Goal: Task Accomplishment & Management: Use online tool/utility

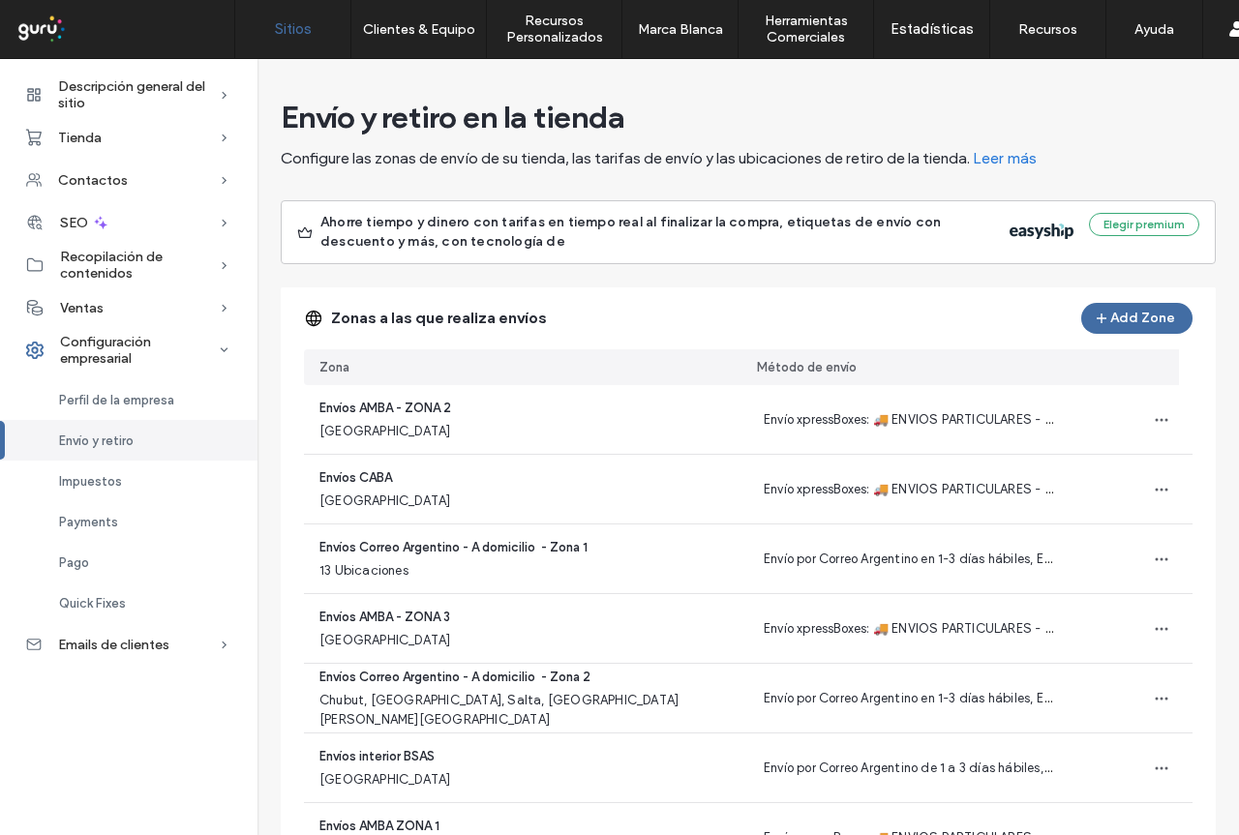
click at [268, 40] on link "Sitios" at bounding box center [292, 29] width 115 height 58
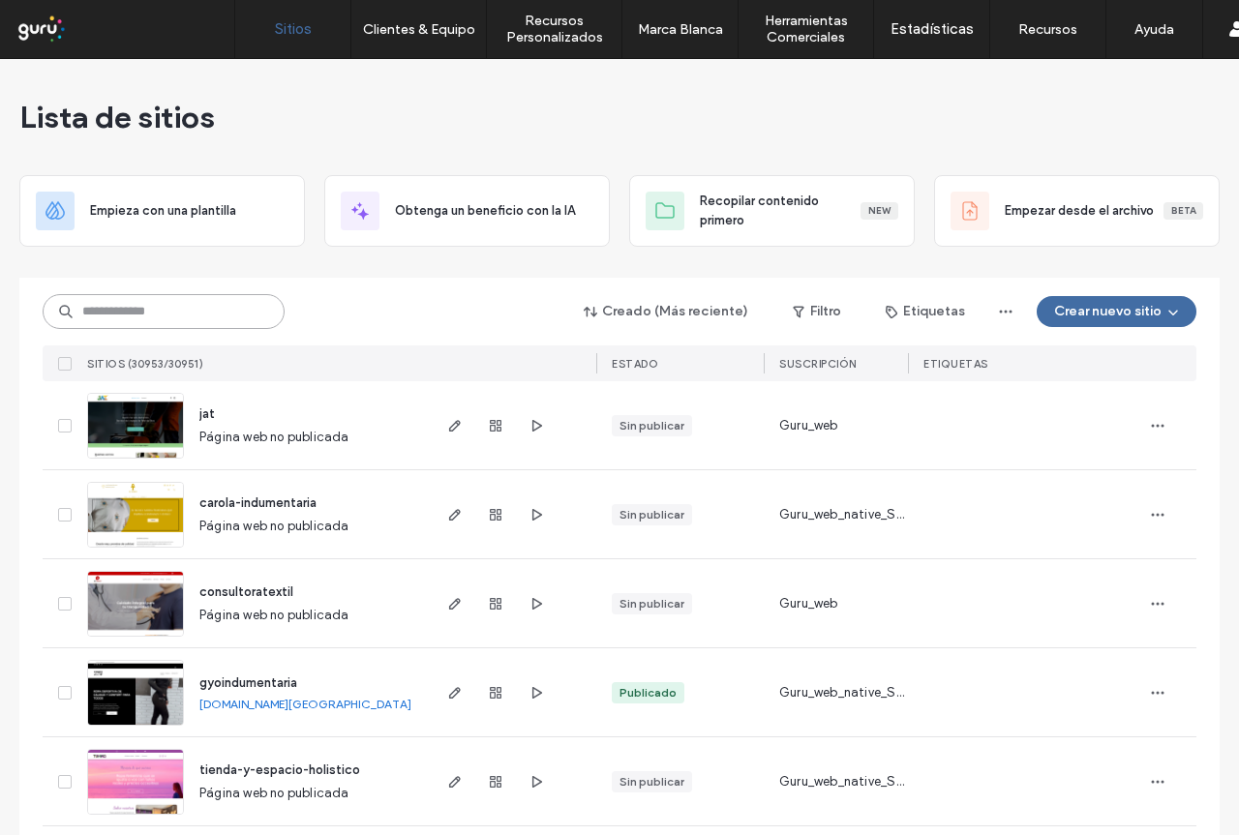
click at [191, 320] on input at bounding box center [164, 311] width 242 height 35
paste input "**********"
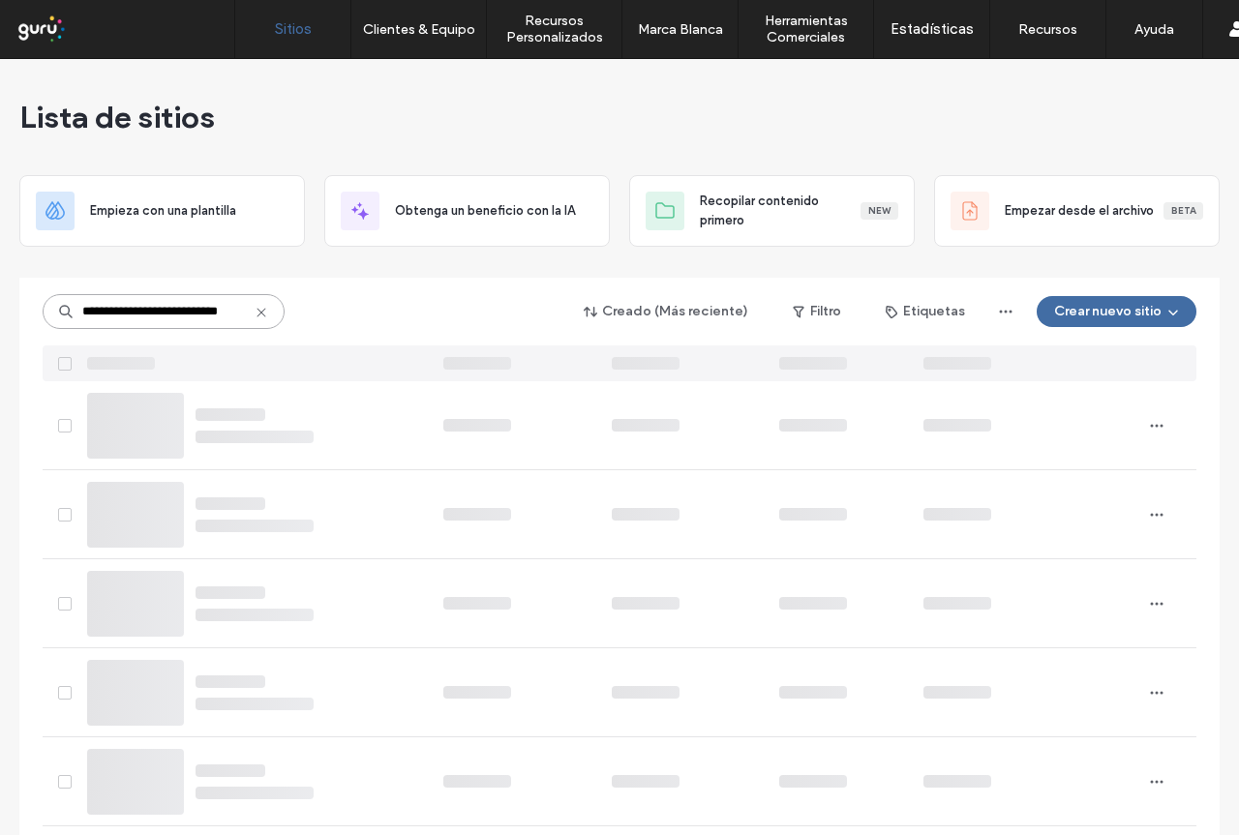
type input "**********"
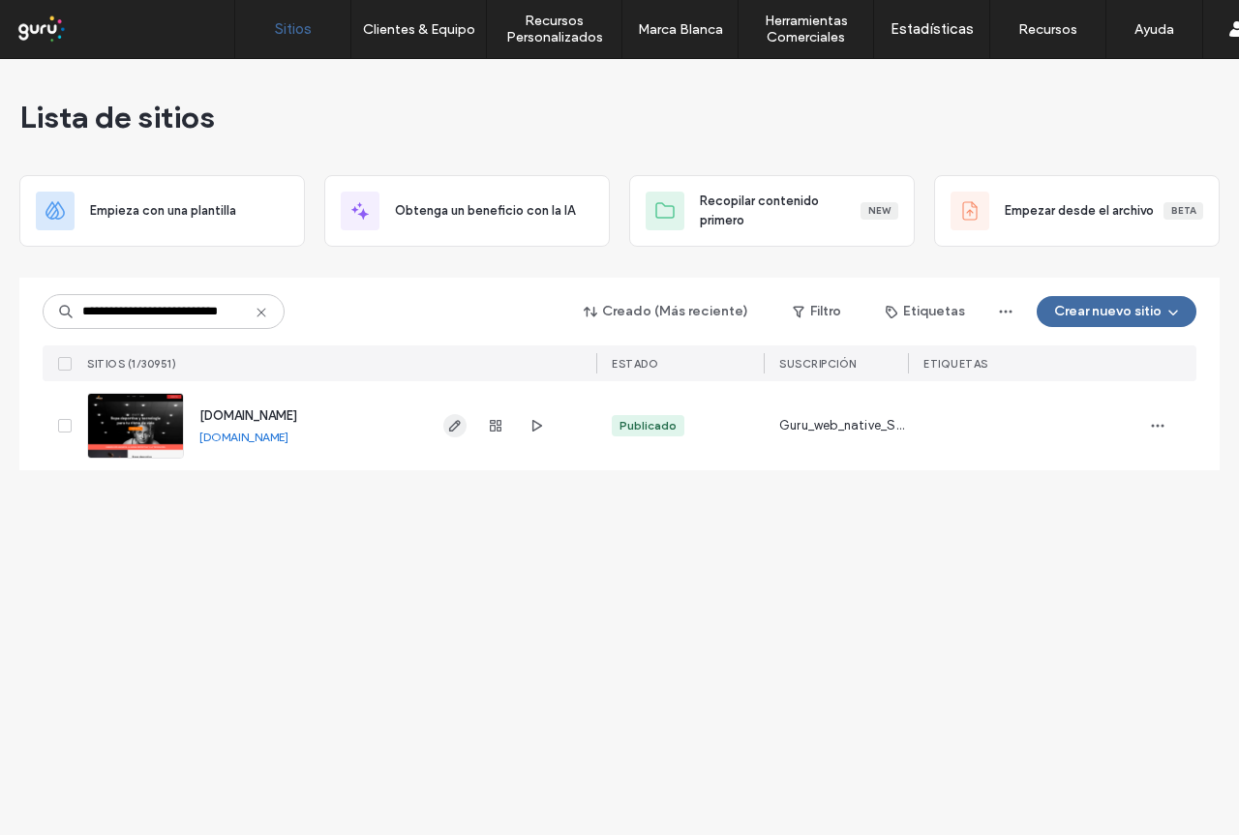
click at [457, 429] on icon "button" at bounding box center [454, 425] width 15 height 15
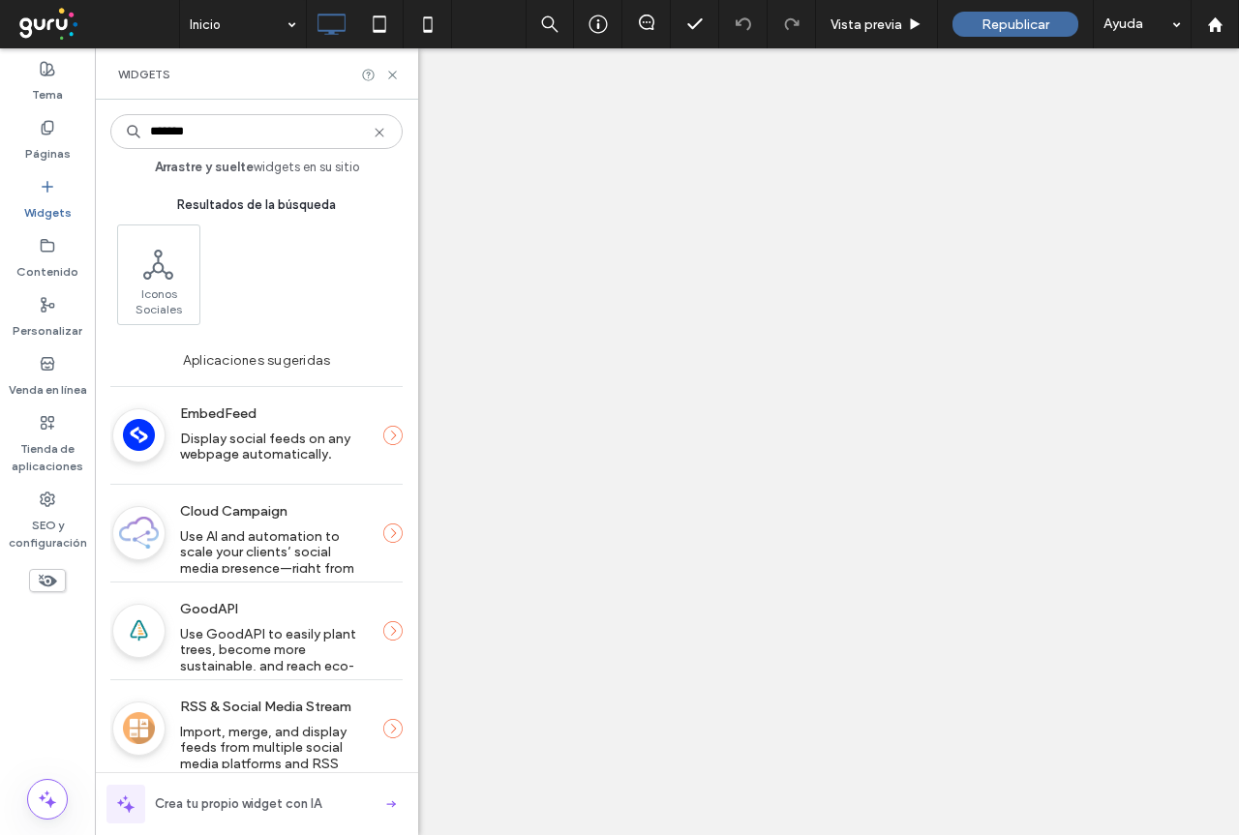
type input "*******"
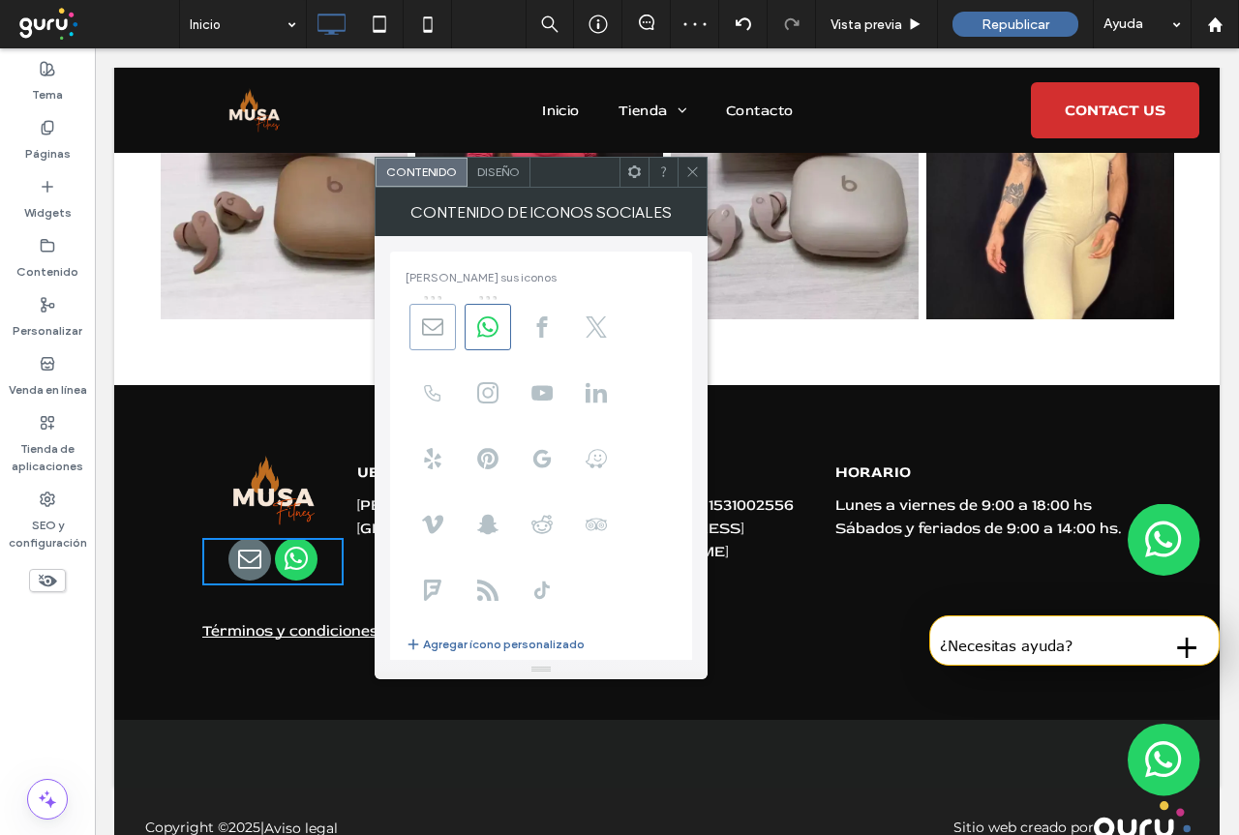
click at [437, 324] on icon at bounding box center [432, 326] width 21 height 21
click at [495, 330] on body ".wqwq-1{fill:#231f20;} .cls-1q, .cls-2q { fill-rule: evenodd; } .cls-2q { fill:…" at bounding box center [619, 417] width 1239 height 835
click at [542, 331] on use at bounding box center [542, 326] width 11 height 21
click at [497, 394] on use at bounding box center [487, 392] width 21 height 21
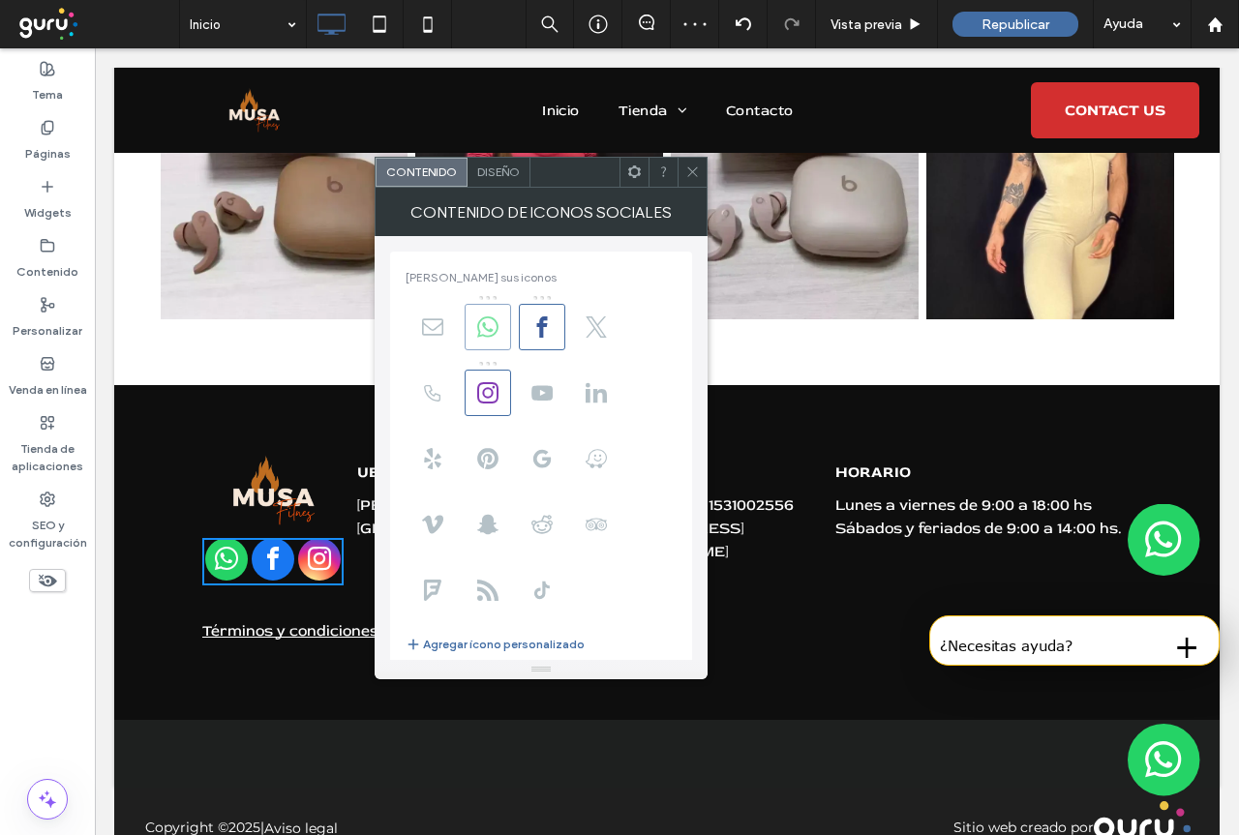
click at [482, 336] on icon at bounding box center [487, 326] width 21 height 21
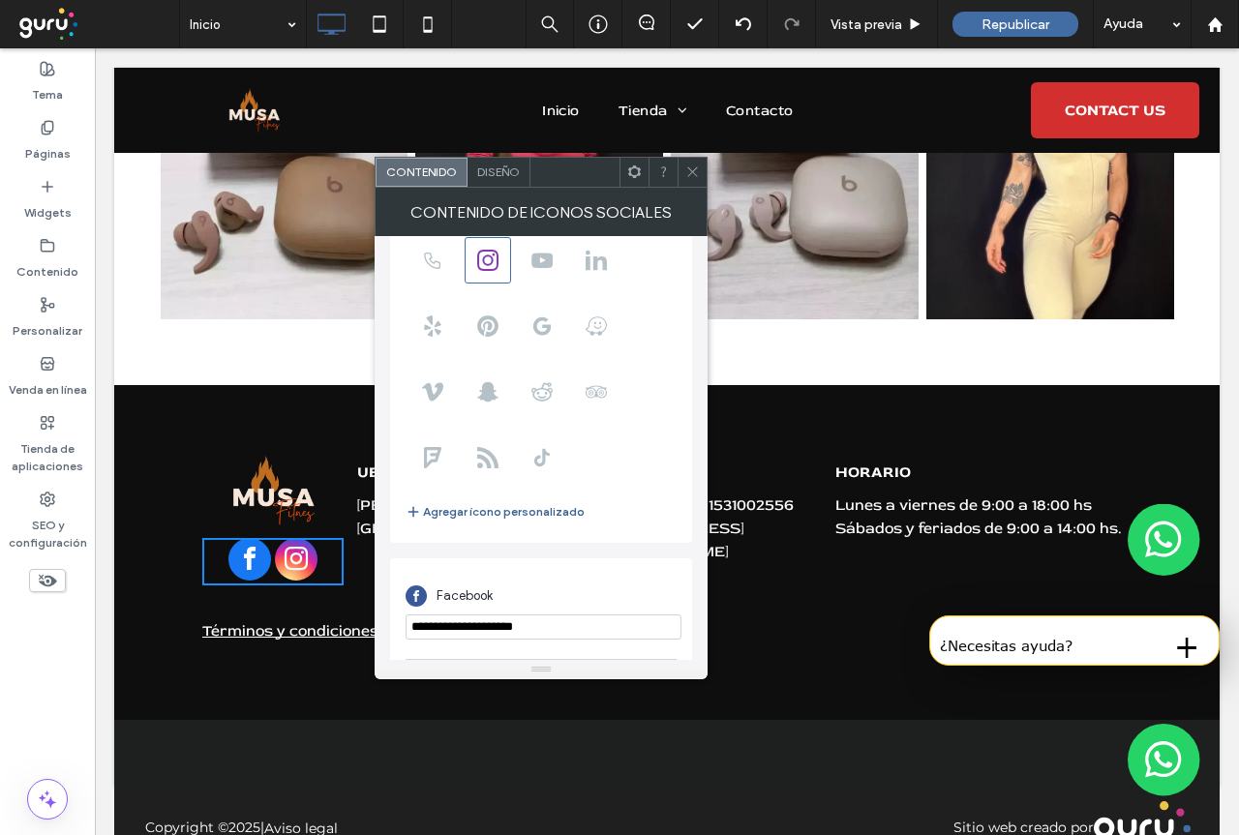
scroll to position [235, 0]
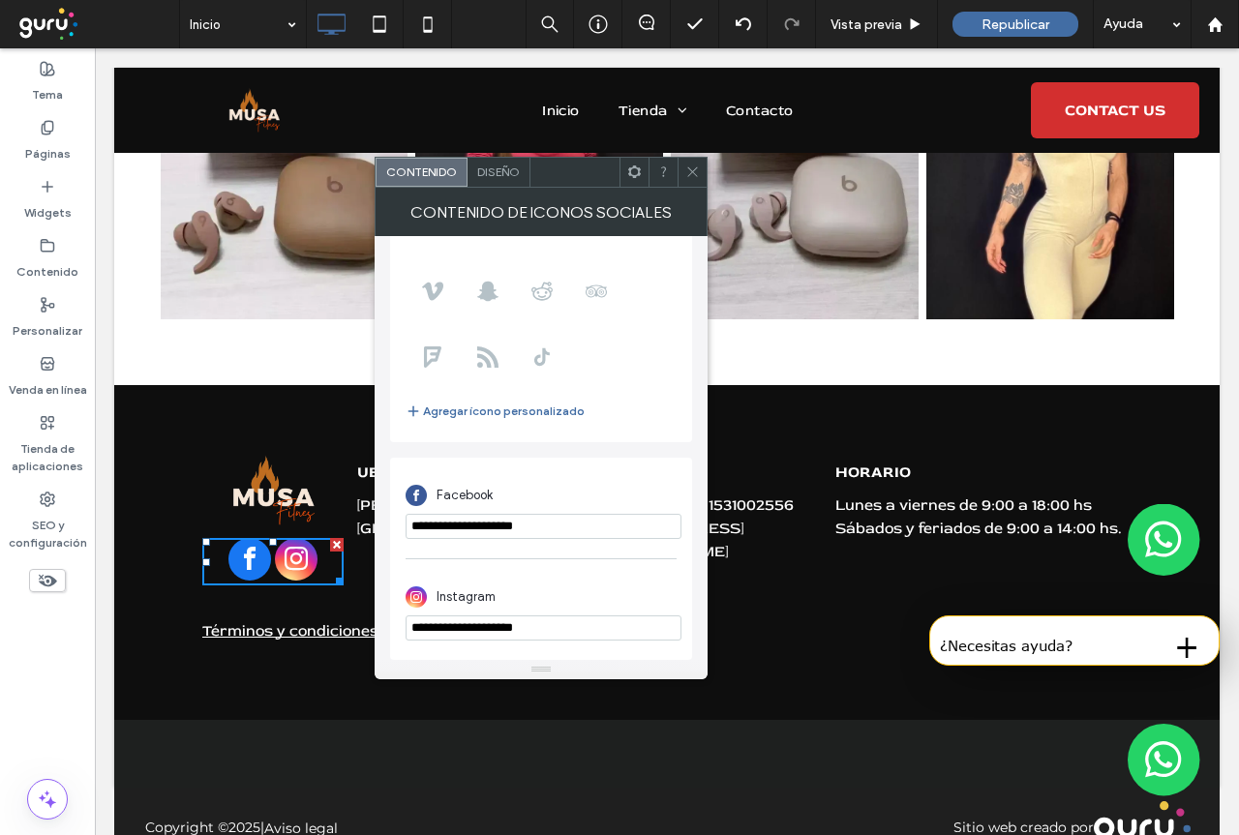
drag, startPoint x: 700, startPoint y: 566, endPoint x: 295, endPoint y: 529, distance: 406.2
paste input "**********"
type input "**********"
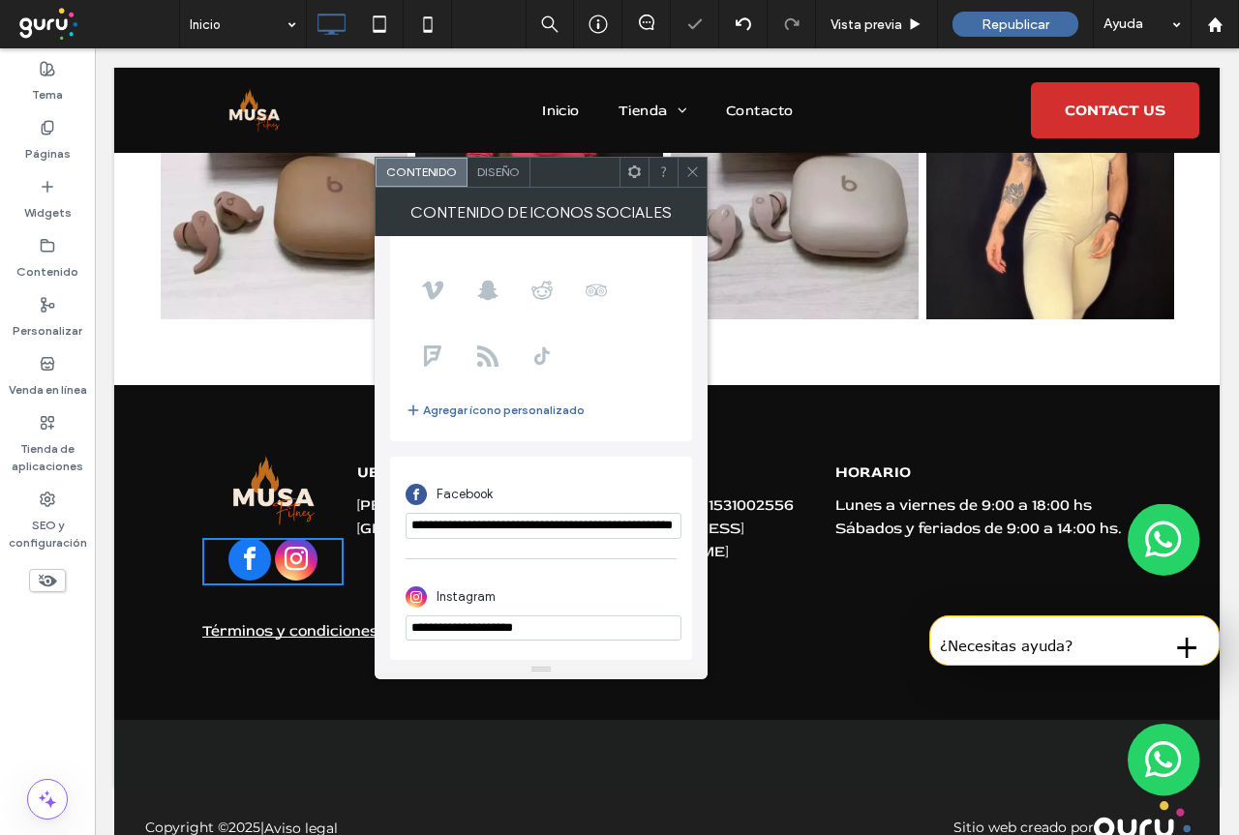
drag, startPoint x: 523, startPoint y: 661, endPoint x: 308, endPoint y: 613, distance: 220.2
paste input "**********"
type input "**********"
drag, startPoint x: 695, startPoint y: 172, endPoint x: 687, endPoint y: 201, distance: 30.0
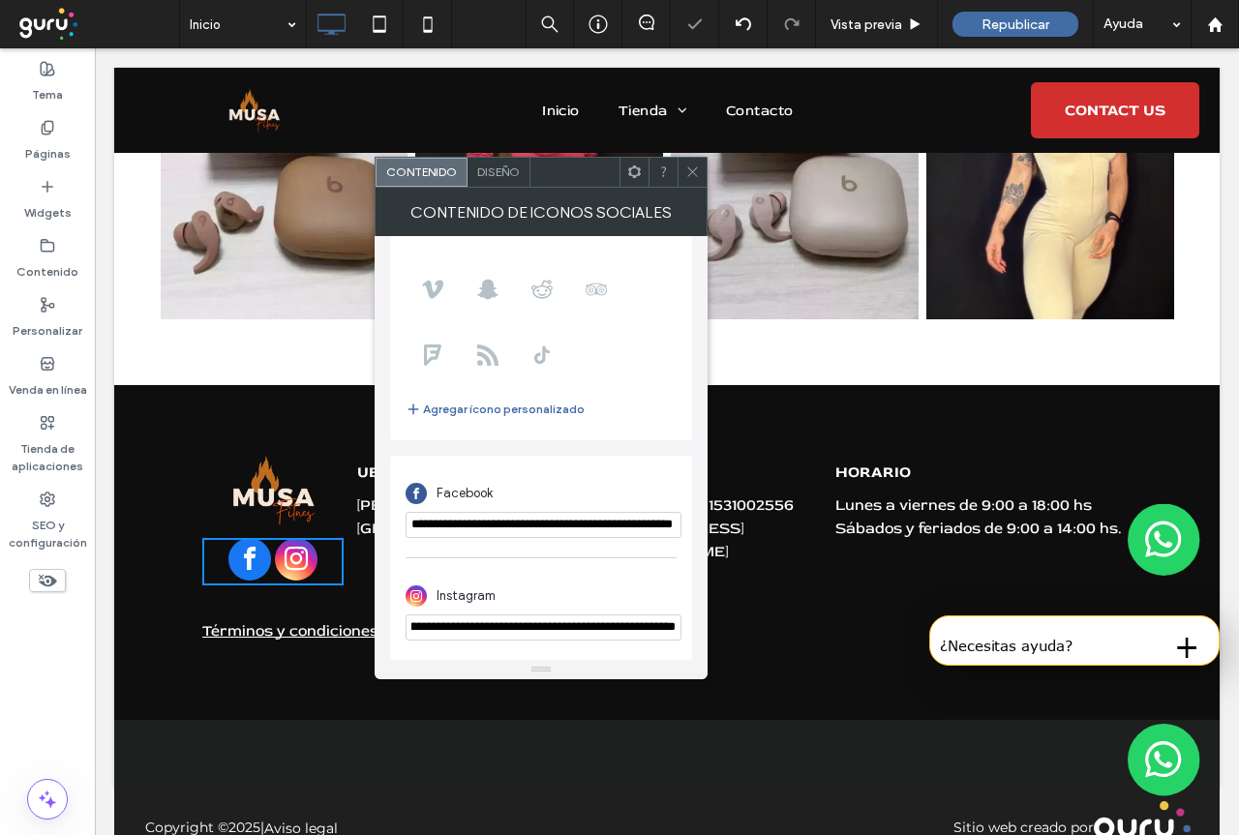
click at [697, 169] on icon at bounding box center [692, 172] width 15 height 15
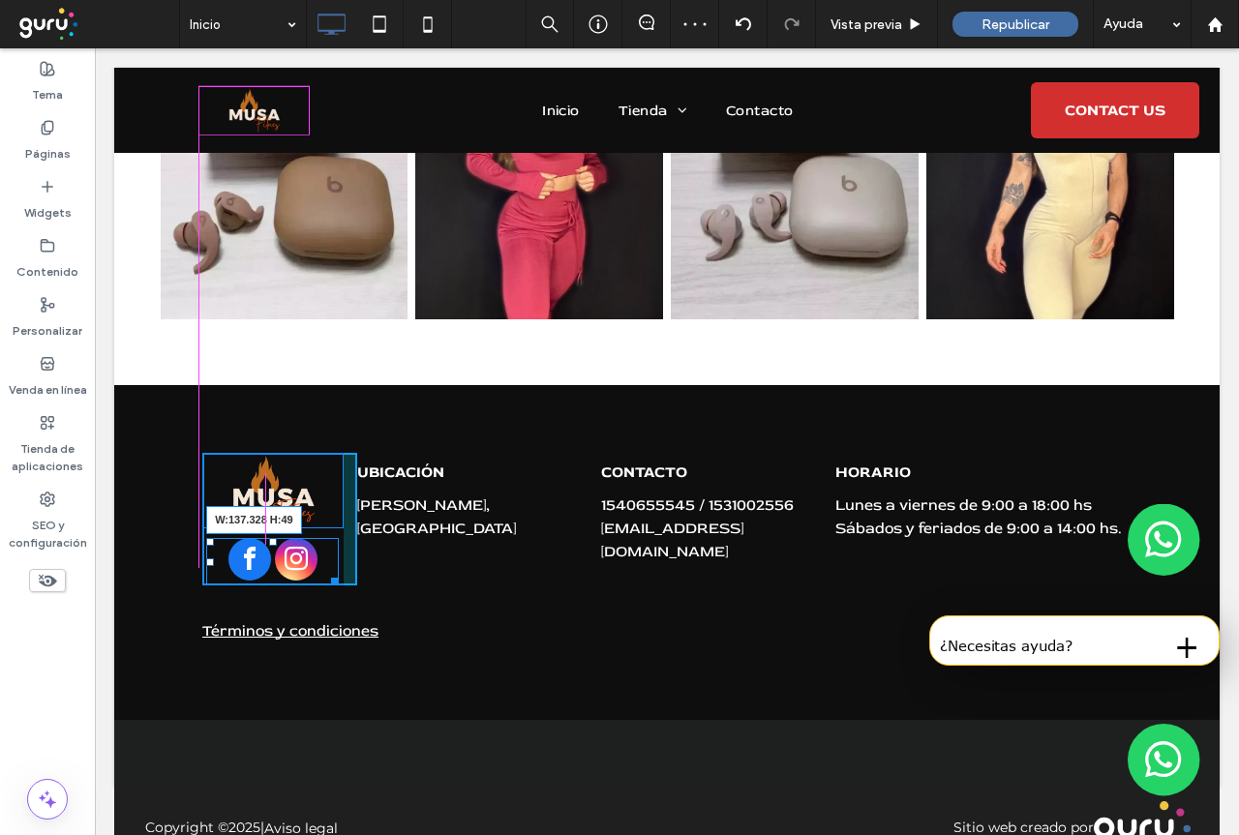
click at [324, 571] on div at bounding box center [331, 578] width 15 height 15
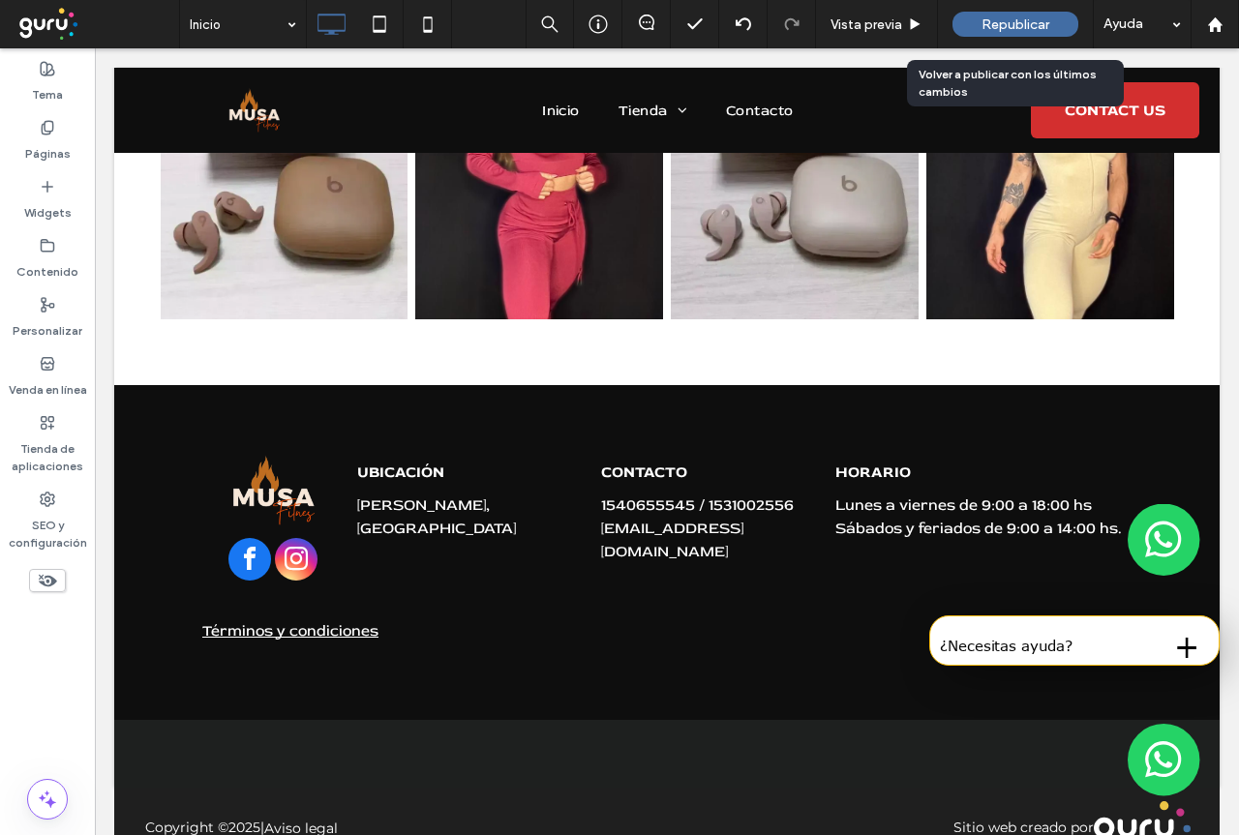
click at [1022, 28] on span "Republicar" at bounding box center [1015, 24] width 68 height 16
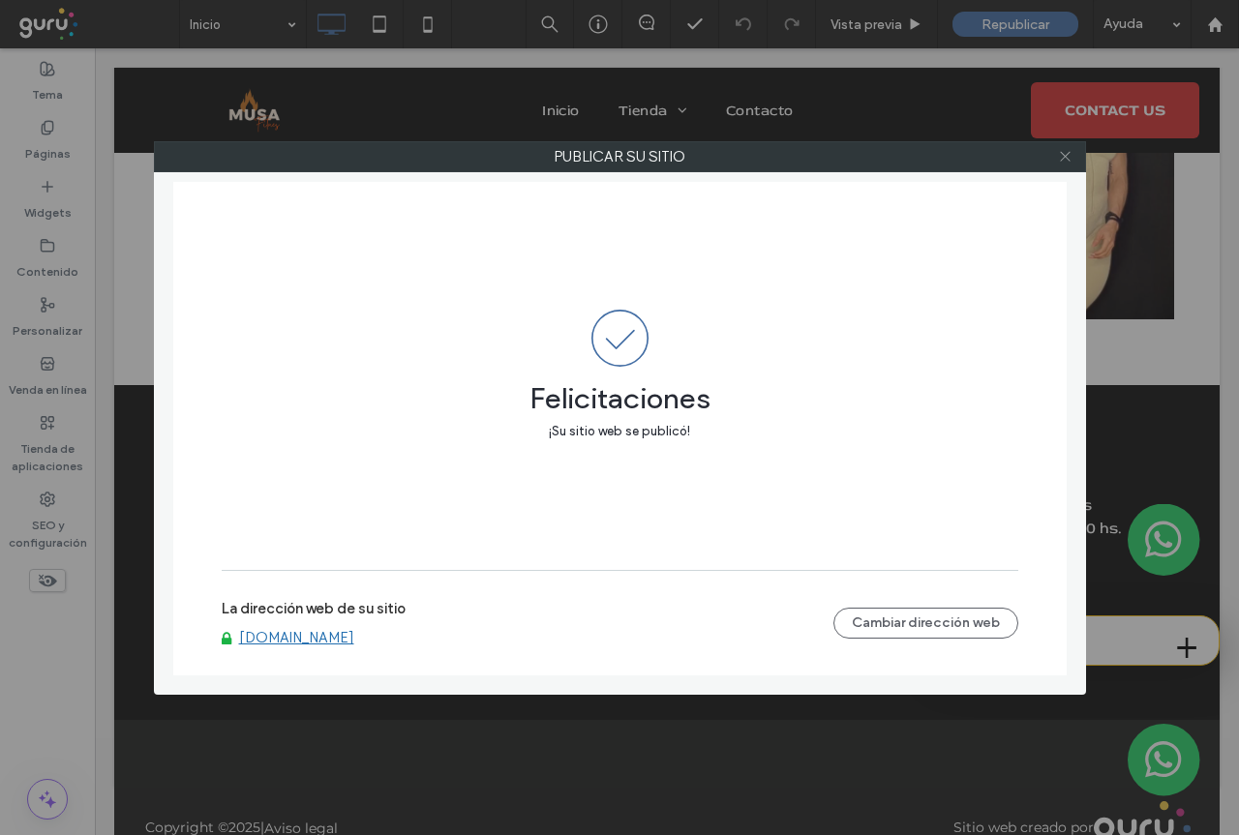
click at [1068, 153] on use at bounding box center [1065, 157] width 10 height 10
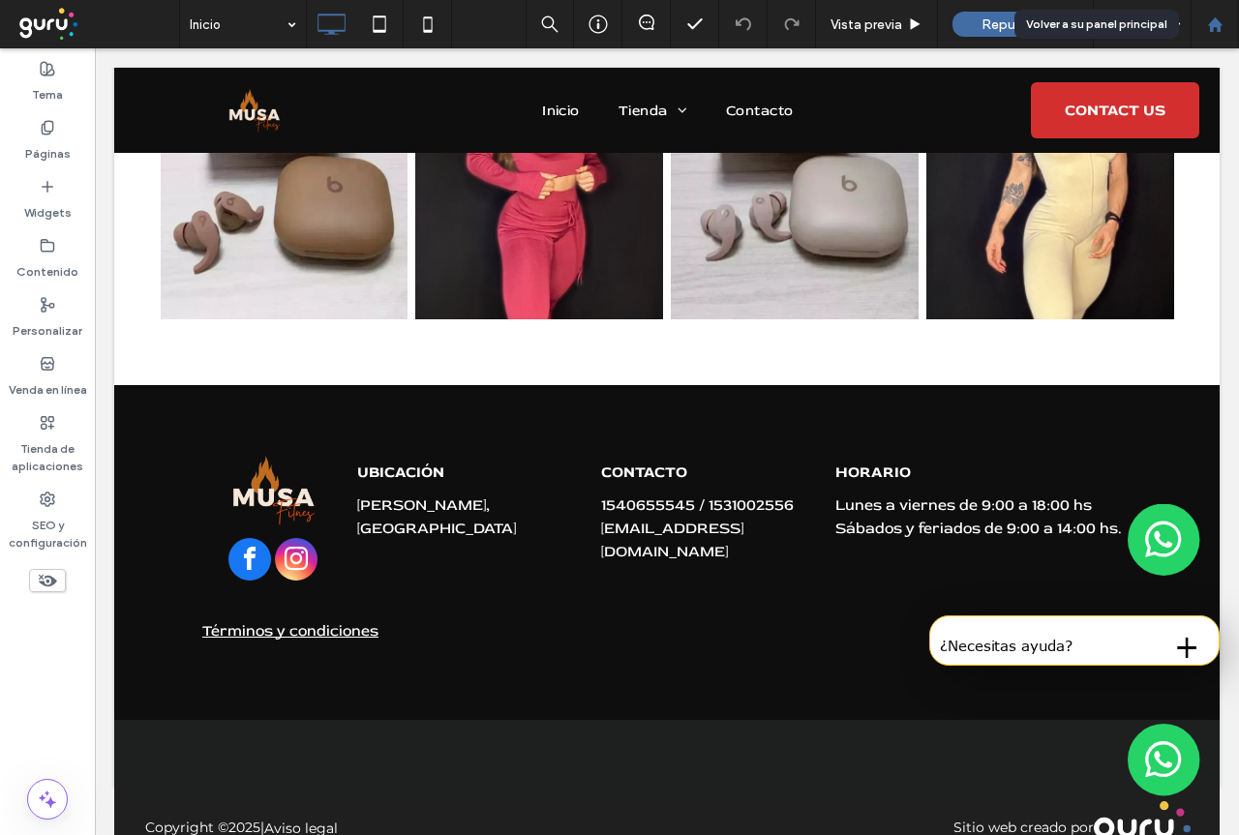
click at [1217, 24] on use at bounding box center [1214, 23] width 15 height 15
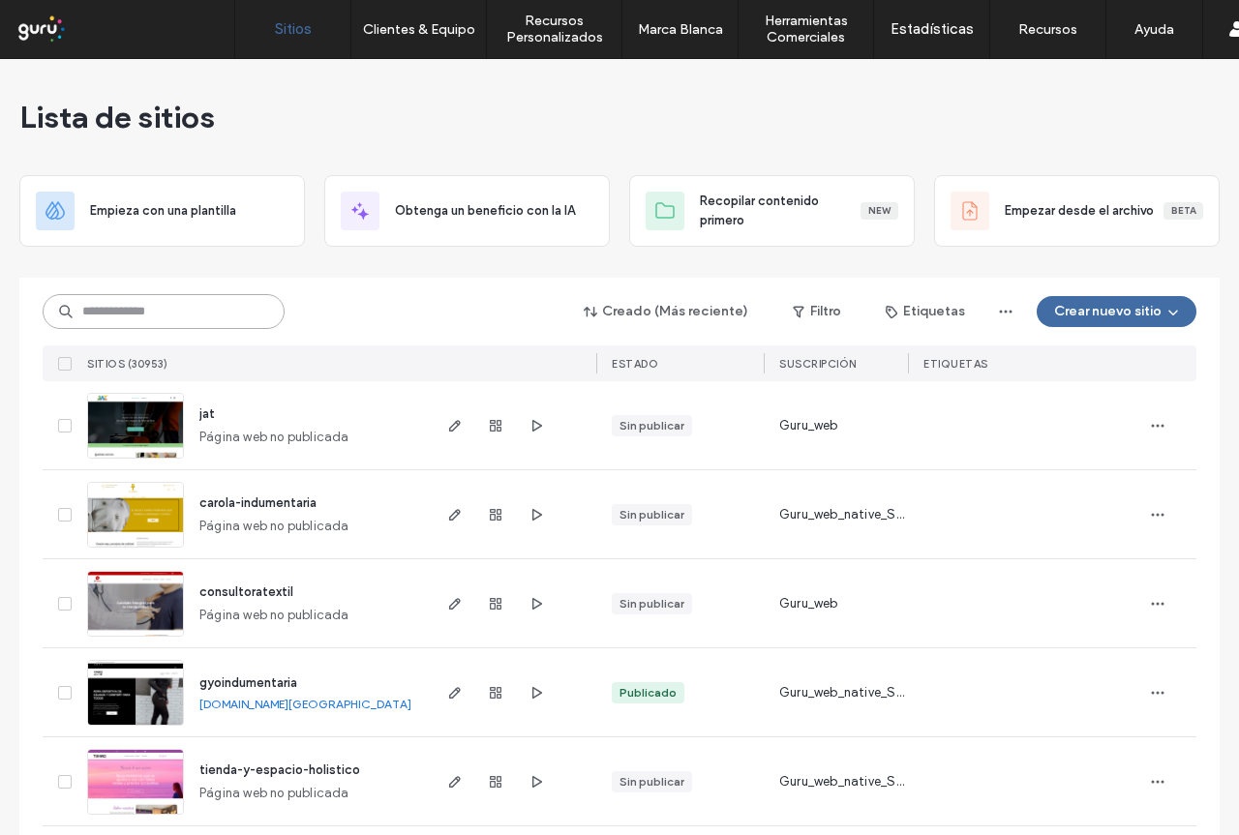
click at [203, 312] on input at bounding box center [164, 311] width 242 height 35
paste input "**********"
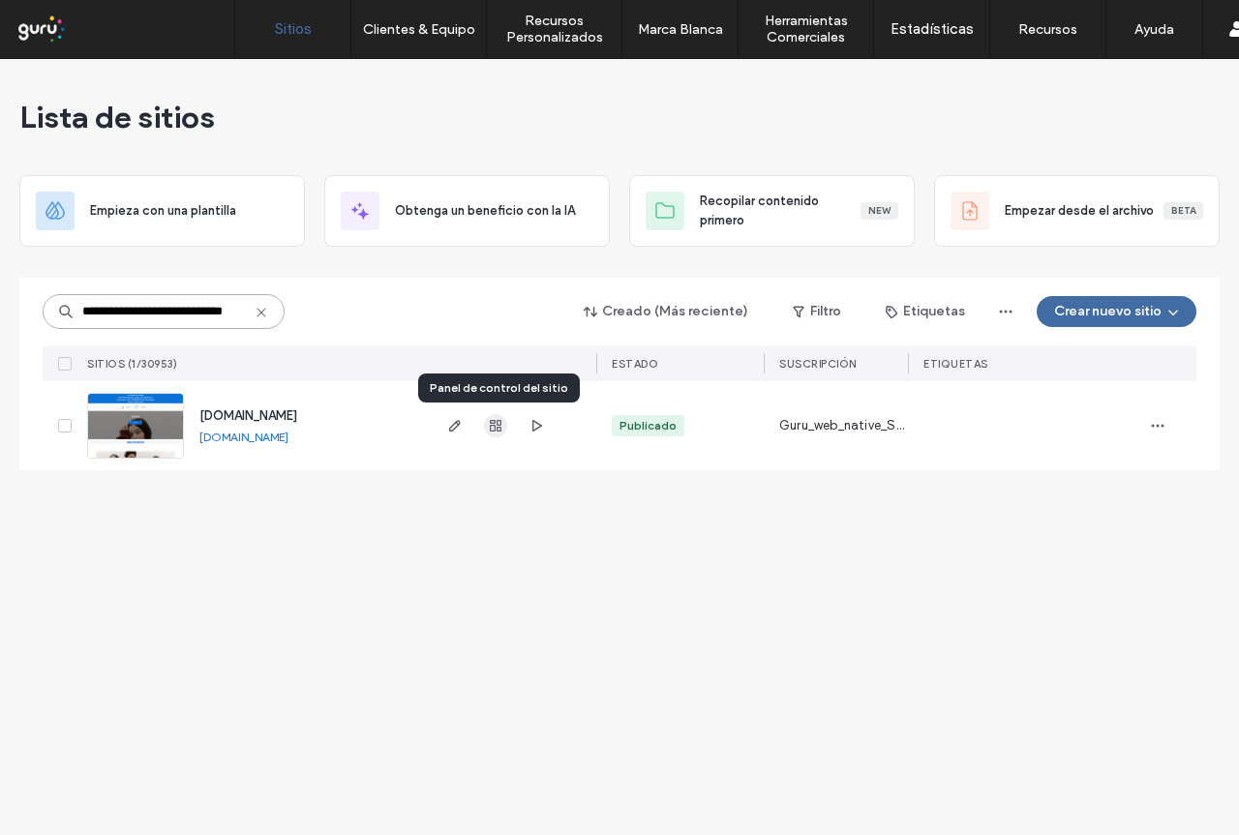
type input "**********"
click at [495, 428] on use "button" at bounding box center [496, 426] width 12 height 12
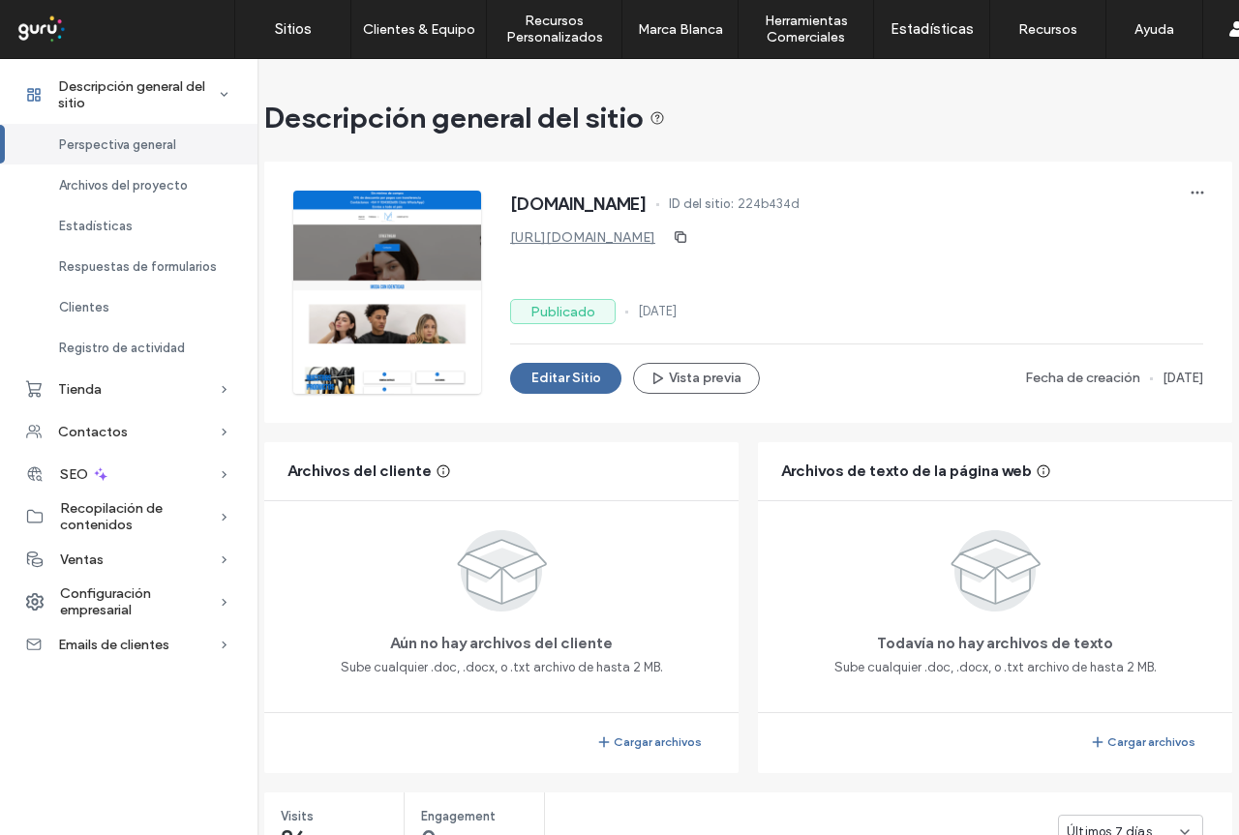
click at [150, 593] on span "Configuración empresarial" at bounding box center [139, 601] width 159 height 33
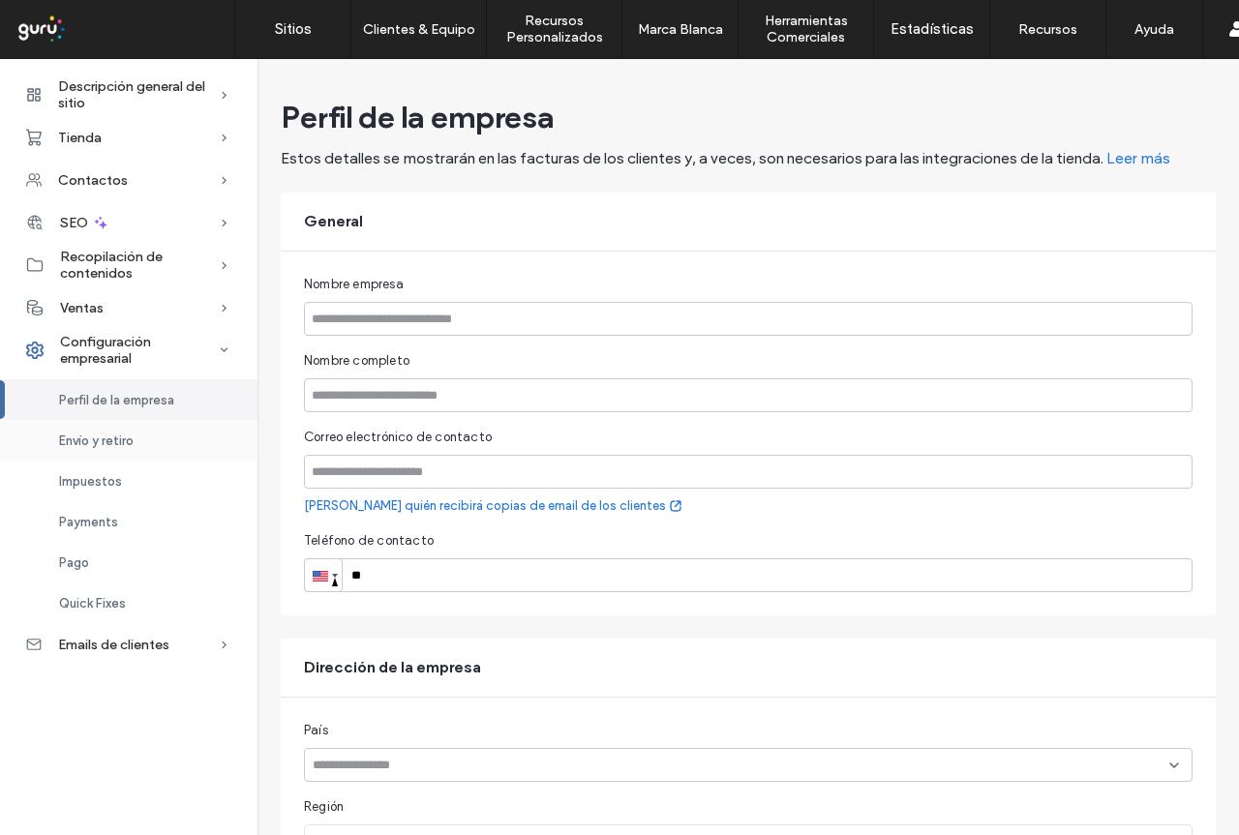
click at [111, 434] on span "Envío y retiro" at bounding box center [96, 441] width 75 height 15
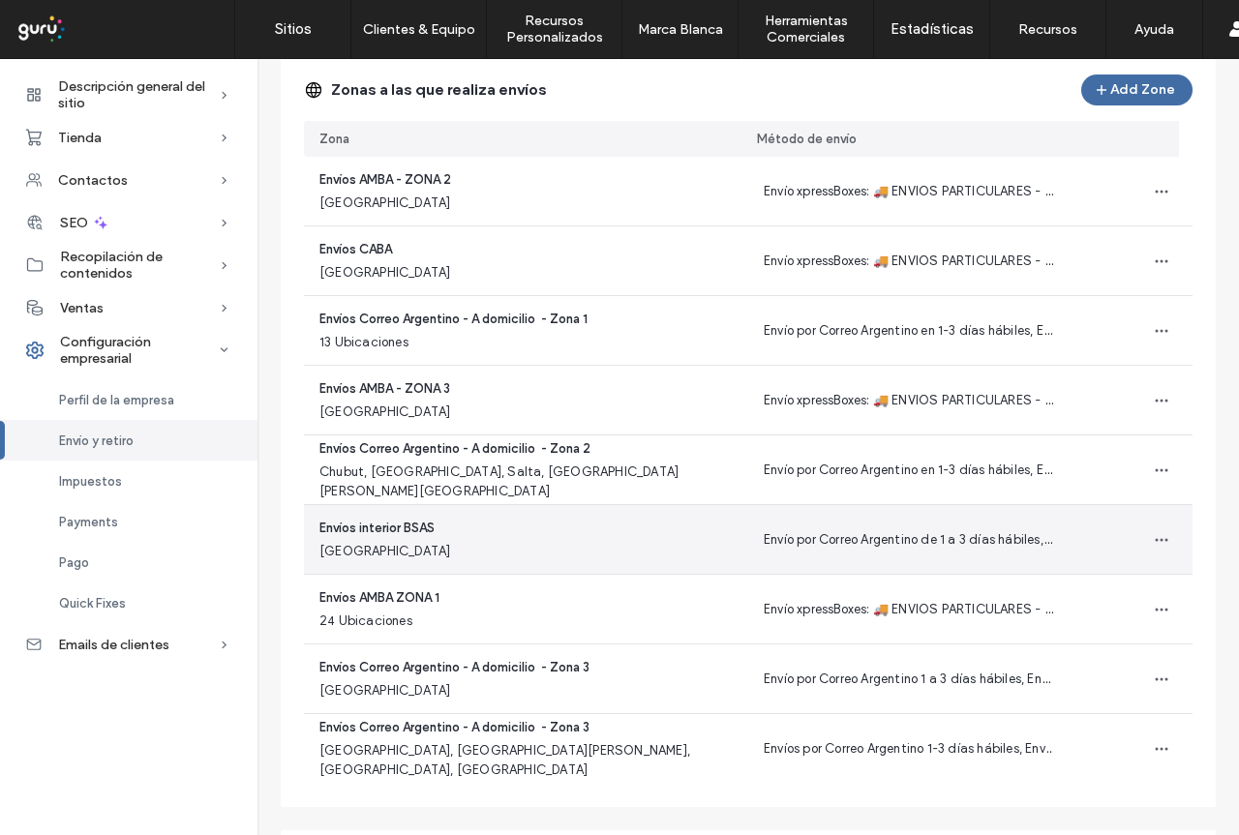
scroll to position [194, 0]
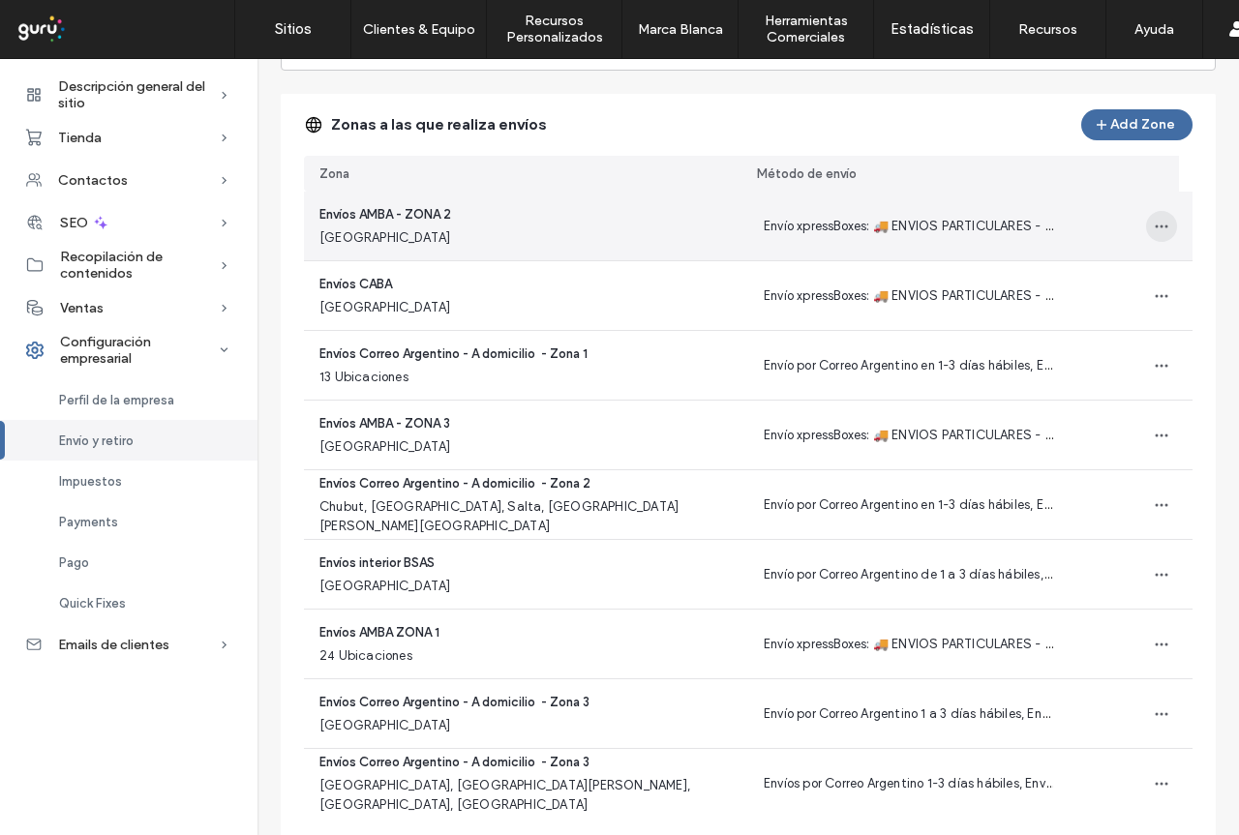
click at [1154, 231] on icon "button" at bounding box center [1161, 226] width 15 height 15
click at [1072, 268] on span "Editar zona de envío" at bounding box center [1077, 276] width 121 height 19
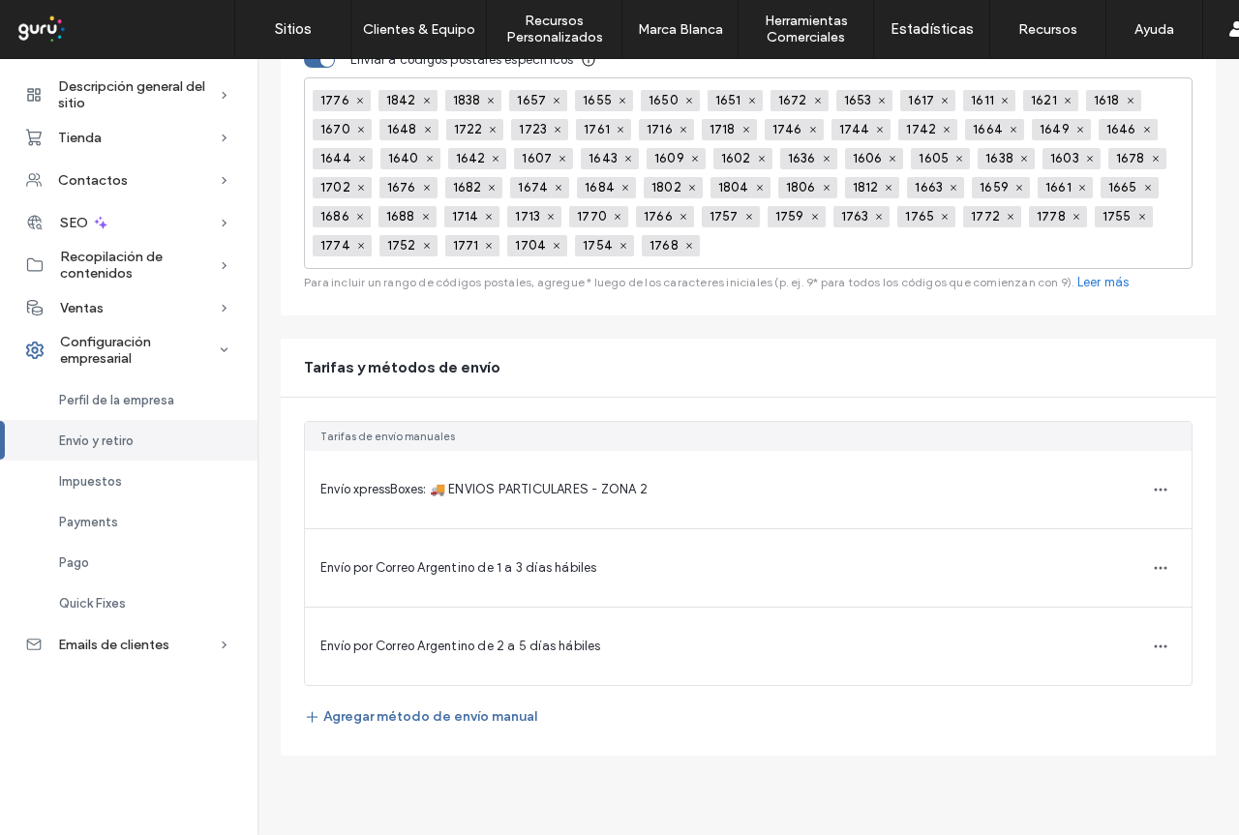
scroll to position [402, 0]
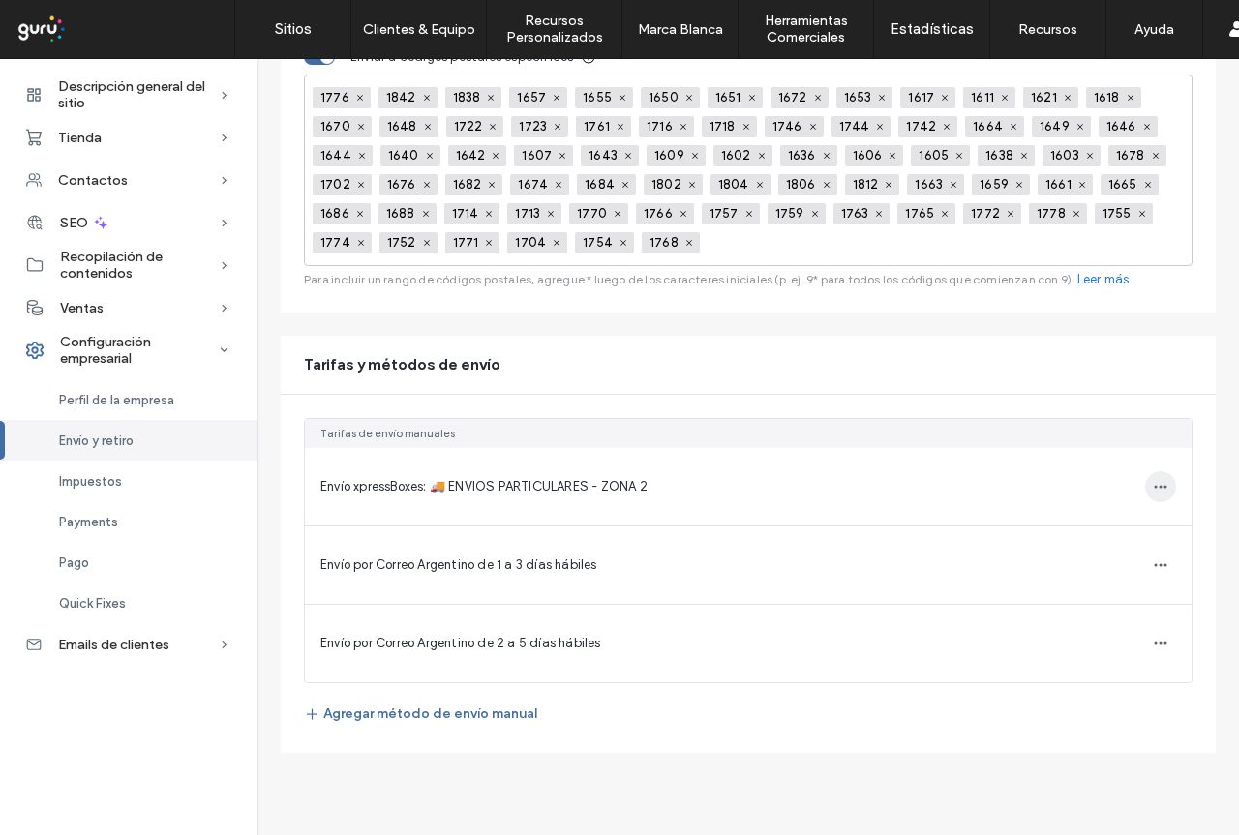
click at [1154, 488] on use "button" at bounding box center [1160, 487] width 13 height 3
click at [1075, 470] on span "Editar método de envío" at bounding box center [1028, 468] width 138 height 19
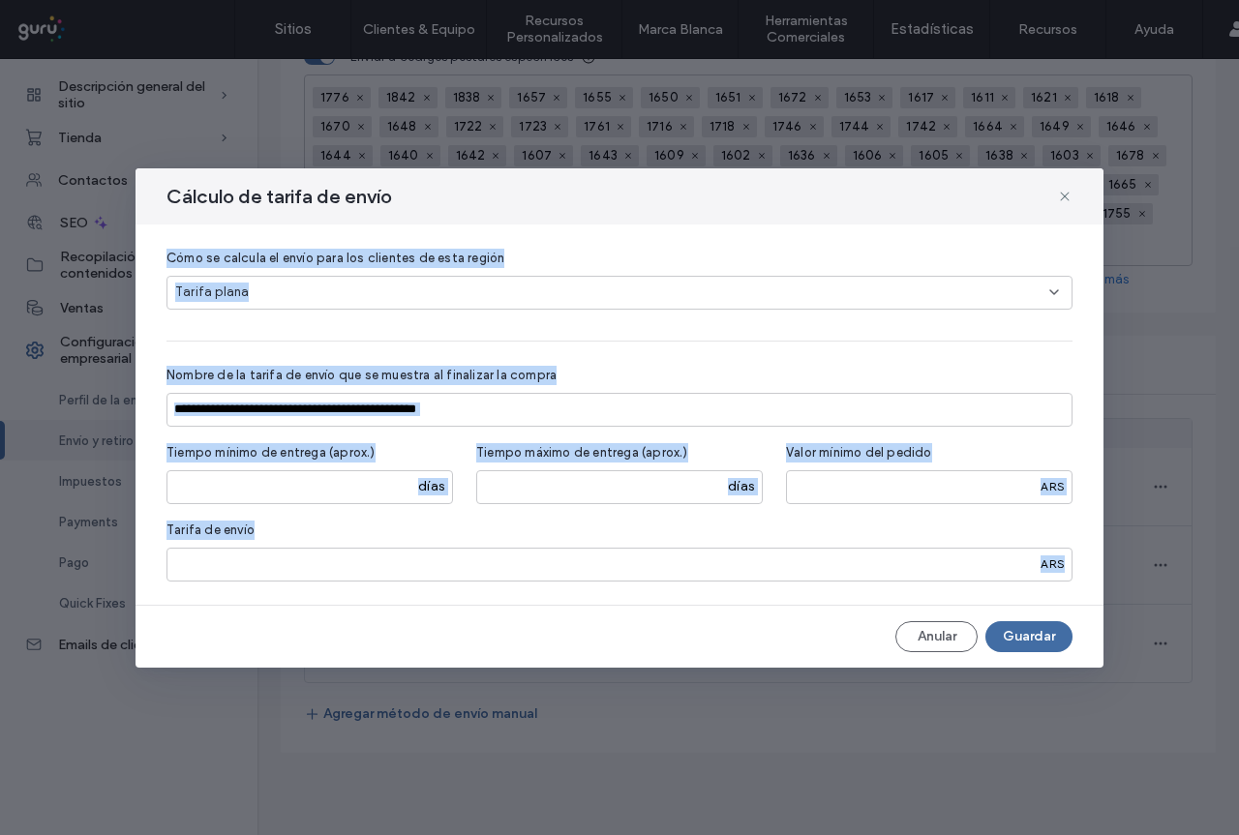
click at [400, 608] on div "**********" at bounding box center [619, 417] width 968 height 499
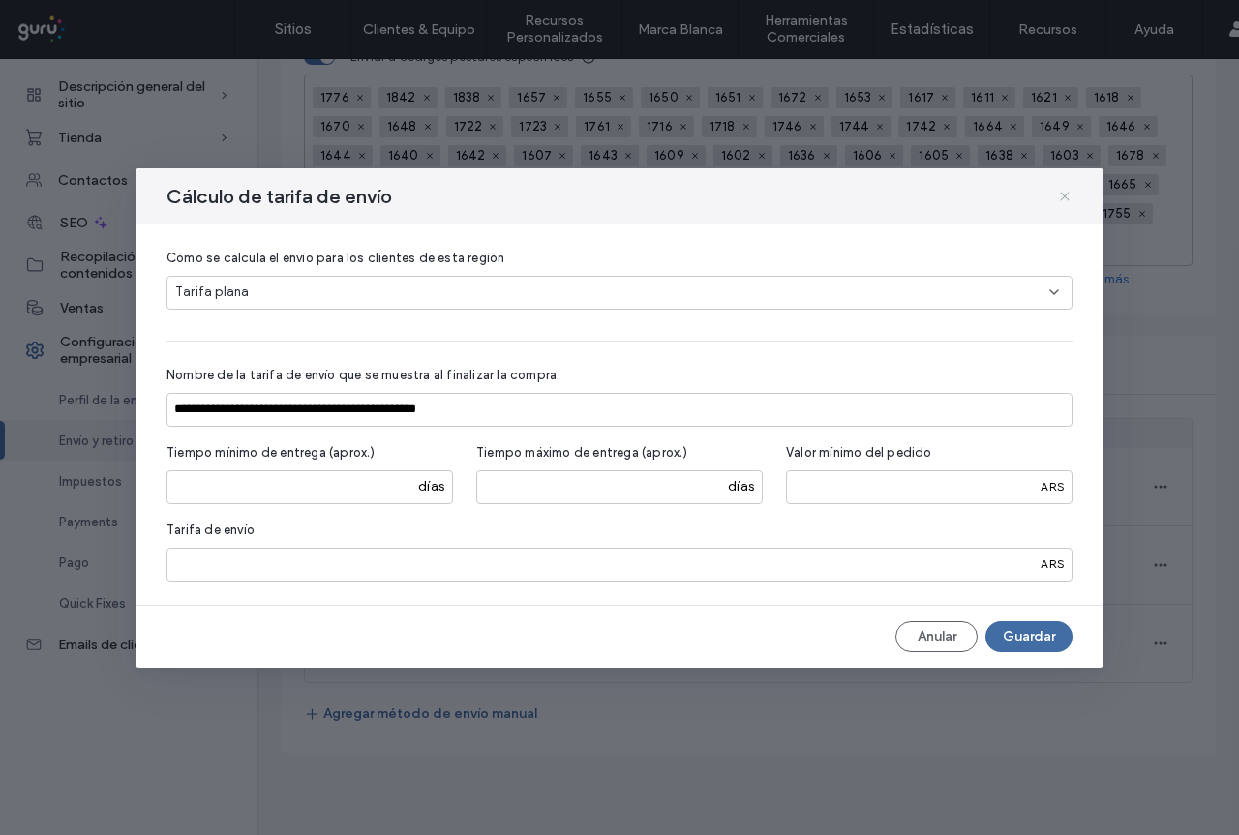
click at [1065, 196] on use at bounding box center [1064, 196] width 9 height 9
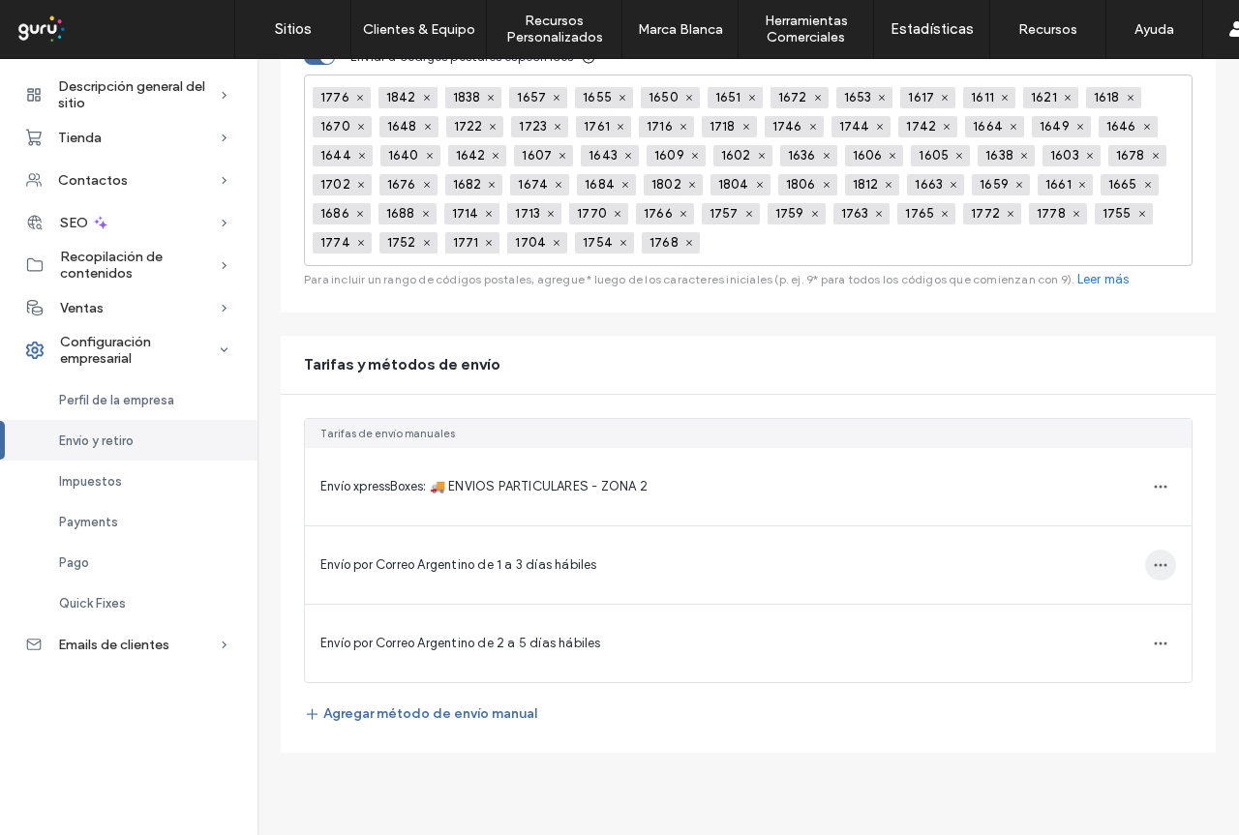
click at [1154, 561] on span "button" at bounding box center [1160, 565] width 31 height 31
click at [1056, 552] on span "Editar método de envío" at bounding box center [1028, 546] width 138 height 19
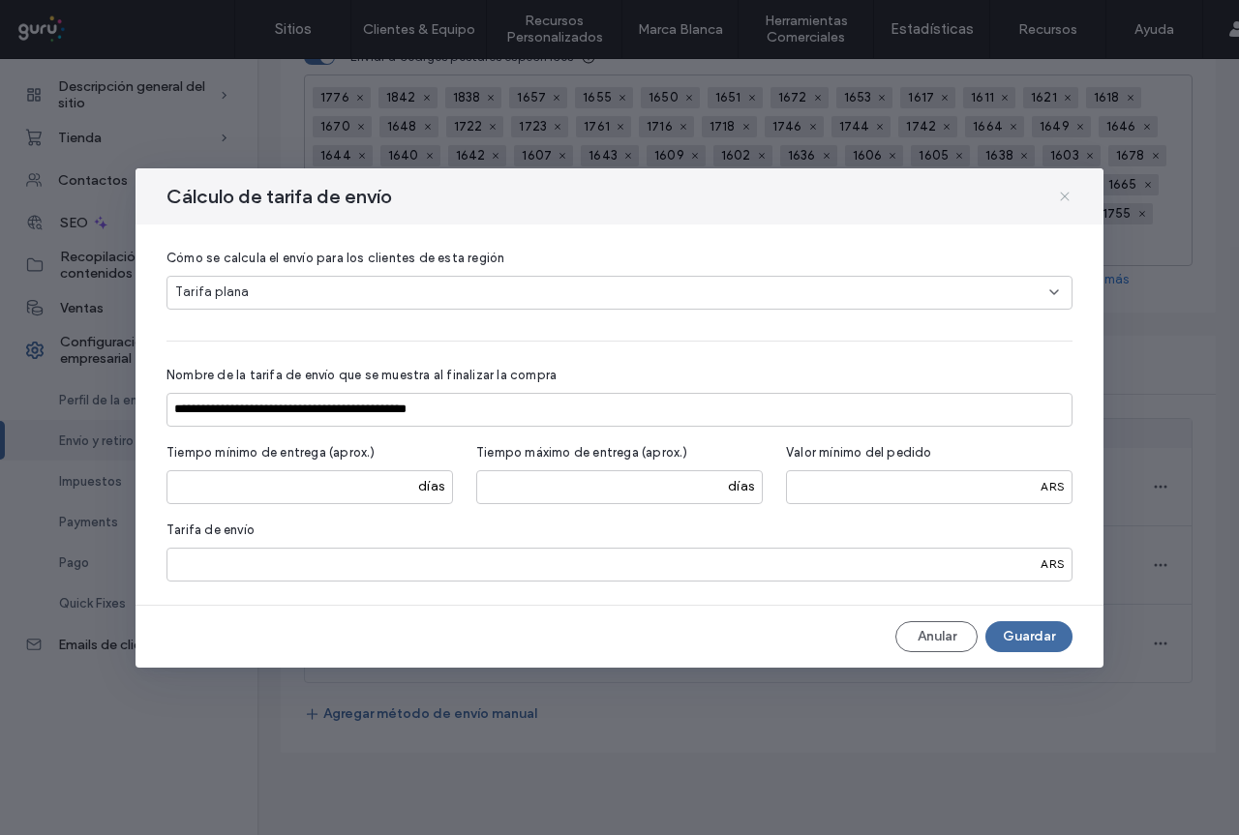
click at [1061, 199] on use at bounding box center [1064, 196] width 9 height 9
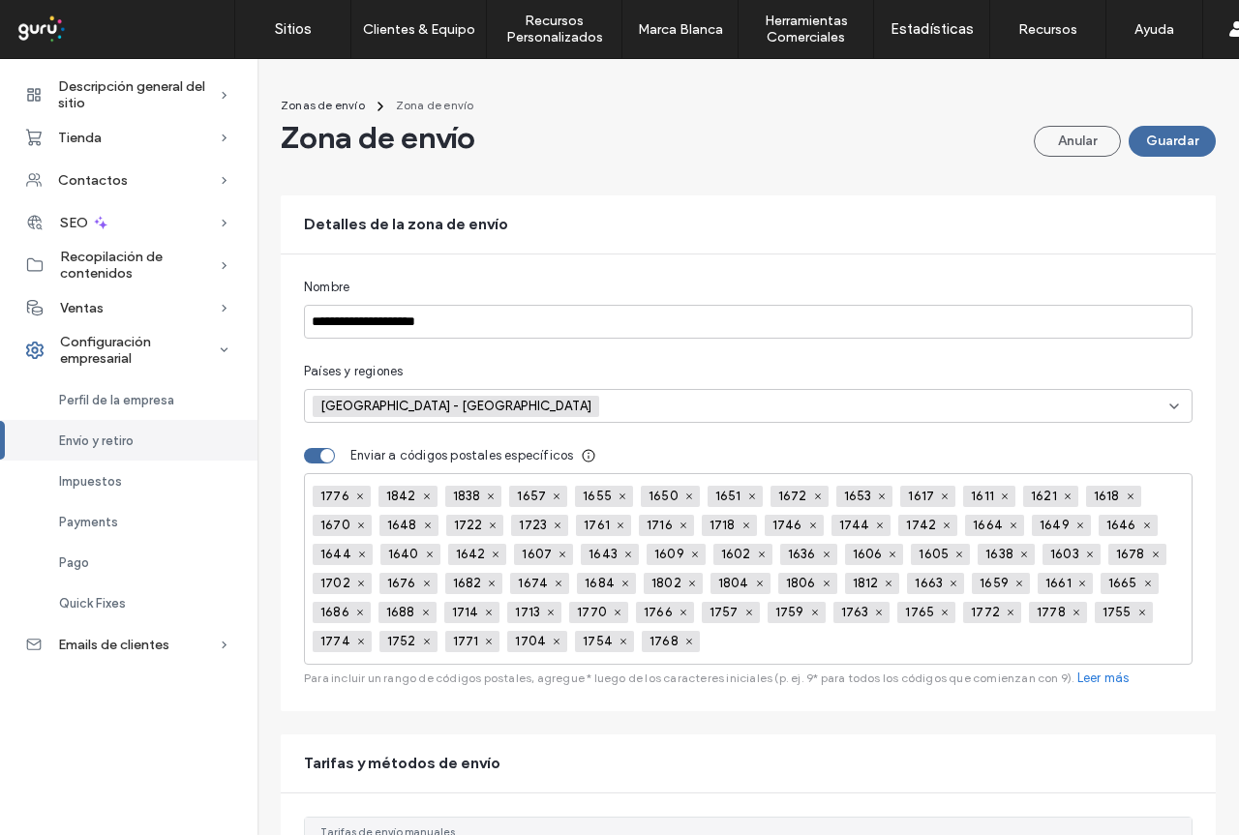
scroll to position [0, 0]
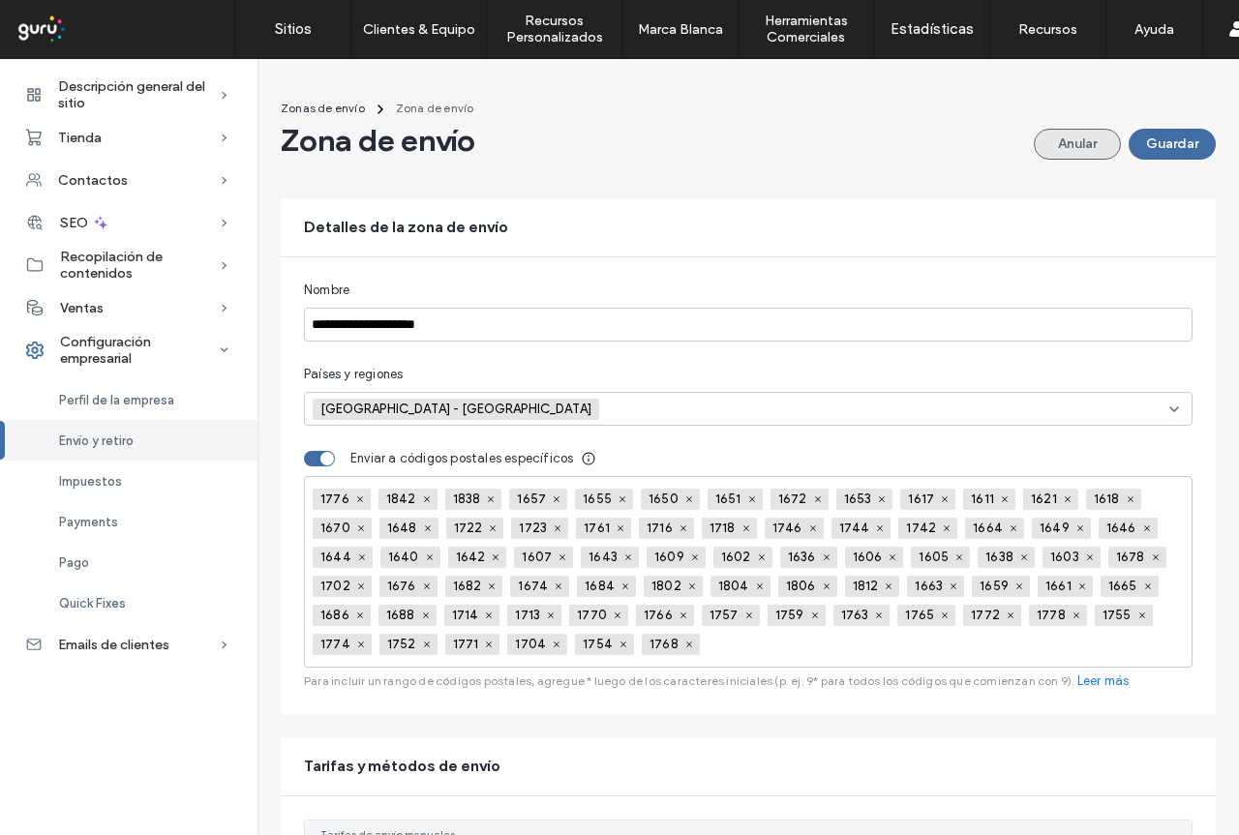
click at [1062, 147] on button "Anular" at bounding box center [1077, 144] width 87 height 31
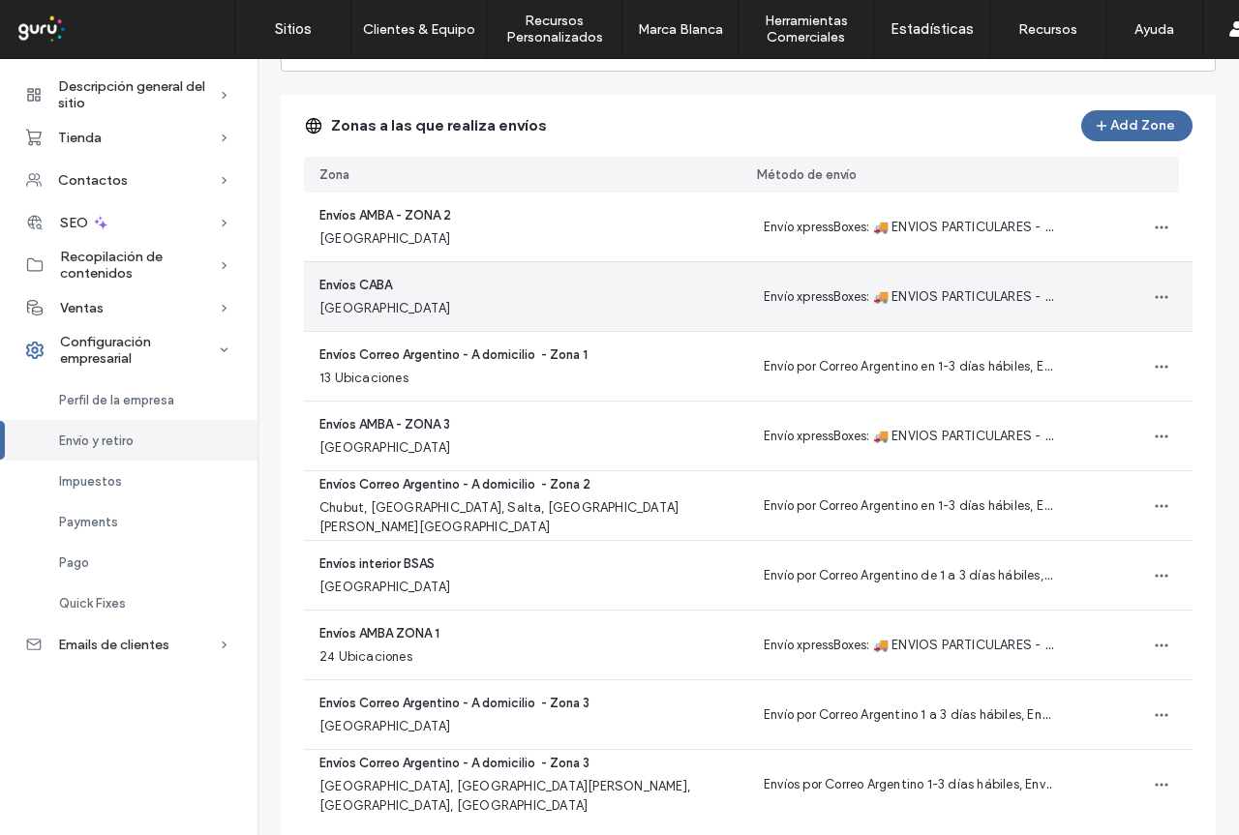
scroll to position [194, 0]
click at [1154, 301] on icon "button" at bounding box center [1161, 295] width 15 height 15
click at [1109, 341] on span "Editar zona de envío" at bounding box center [1077, 346] width 121 height 19
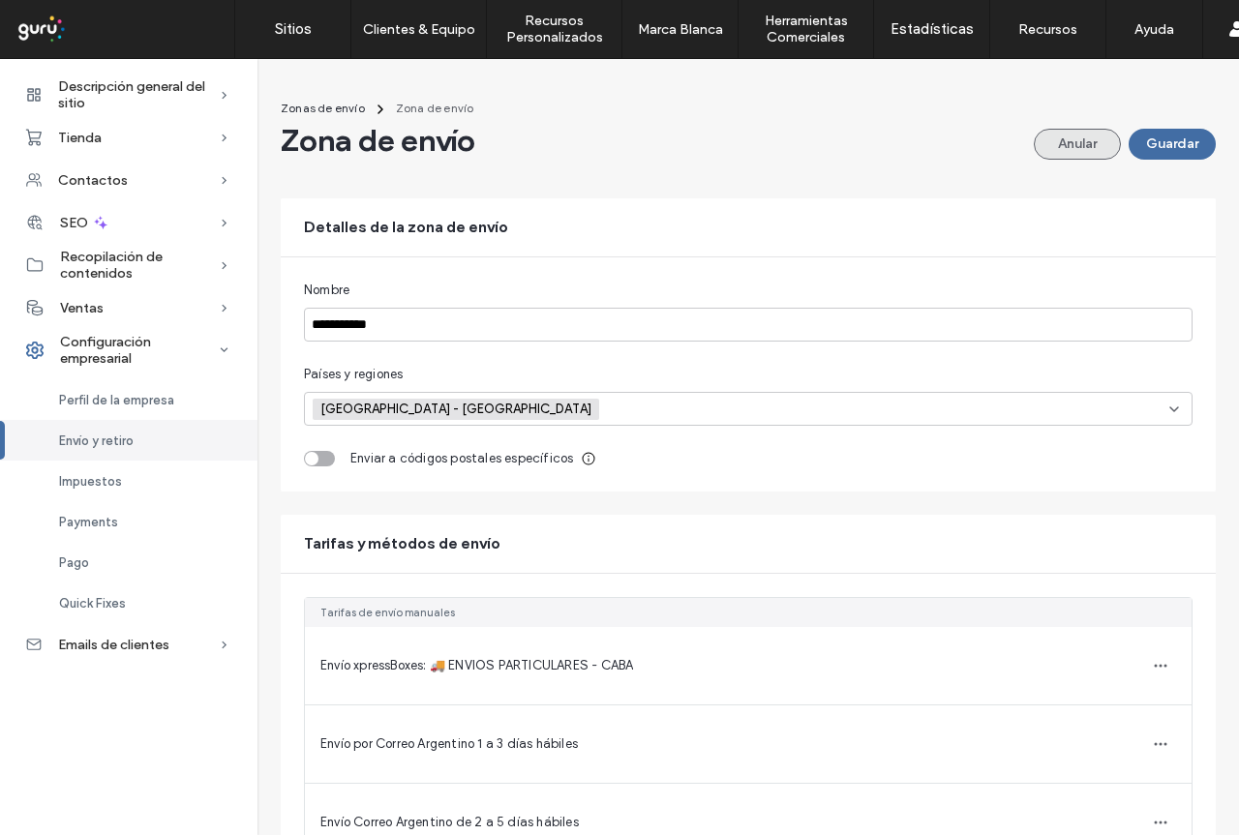
click at [1052, 143] on button "Anular" at bounding box center [1077, 144] width 87 height 31
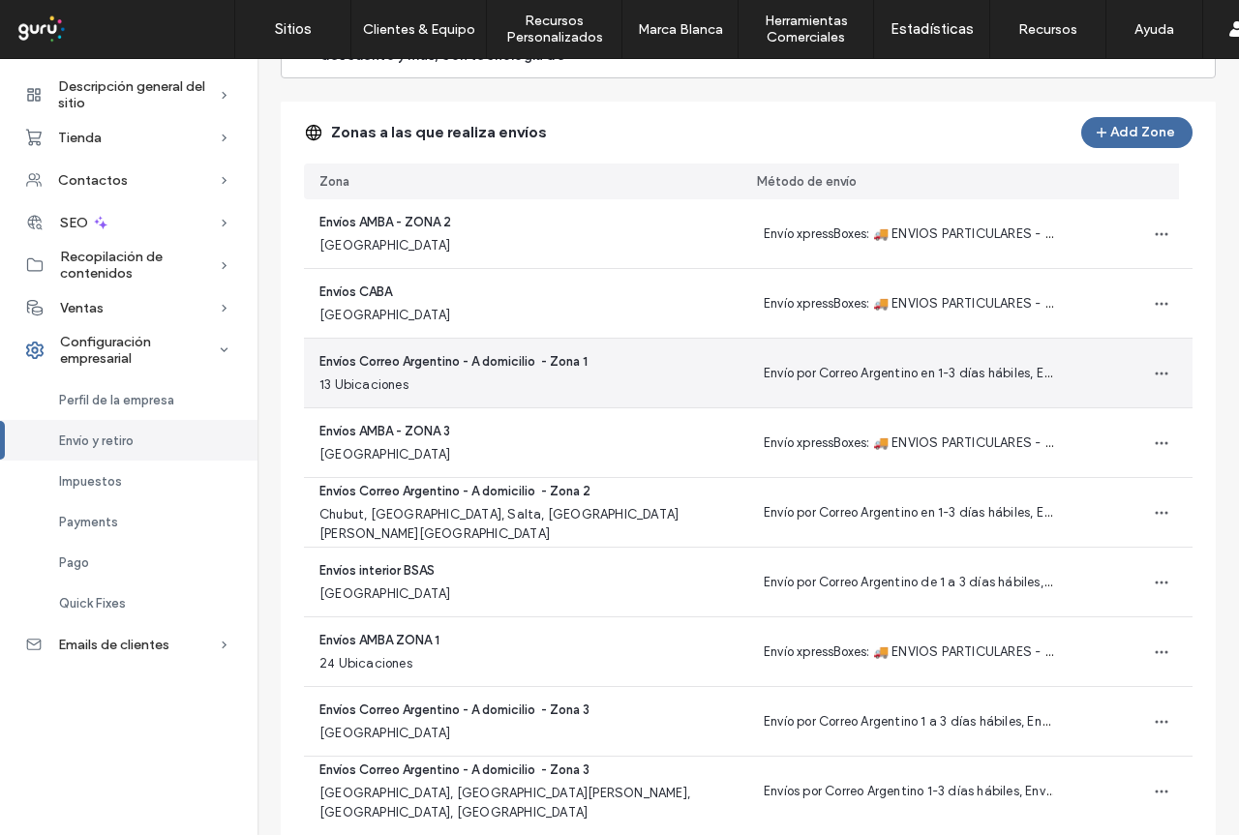
scroll to position [194, 0]
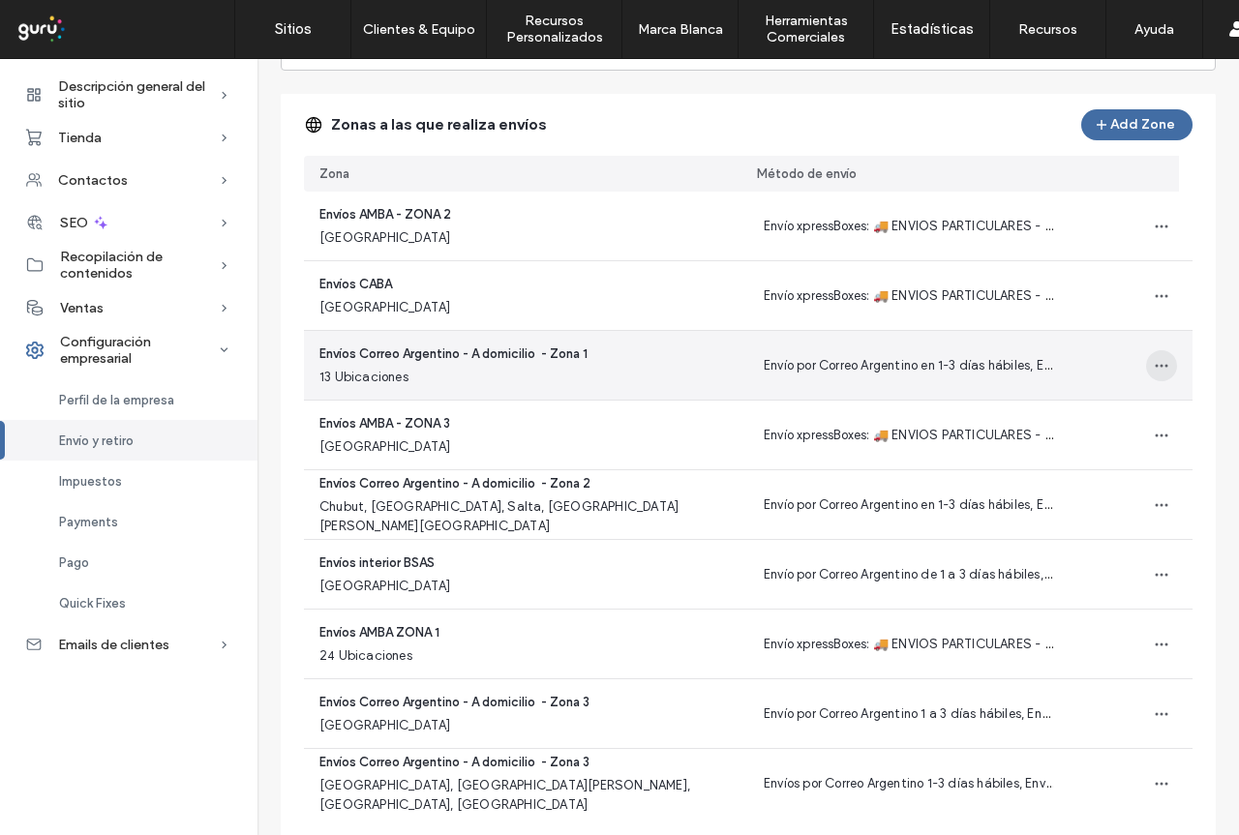
click at [1154, 364] on icon "button" at bounding box center [1161, 365] width 15 height 15
click at [1089, 409] on span "Editar zona de envío" at bounding box center [1077, 415] width 121 height 19
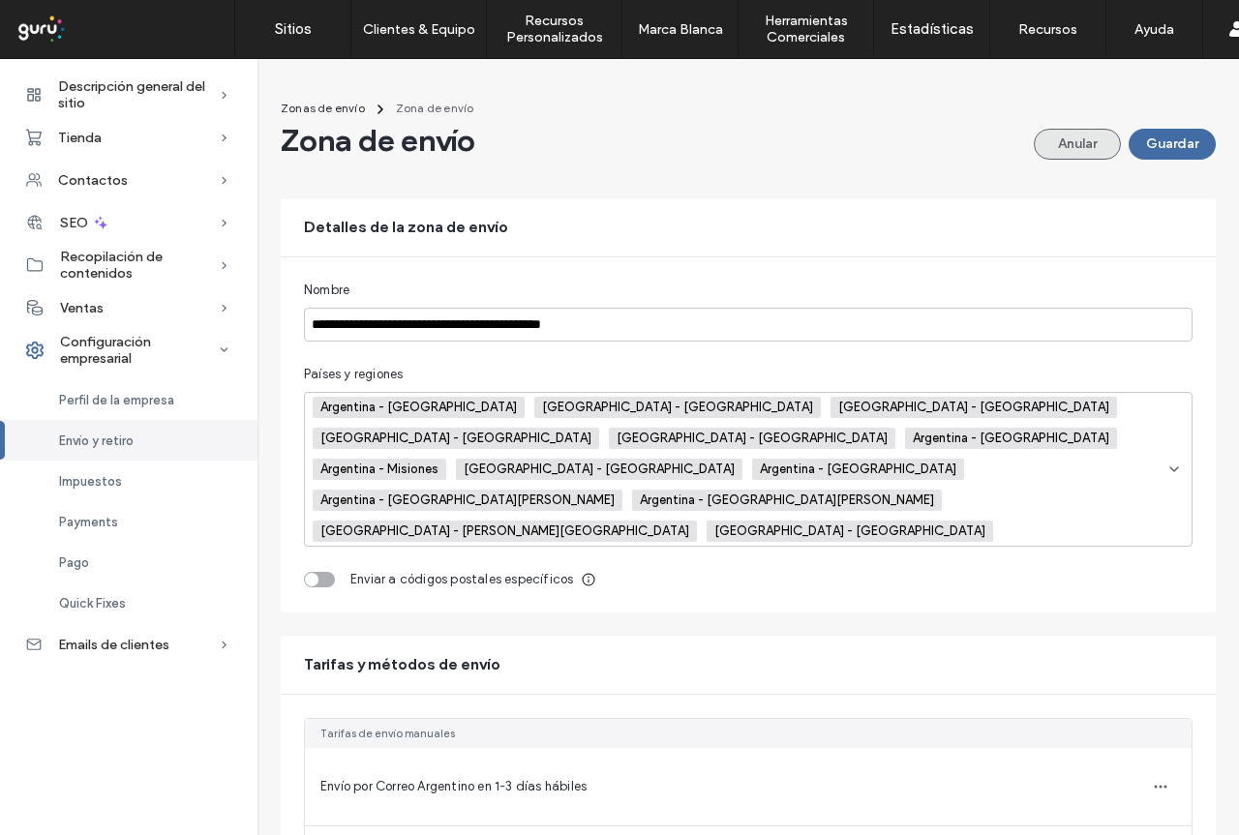
click at [1059, 155] on button "Anular" at bounding box center [1077, 144] width 87 height 31
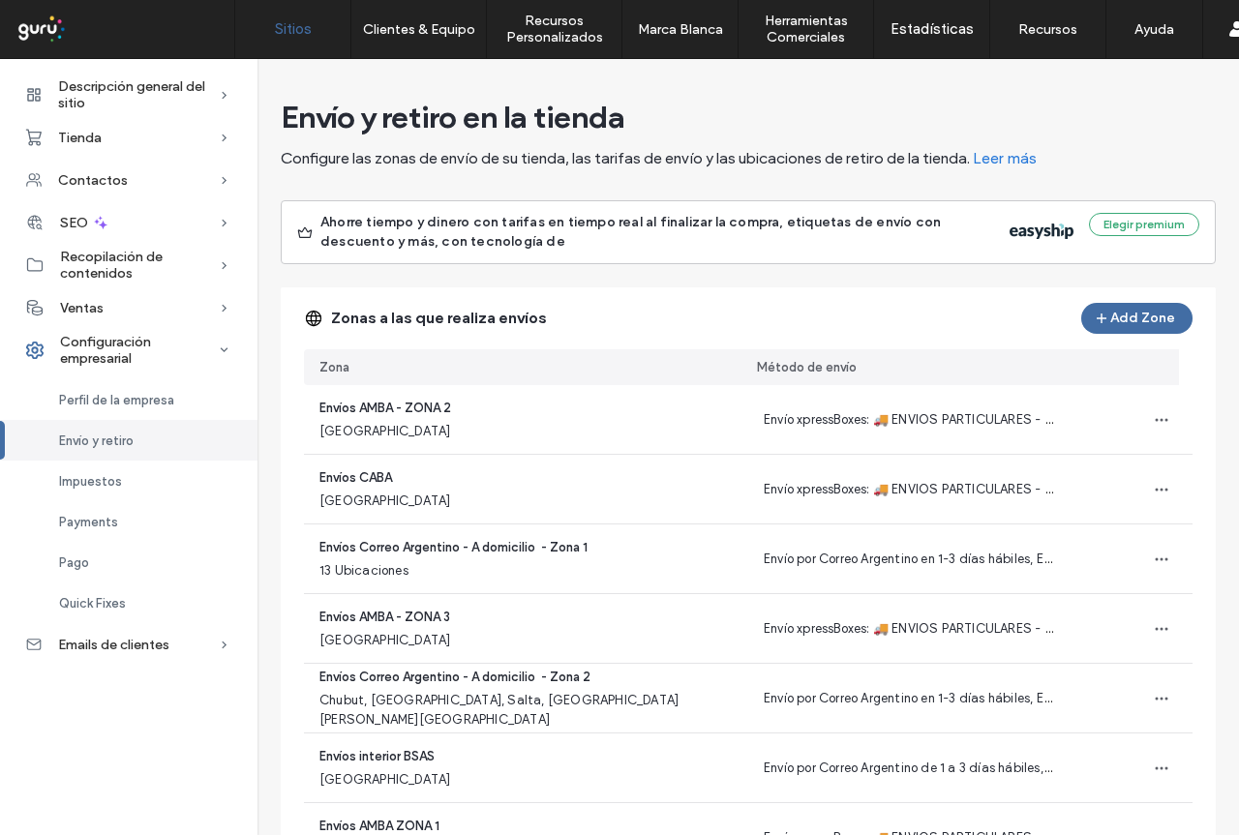
click at [309, 23] on label "Sitios" at bounding box center [293, 28] width 37 height 17
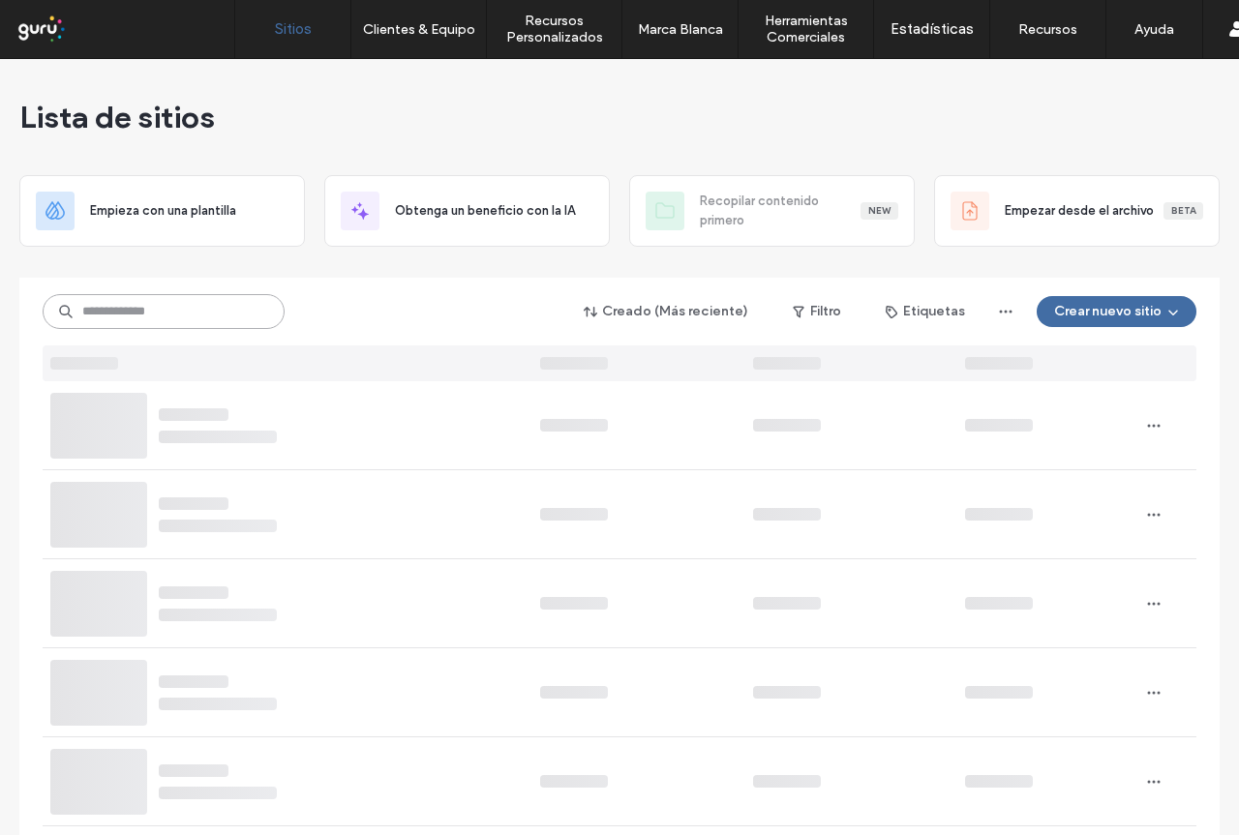
click at [156, 320] on input at bounding box center [164, 311] width 242 height 35
paste input "**********"
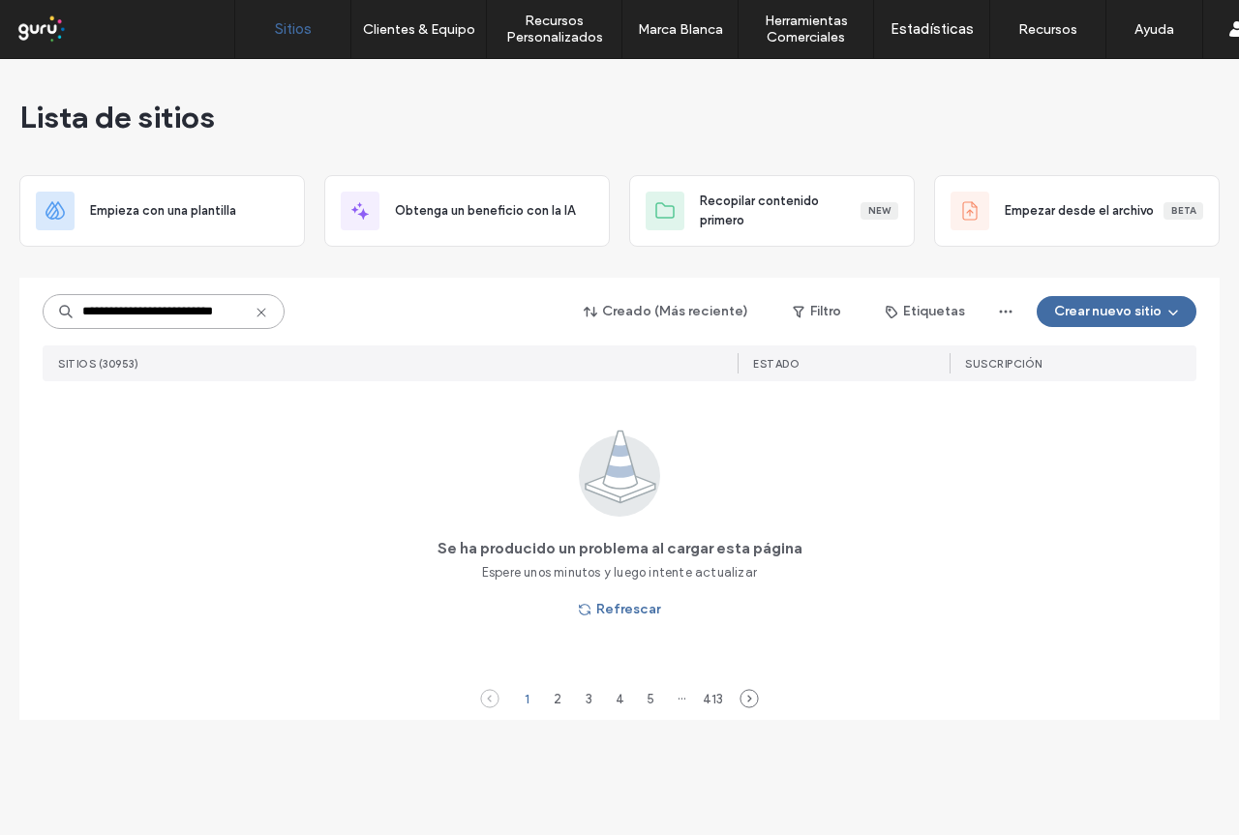
drag, startPoint x: 127, startPoint y: 314, endPoint x: 34, endPoint y: 318, distance: 93.0
click at [34, 318] on div "**********" at bounding box center [619, 499] width 1200 height 442
click at [224, 314] on input "**********" at bounding box center [164, 311] width 242 height 35
type input "**********"
click at [263, 316] on icon at bounding box center [261, 312] width 15 height 15
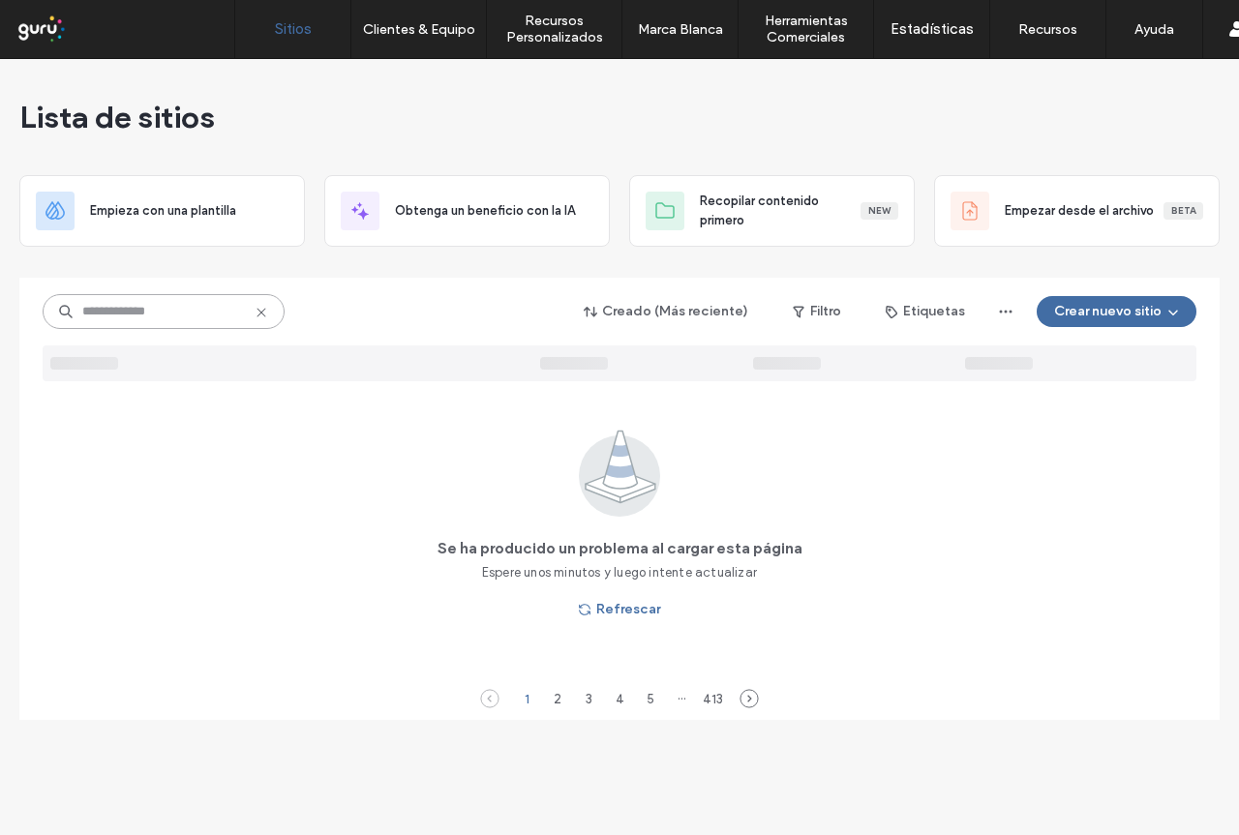
click at [263, 316] on input at bounding box center [164, 311] width 242 height 35
click at [294, 22] on label "Sitios" at bounding box center [293, 28] width 37 height 17
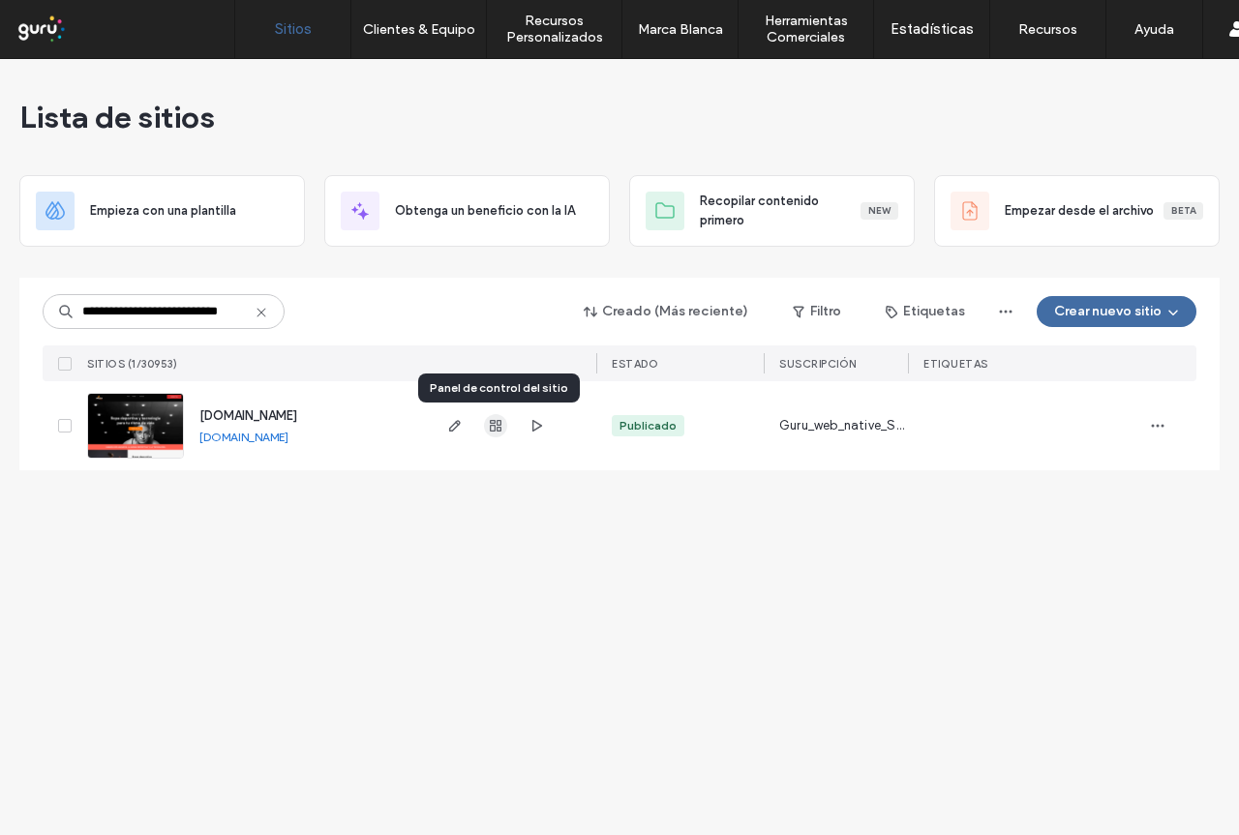
click at [493, 432] on use "button" at bounding box center [496, 426] width 12 height 12
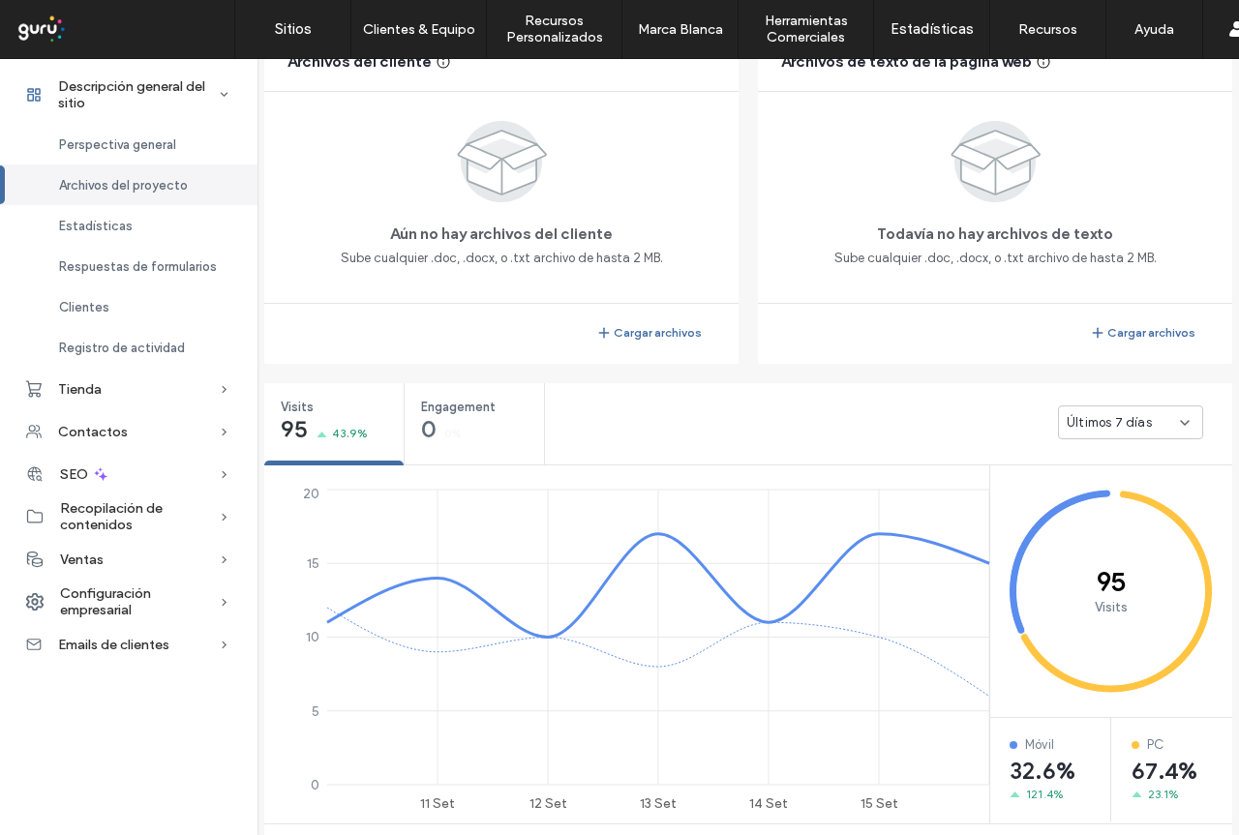
scroll to position [484, 0]
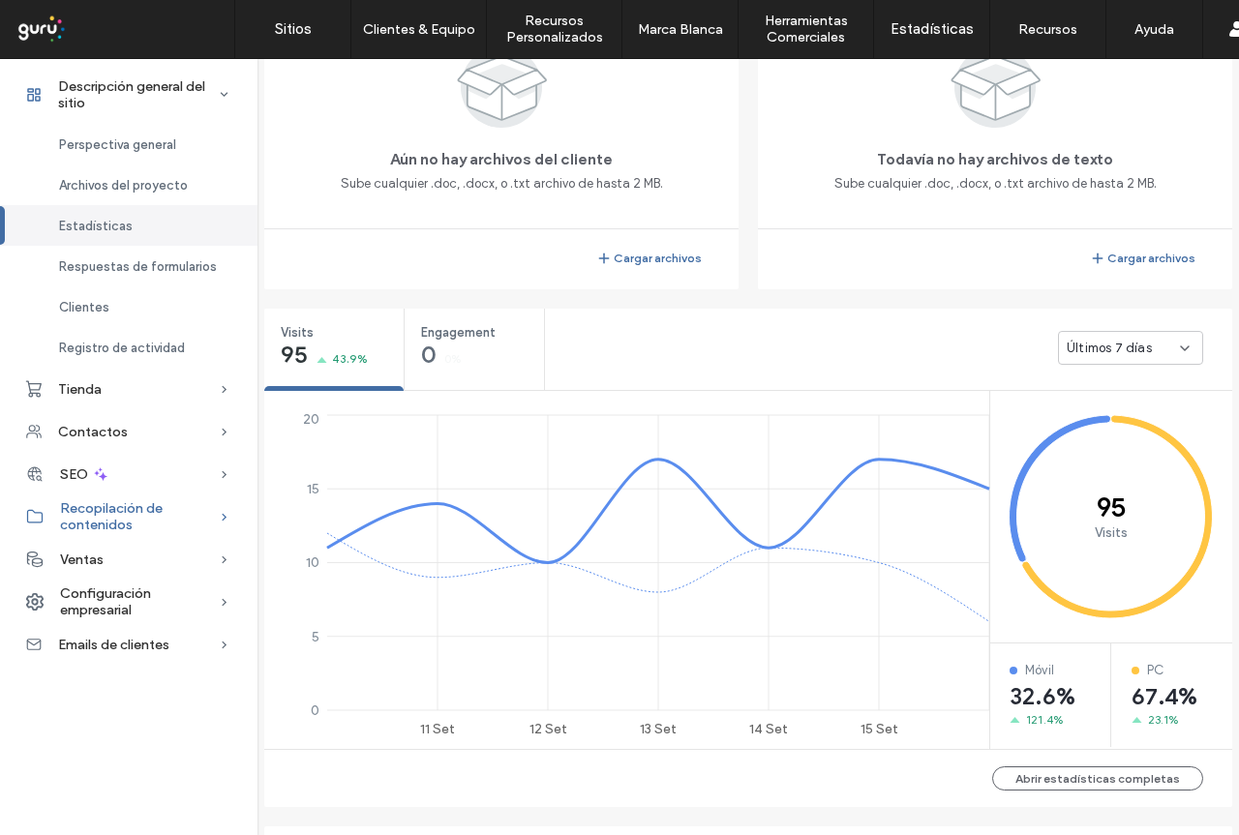
scroll to position [871, 0]
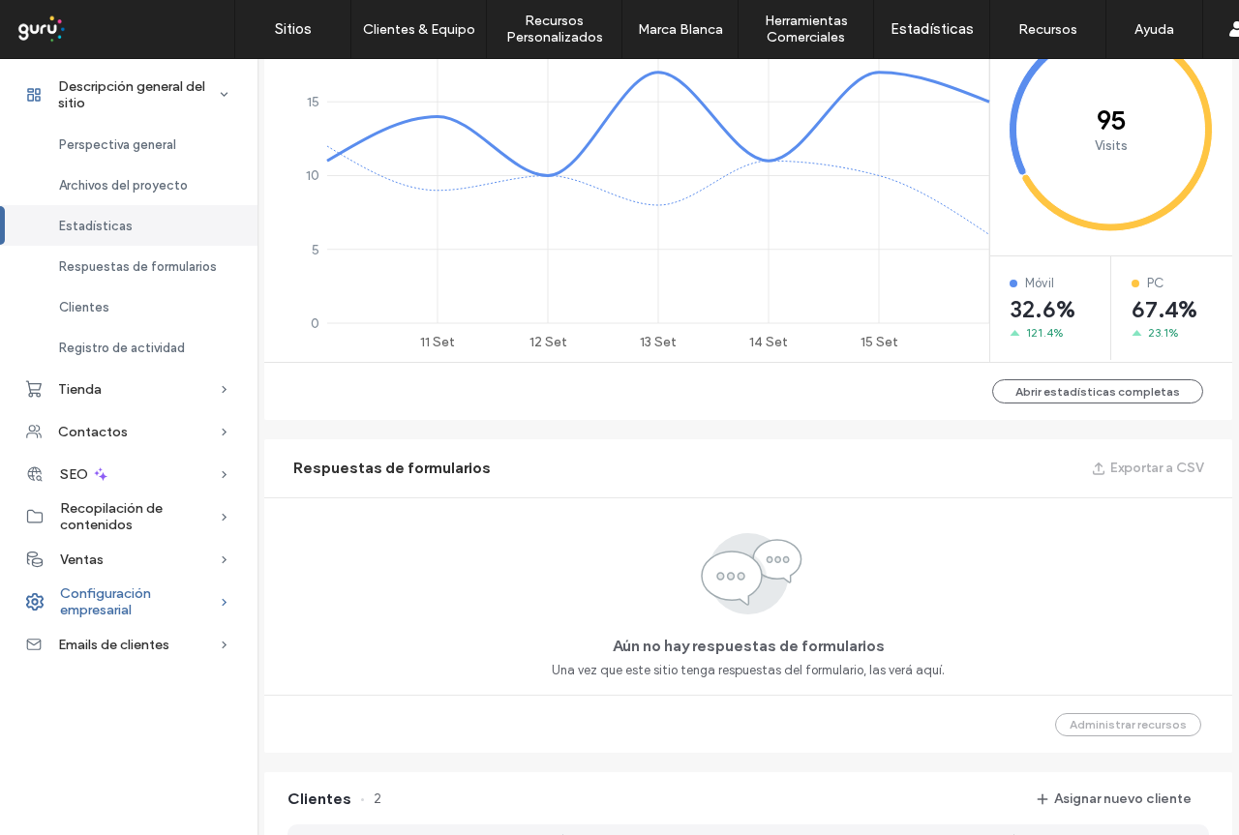
click at [182, 605] on span "Configuración empresarial" at bounding box center [139, 601] width 159 height 33
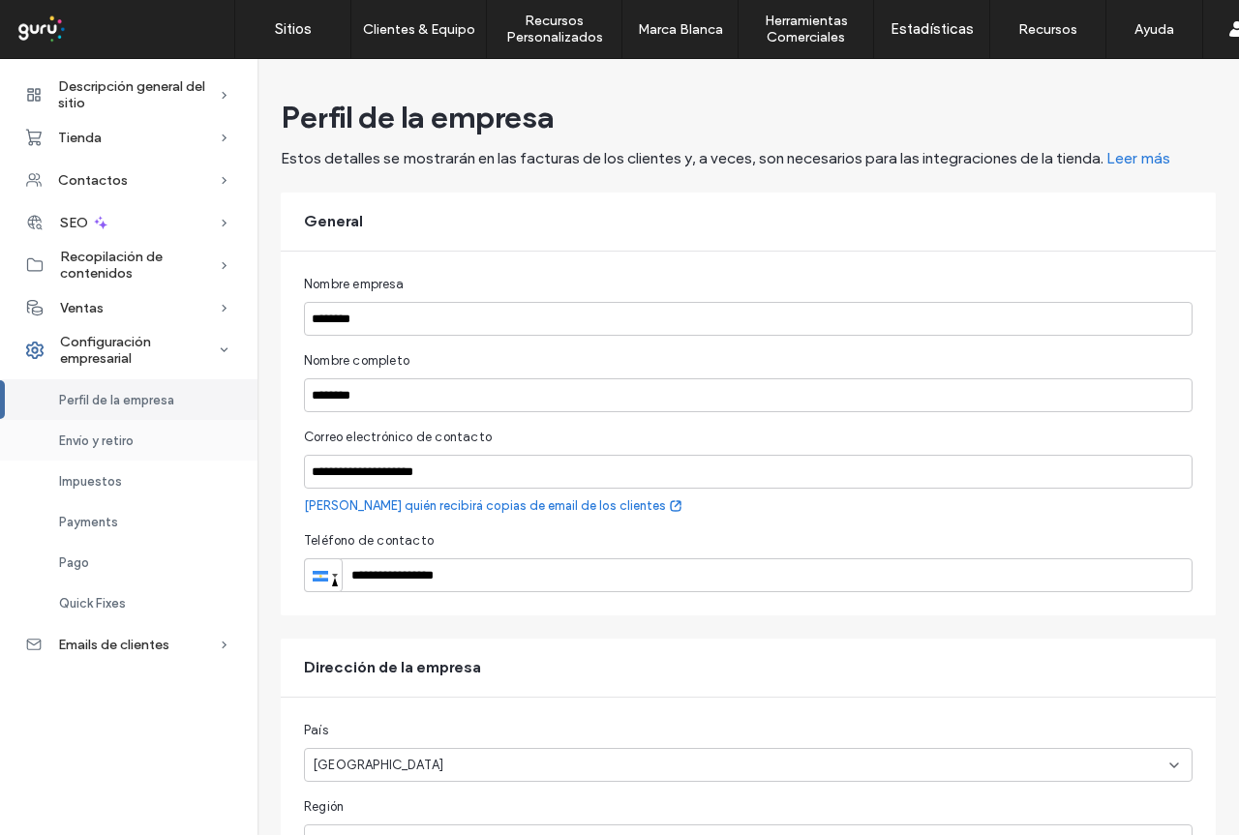
click at [164, 442] on div "Envío y retiro" at bounding box center [128, 440] width 257 height 41
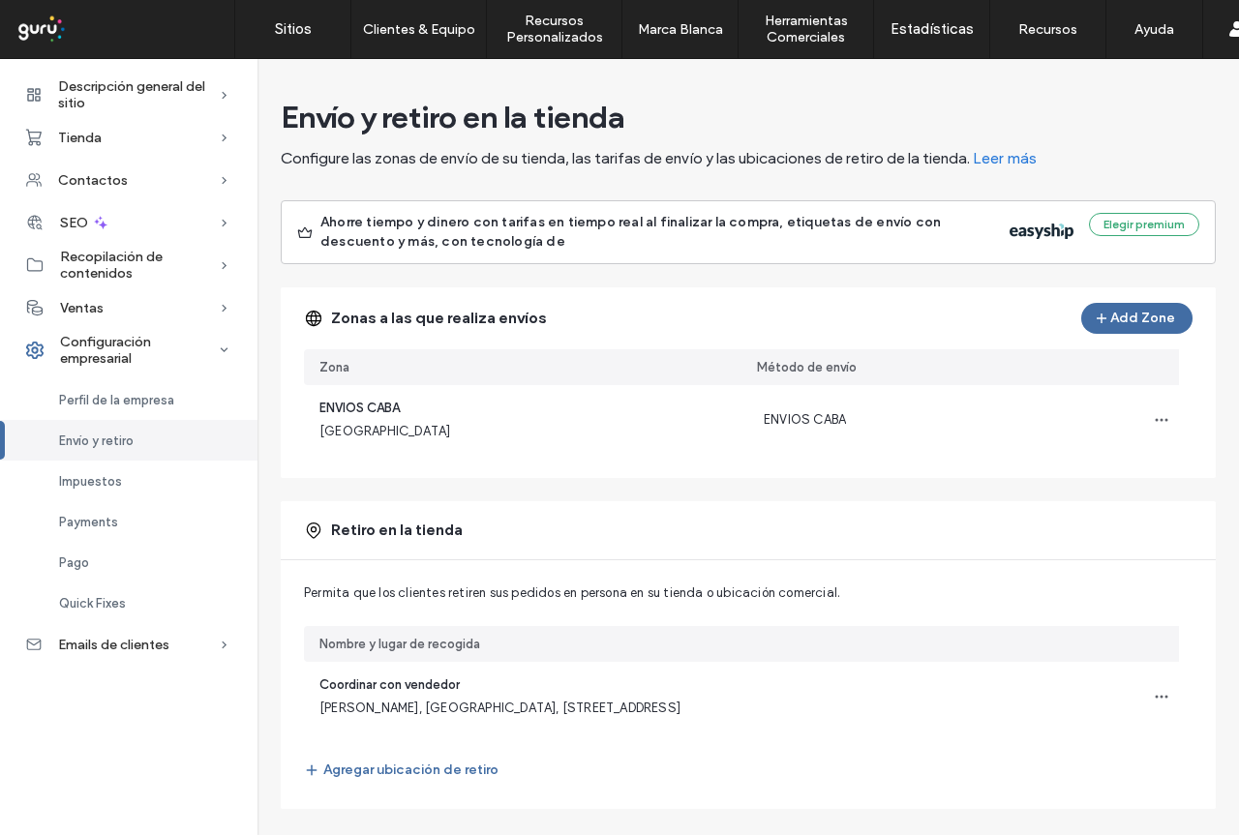
click at [677, 299] on div "Zonas a las que realiza envíos Add Zone" at bounding box center [748, 318] width 935 height 62
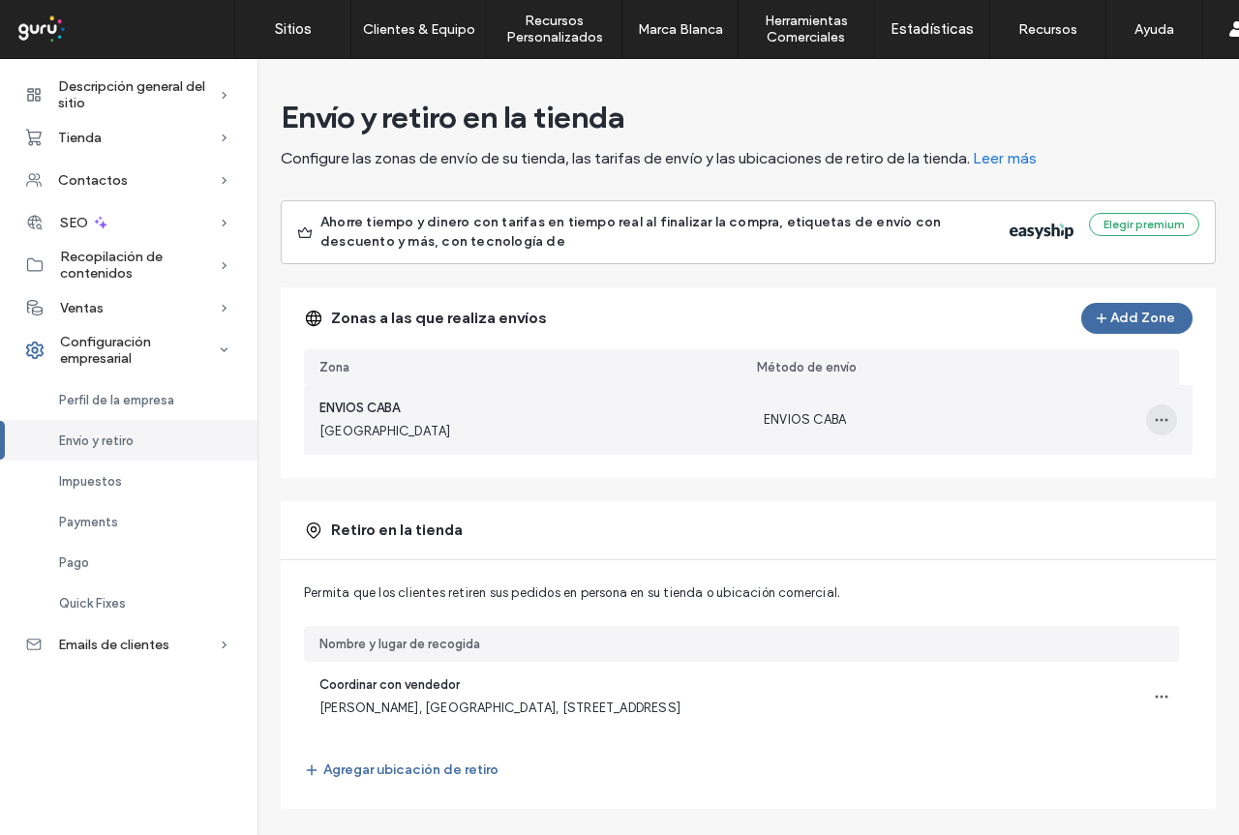
click at [1155, 418] on span "button" at bounding box center [1161, 420] width 31 height 31
click at [1110, 470] on span "Editar zona de envío" at bounding box center [1077, 470] width 121 height 19
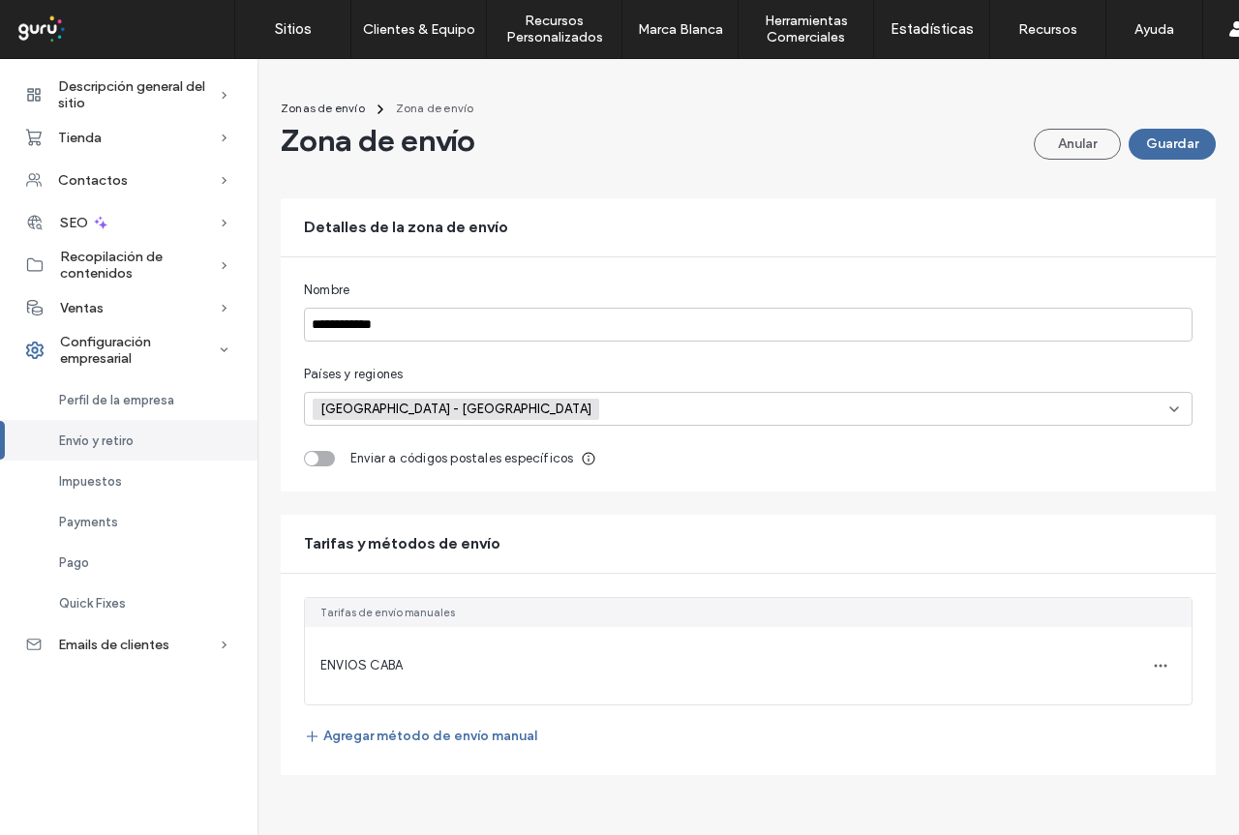
scroll to position [22, 0]
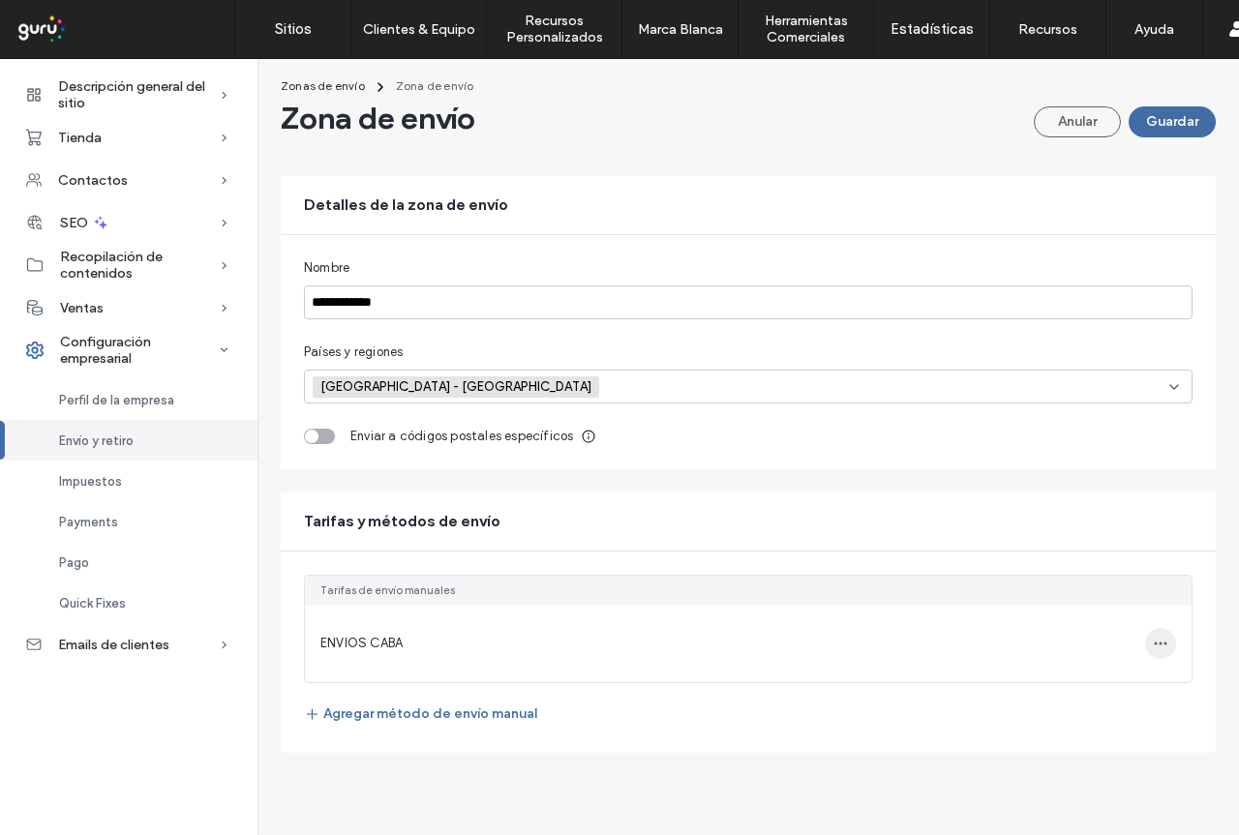
click at [1153, 641] on icon "button" at bounding box center [1160, 643] width 15 height 15
click at [1028, 627] on span "Editar método de envío" at bounding box center [1028, 624] width 138 height 19
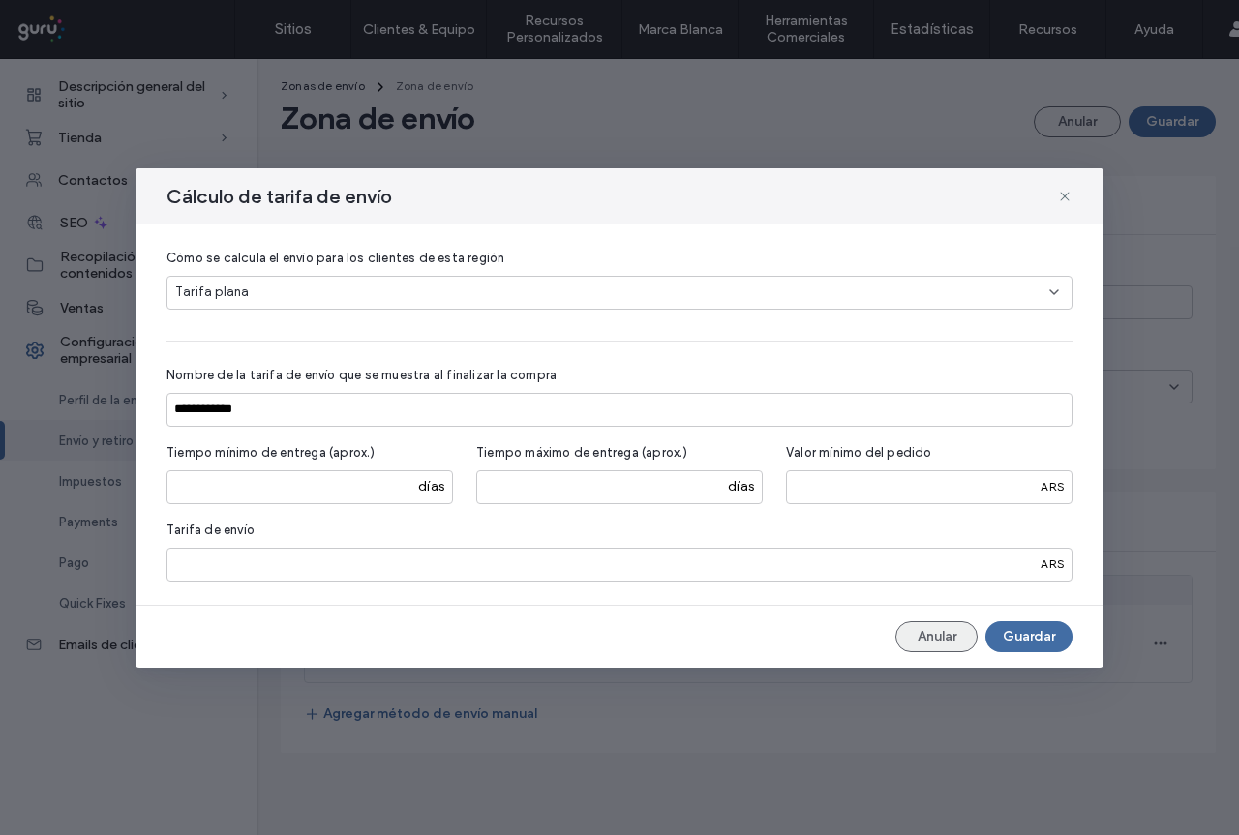
click at [924, 641] on button "Anular" at bounding box center [936, 636] width 82 height 31
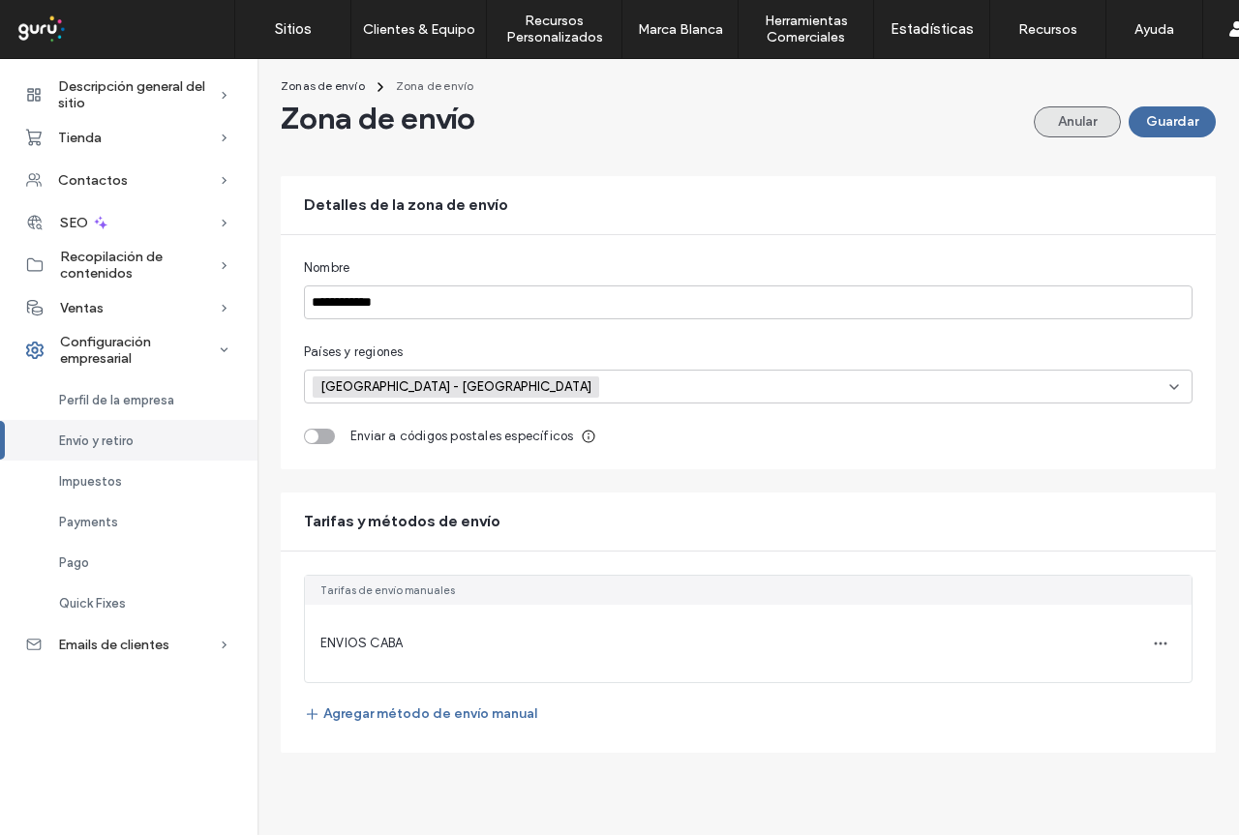
click at [1044, 121] on button "Anular" at bounding box center [1077, 121] width 87 height 31
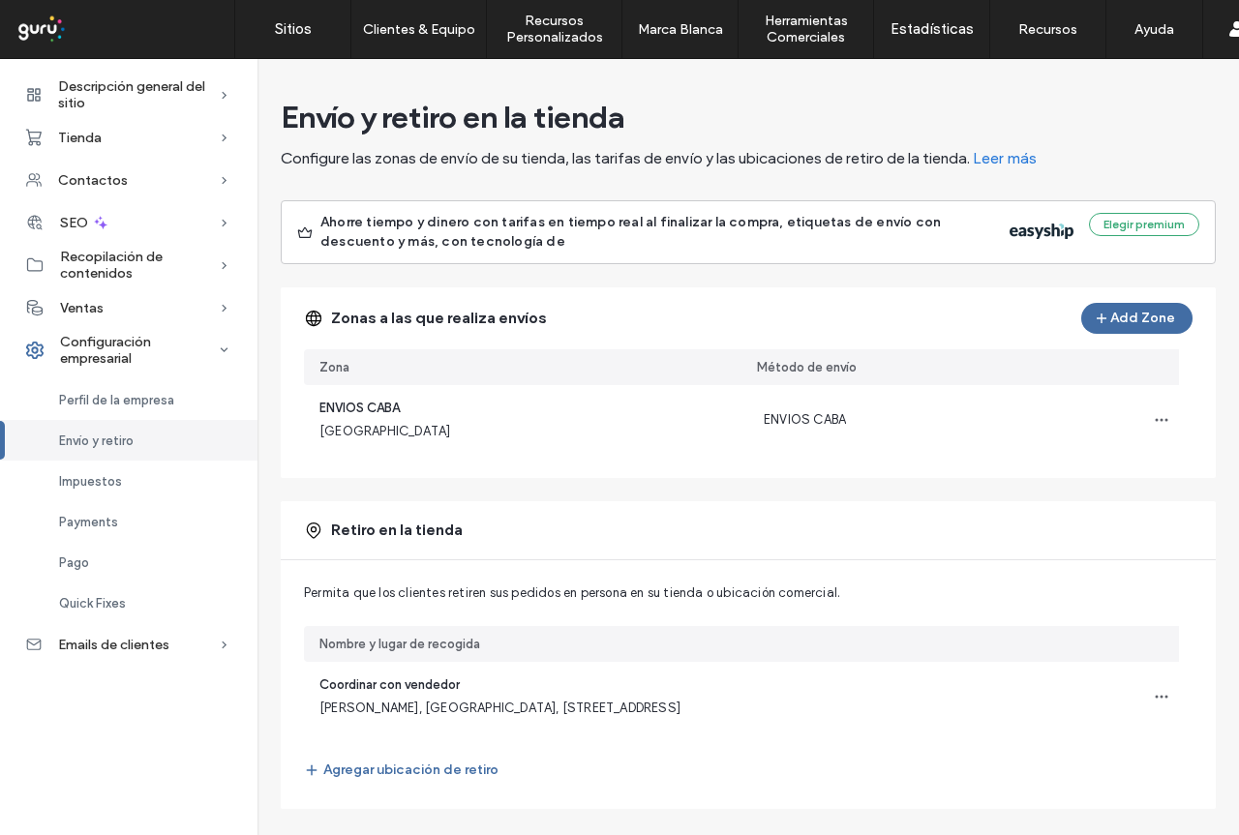
click at [118, 442] on span "Envío y retiro" at bounding box center [96, 441] width 75 height 15
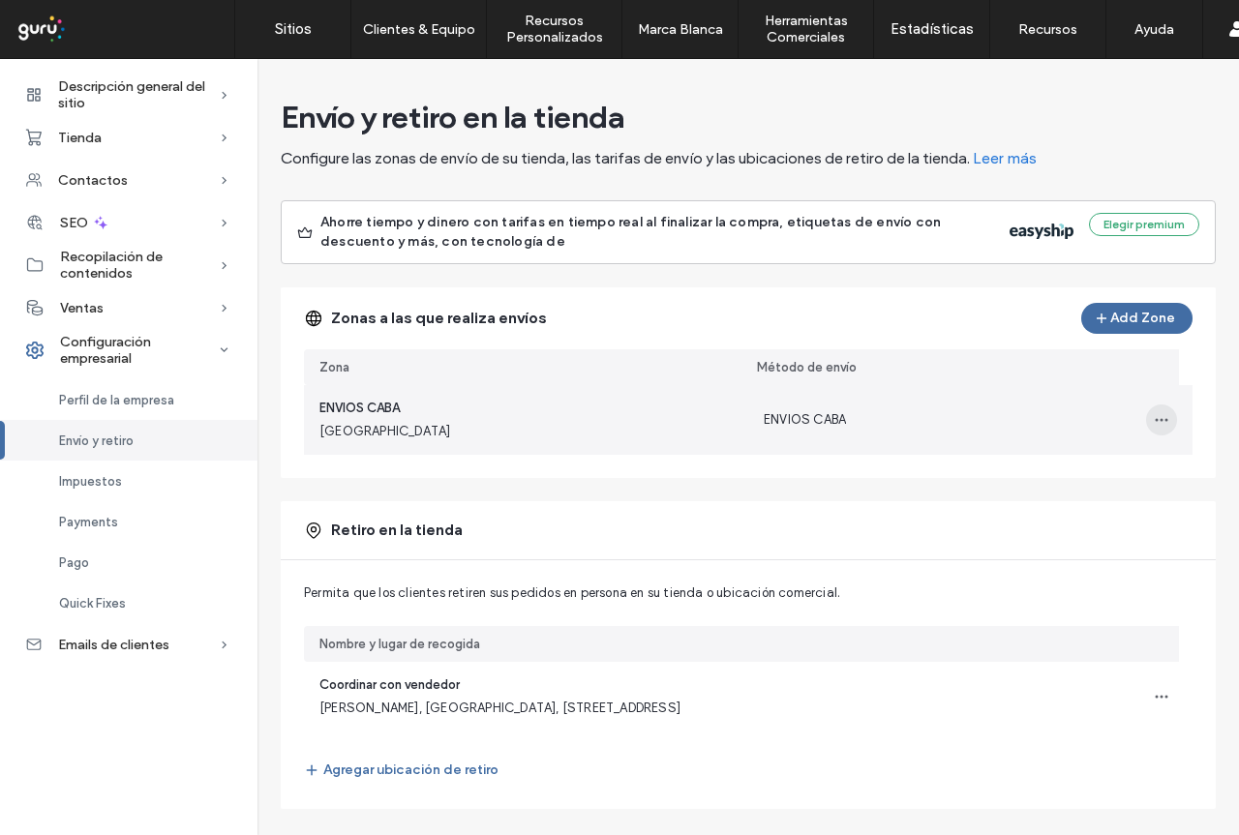
click at [1155, 421] on use "button" at bounding box center [1161, 420] width 13 height 3
click at [1109, 467] on span "Editar zona de envío" at bounding box center [1077, 470] width 121 height 19
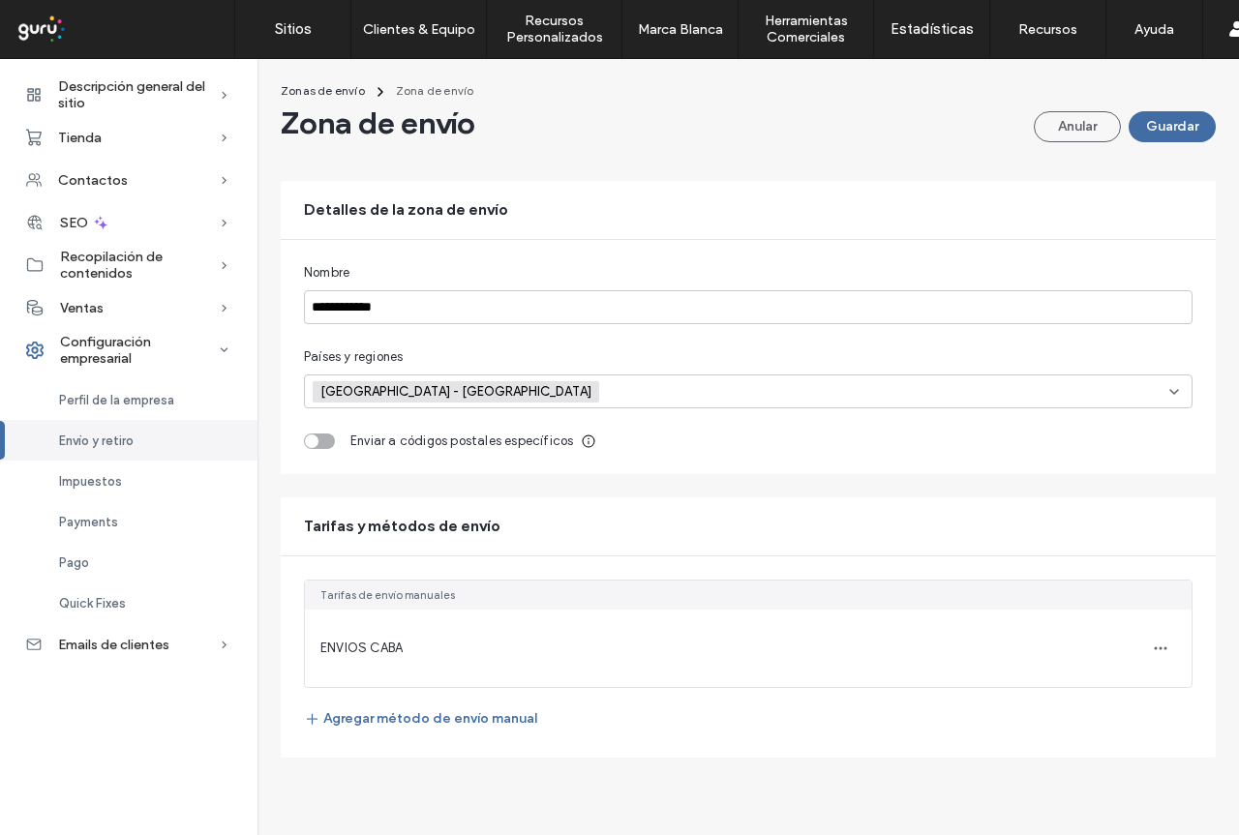
scroll to position [22, 0]
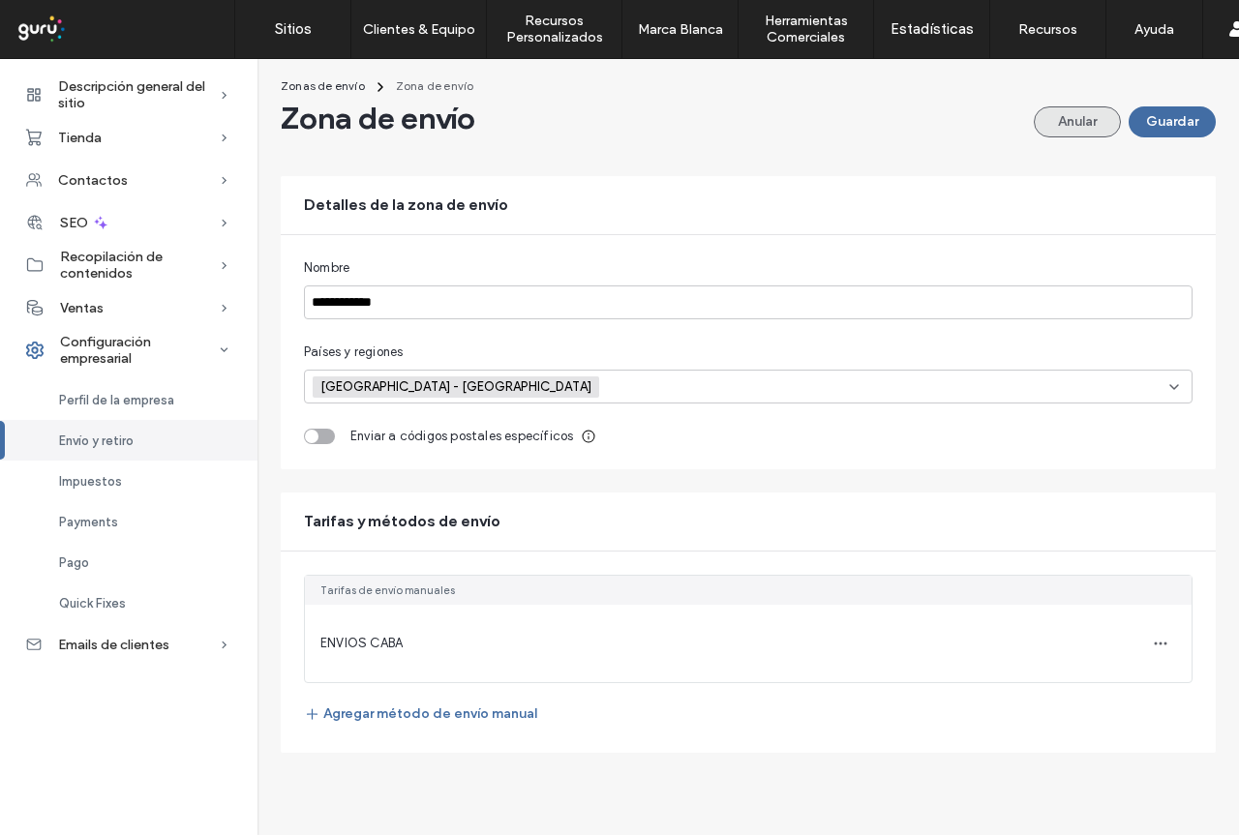
click at [1038, 120] on button "Anular" at bounding box center [1077, 121] width 87 height 31
click at [1038, 99] on nav "Zonas de envío Zona de envío" at bounding box center [744, 86] width 943 height 23
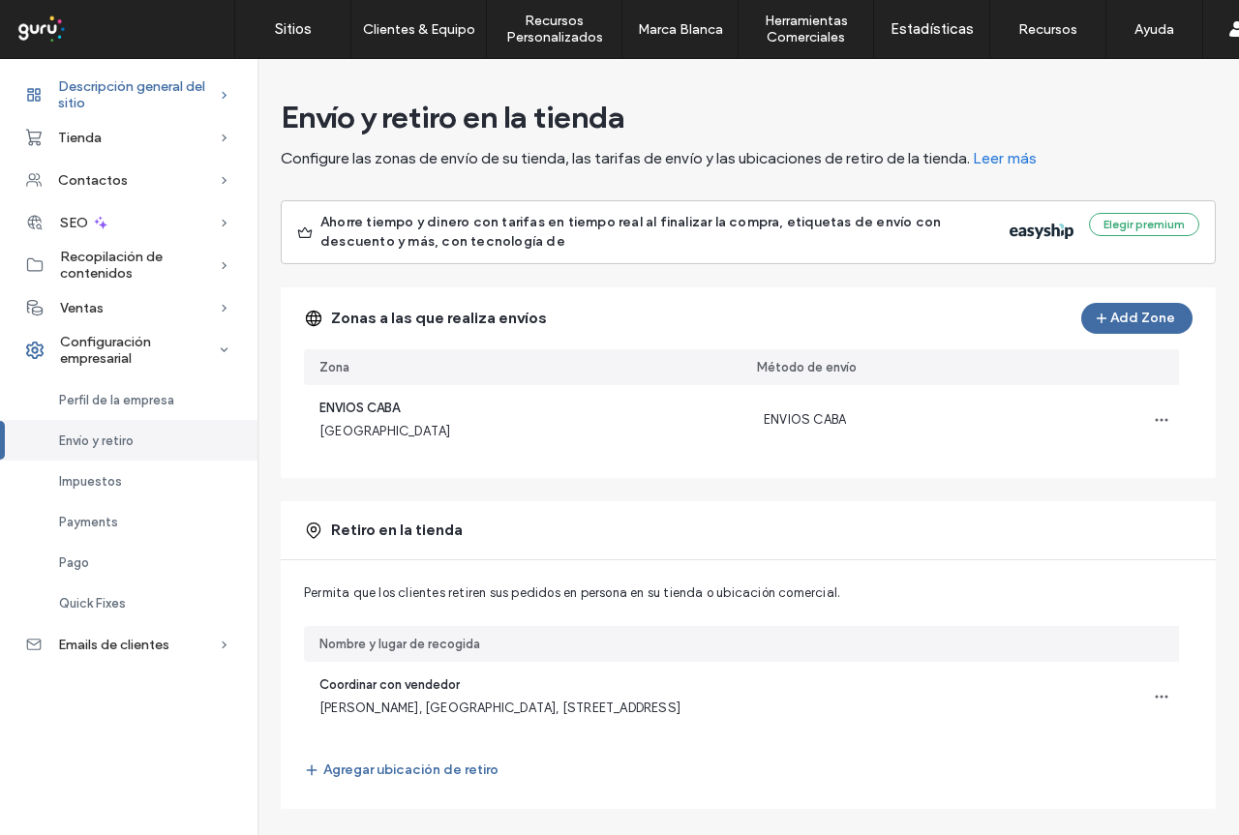
click at [144, 94] on span "Descripción general del sitio" at bounding box center [138, 94] width 161 height 33
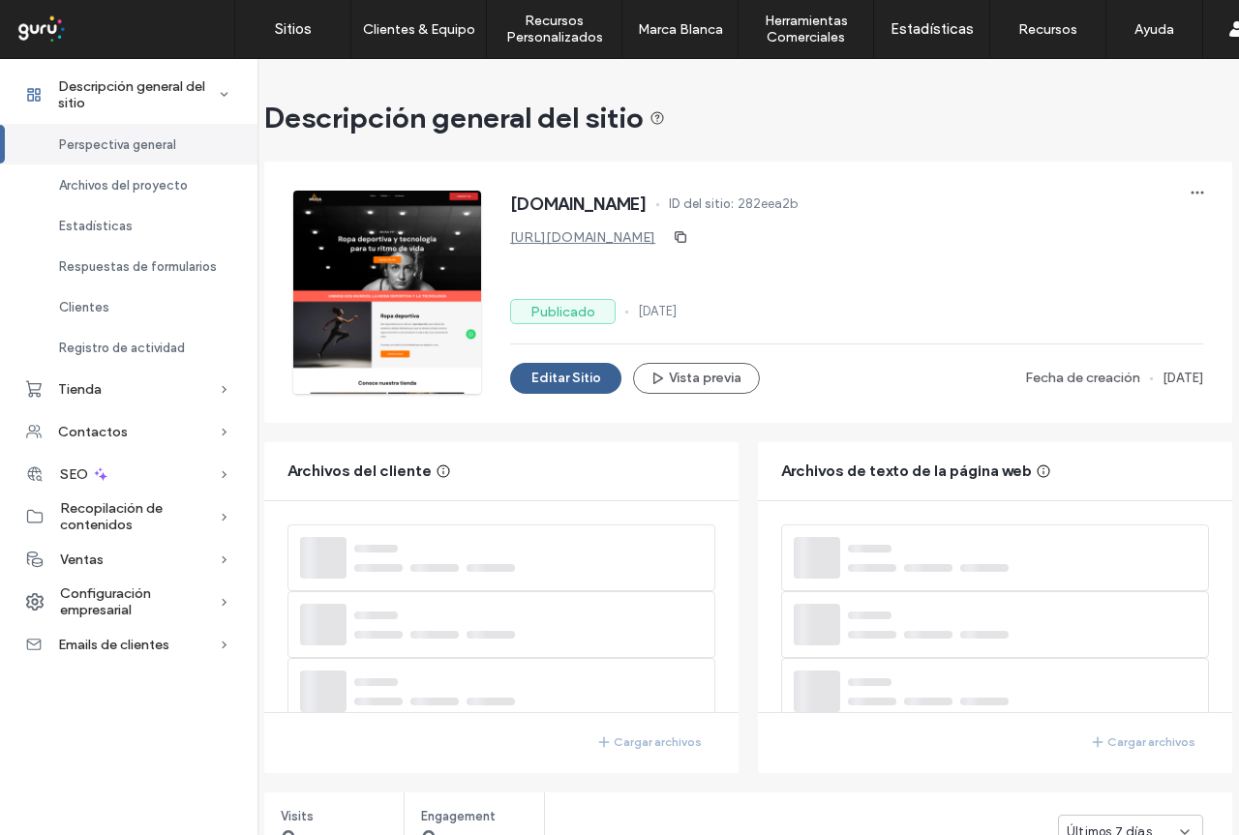
click at [551, 380] on button "Editar Sitio" at bounding box center [565, 378] width 111 height 31
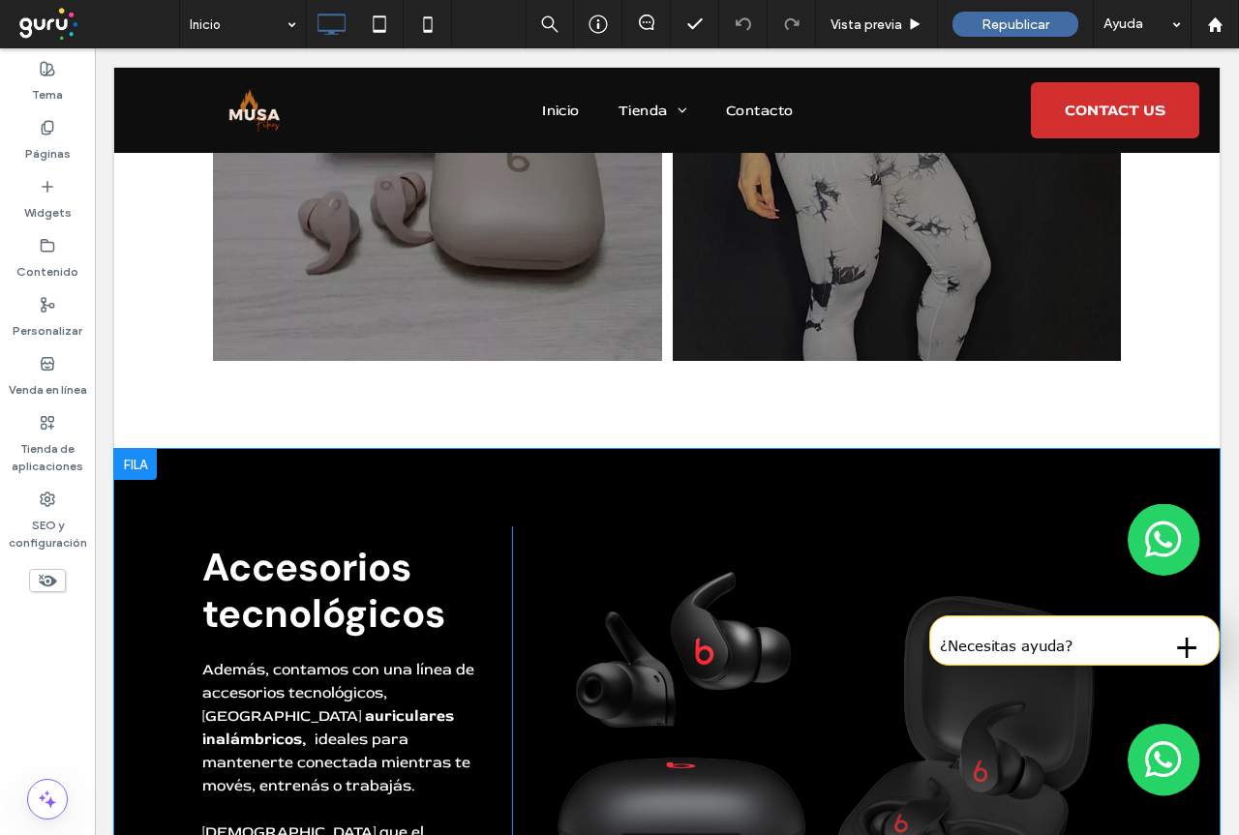
scroll to position [1742, 0]
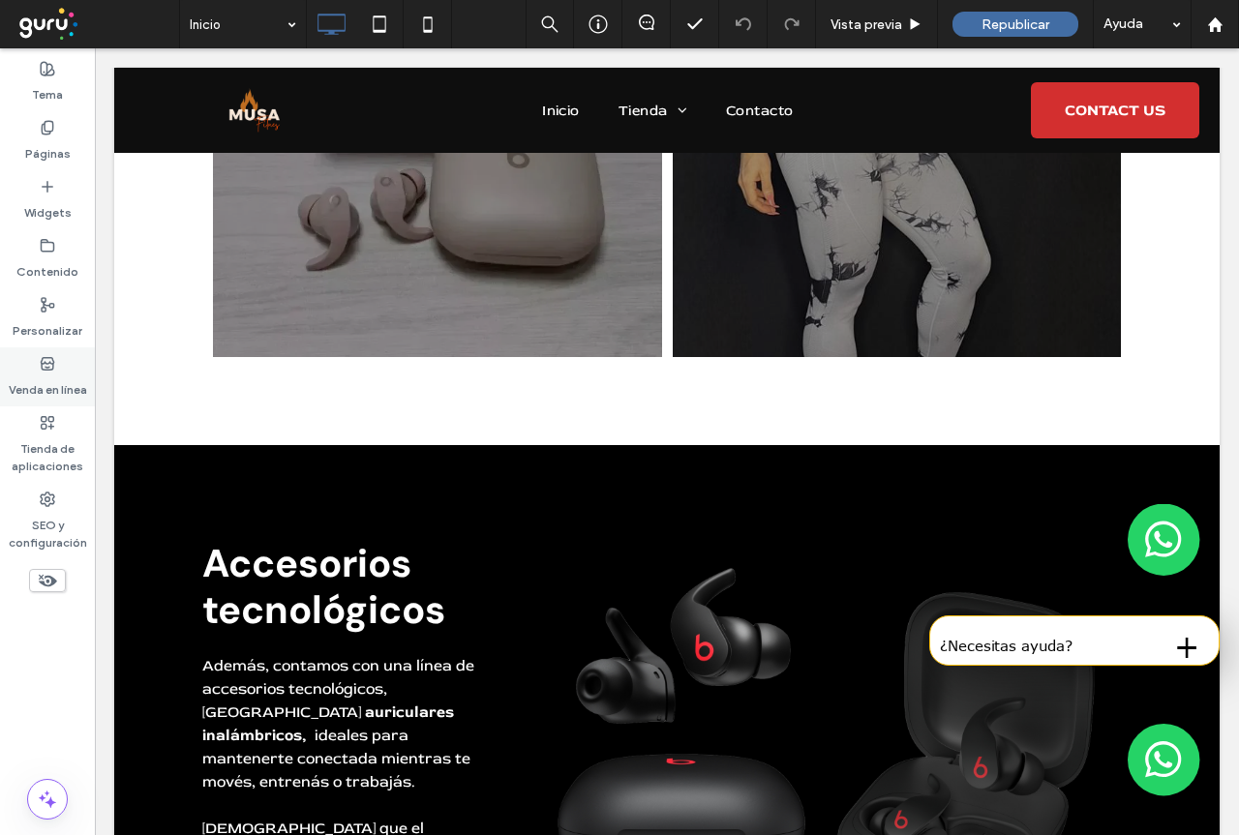
click at [48, 373] on label "Venda en línea" at bounding box center [48, 385] width 78 height 27
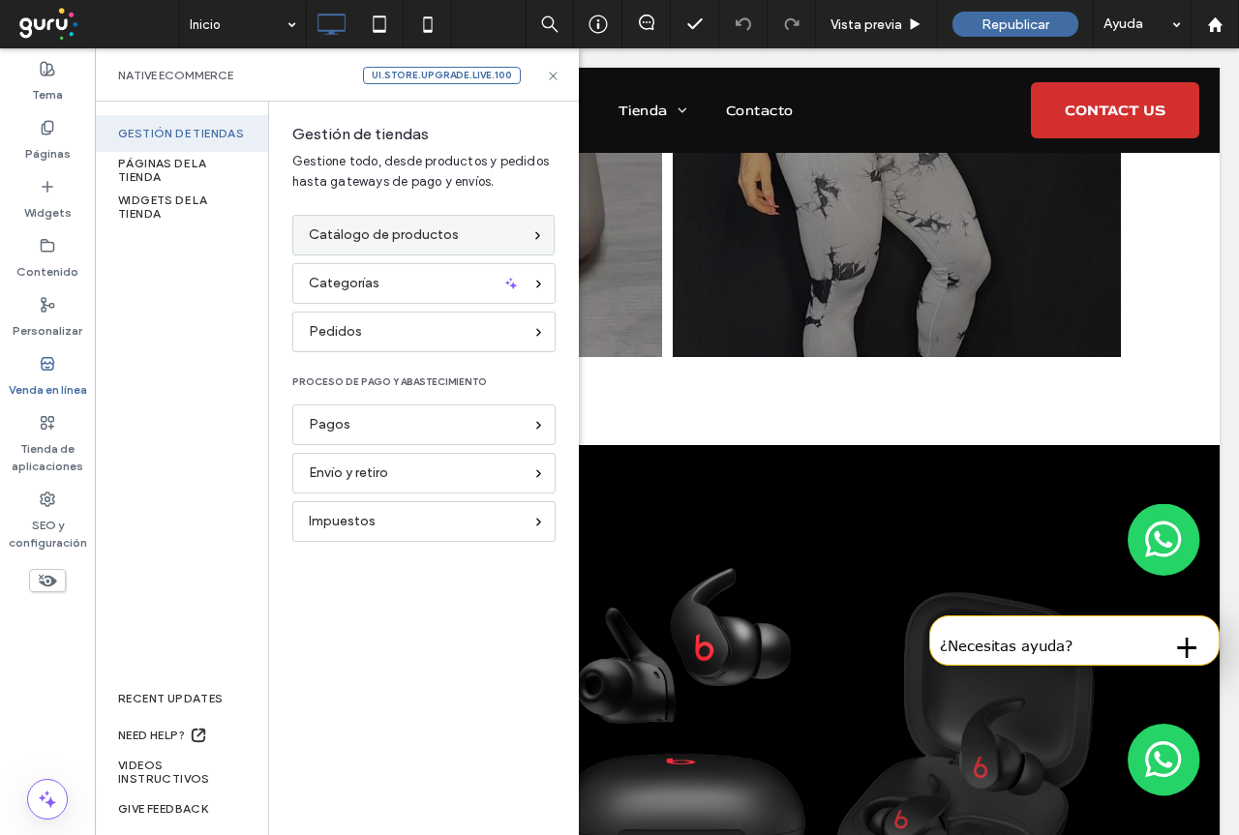
click at [452, 236] on span "Catálogo de productos" at bounding box center [384, 235] width 150 height 21
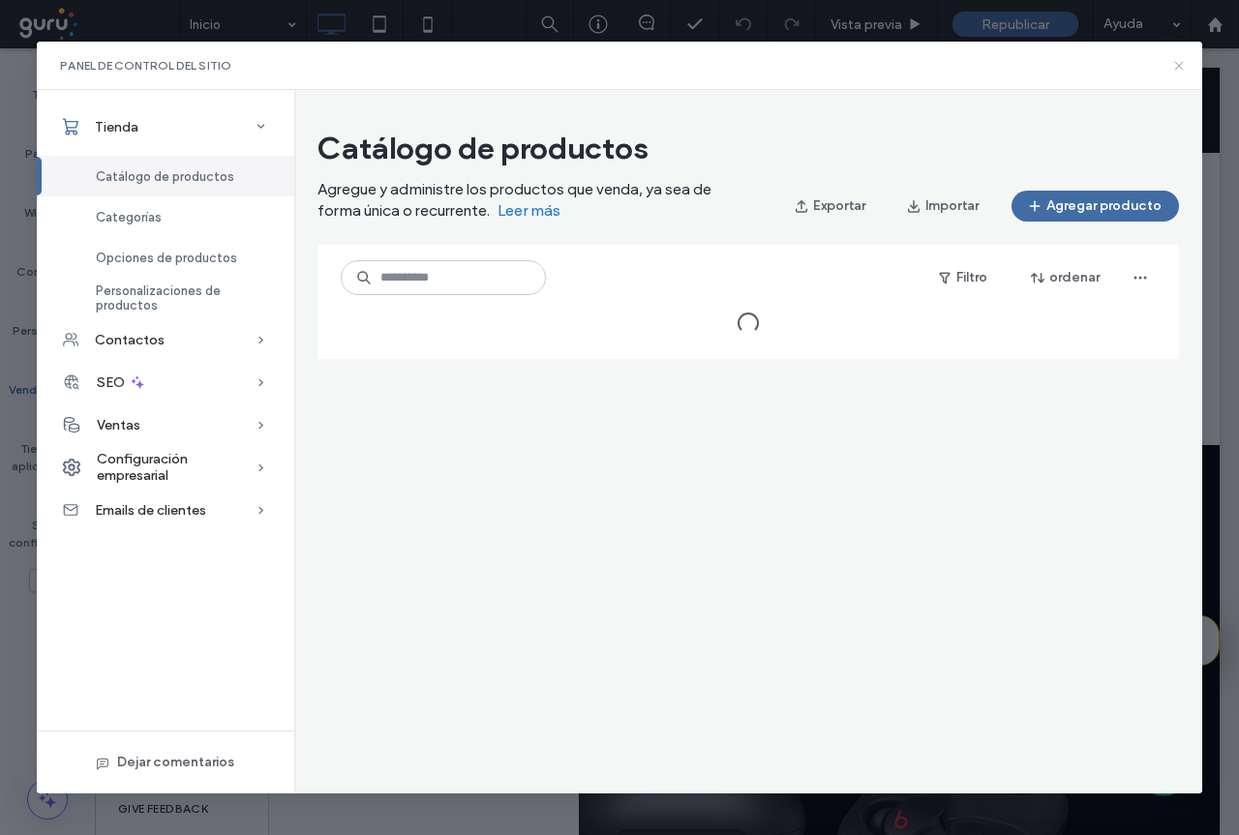
click at [1178, 69] on icon at bounding box center [1178, 65] width 15 height 15
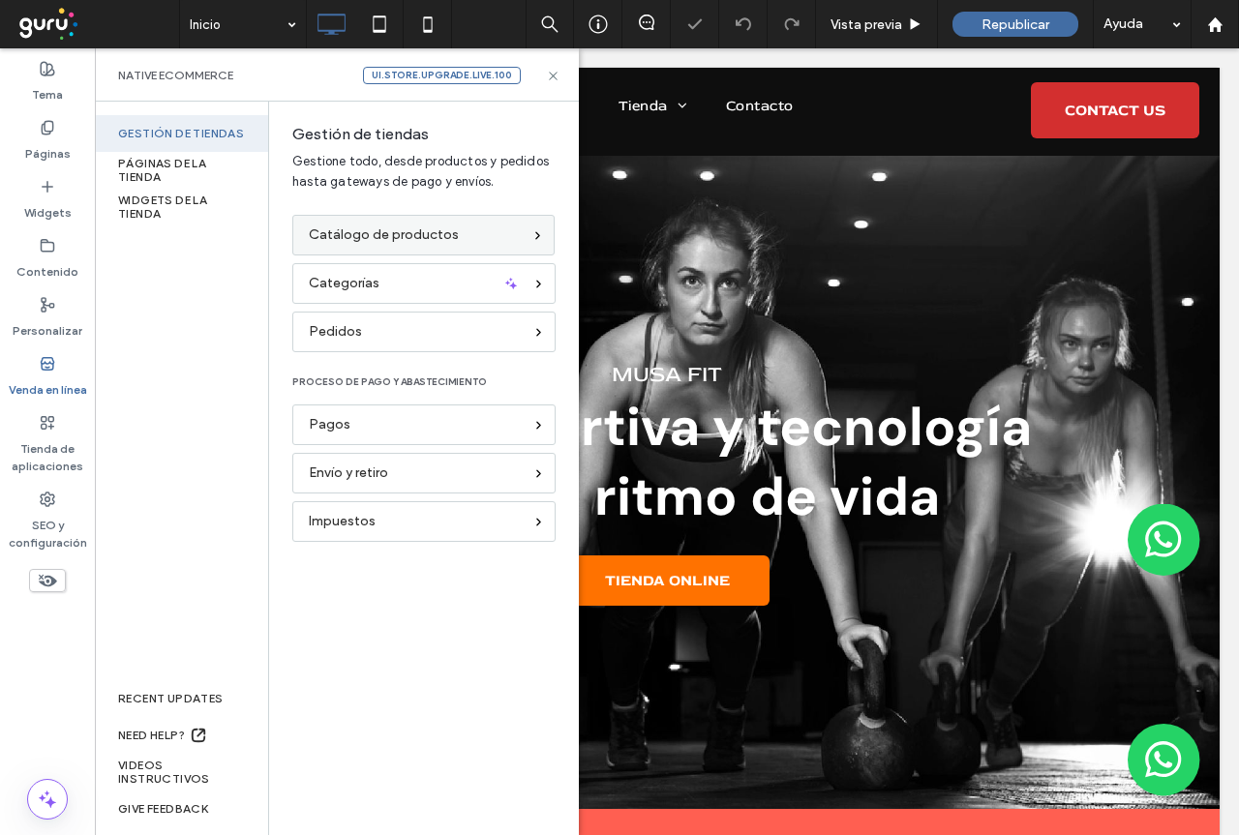
scroll to position [0, 0]
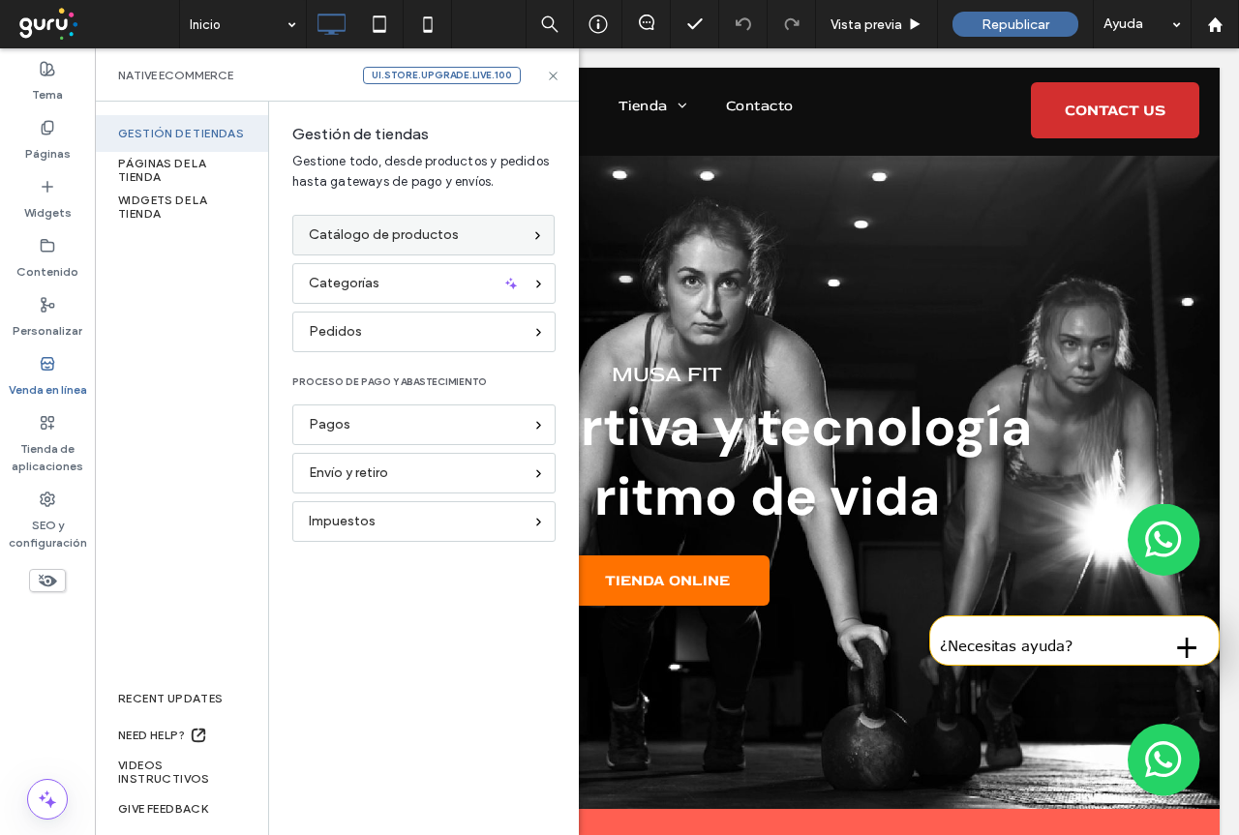
click at [454, 231] on div "Catálogo de productos" at bounding box center [415, 235] width 213 height 21
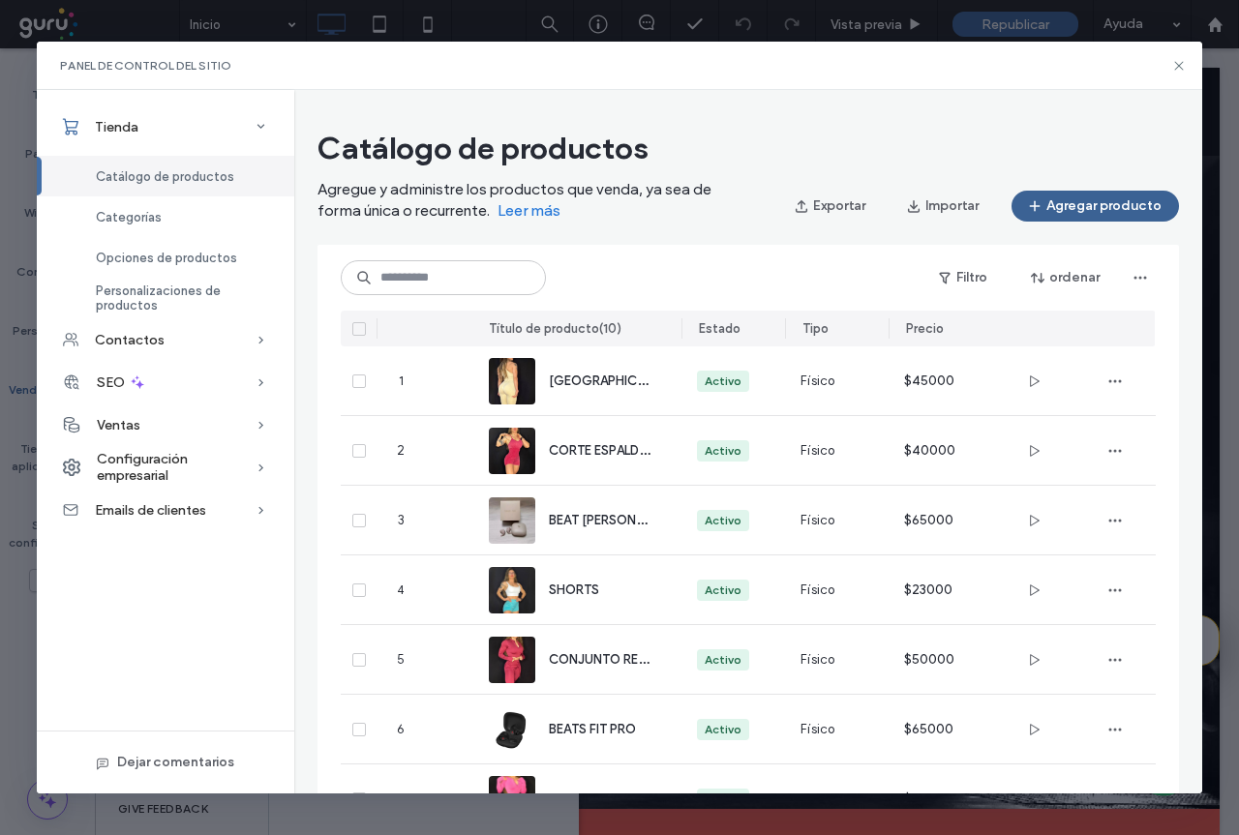
click at [1102, 208] on button "Agregar producto" at bounding box center [1094, 206] width 167 height 31
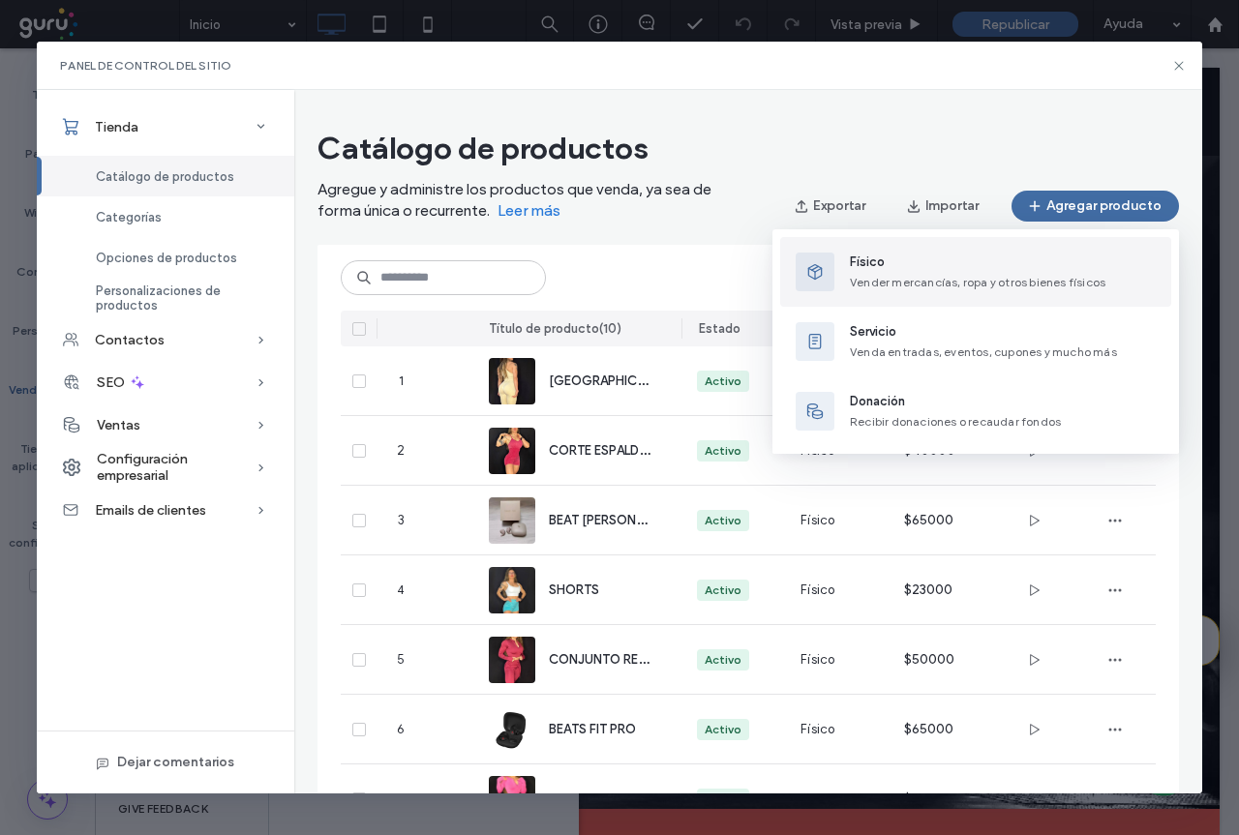
click at [882, 280] on span "Vender mercancías, ropa y otros bienes físicos" at bounding box center [977, 282] width 255 height 15
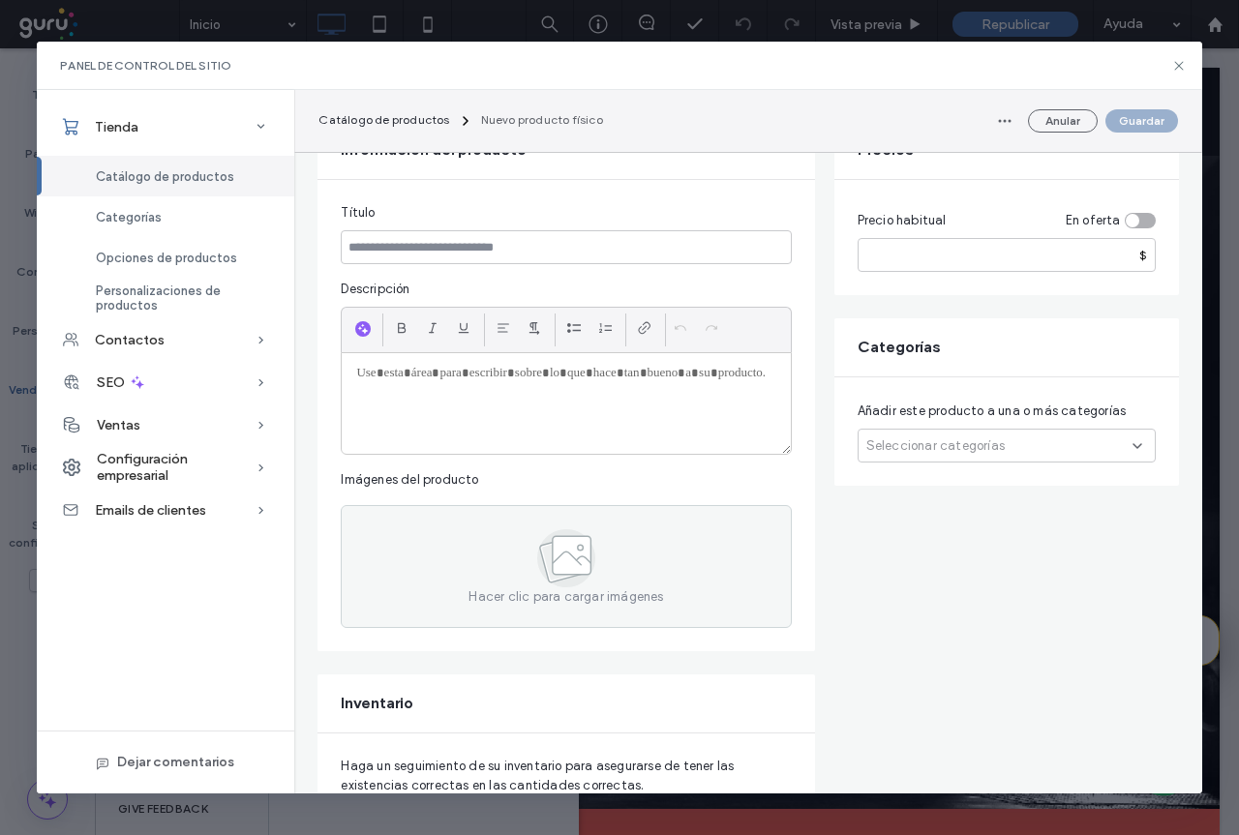
scroll to position [194, 0]
drag, startPoint x: 357, startPoint y: 245, endPoint x: 522, endPoint y: 246, distance: 164.5
click at [522, 246] on input at bounding box center [566, 246] width 450 height 34
drag, startPoint x: 359, startPoint y: 375, endPoint x: 610, endPoint y: 412, distance: 253.5
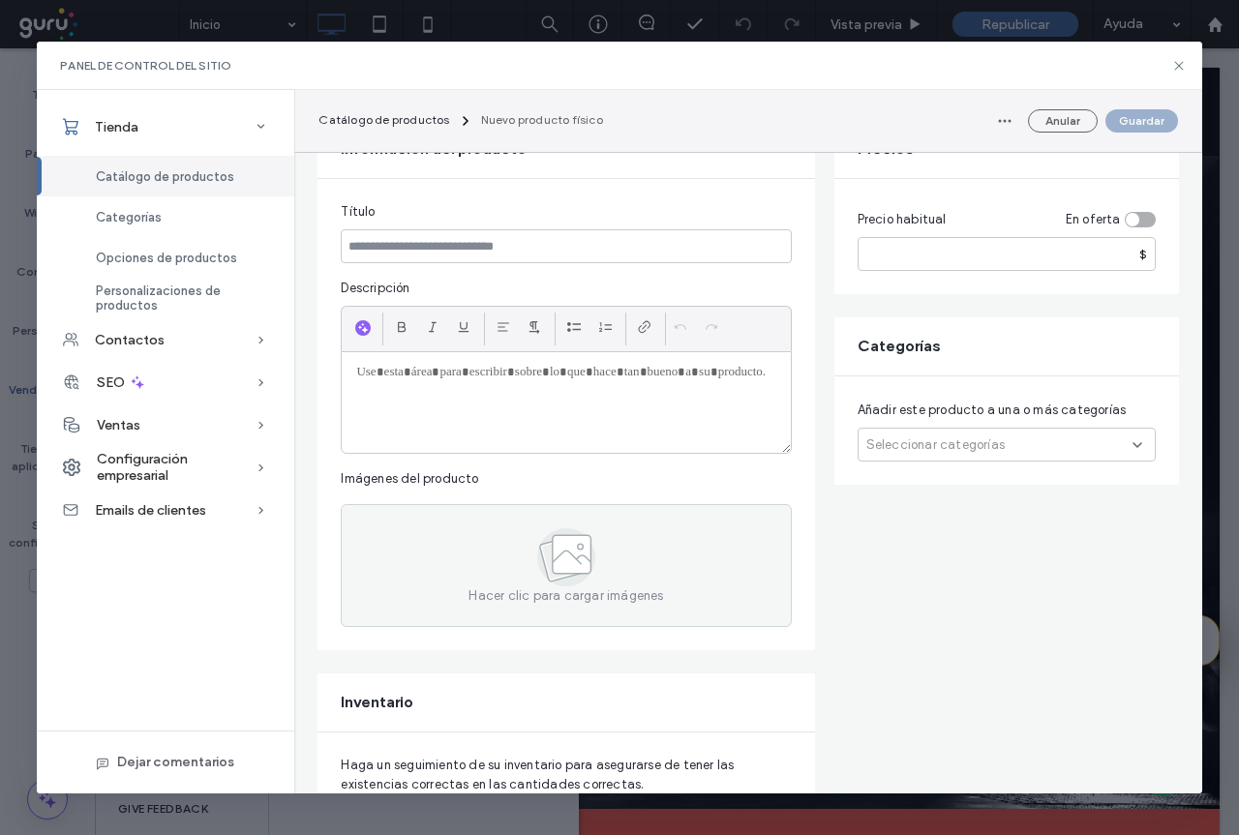
click at [610, 412] on div at bounding box center [566, 402] width 448 height 101
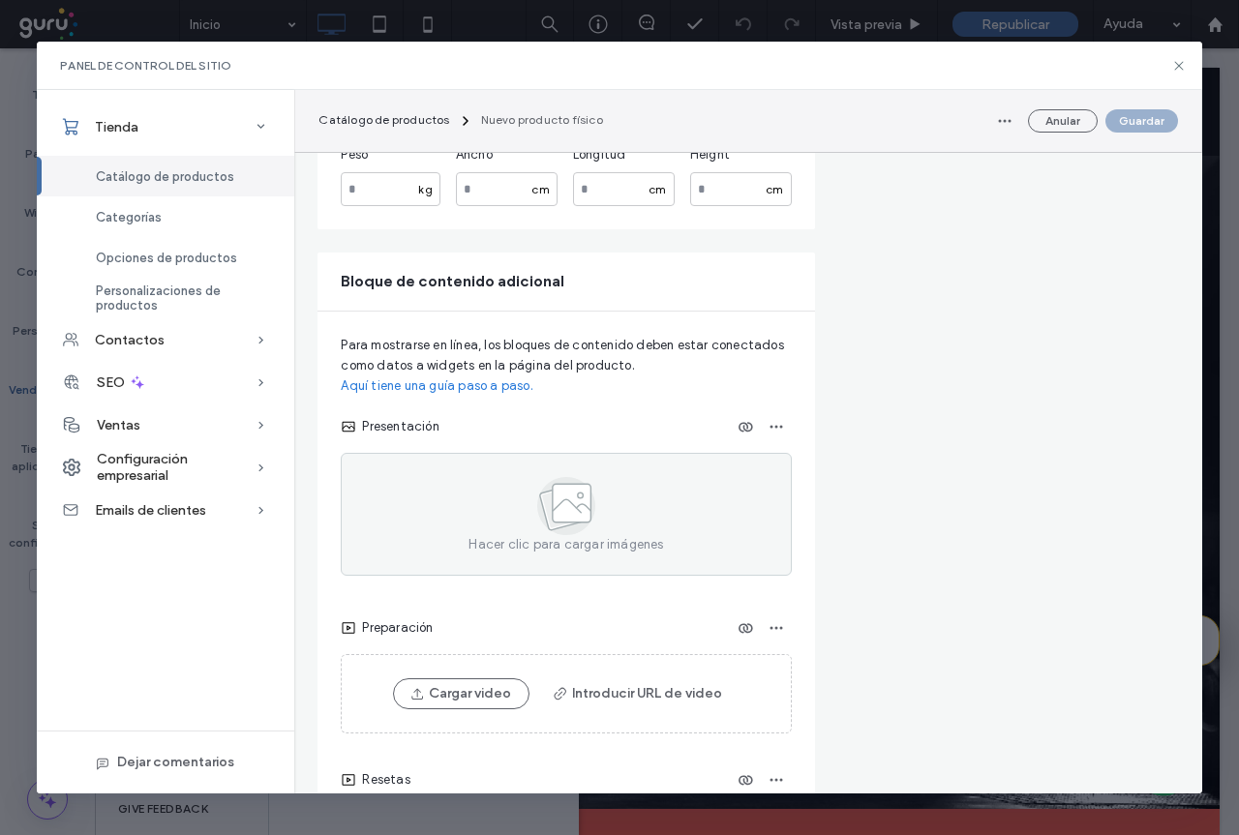
scroll to position [1742, 0]
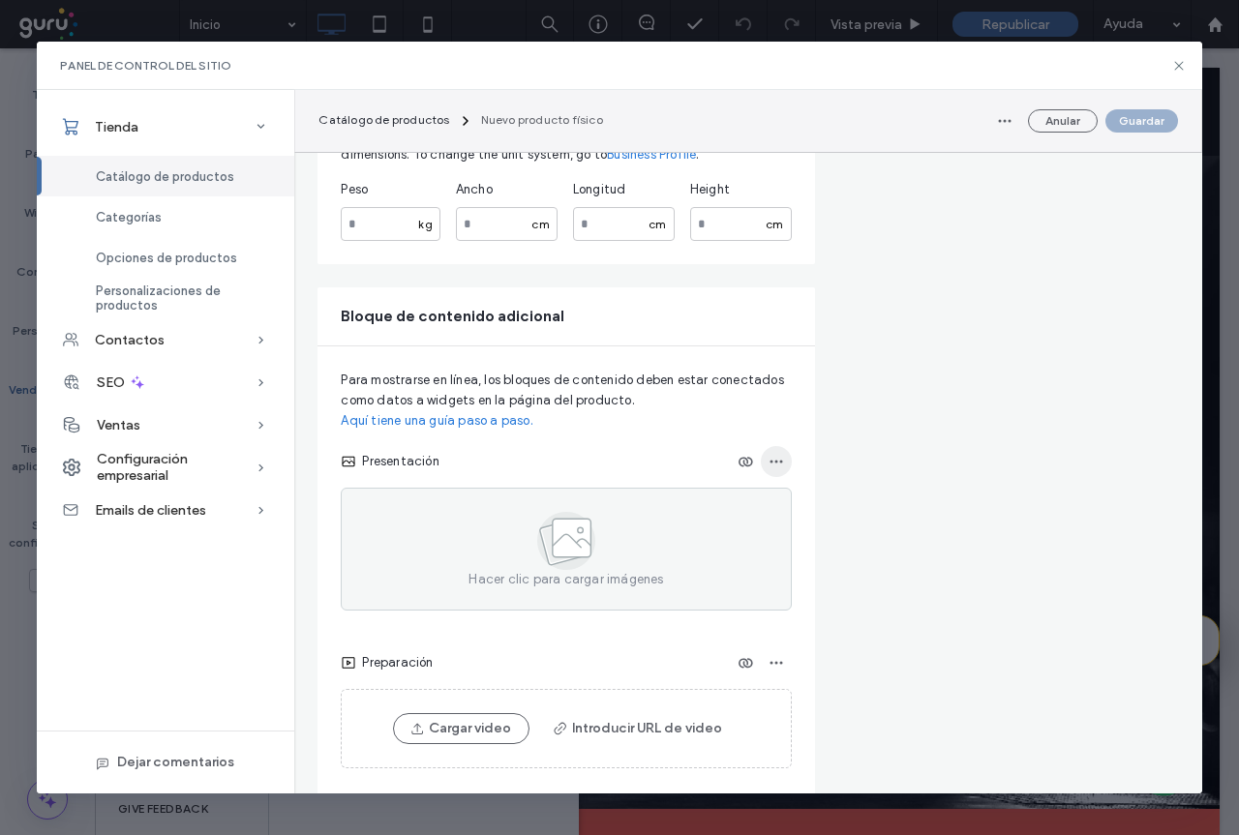
click at [780, 463] on use "button" at bounding box center [775, 462] width 13 height 3
click at [858, 489] on div "Precios Precio habitual En oferta $ Categorías Añadir este producto a una o más…" at bounding box center [1006, 81] width 345 height 3067
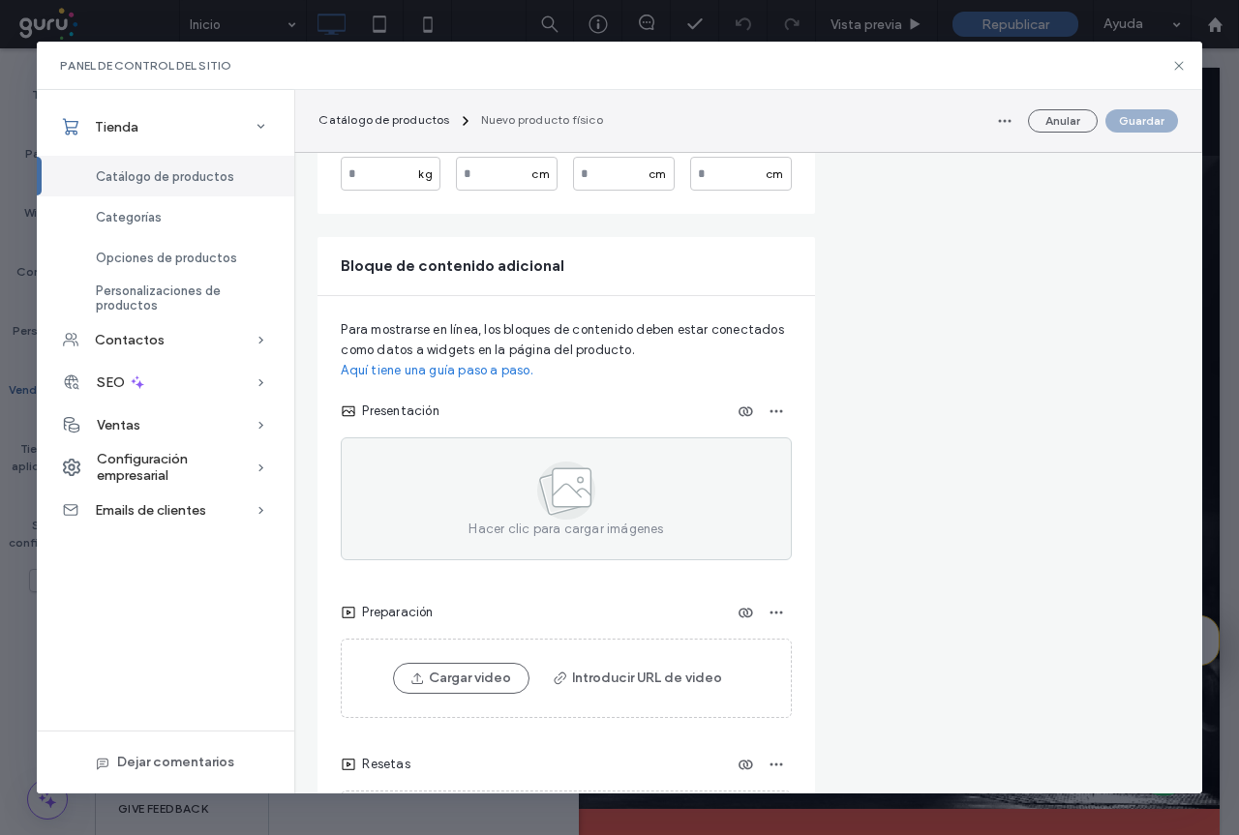
scroll to position [1839, 0]
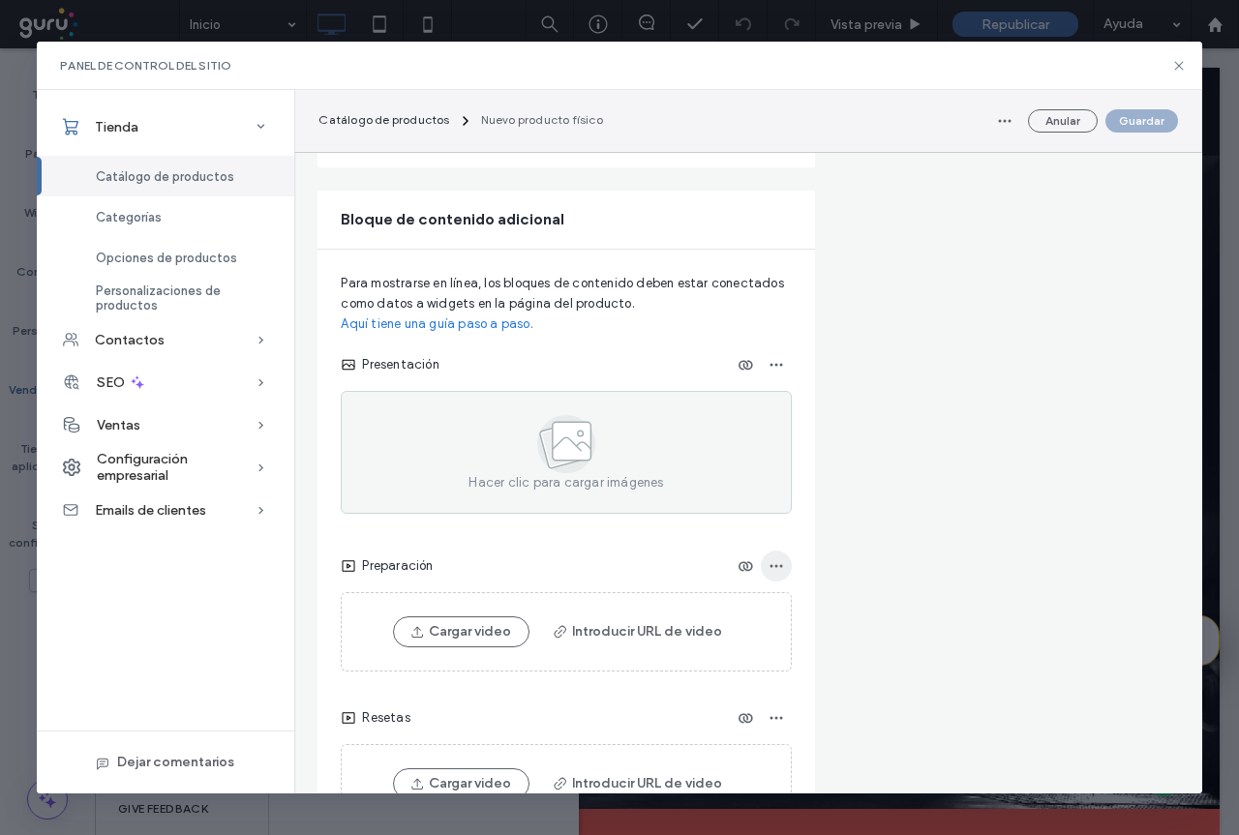
click at [783, 570] on icon "button" at bounding box center [775, 565] width 15 height 15
click at [784, 570] on span "button" at bounding box center [776, 566] width 31 height 31
click at [475, 632] on button "Cargar video" at bounding box center [461, 631] width 136 height 31
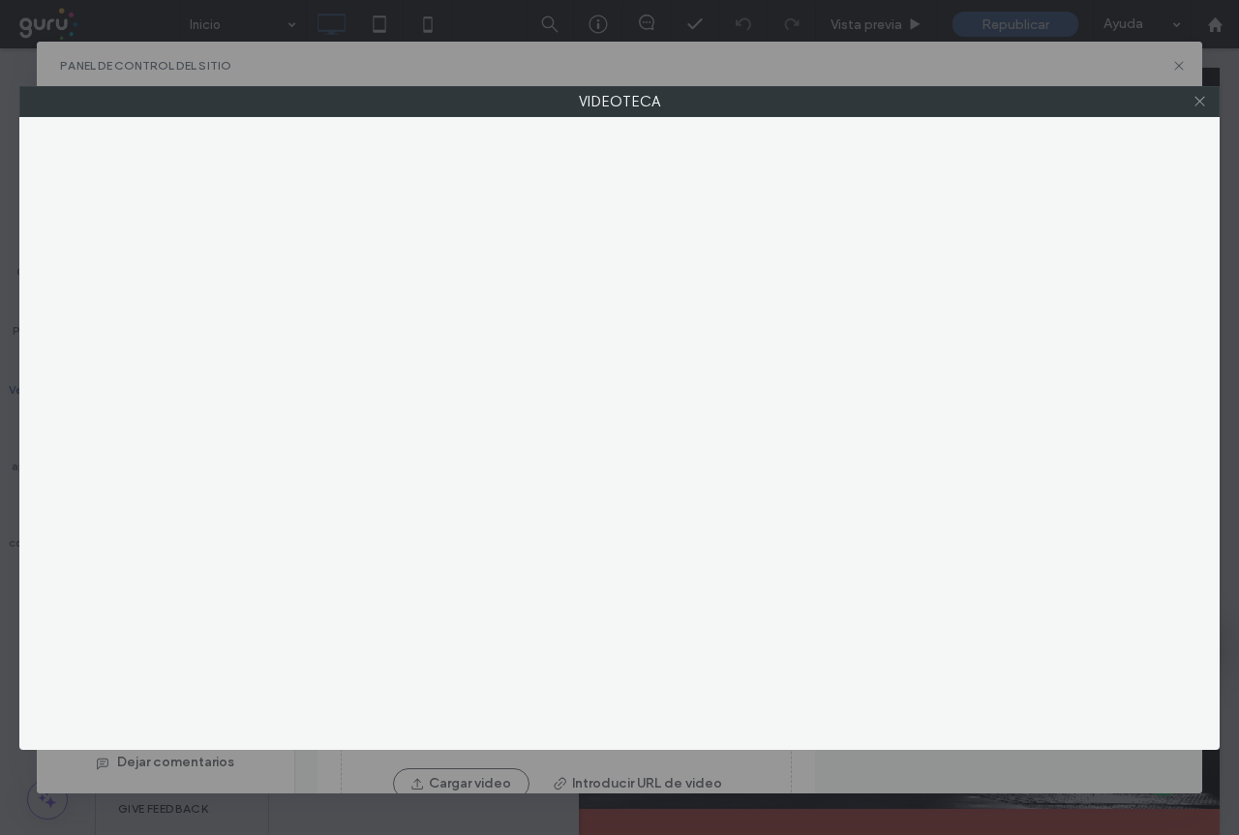
click at [1199, 101] on icon at bounding box center [1199, 101] width 15 height 15
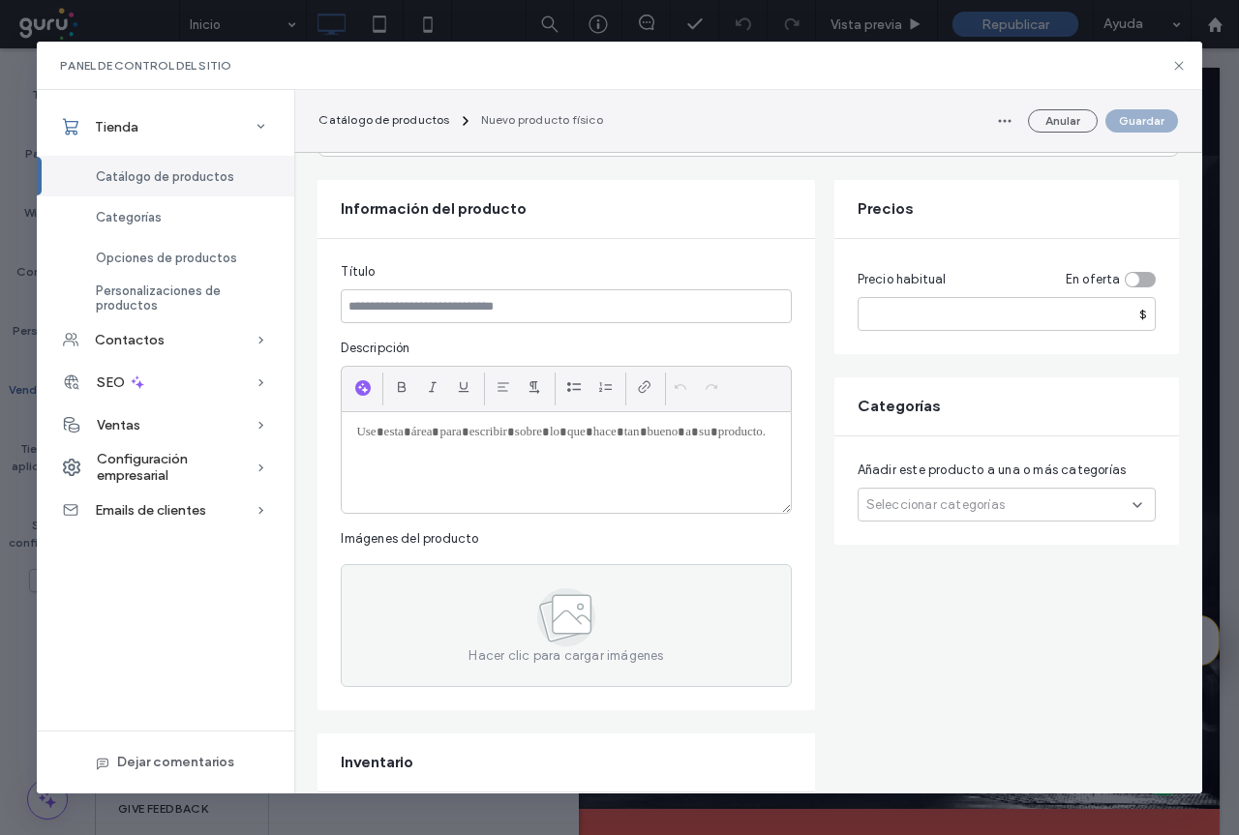
scroll to position [0, 0]
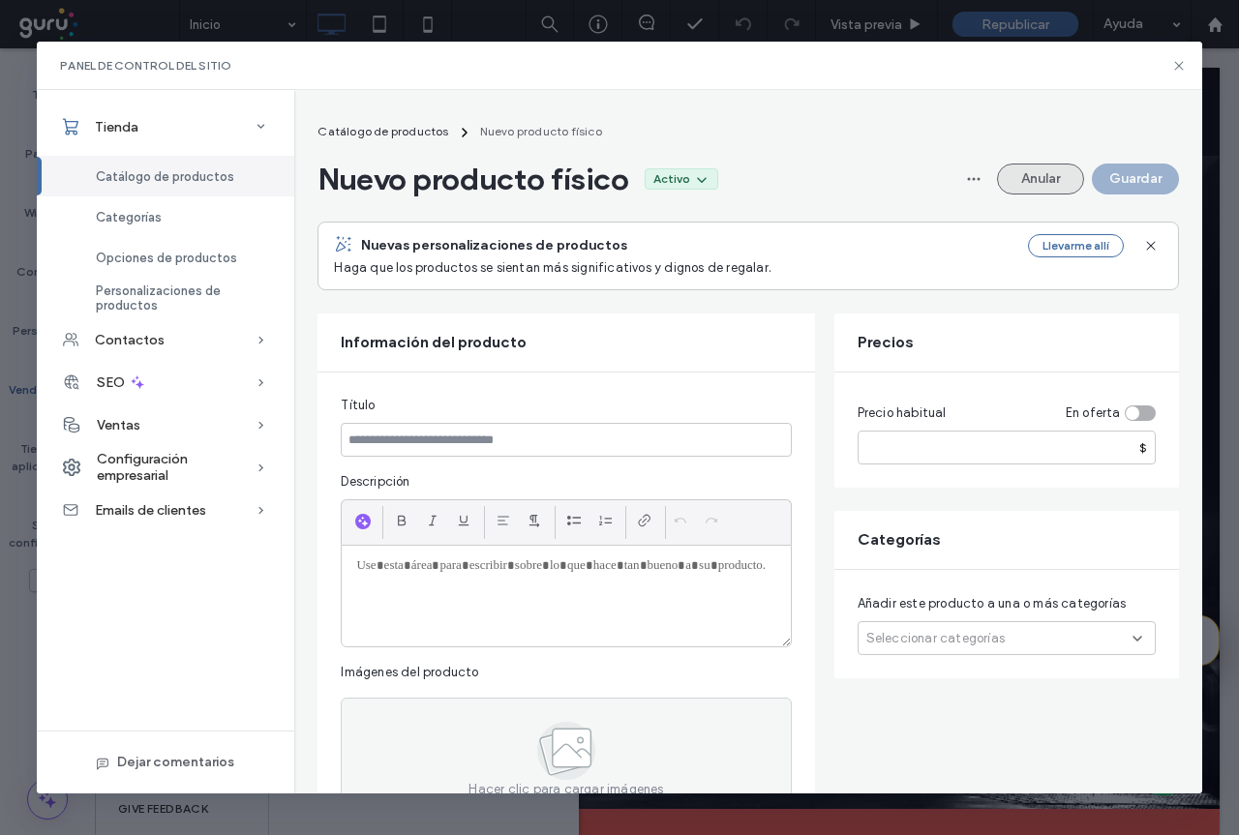
click at [1060, 171] on button "Anular" at bounding box center [1040, 179] width 87 height 31
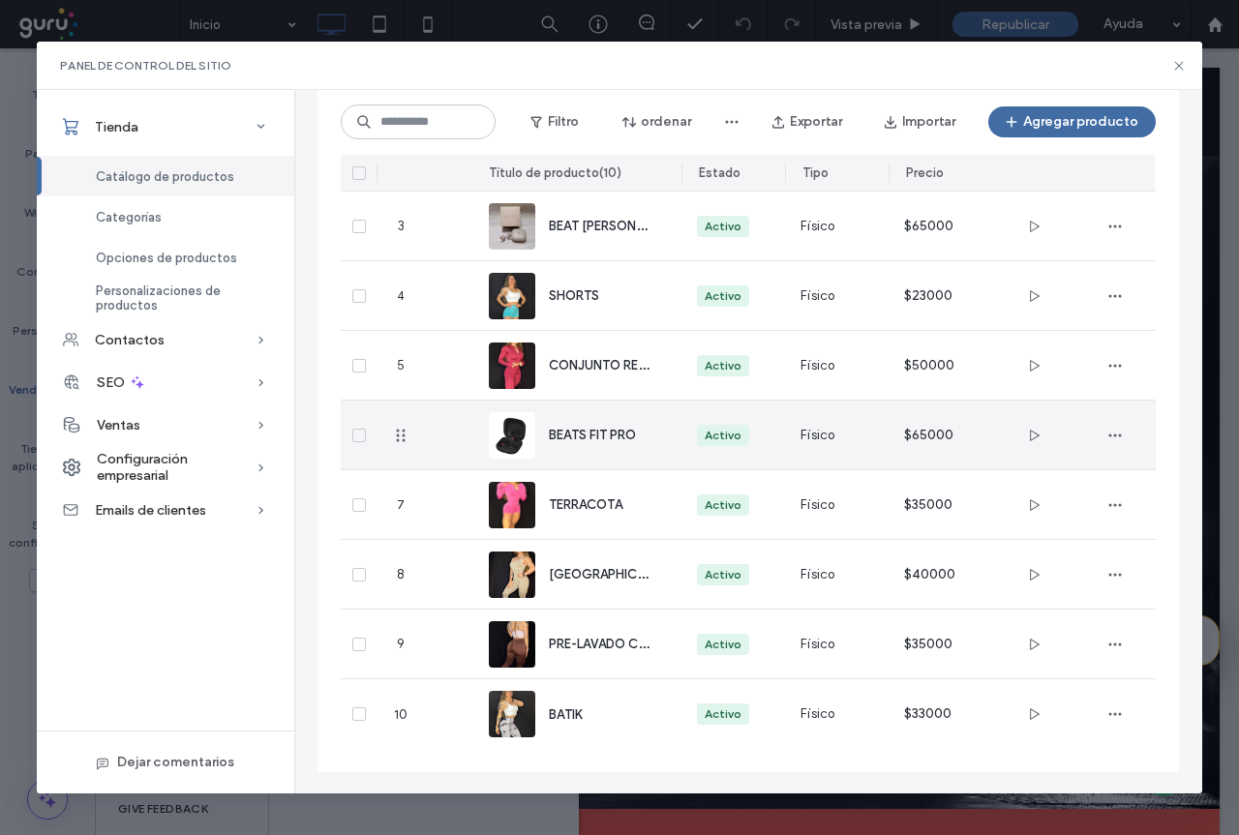
scroll to position [275, 0]
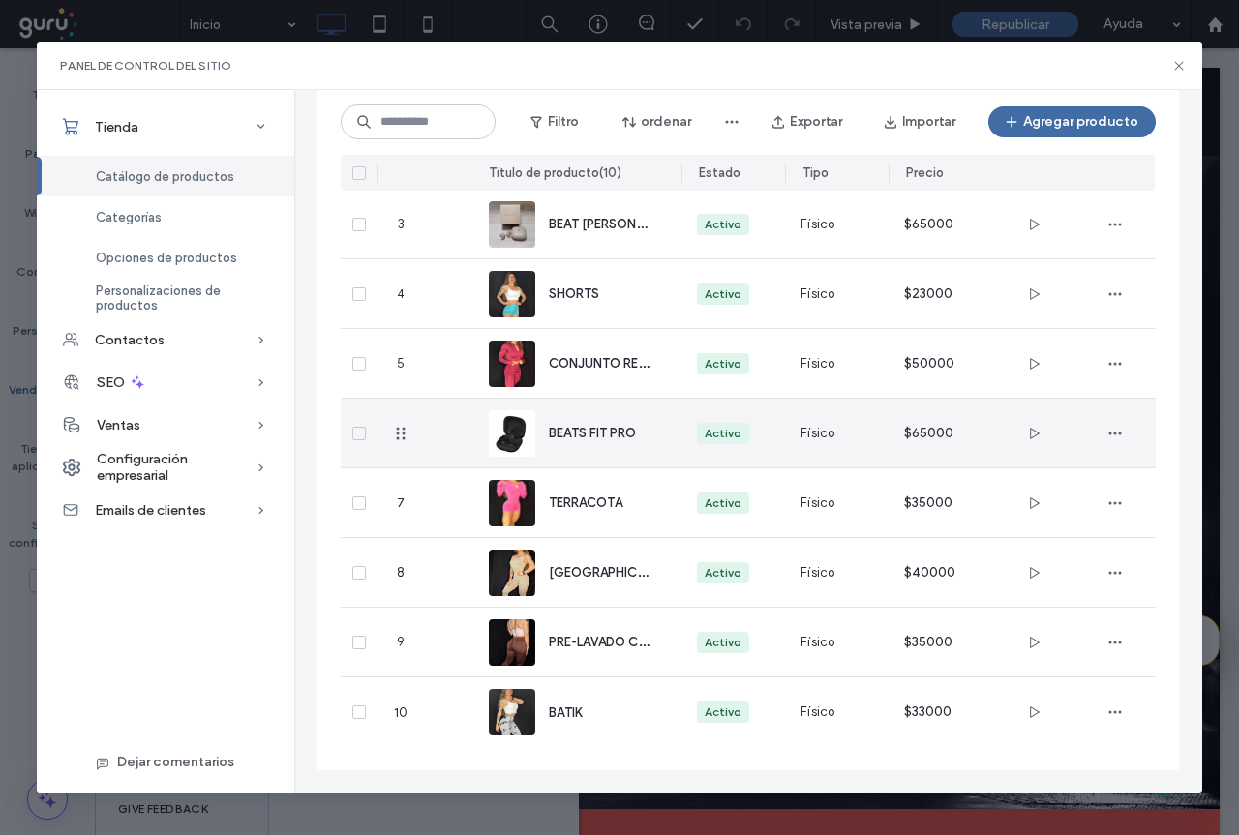
click at [590, 438] on span "BEATS FIT PRO" at bounding box center [592, 433] width 87 height 15
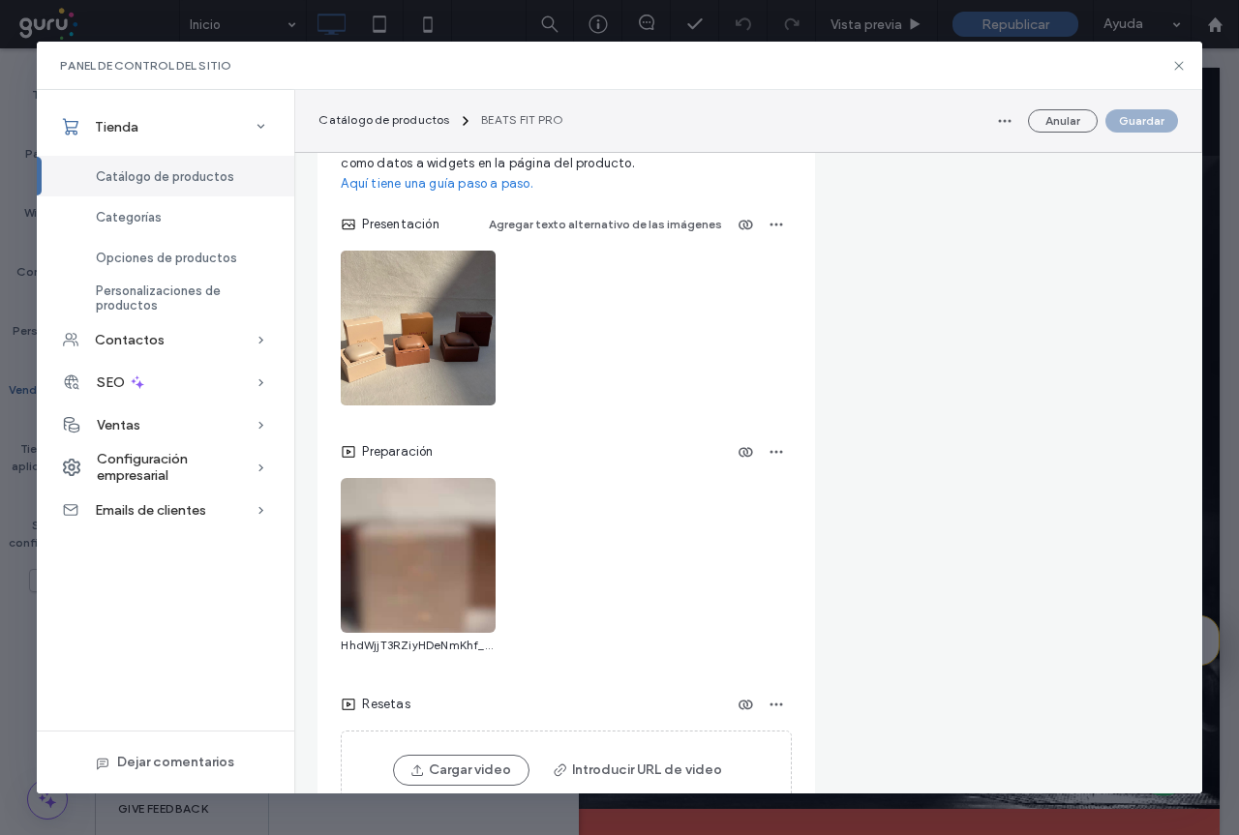
scroll to position [3484, 0]
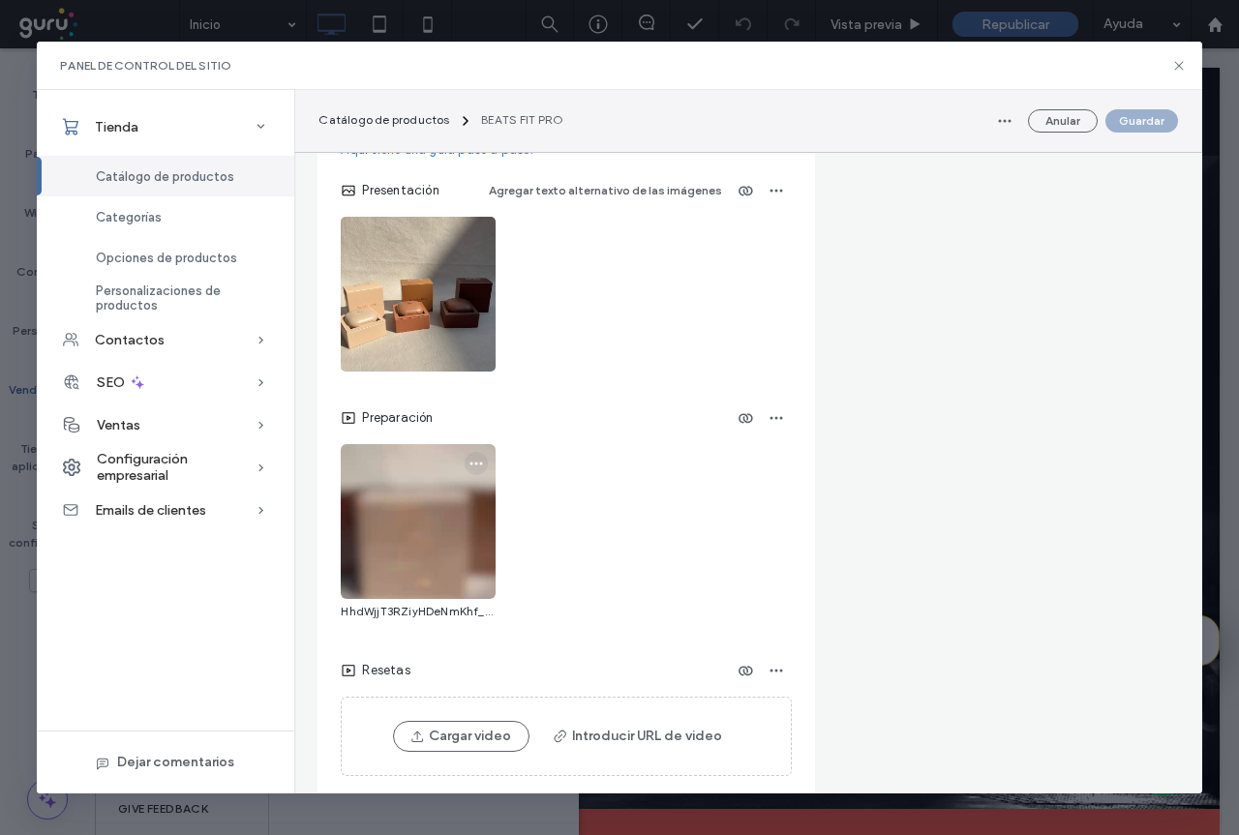
click at [483, 471] on icon "button" at bounding box center [475, 463] width 15 height 15
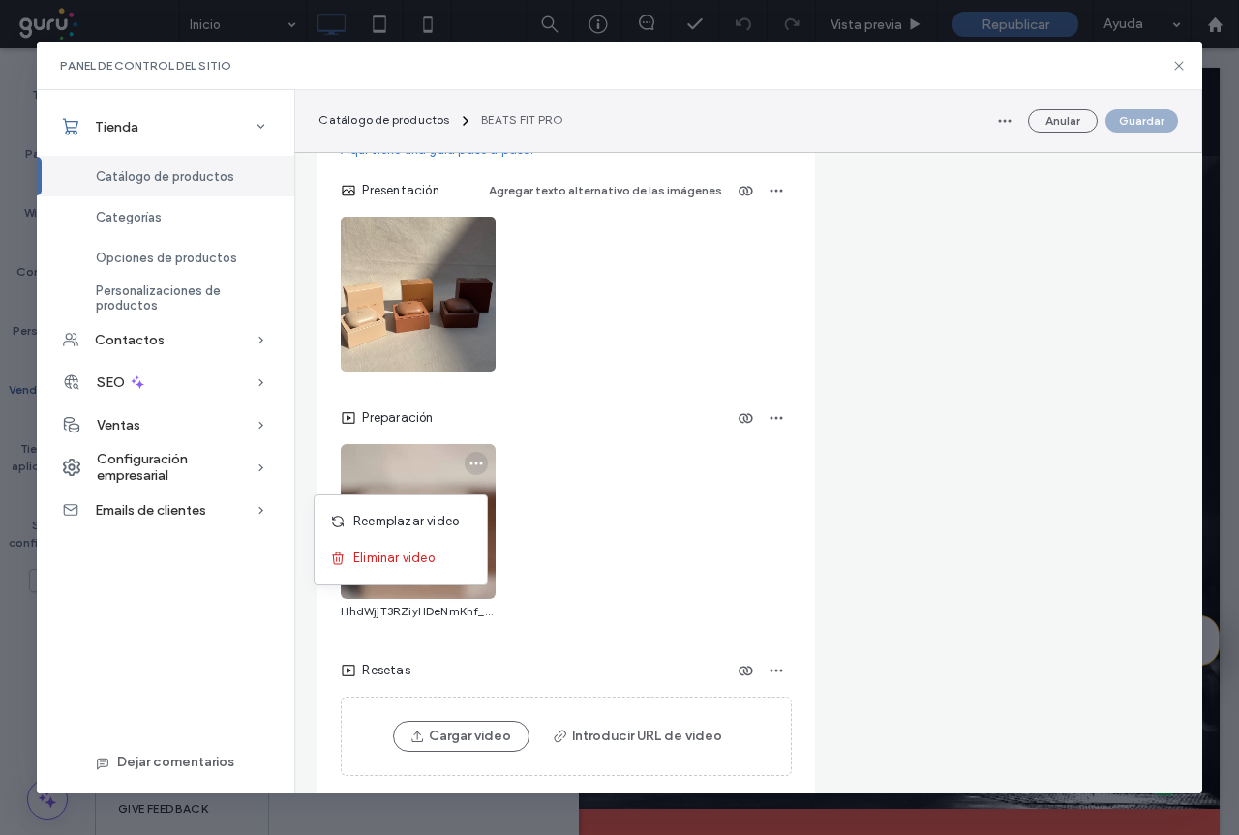
click at [623, 510] on div "Preparación HhdWjjT3RZiyHDeNmKhf_WhatsApp+Video+2025-09-10+at+8.28.30+AM-v.mp4" at bounding box center [566, 514] width 450 height 222
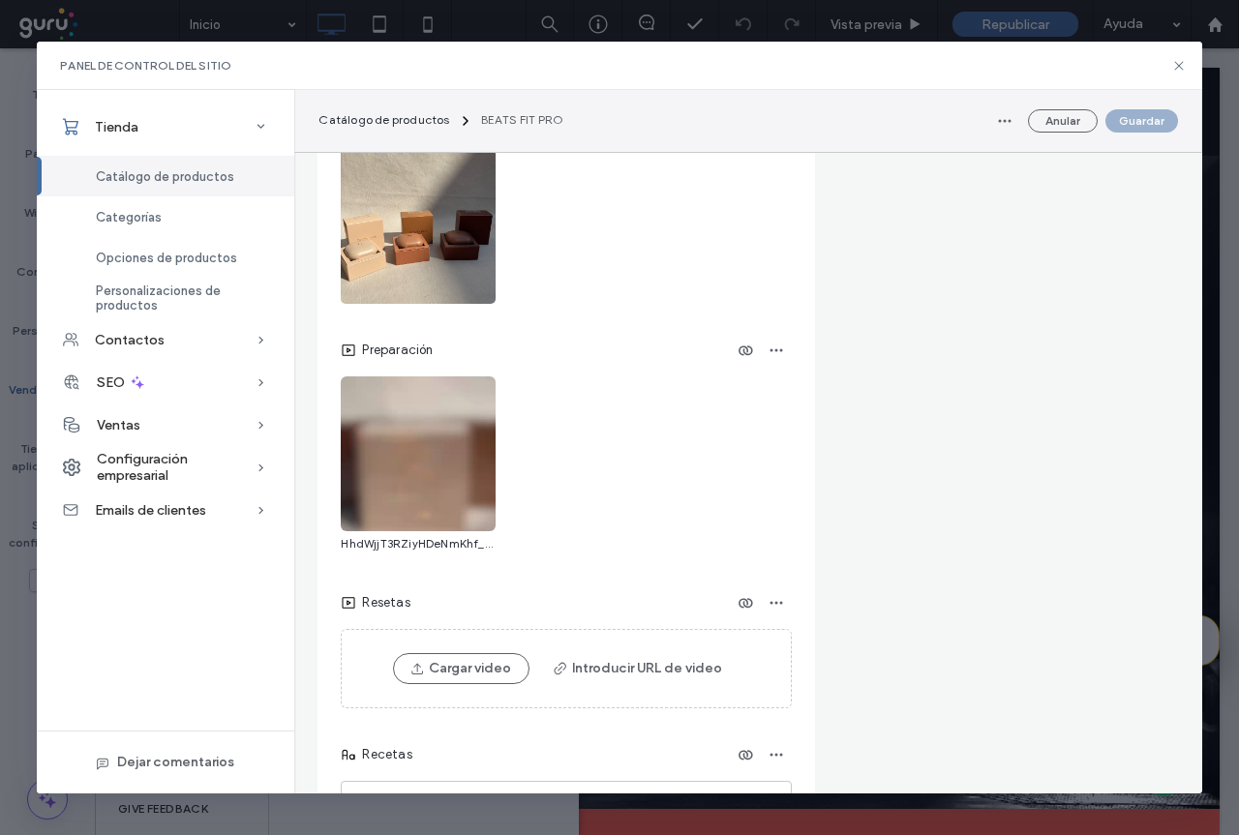
scroll to position [3581, 0]
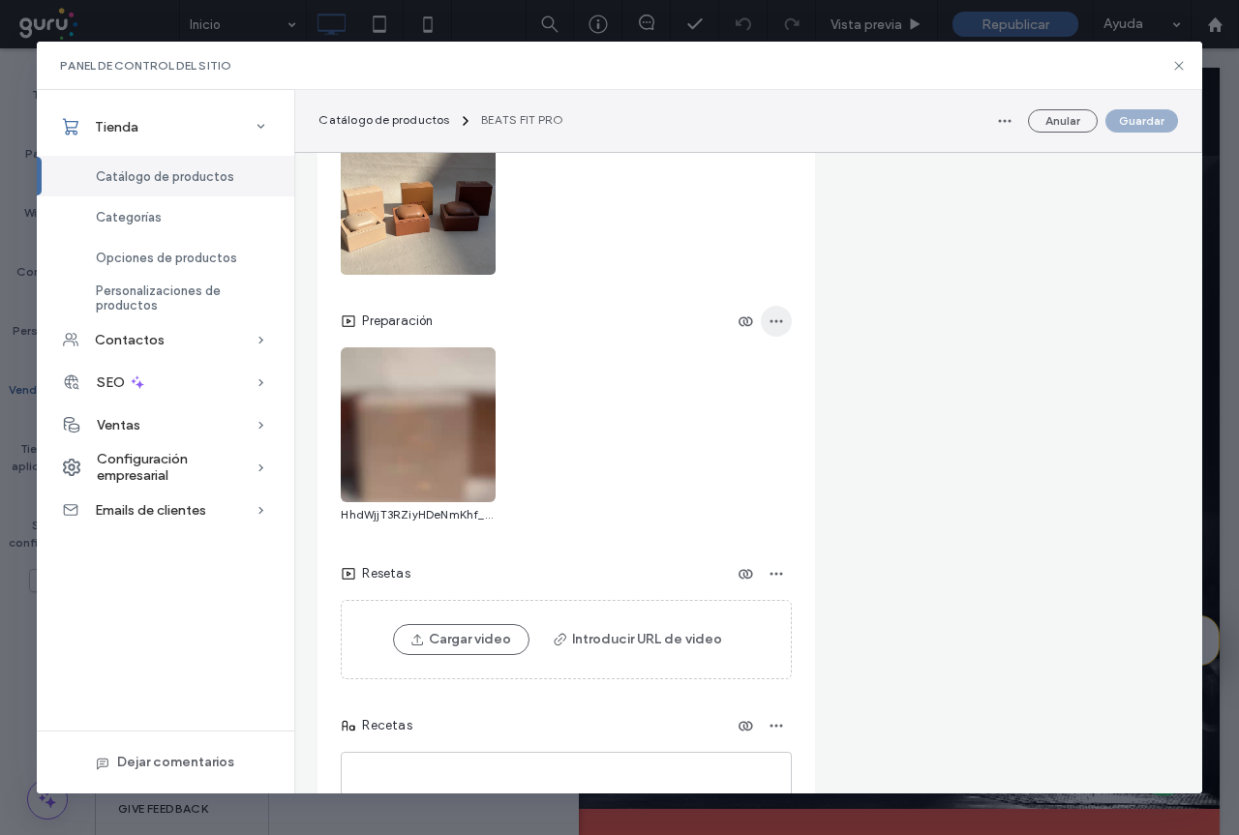
click at [787, 329] on span "button" at bounding box center [776, 321] width 31 height 31
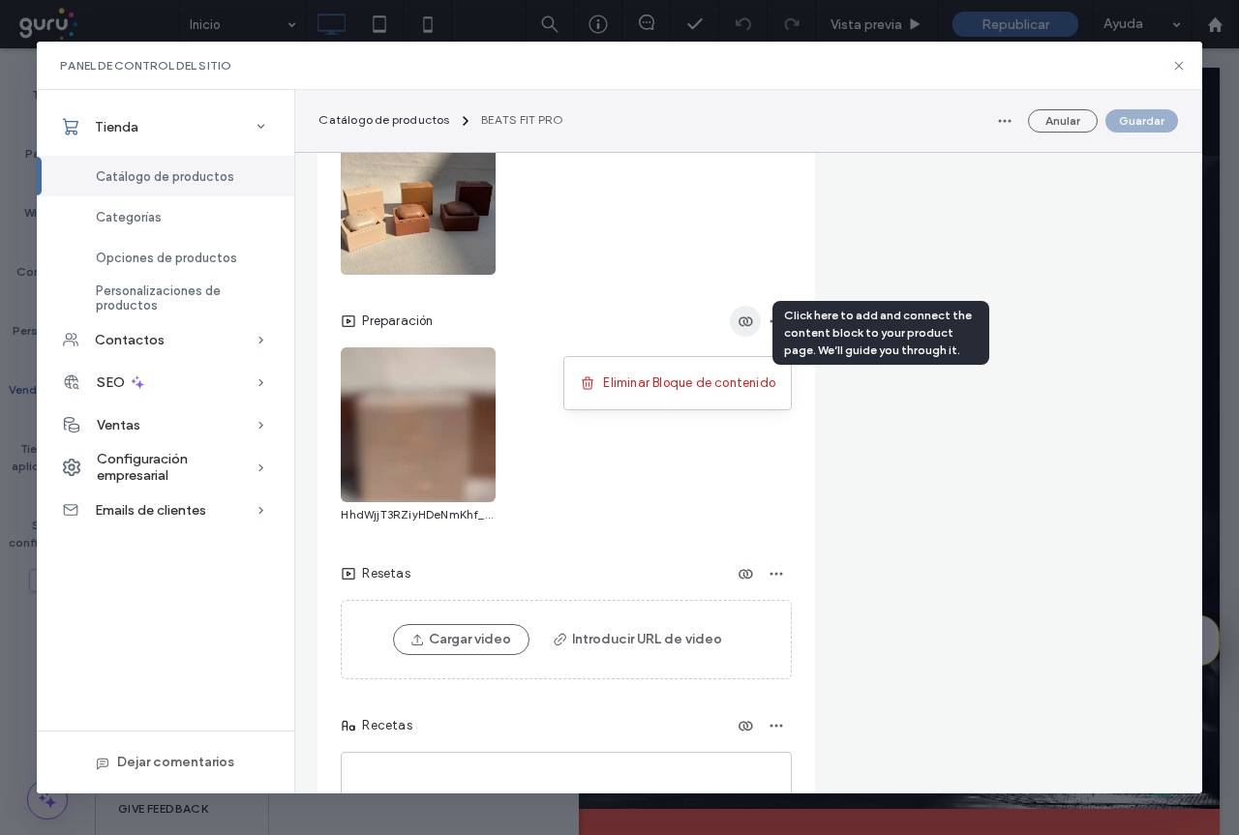
click at [748, 329] on icon "button" at bounding box center [744, 321] width 15 height 15
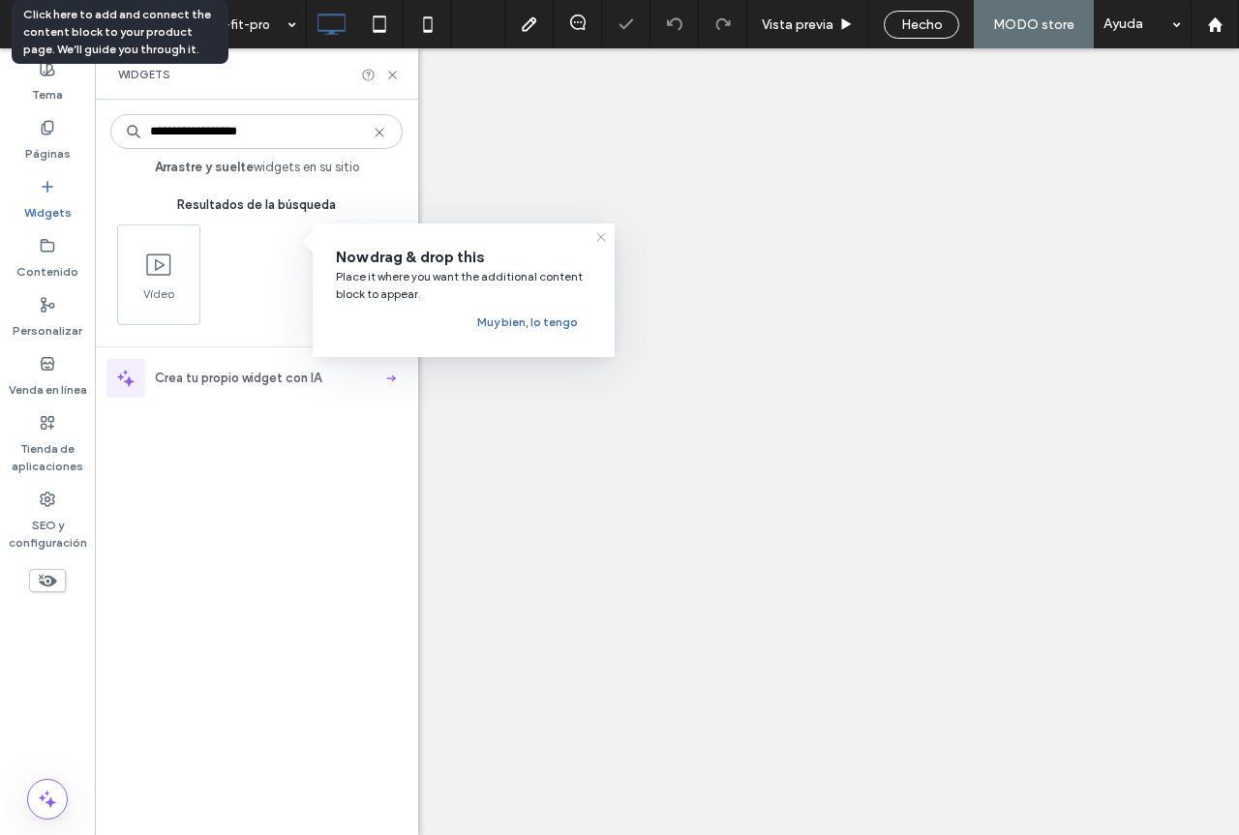
click at [599, 238] on icon at bounding box center [600, 236] width 15 height 15
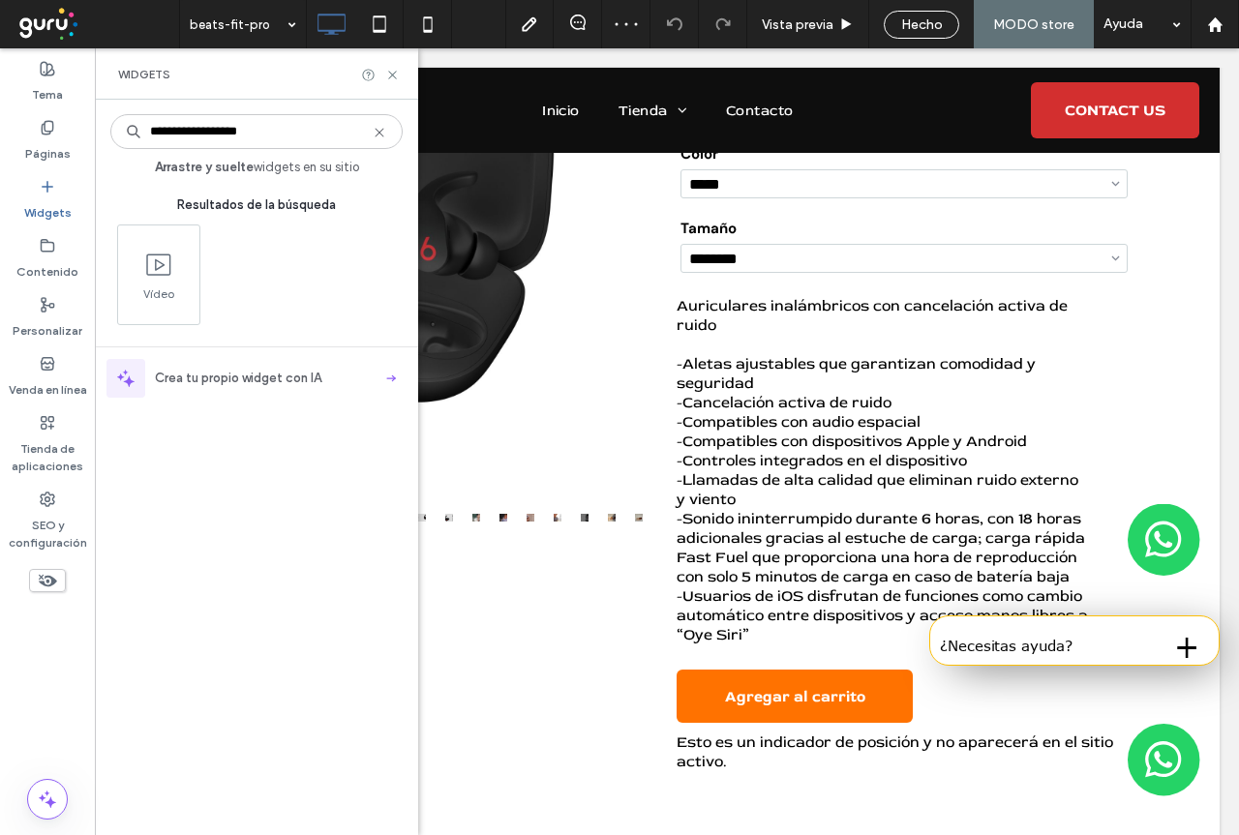
scroll to position [353, 0]
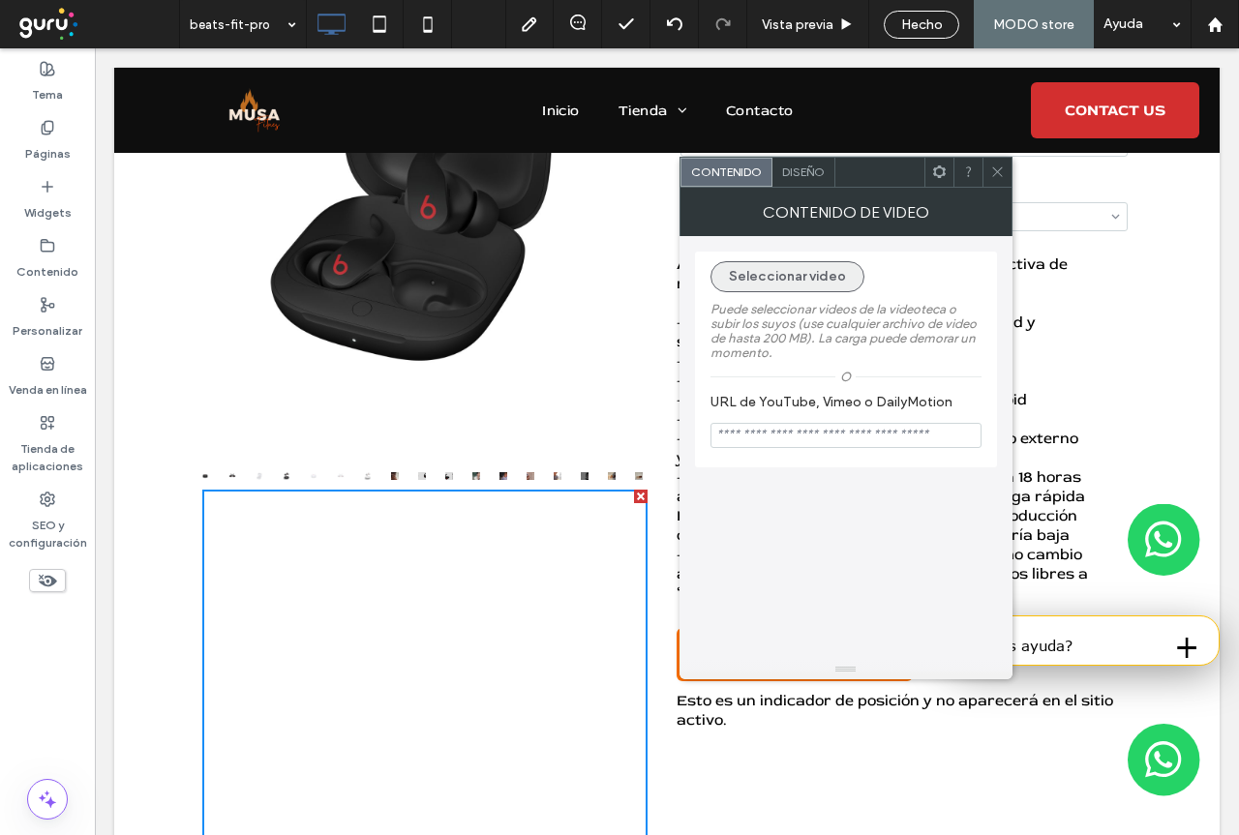
click at [791, 276] on button "Seleccionar video" at bounding box center [787, 276] width 154 height 31
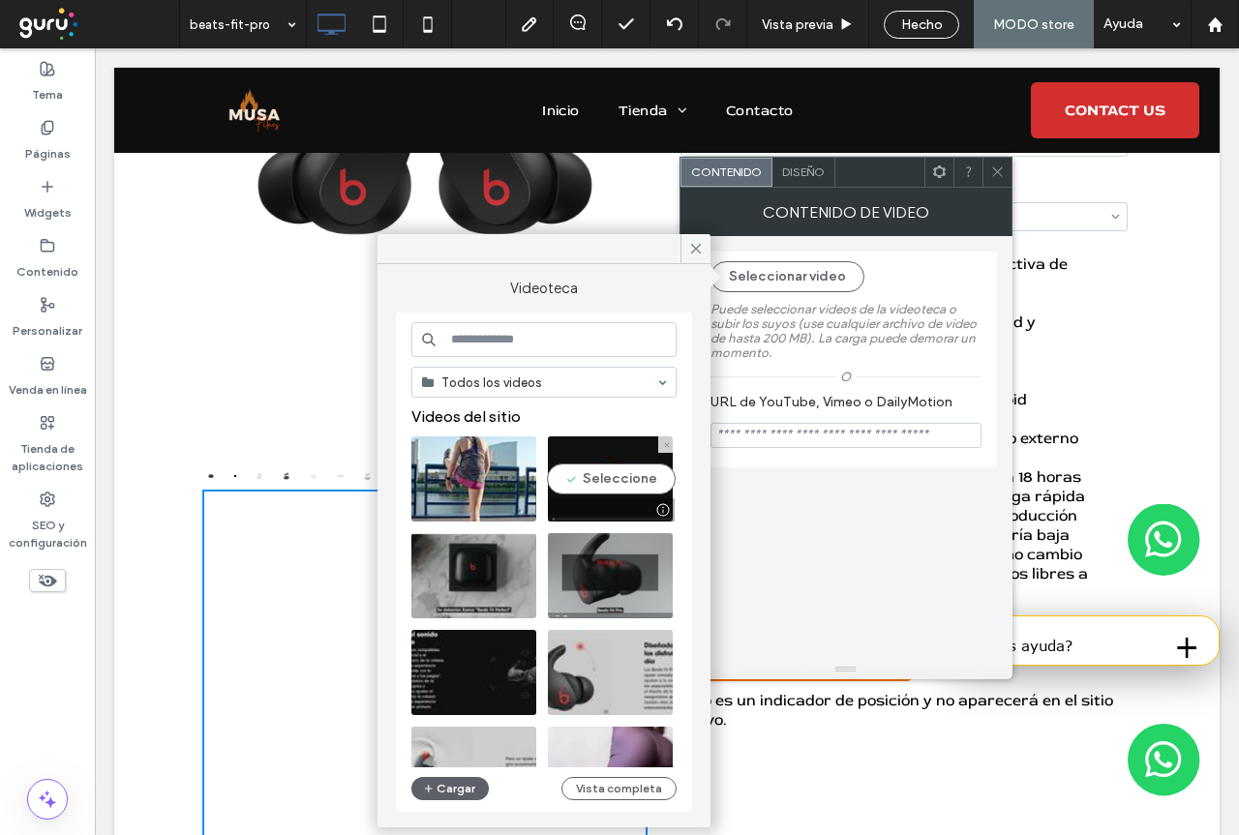
click at [619, 480] on video at bounding box center [610, 478] width 125 height 85
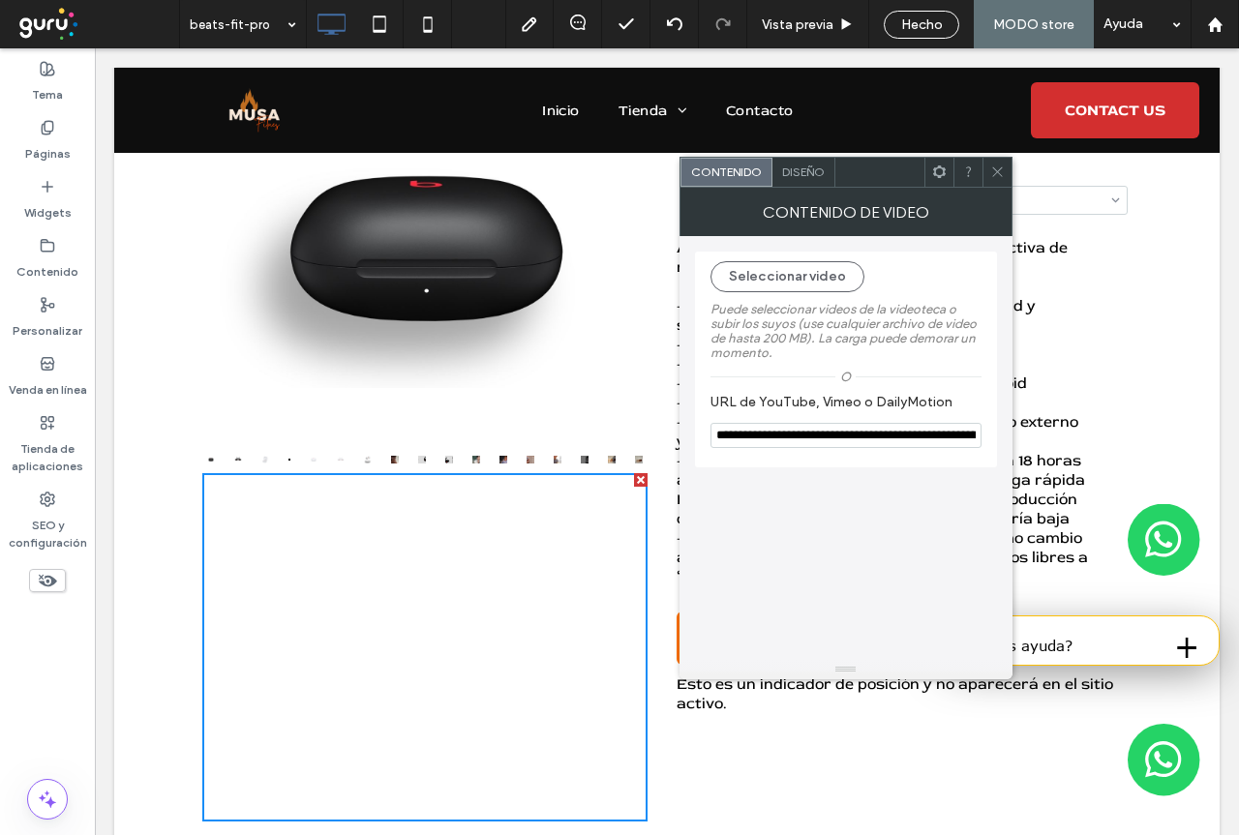
scroll to position [0, 0]
click at [794, 274] on button "Seleccionar video" at bounding box center [787, 276] width 154 height 31
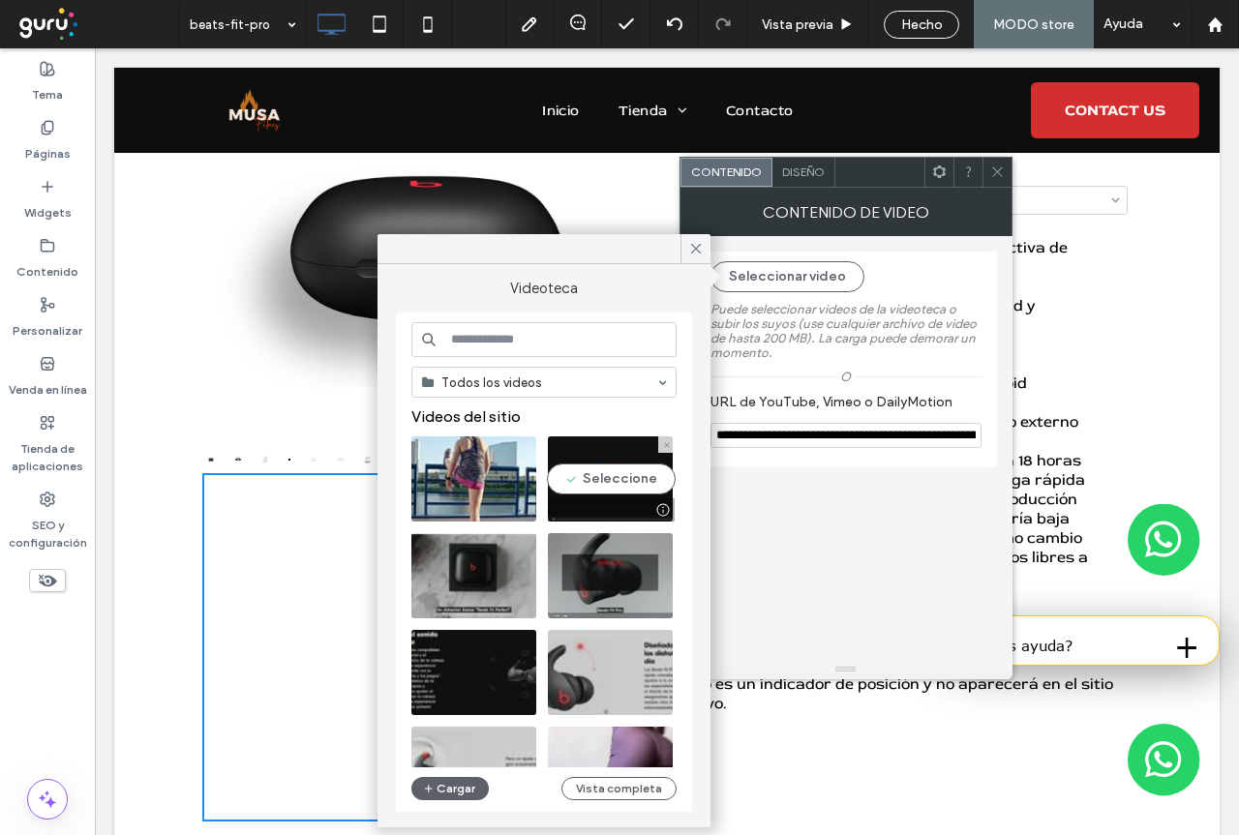
click at [605, 479] on video at bounding box center [610, 478] width 125 height 85
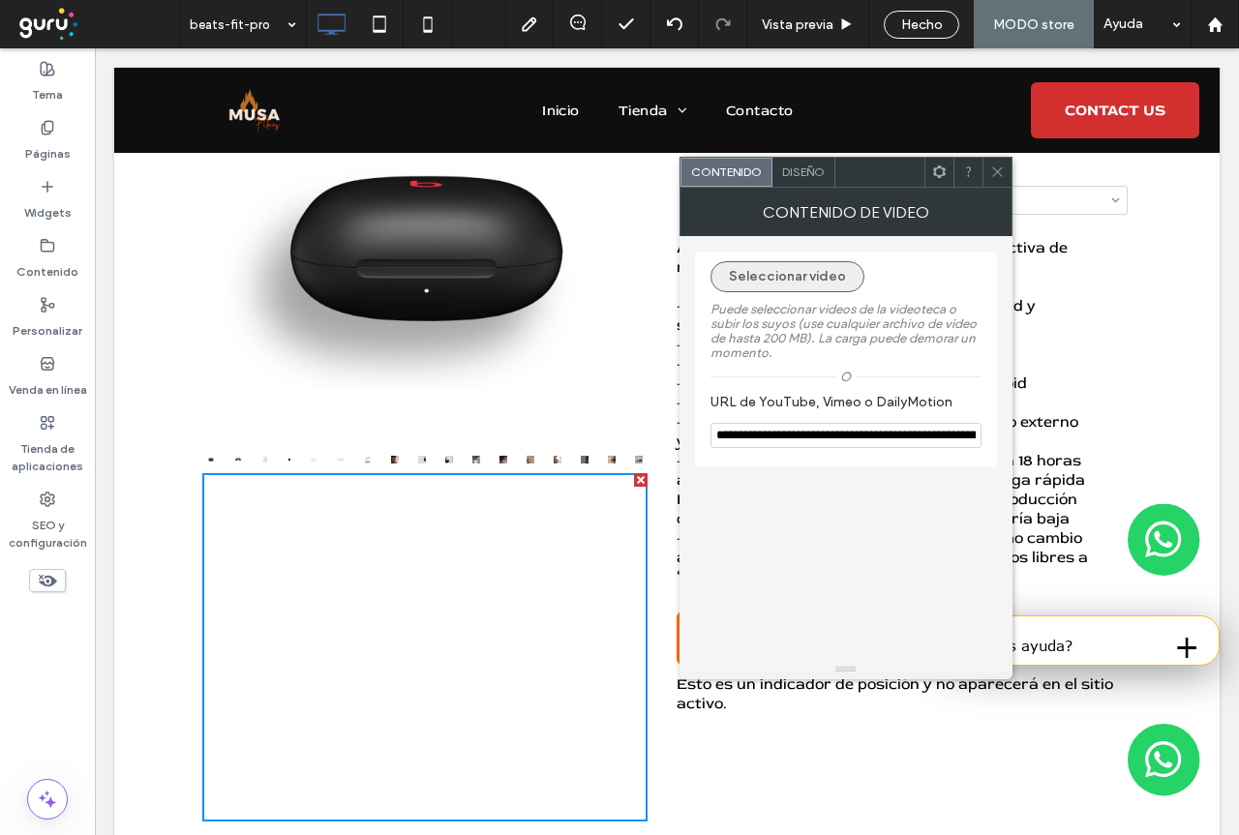
click at [799, 273] on button "Seleccionar video" at bounding box center [787, 276] width 154 height 31
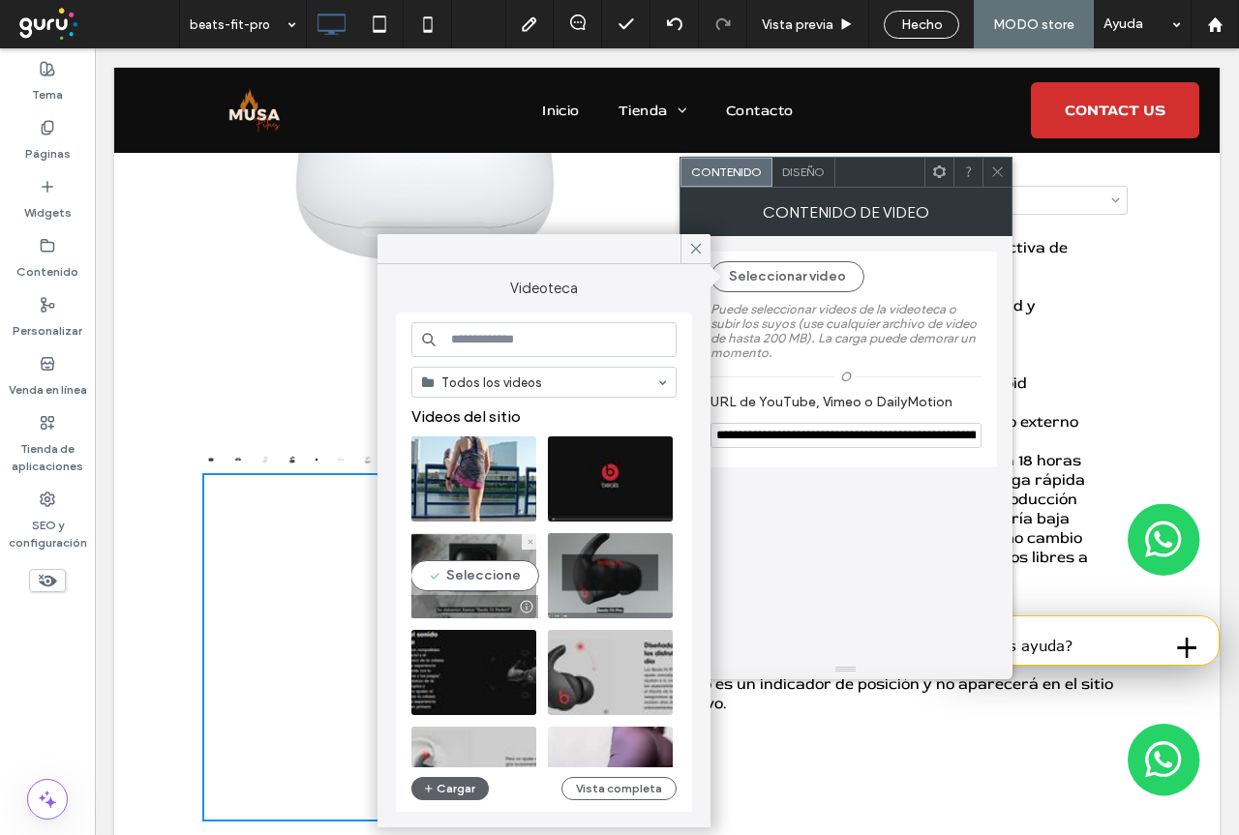
click at [489, 578] on video at bounding box center [473, 575] width 125 height 85
type input "**********"
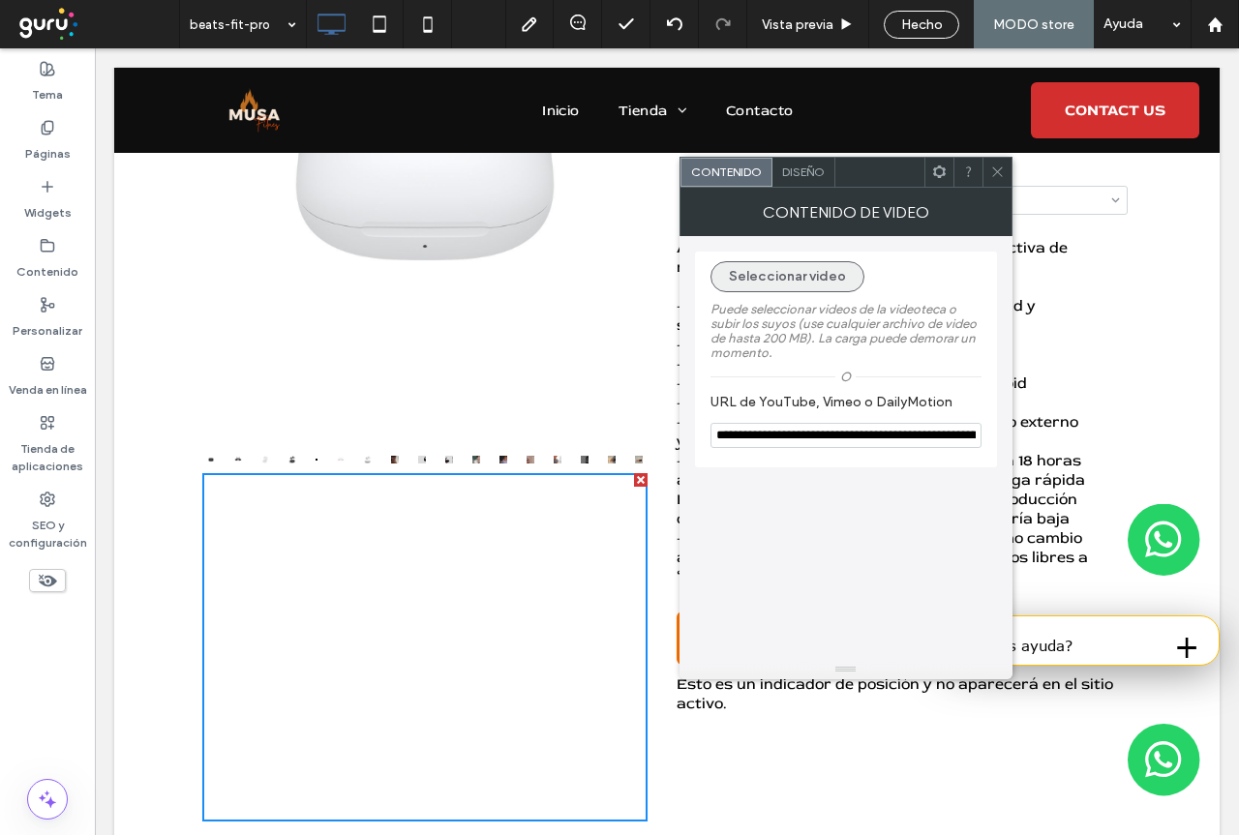
click at [782, 274] on button "Seleccionar video" at bounding box center [787, 276] width 154 height 31
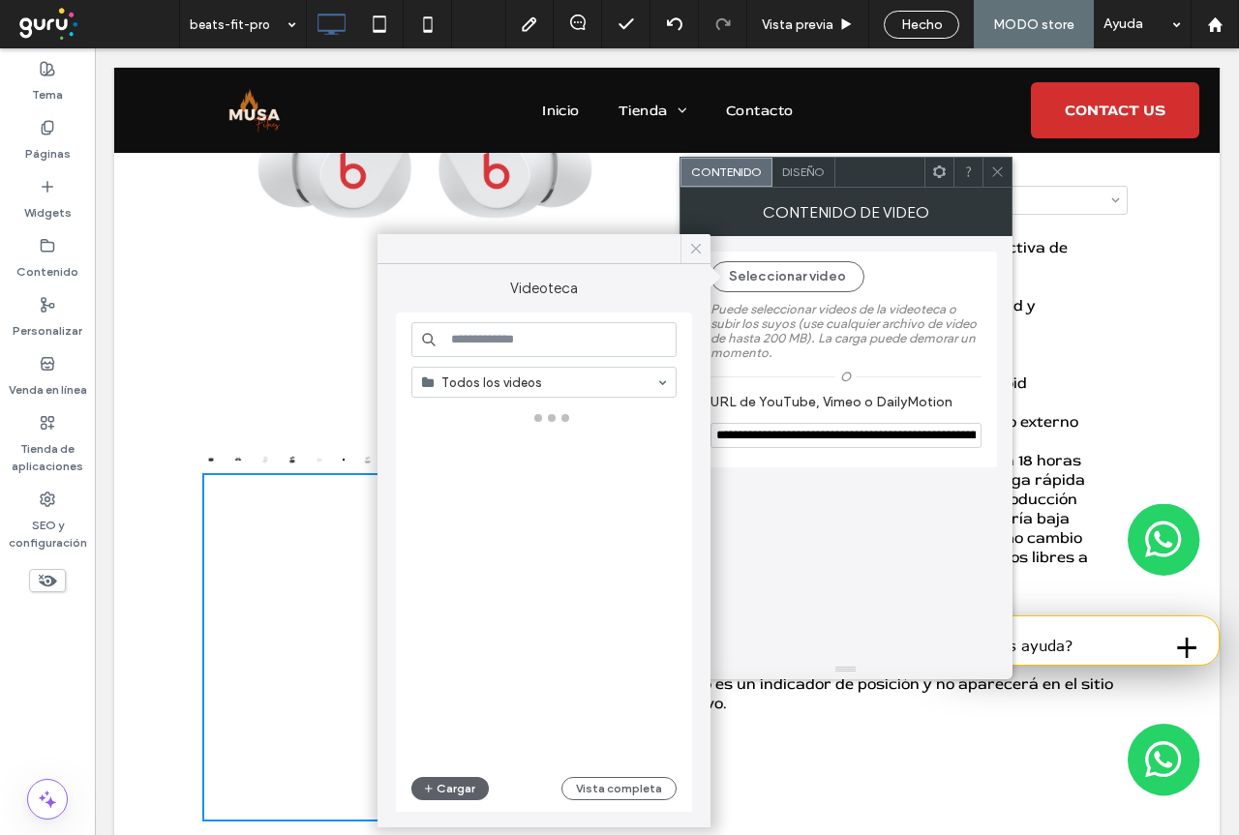
click at [697, 246] on icon at bounding box center [695, 248] width 17 height 17
click at [780, 224] on div "**********" at bounding box center [845, 434] width 333 height 492
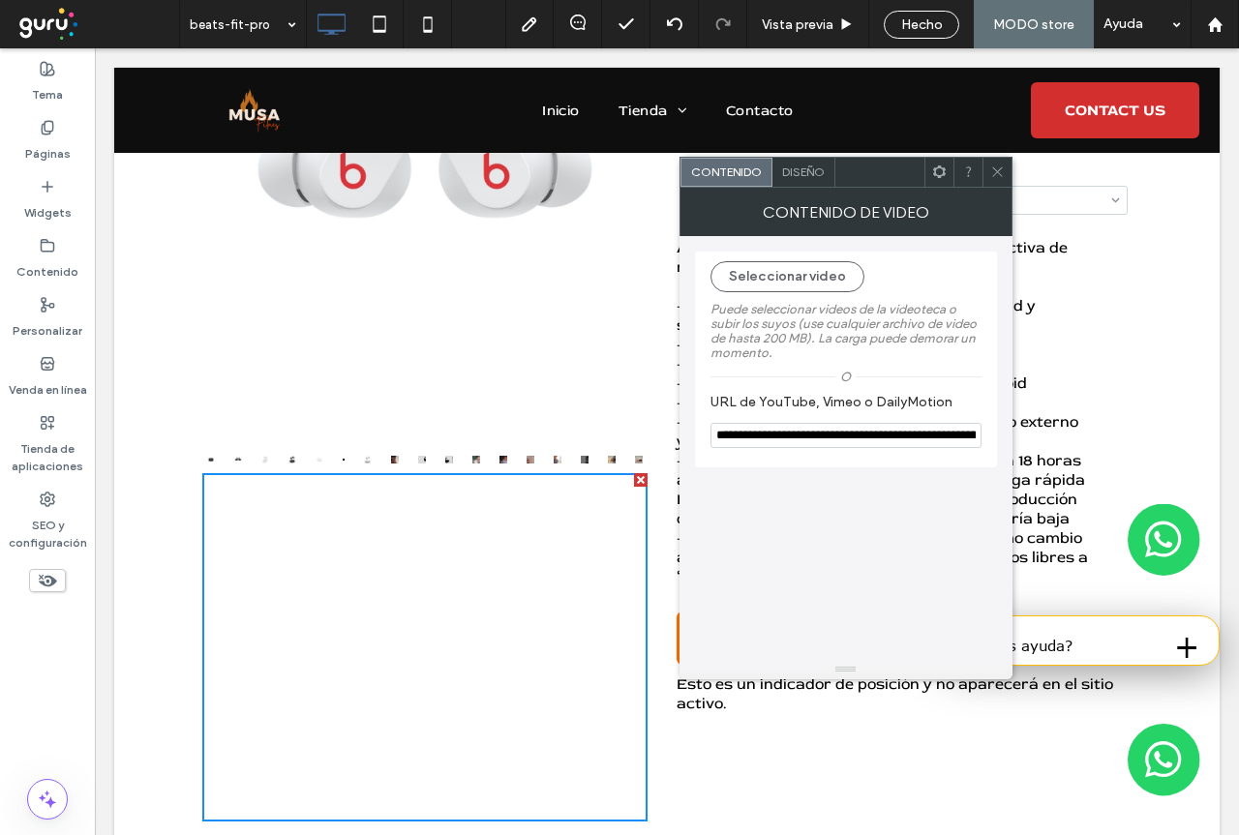
click at [999, 165] on icon at bounding box center [997, 172] width 15 height 15
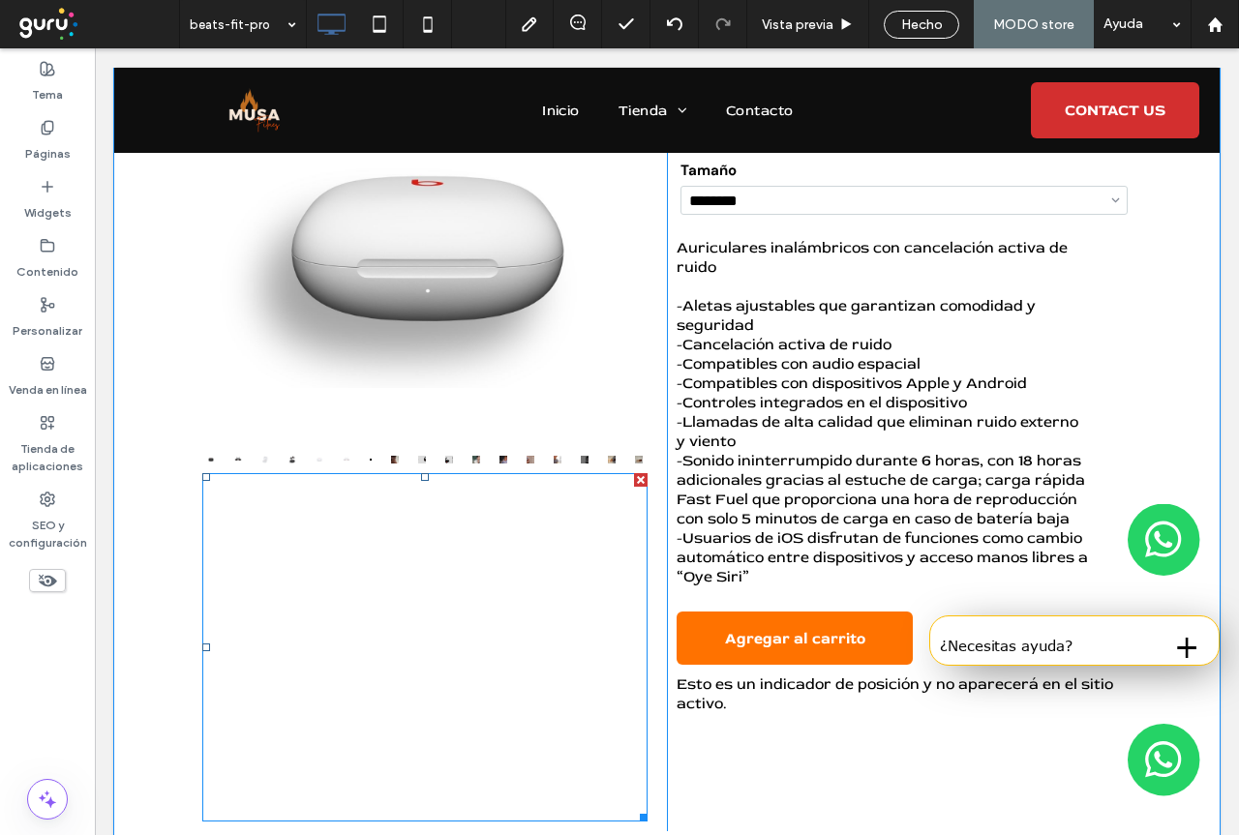
click at [634, 483] on div at bounding box center [641, 480] width 14 height 14
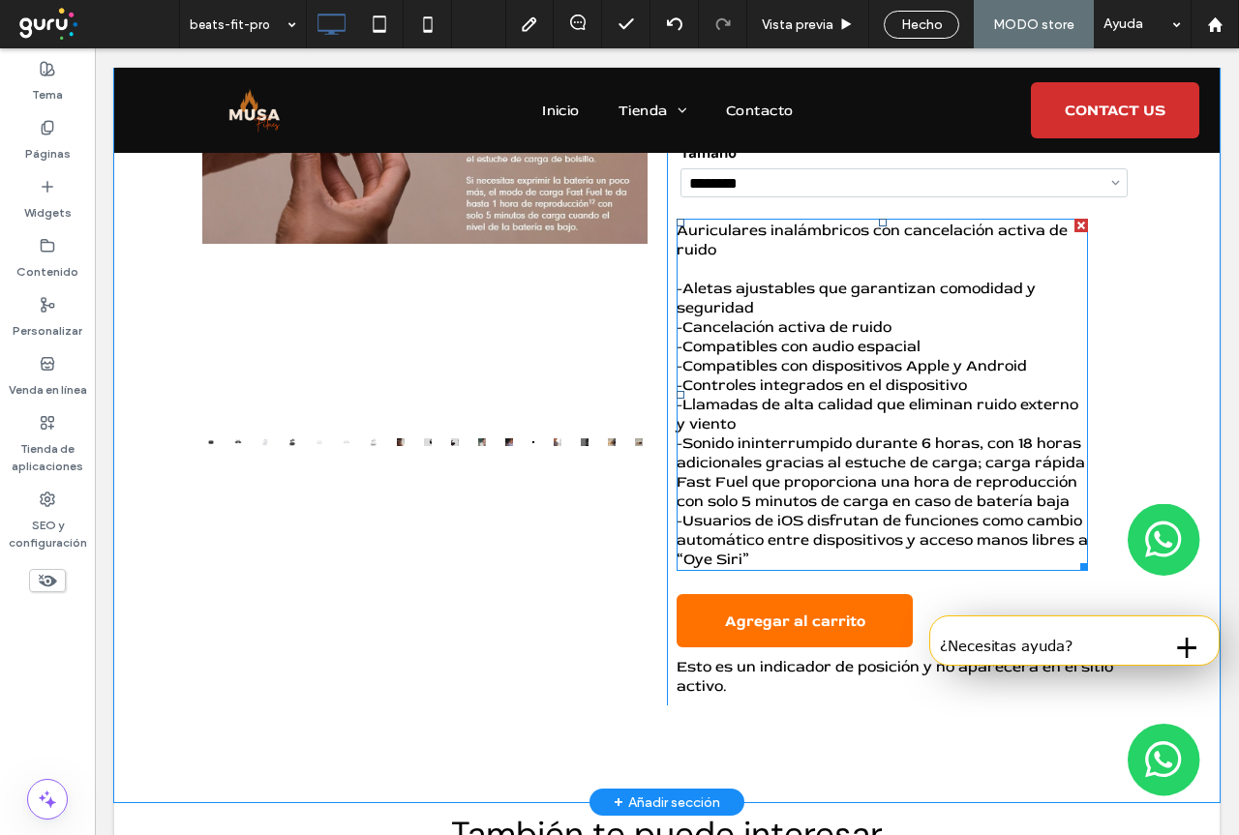
scroll to position [194, 0]
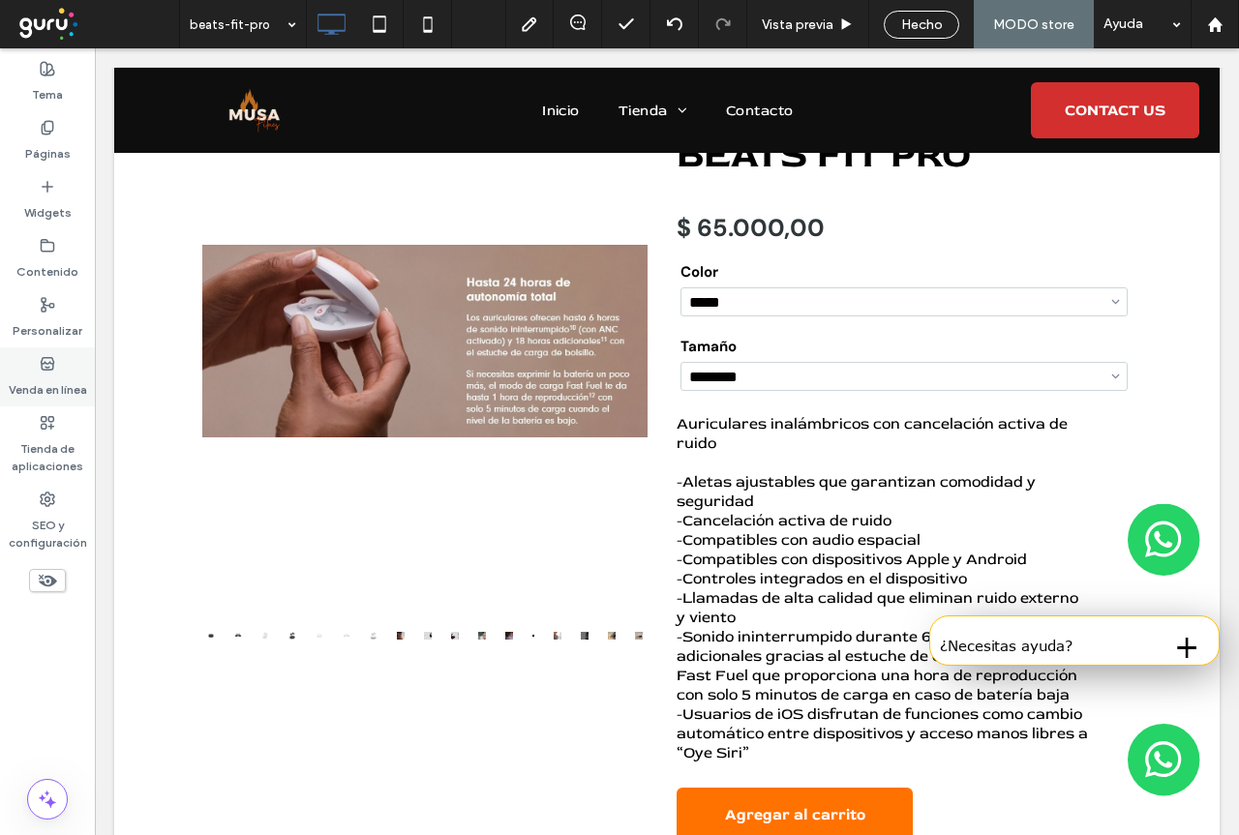
click at [45, 379] on label "Venda en línea" at bounding box center [48, 385] width 78 height 27
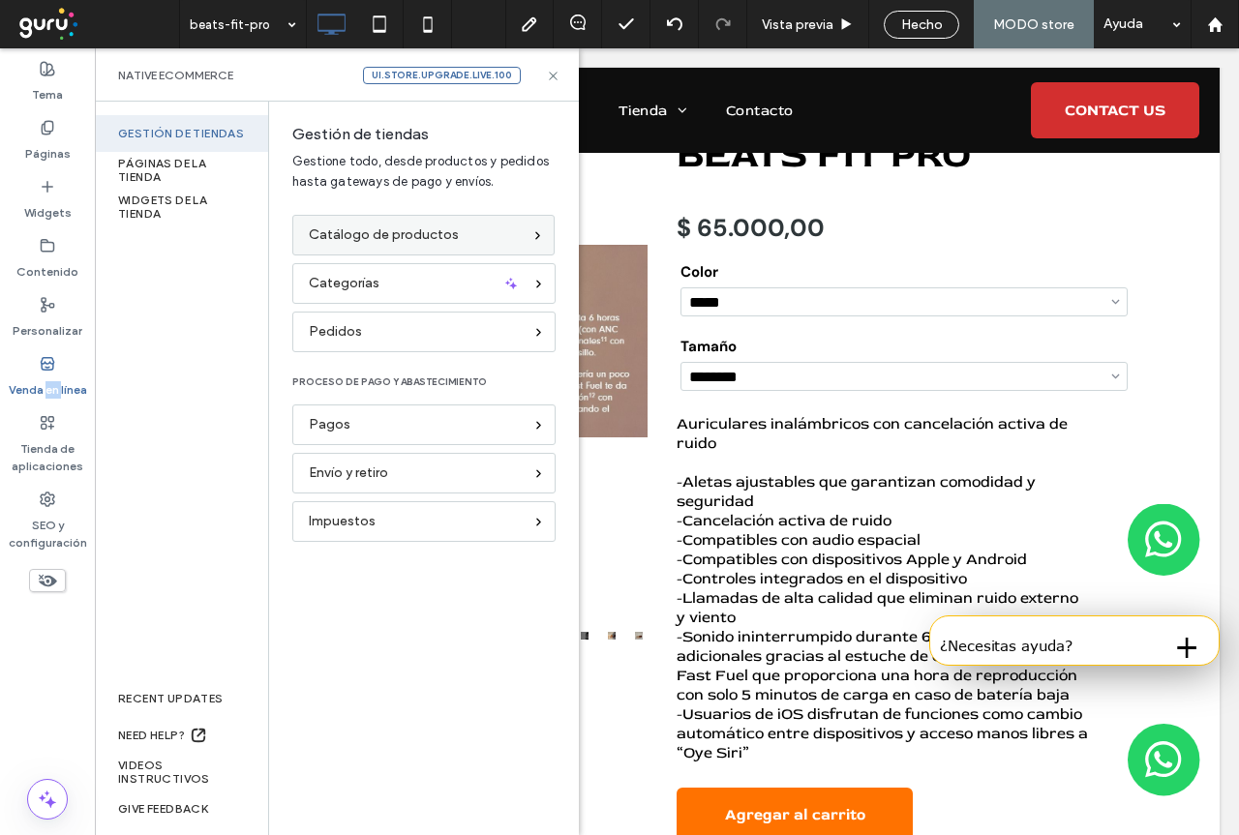
click at [410, 232] on span "Catálogo de productos" at bounding box center [384, 235] width 150 height 21
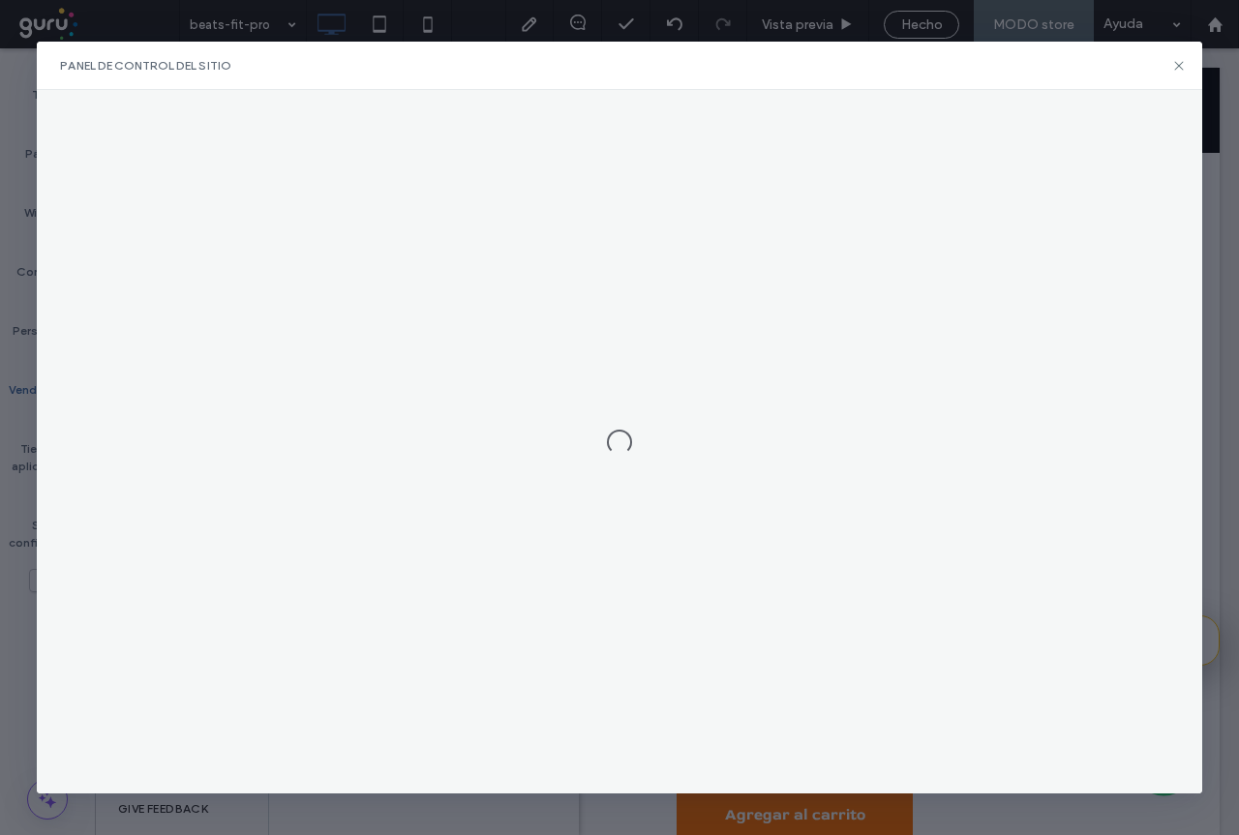
click at [410, 233] on div "Panel de control del sitio" at bounding box center [619, 418] width 1164 height 752
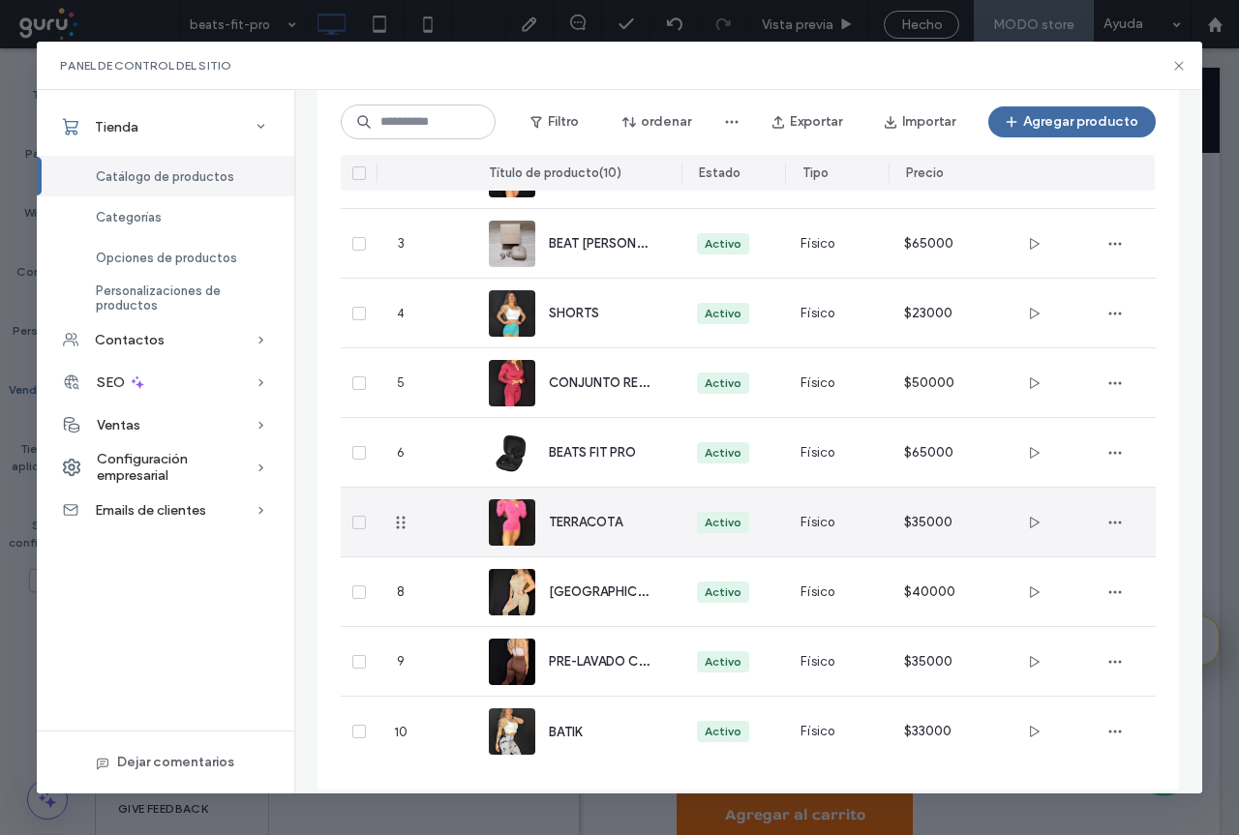
scroll to position [275, 0]
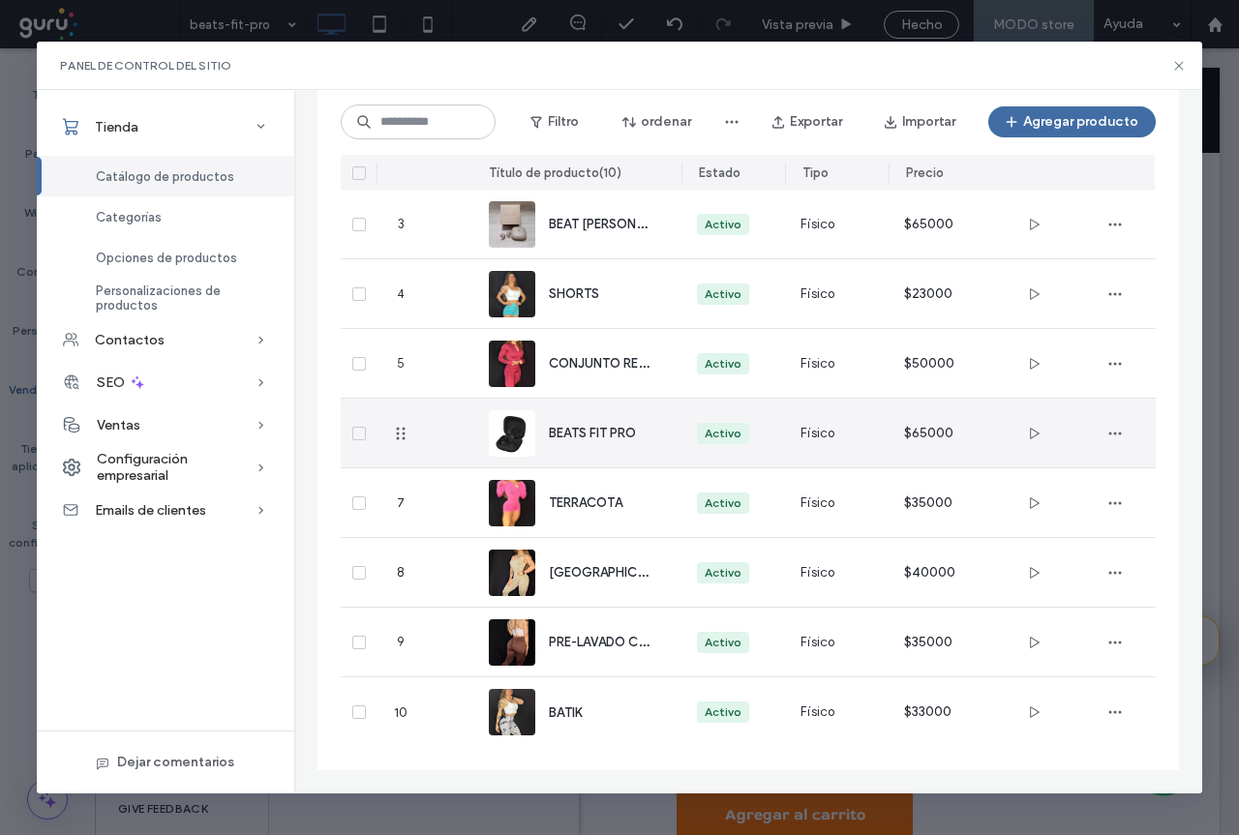
click at [581, 419] on div "BEATS FIT PRO" at bounding box center [577, 433] width 176 height 69
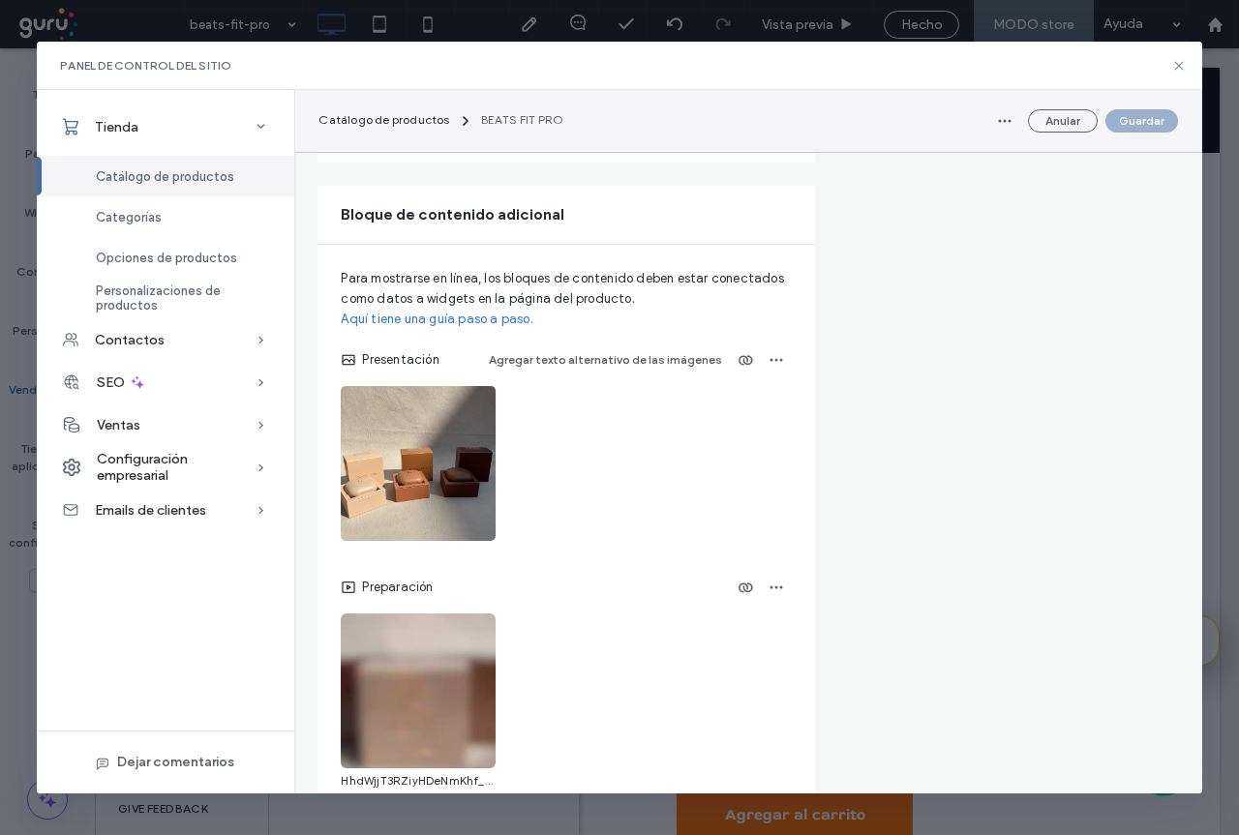
scroll to position [3581, 0]
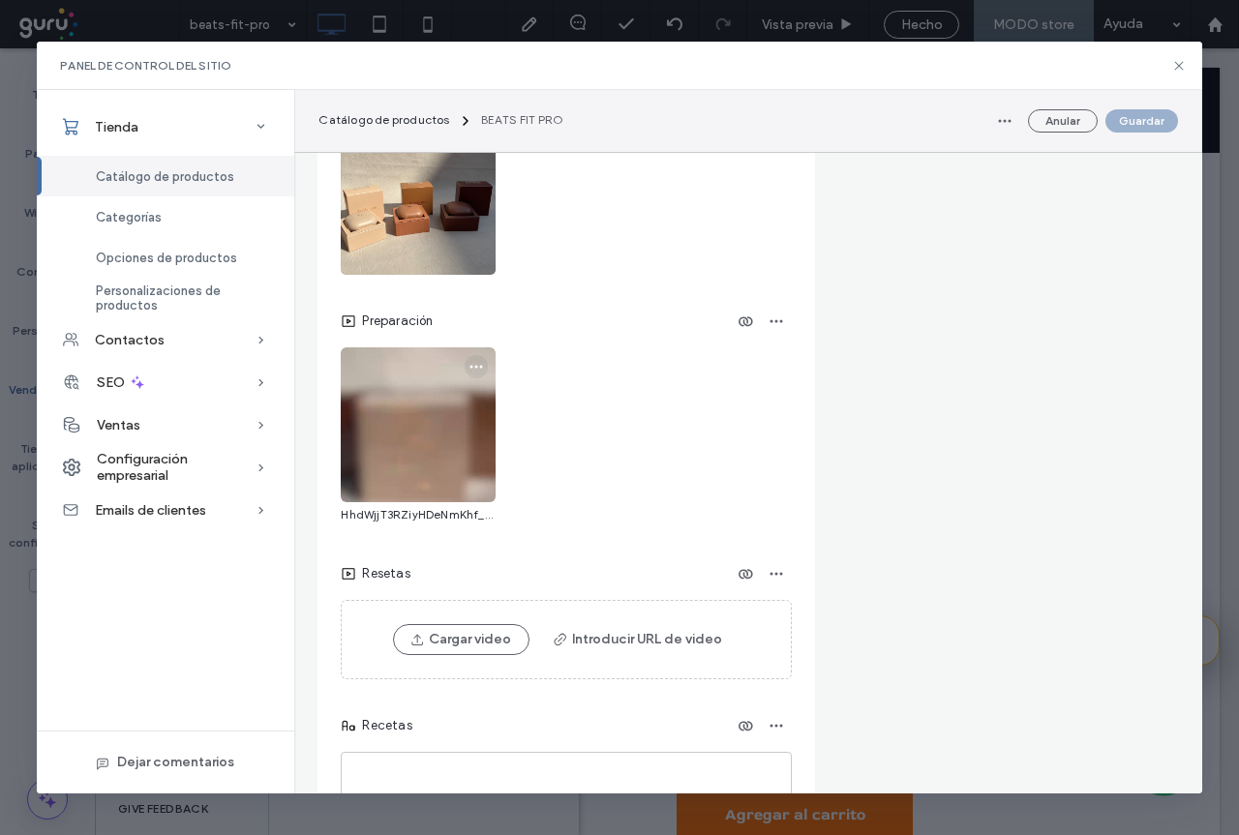
click at [477, 375] on icon "button" at bounding box center [475, 366] width 15 height 15
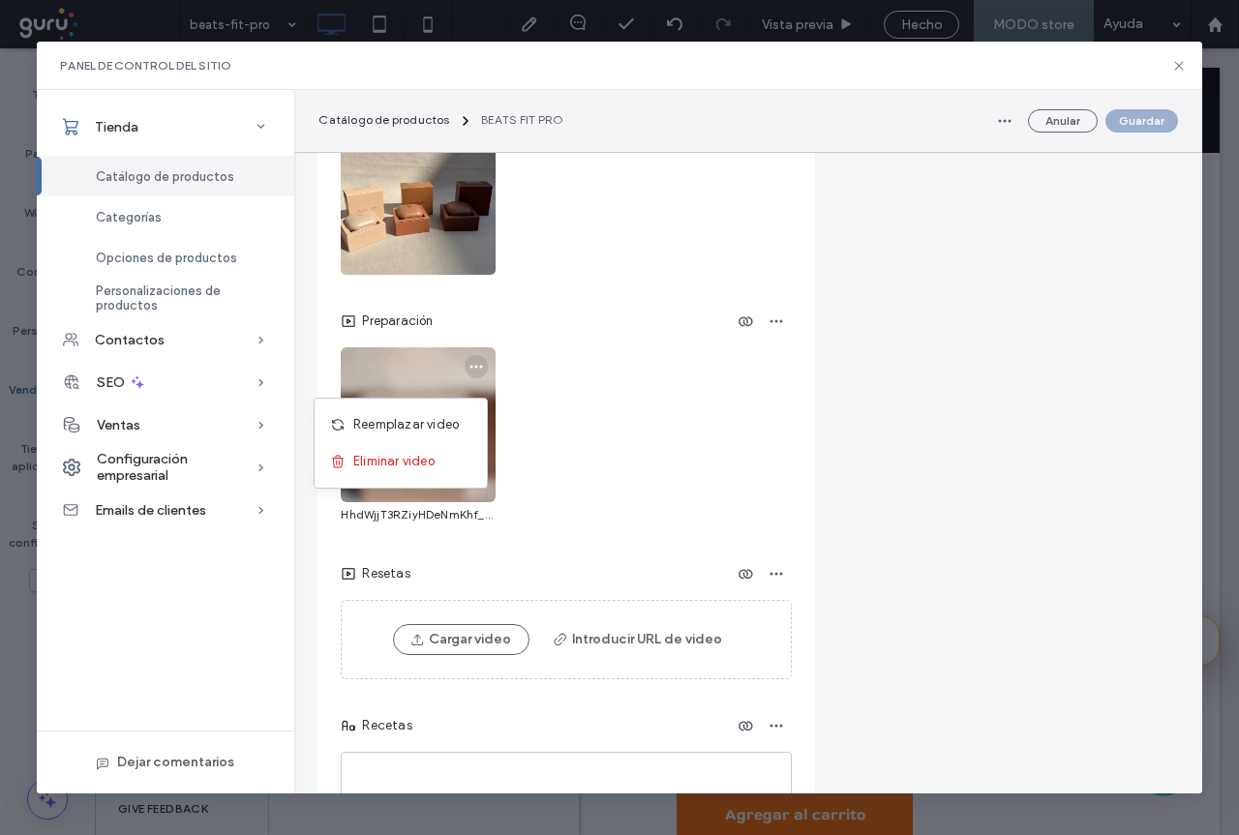
click at [629, 449] on div "Preparación HhdWjjT3RZiyHDeNmKhf_WhatsApp+Video+2025-09-10+at+8.28.30+AM-v.mp4" at bounding box center [566, 417] width 450 height 222
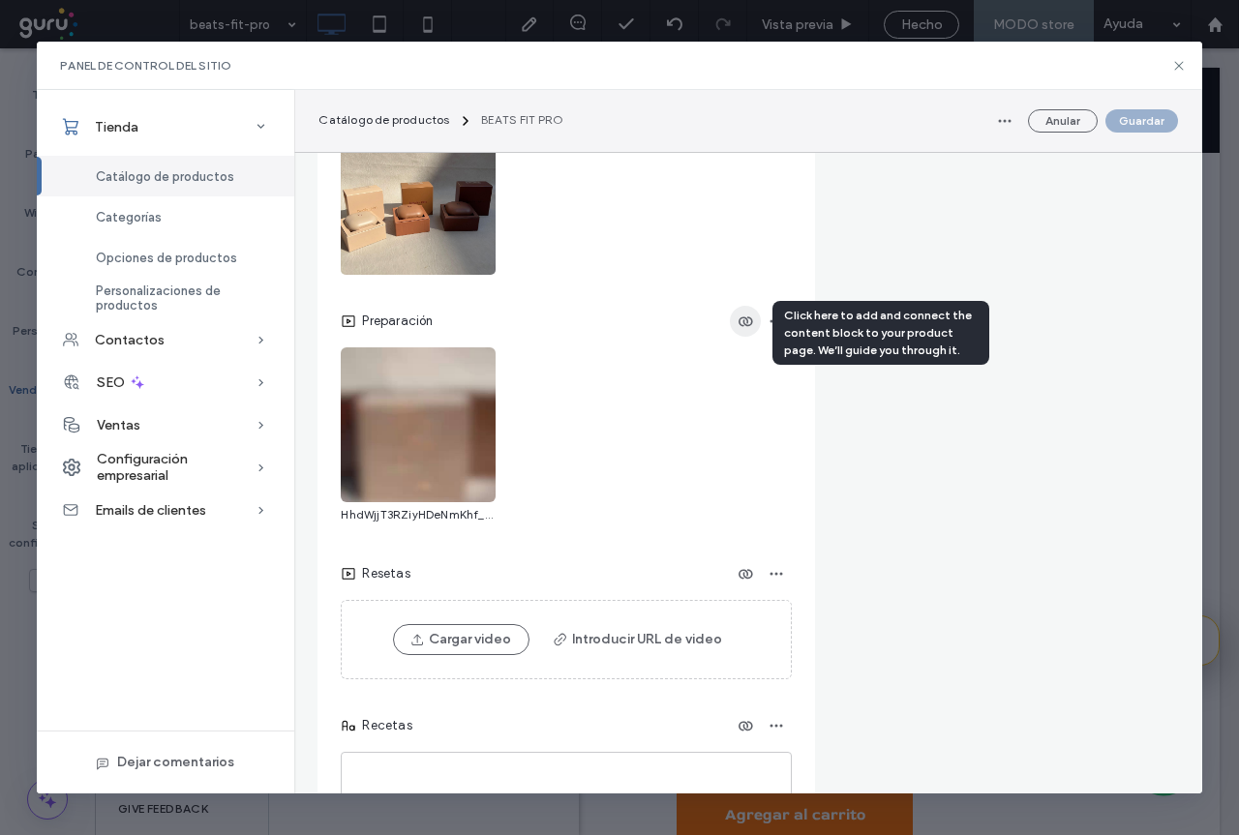
click at [746, 329] on icon "button" at bounding box center [744, 321] width 15 height 15
click at [0, 0] on div at bounding box center [0, 0] width 0 height 0
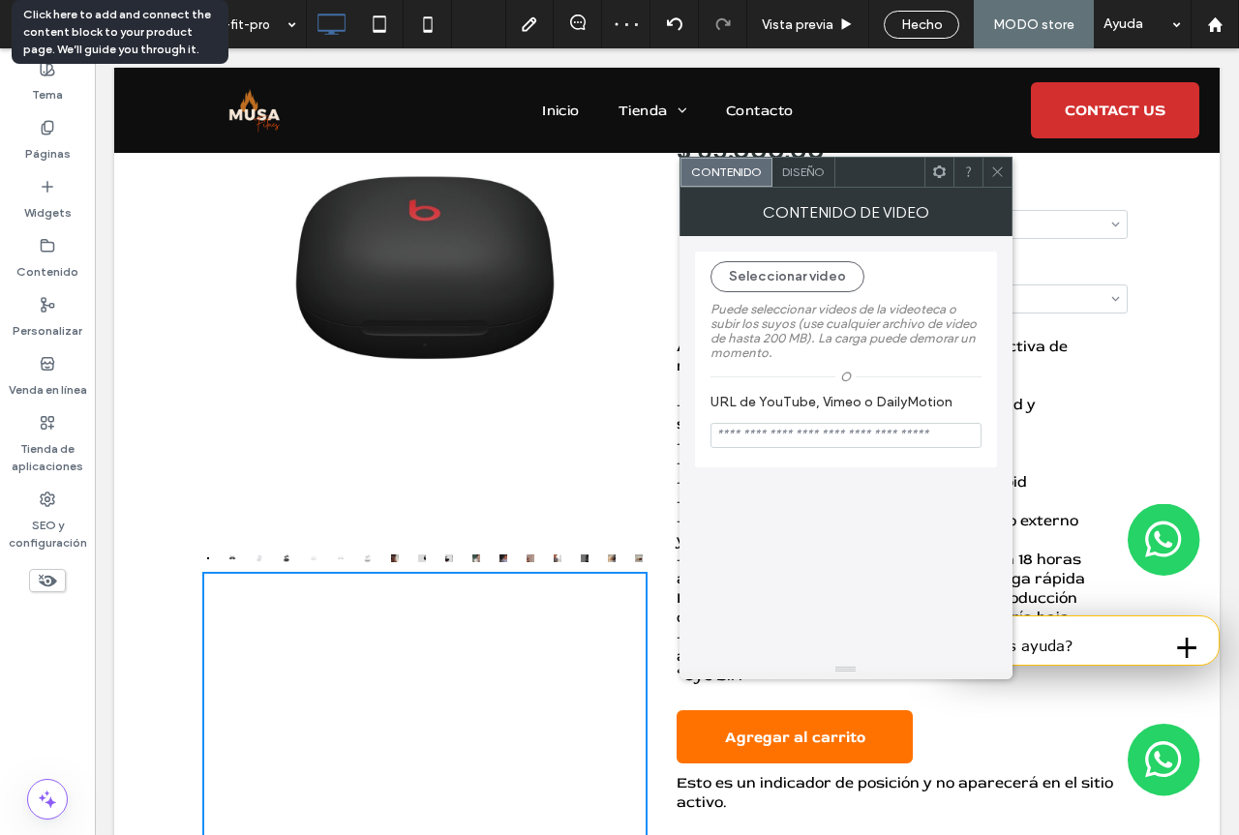
scroll to position [285, 0]
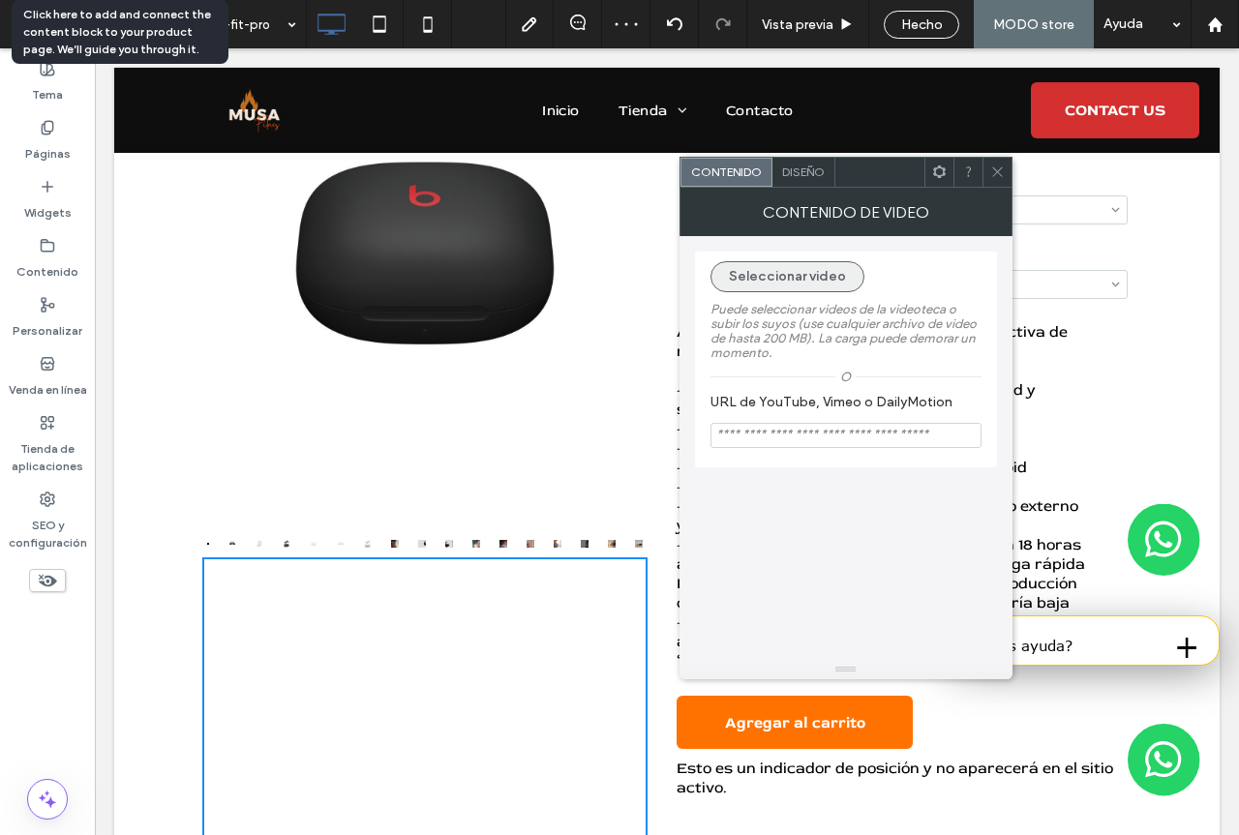
drag, startPoint x: 806, startPoint y: 286, endPoint x: 816, endPoint y: 287, distance: 9.7
click at [806, 288] on button "Seleccionar video" at bounding box center [787, 276] width 154 height 31
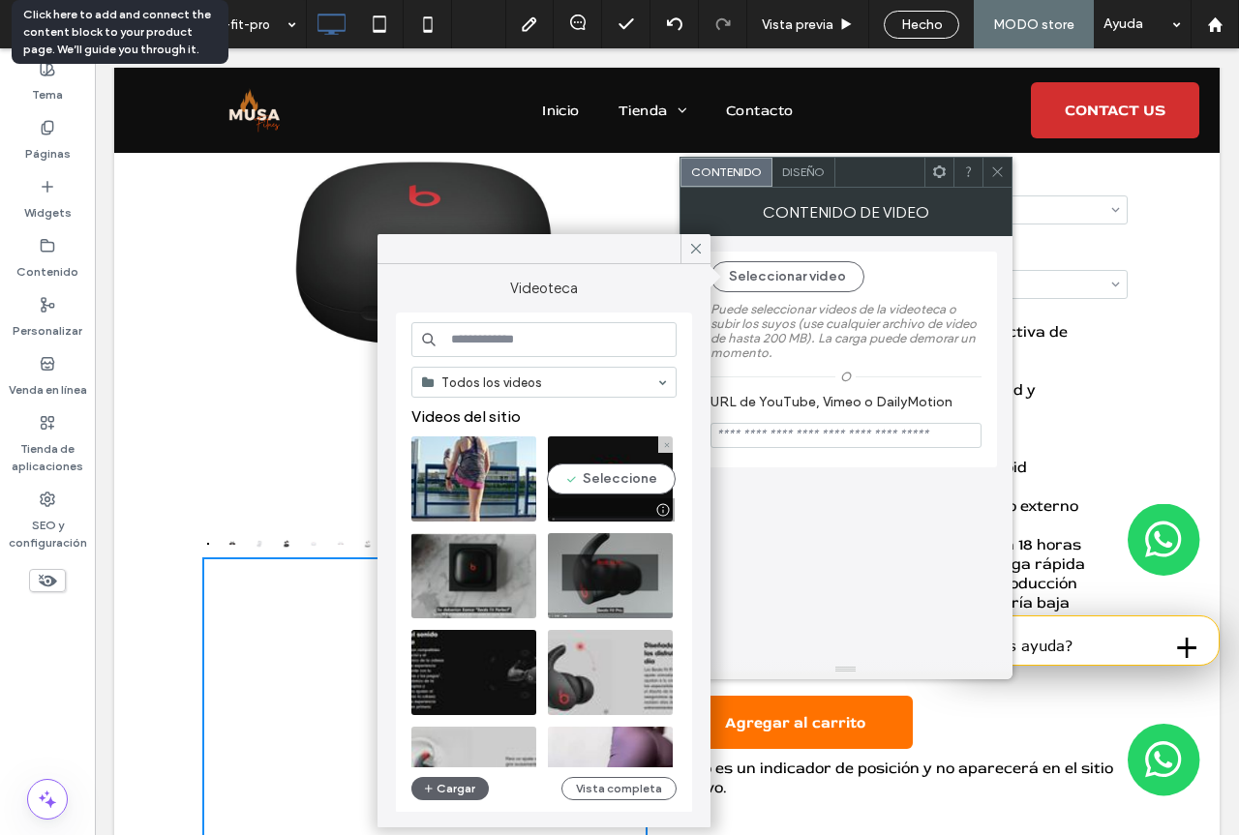
click at [622, 479] on video at bounding box center [610, 478] width 125 height 85
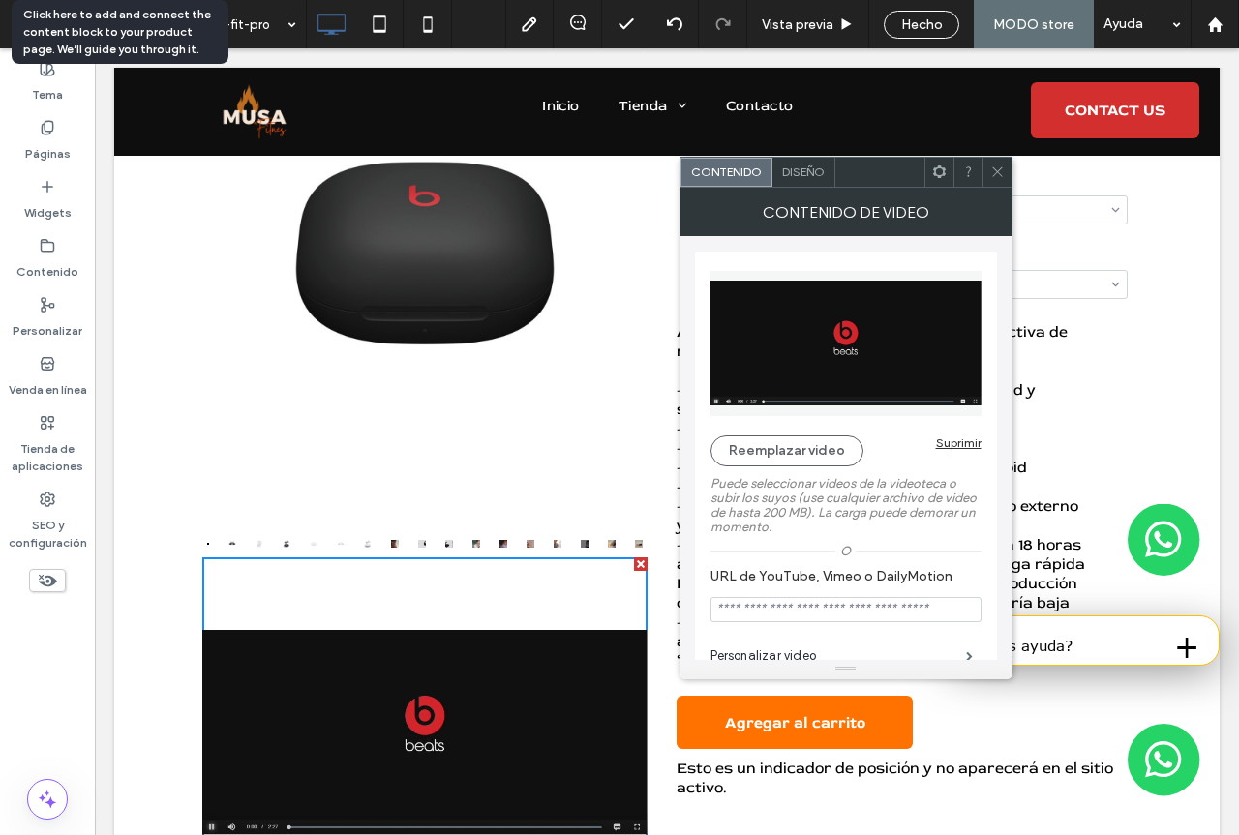
click at [998, 176] on icon at bounding box center [997, 172] width 15 height 15
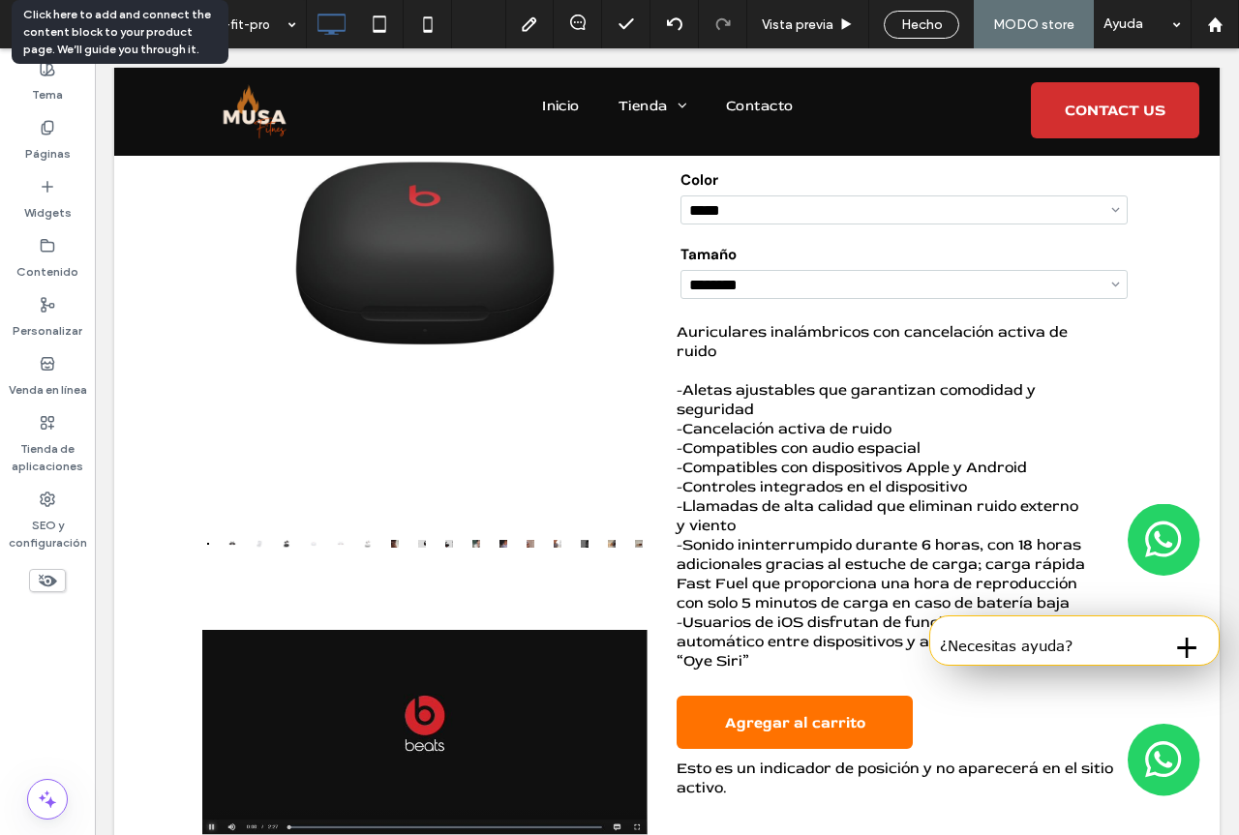
click at [931, 27] on span "Hecho" at bounding box center [922, 24] width 42 height 16
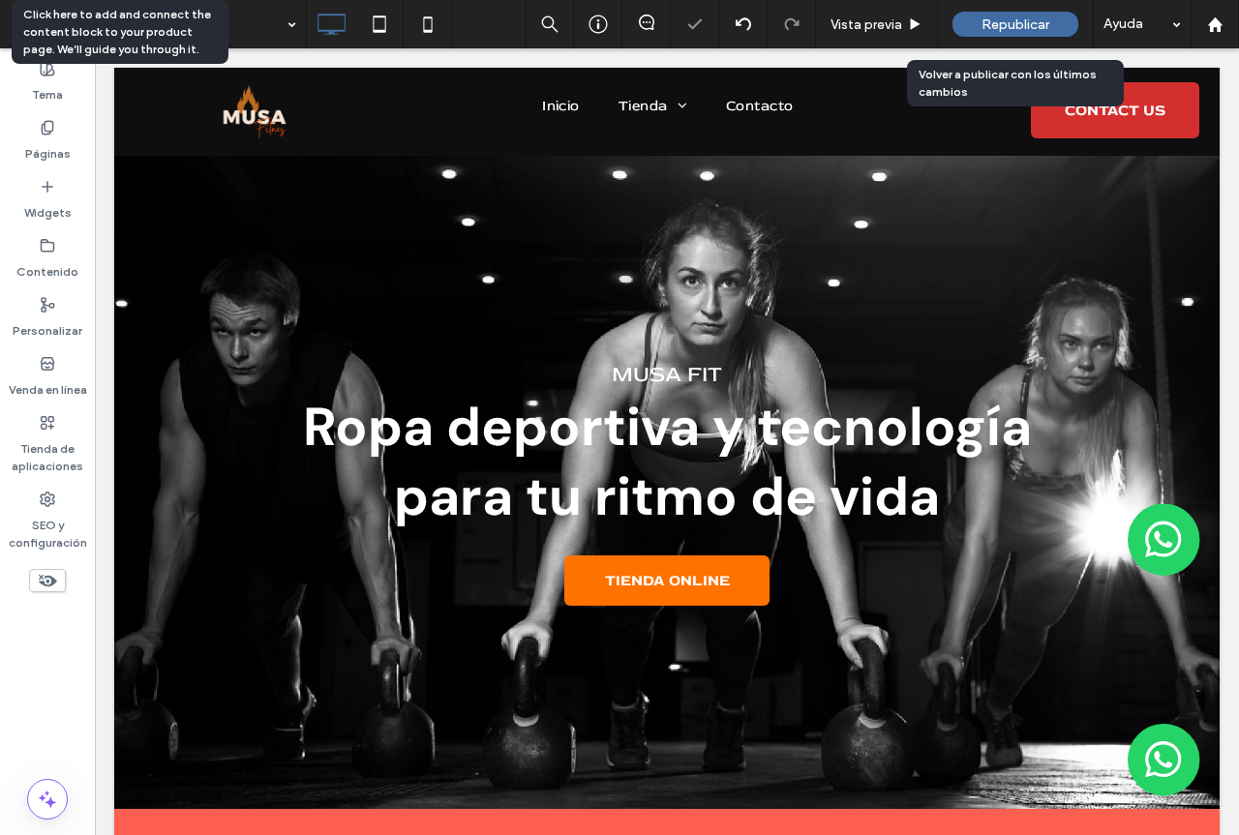
click at [1015, 26] on span "Republicar" at bounding box center [1015, 24] width 68 height 16
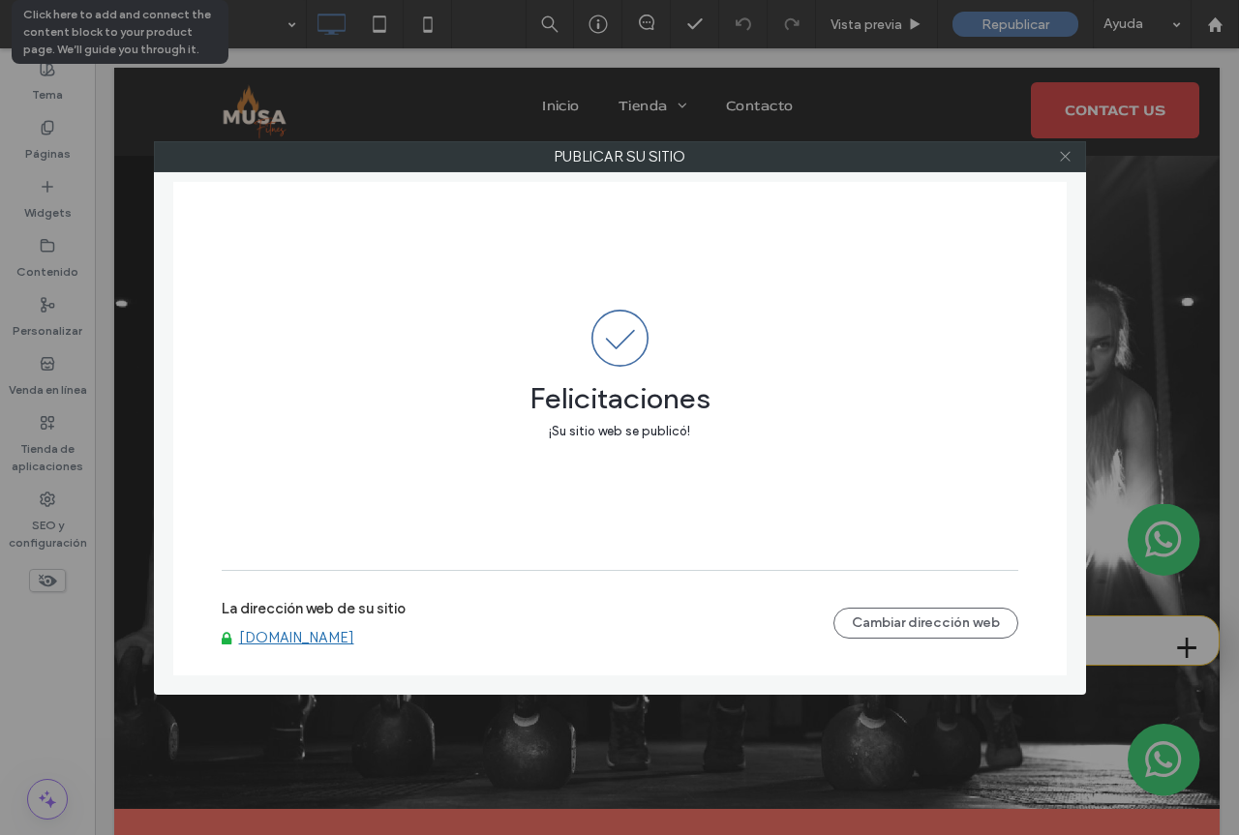
click at [1069, 155] on icon at bounding box center [1065, 156] width 15 height 15
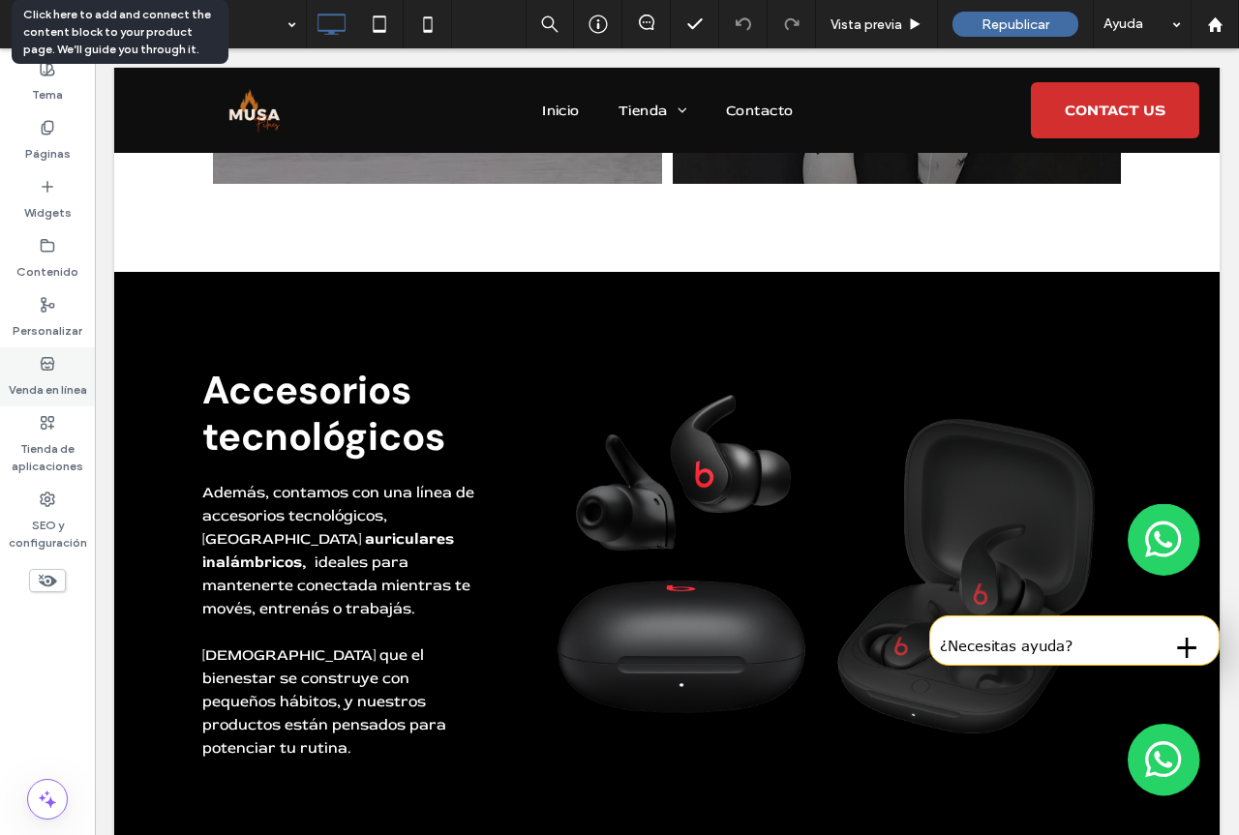
scroll to position [1935, 0]
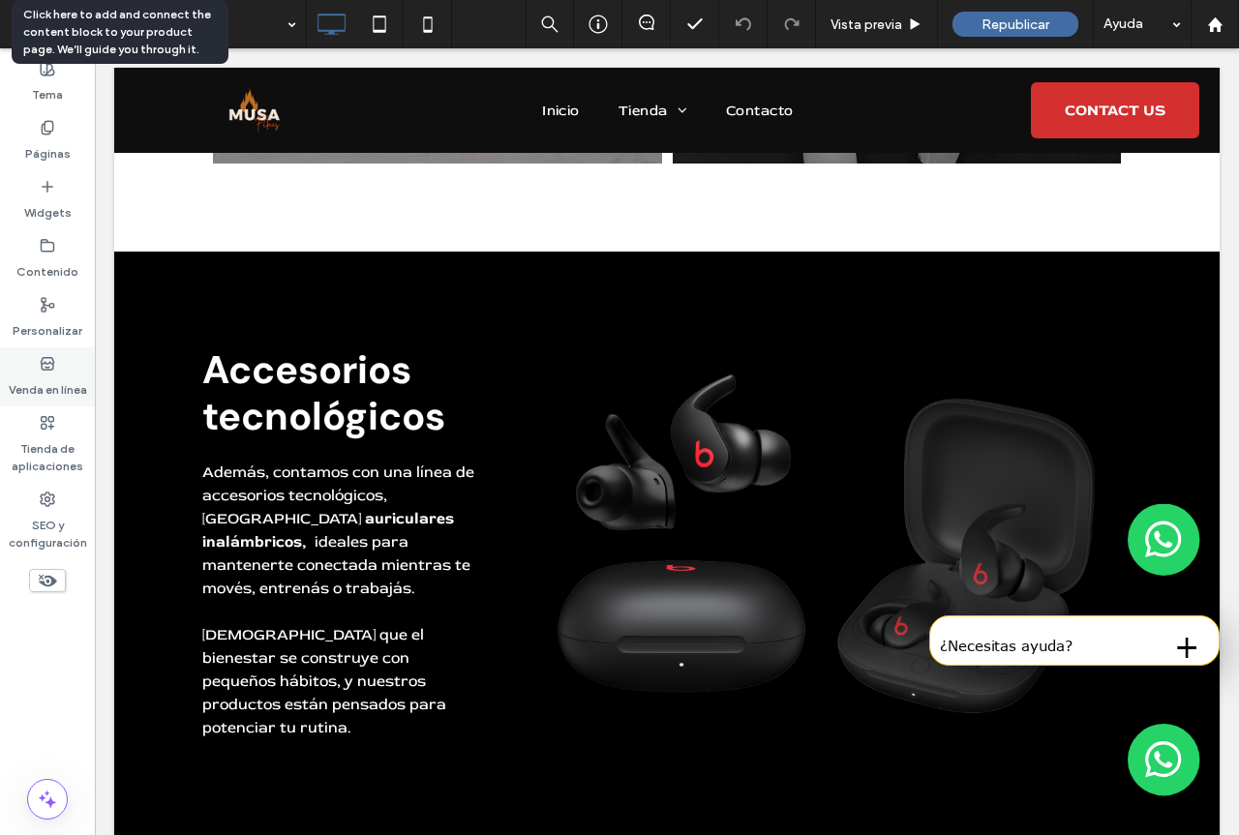
click at [46, 373] on label "Venda en línea" at bounding box center [48, 385] width 78 height 27
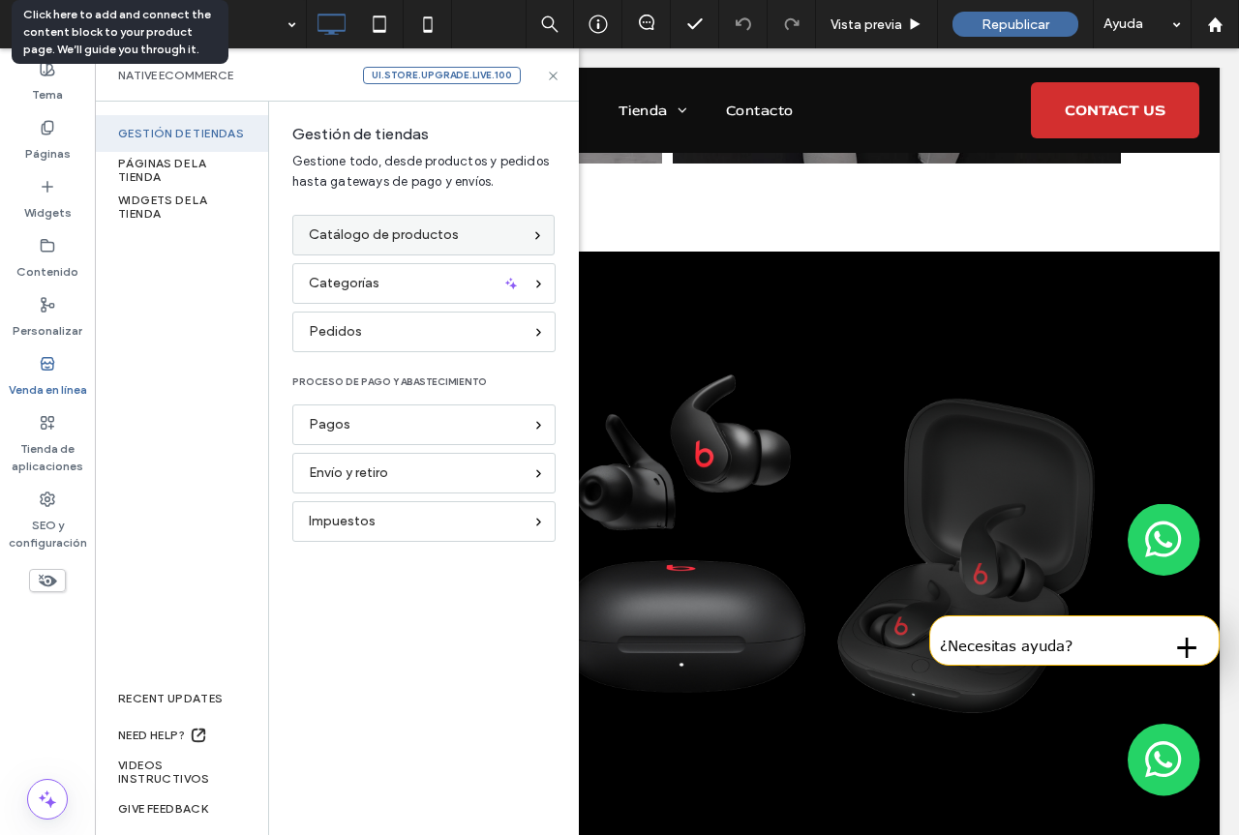
click at [447, 234] on span "Catálogo de productos" at bounding box center [384, 235] width 150 height 21
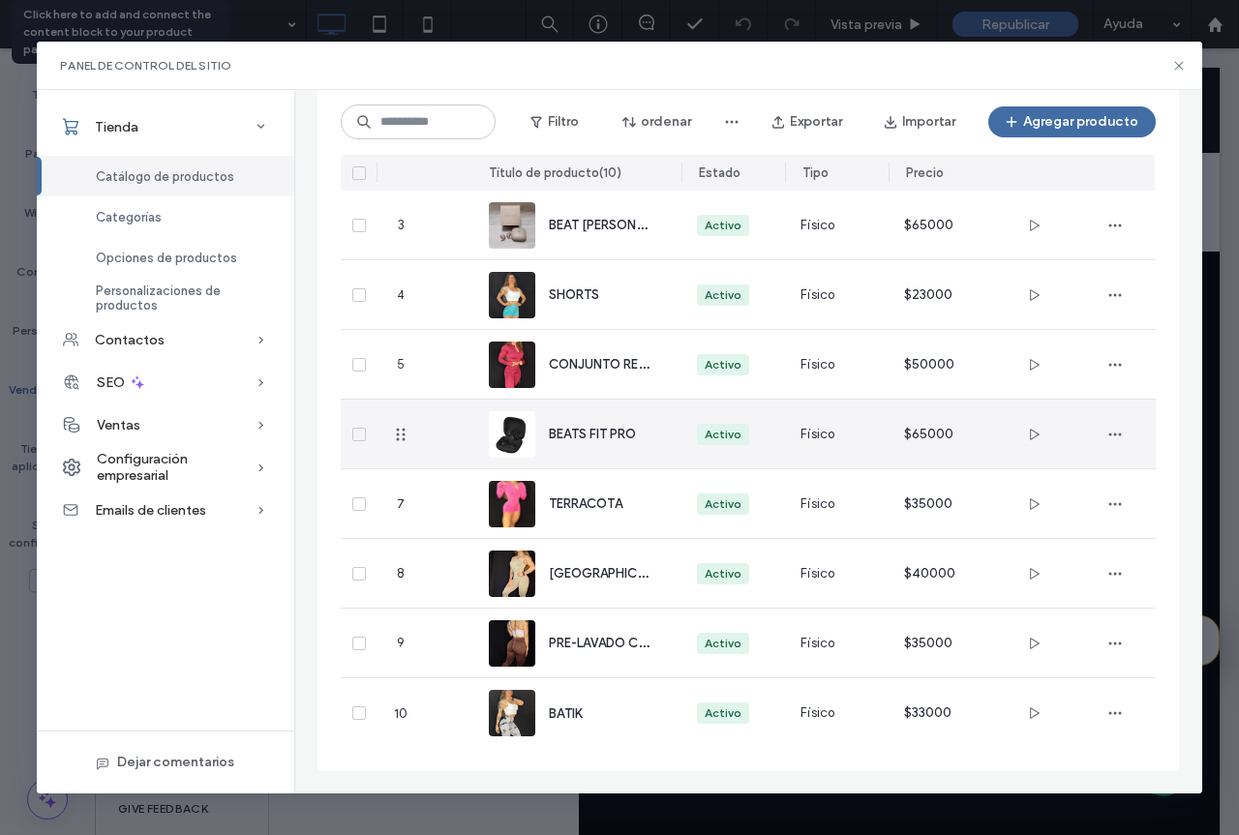
scroll to position [275, 0]
click at [593, 428] on span "BEATS FIT PRO" at bounding box center [592, 433] width 87 height 15
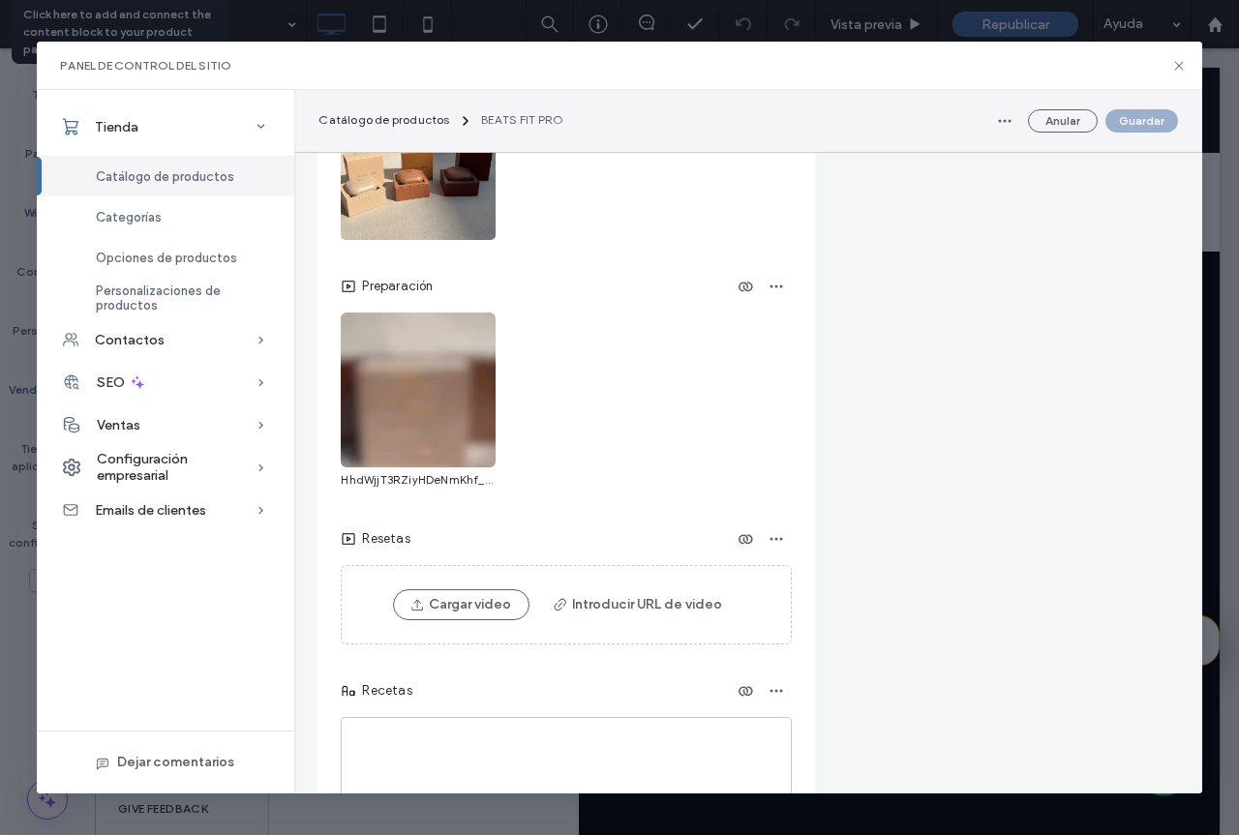
scroll to position [3581, 0]
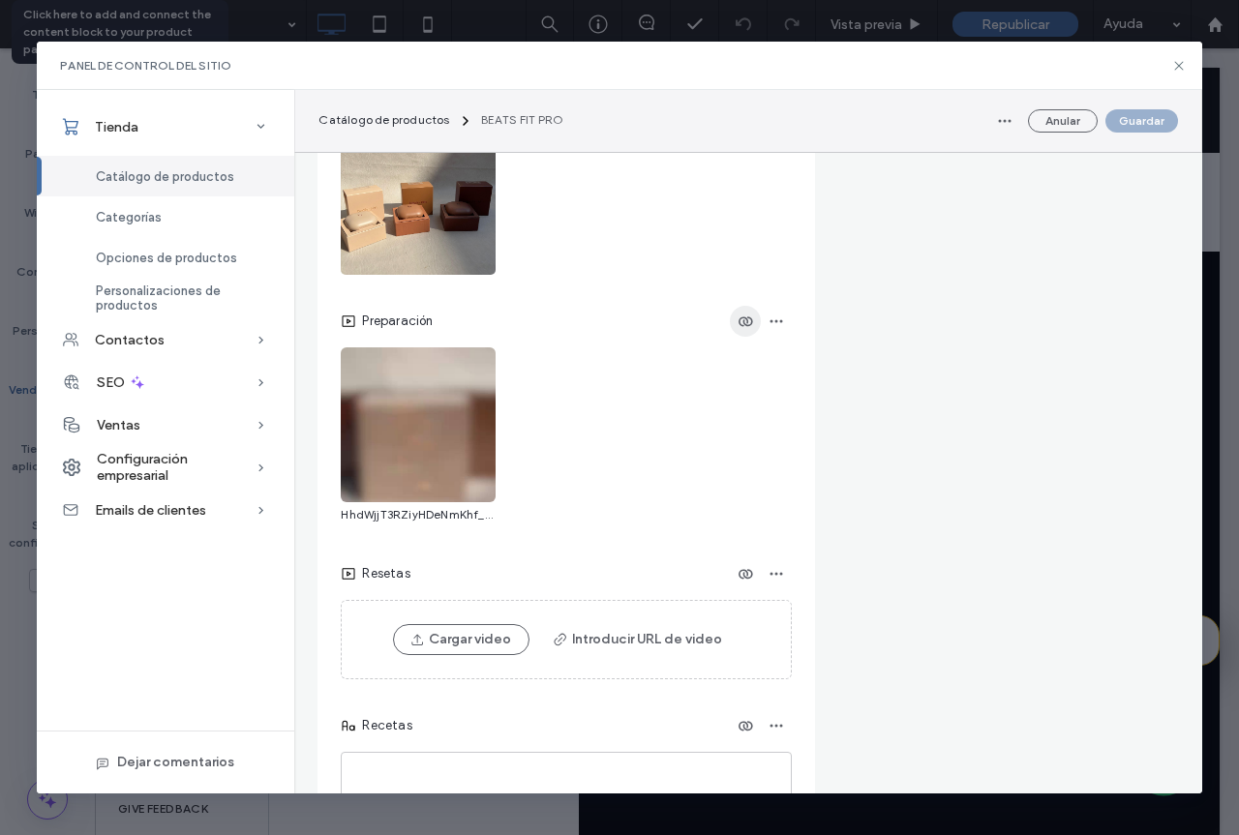
click at [743, 328] on icon "button" at bounding box center [744, 321] width 15 height 15
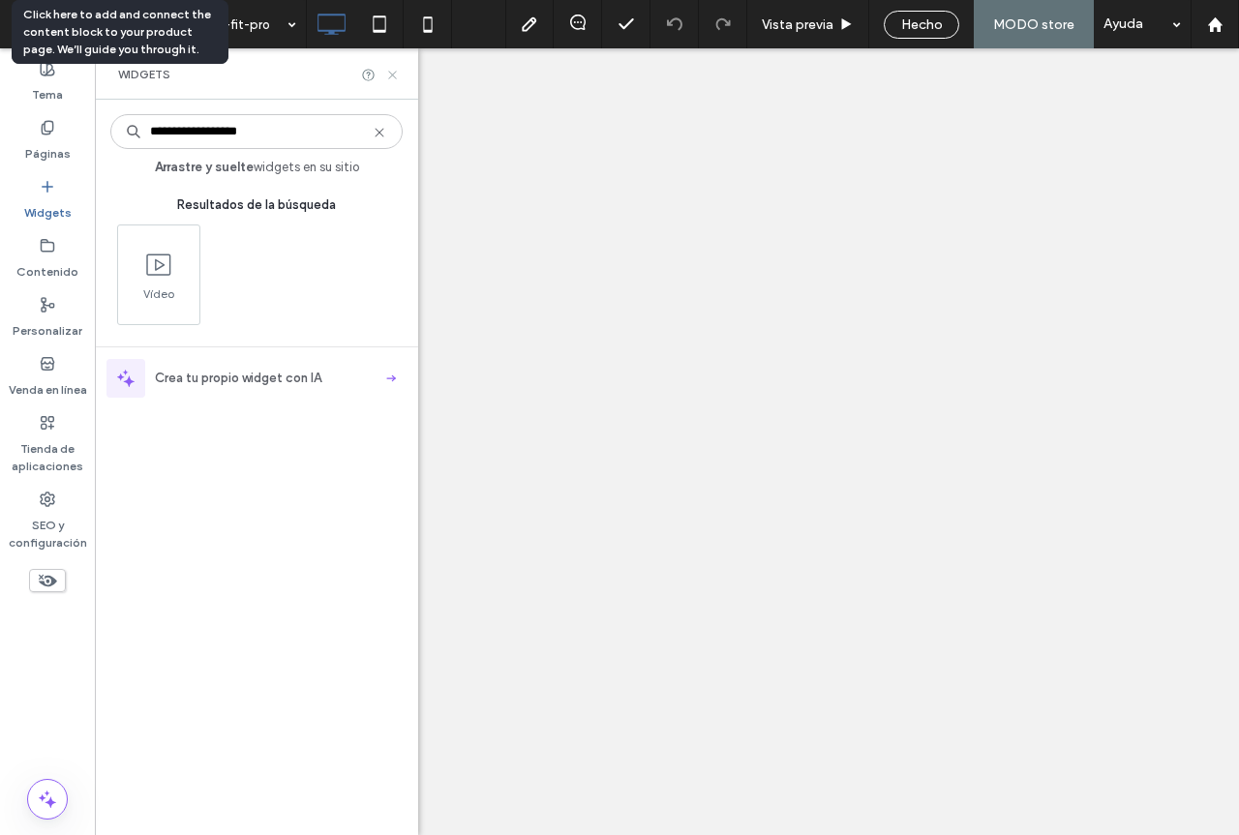
click at [395, 76] on use at bounding box center [392, 75] width 8 height 8
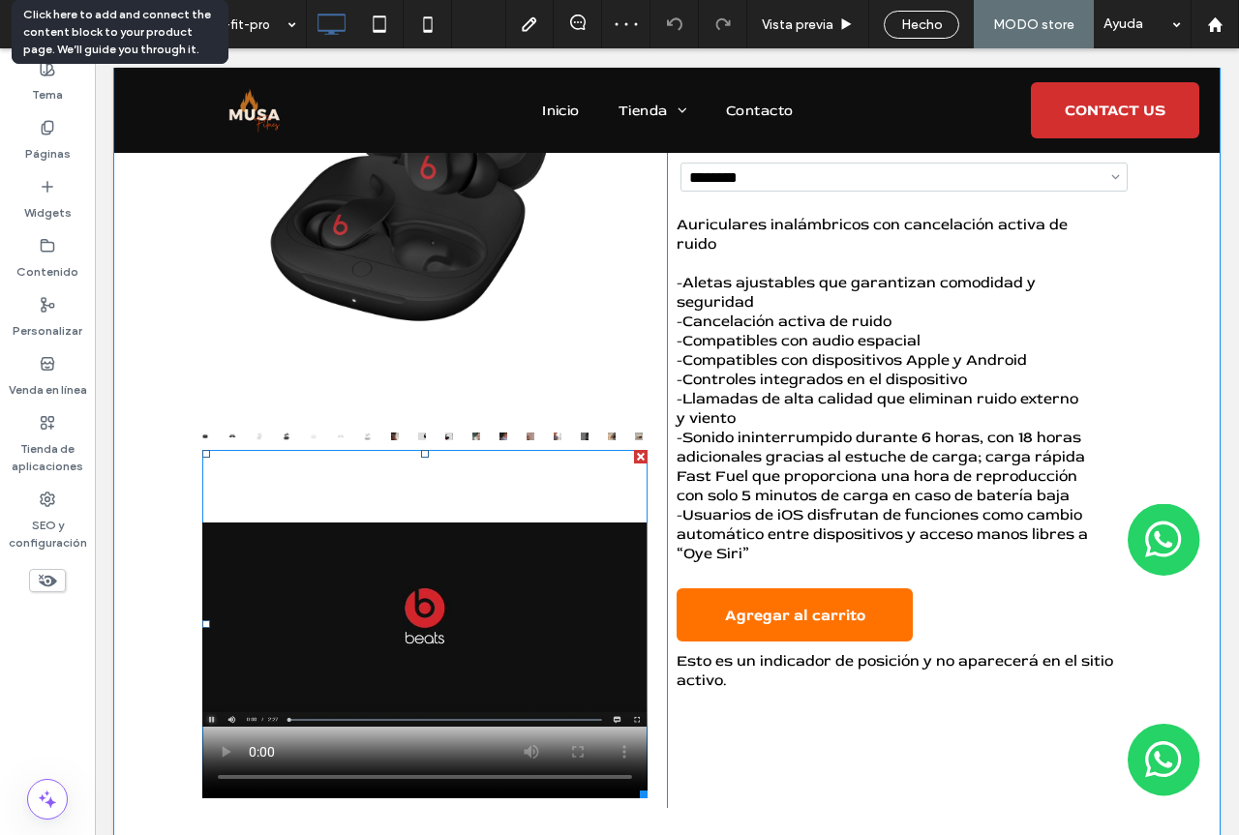
click at [634, 460] on div at bounding box center [641, 457] width 14 height 14
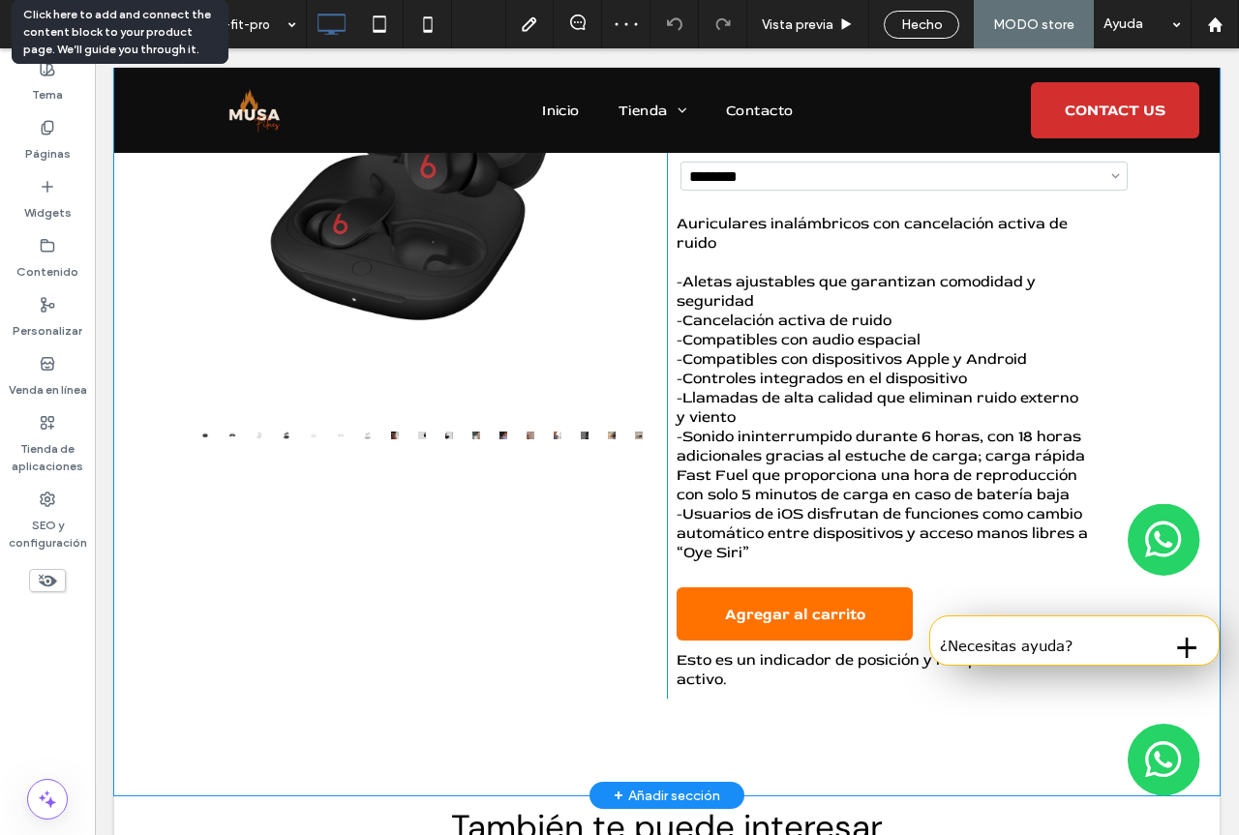
scroll to position [392, 0]
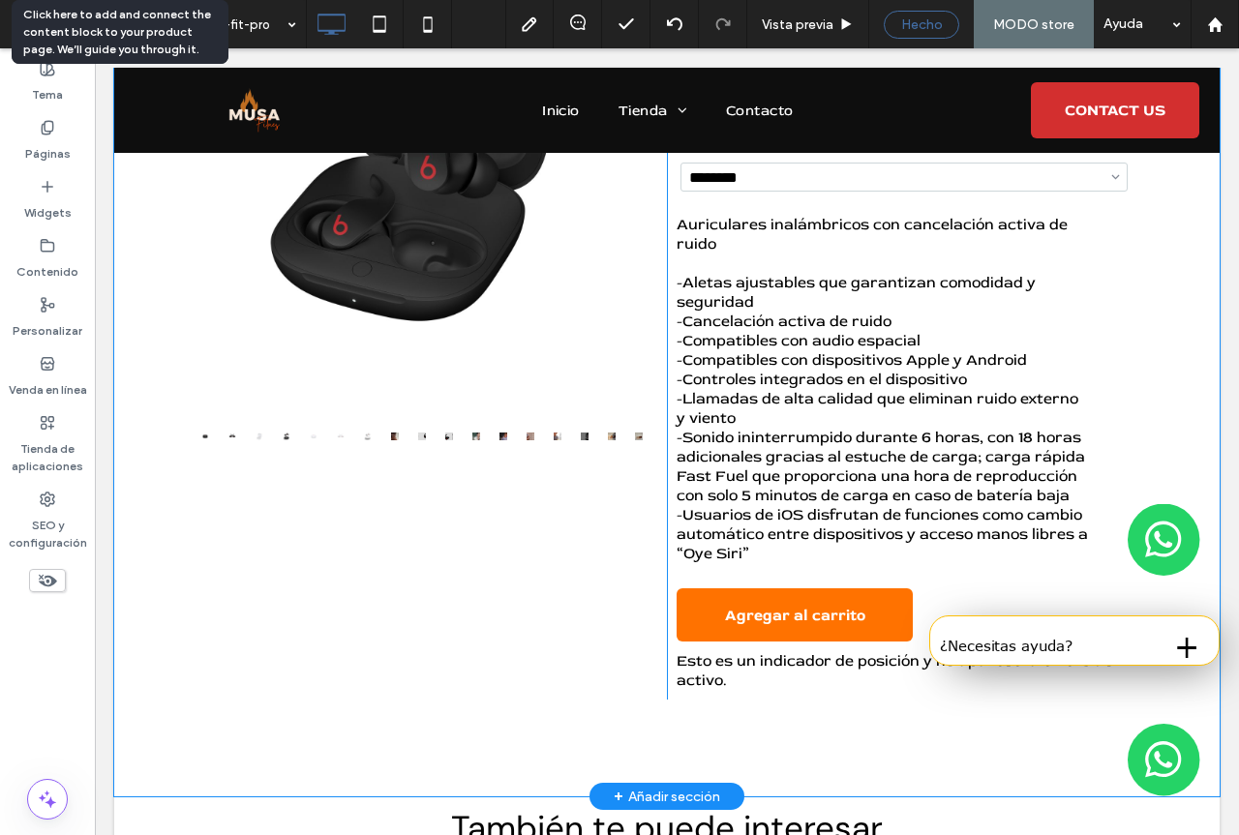
click at [924, 15] on div "Hecho" at bounding box center [921, 25] width 75 height 28
click at [930, 22] on span "Hecho" at bounding box center [922, 24] width 42 height 16
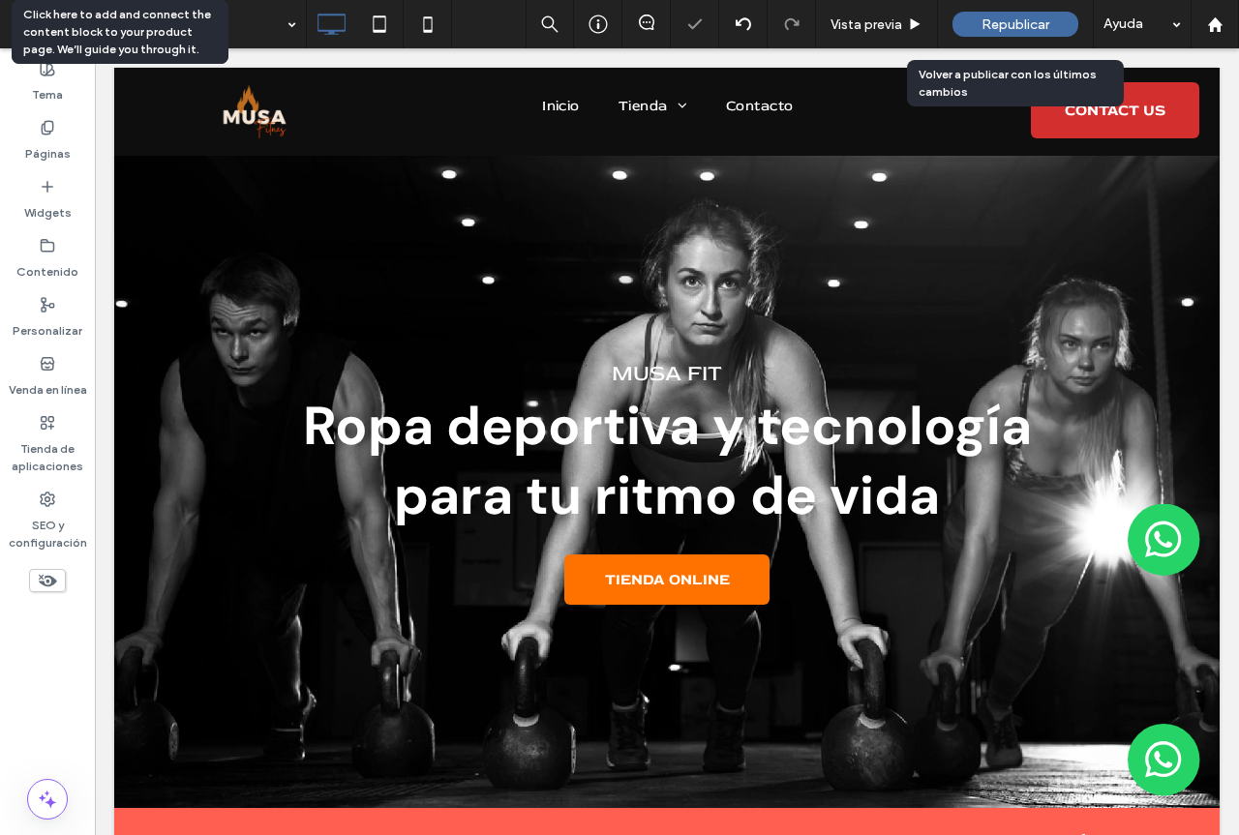
click at [1027, 22] on span "Republicar" at bounding box center [1015, 24] width 68 height 16
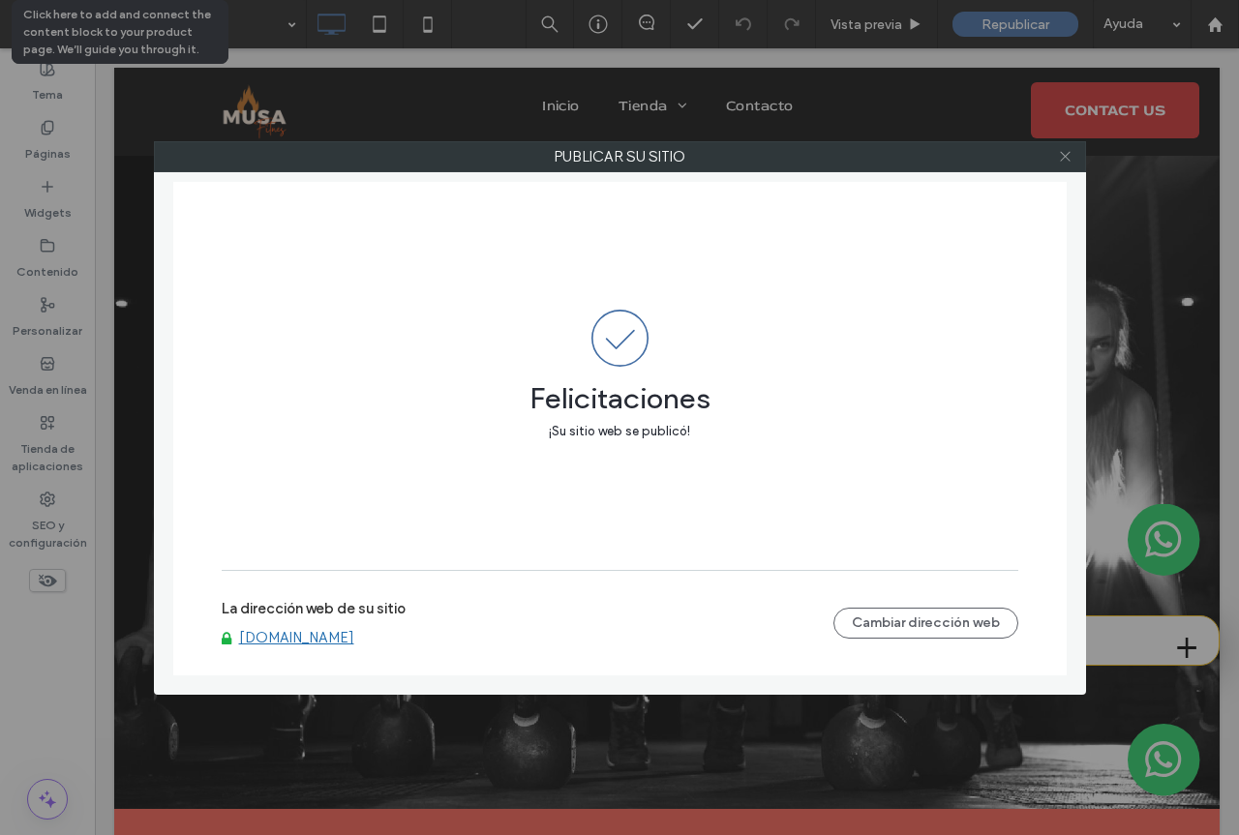
click at [1064, 156] on icon at bounding box center [1065, 156] width 15 height 15
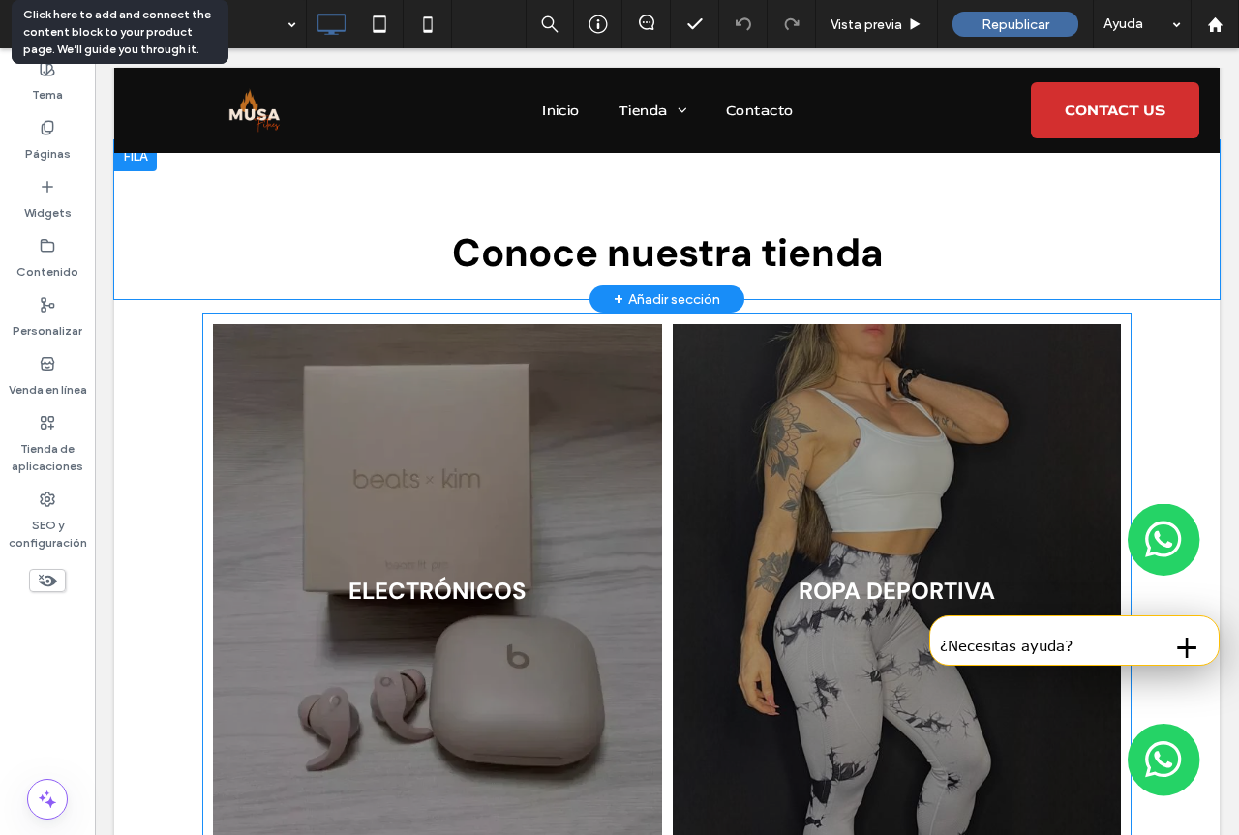
scroll to position [1258, 0]
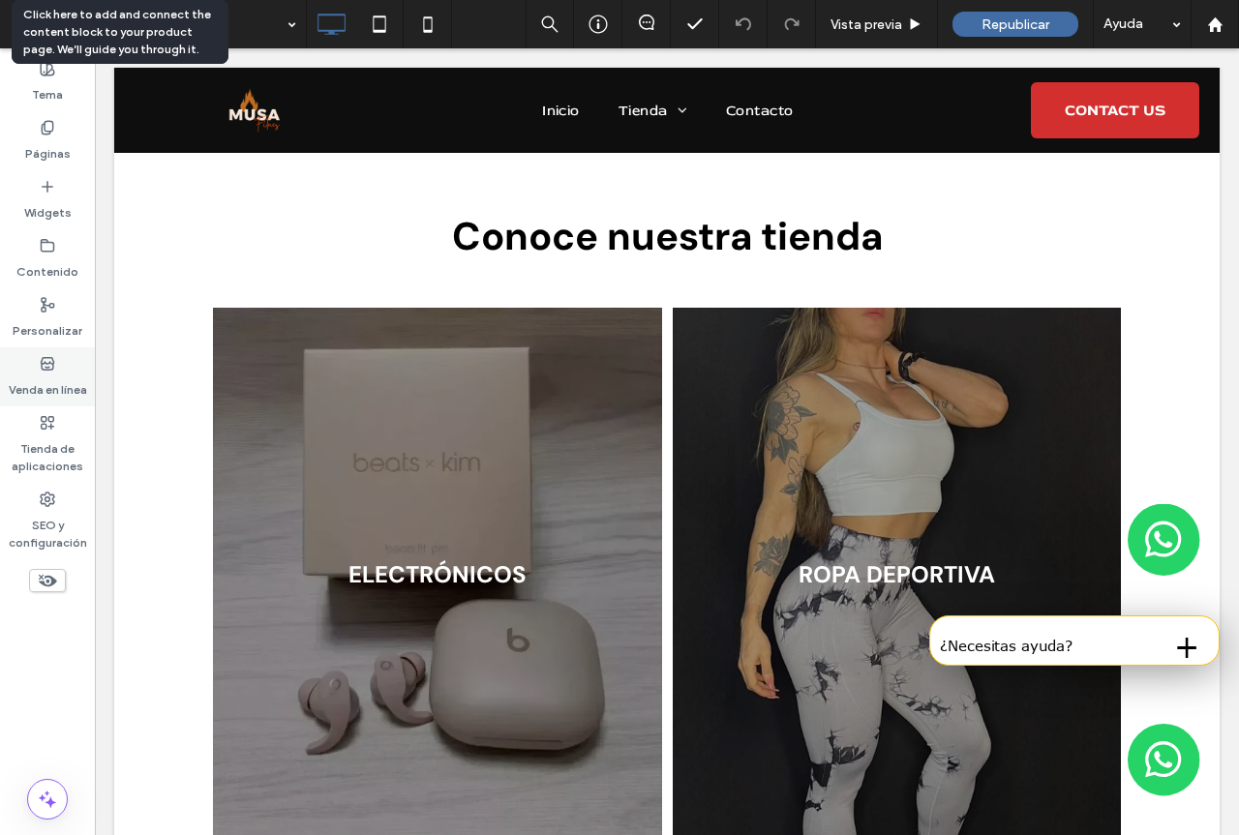
click at [44, 381] on label "Venda en línea" at bounding box center [48, 385] width 78 height 27
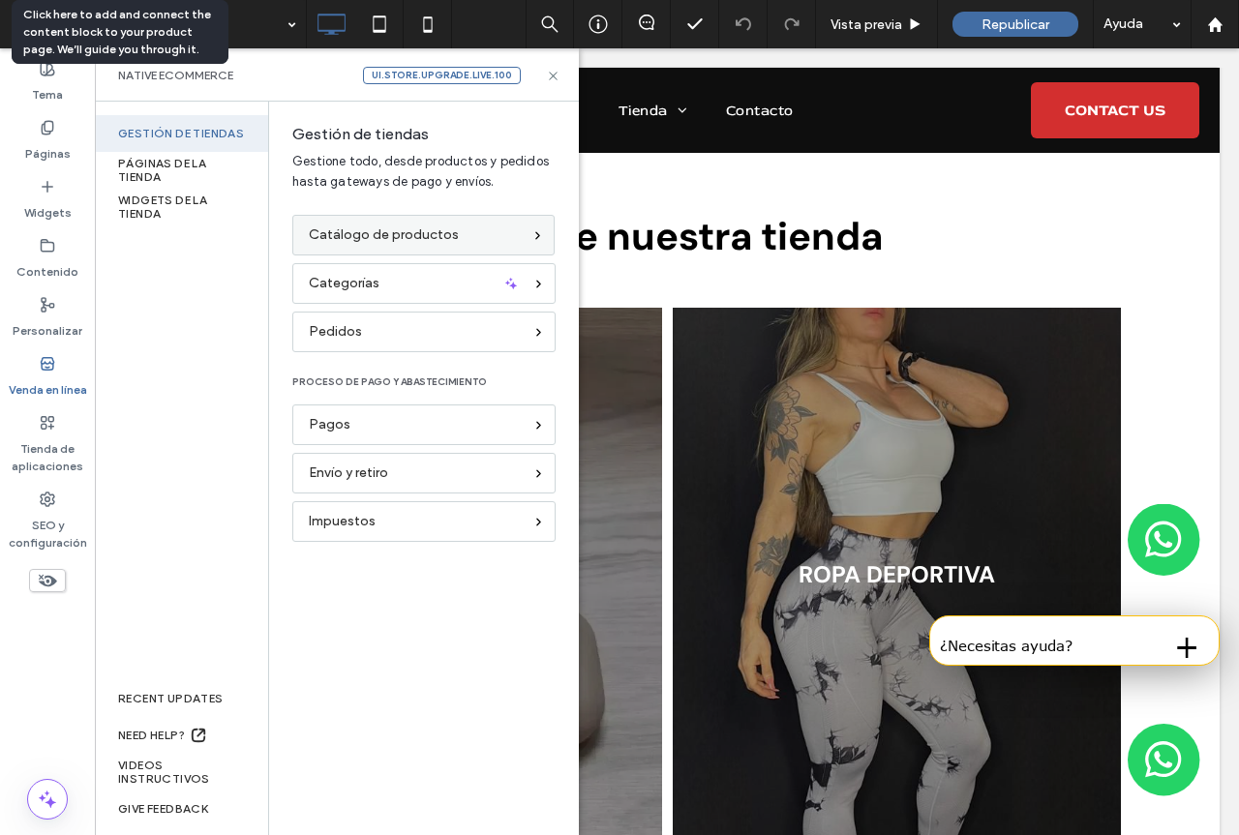
click at [465, 240] on div "Catálogo de productos" at bounding box center [415, 235] width 213 height 21
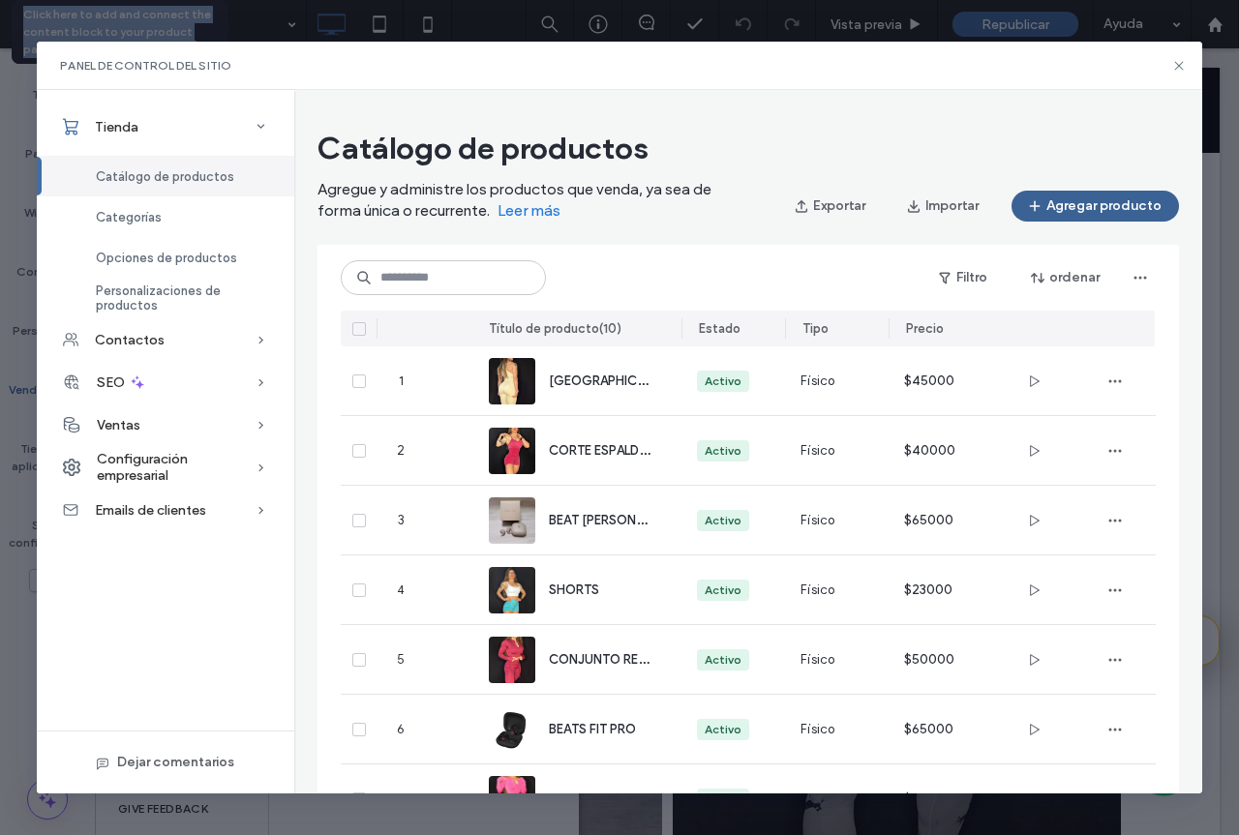
click at [1120, 198] on button "Agregar producto" at bounding box center [1094, 206] width 167 height 31
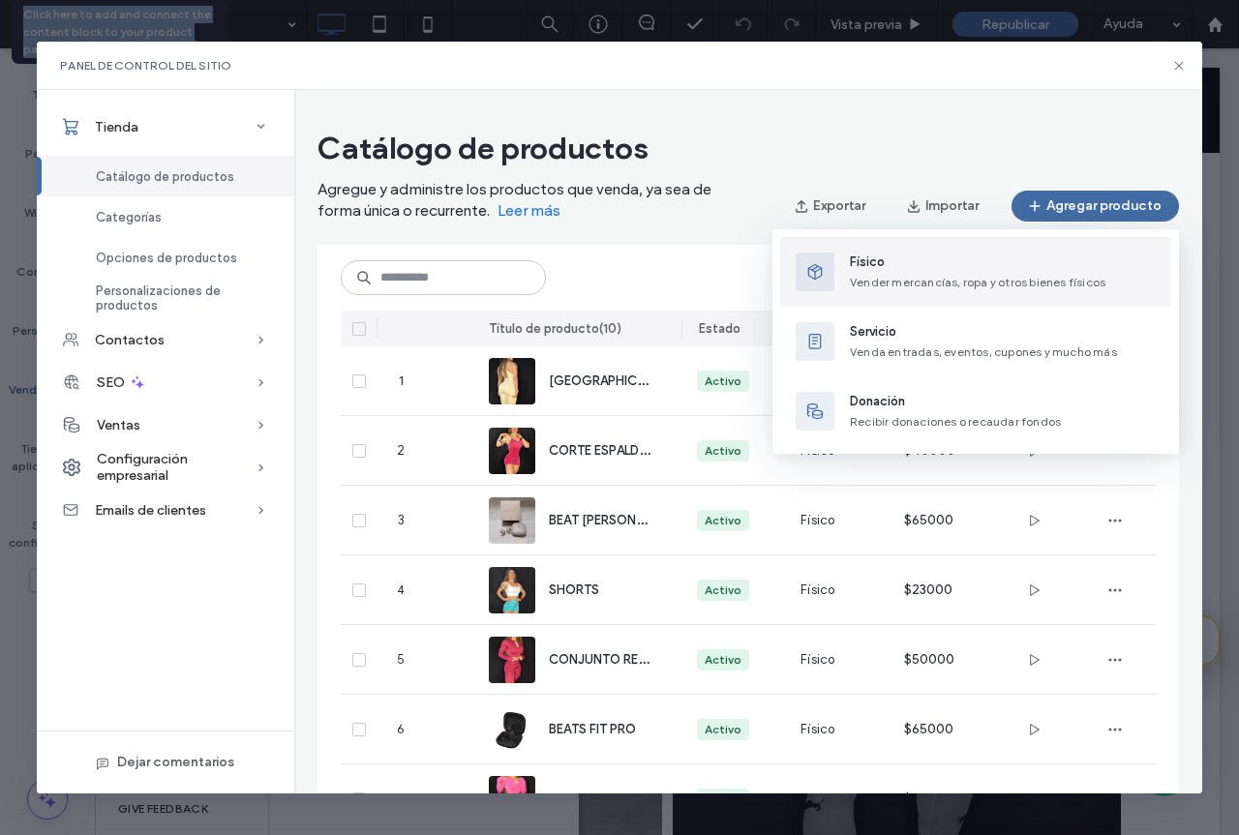
click at [955, 277] on span "Vender mercancías, ropa y otros bienes físicos" at bounding box center [977, 282] width 255 height 15
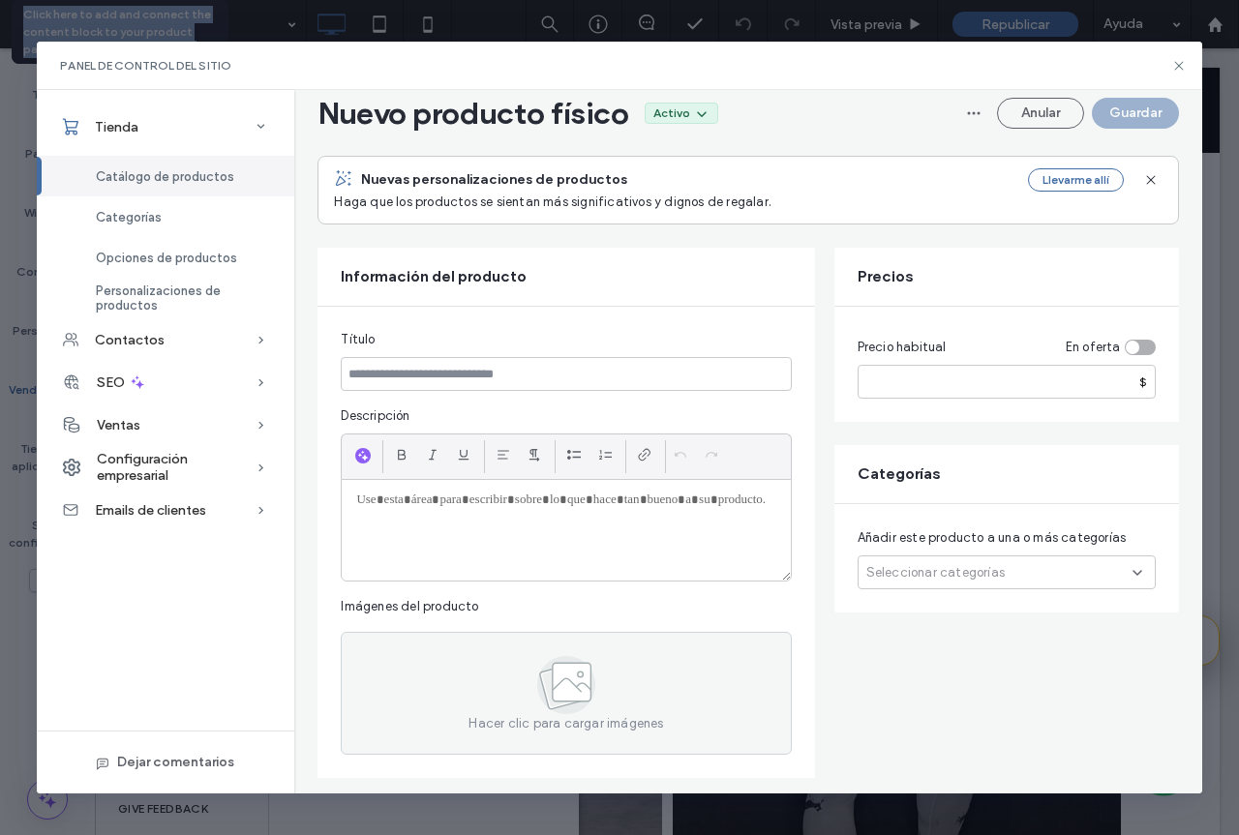
scroll to position [194, 0]
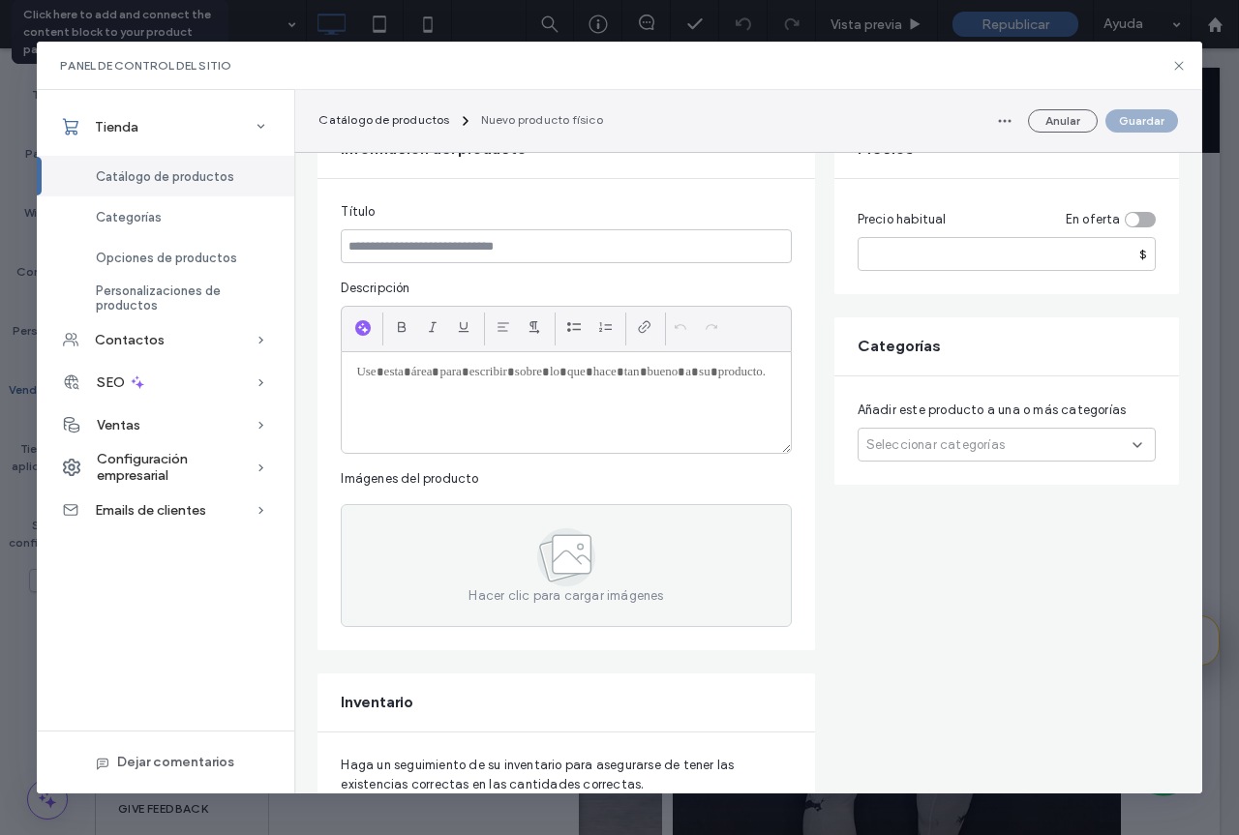
click at [1010, 442] on div "Seleccionar categorías" at bounding box center [1006, 445] width 298 height 34
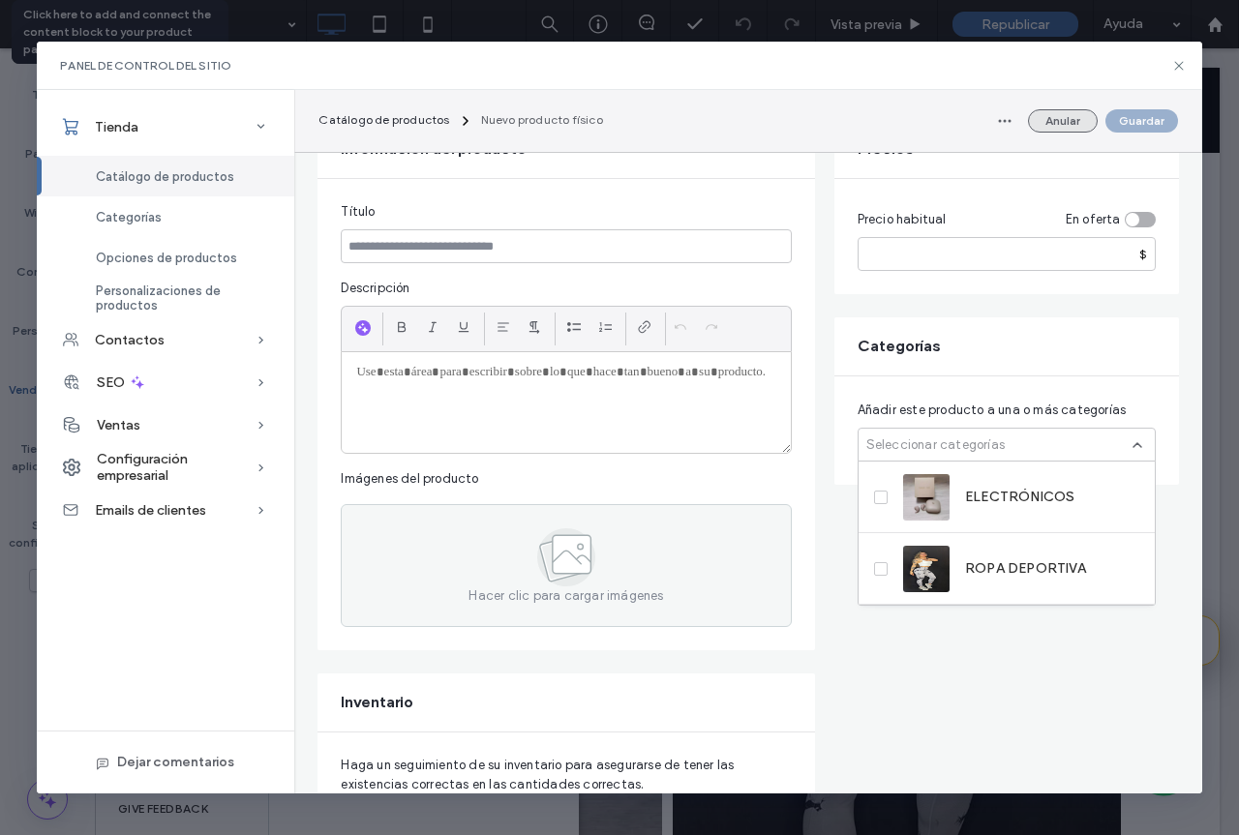
click at [1061, 119] on button "Anular" at bounding box center [1063, 120] width 70 height 23
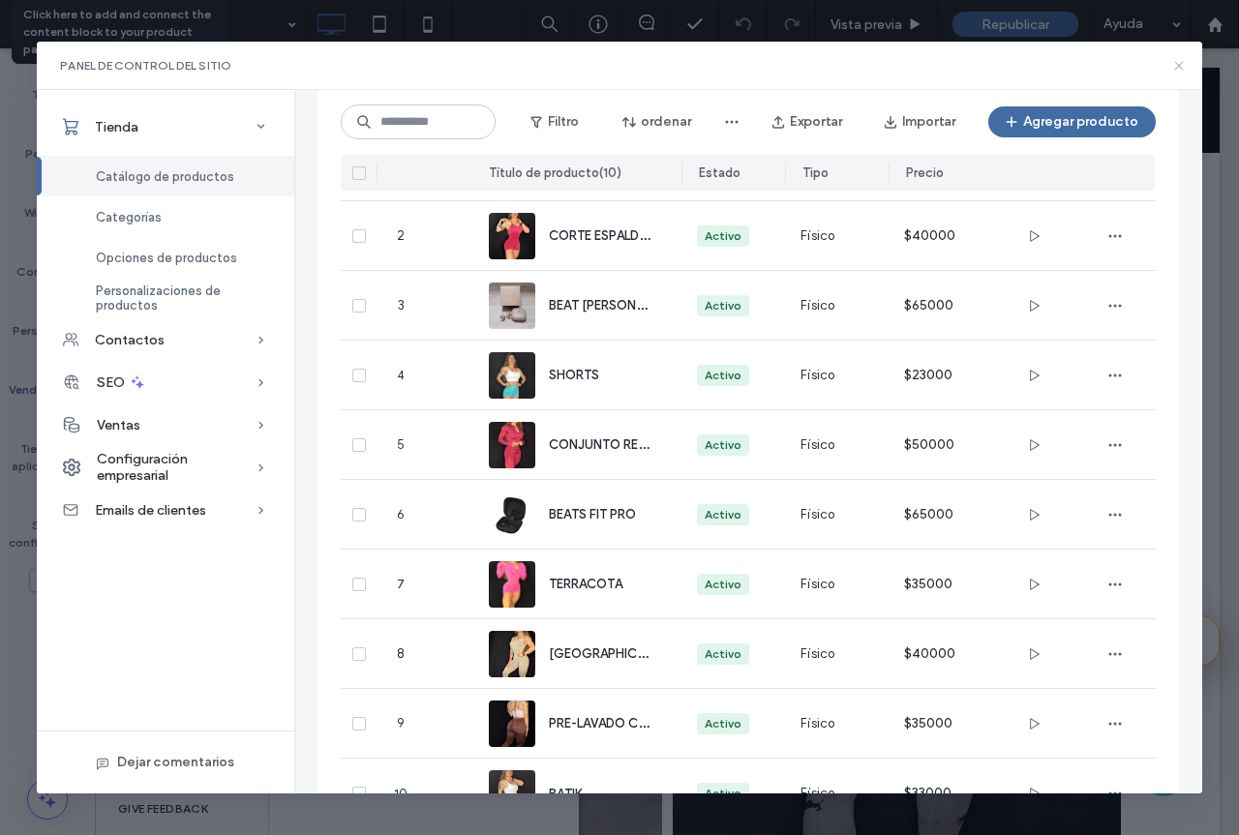
click at [1179, 63] on icon at bounding box center [1178, 65] width 15 height 15
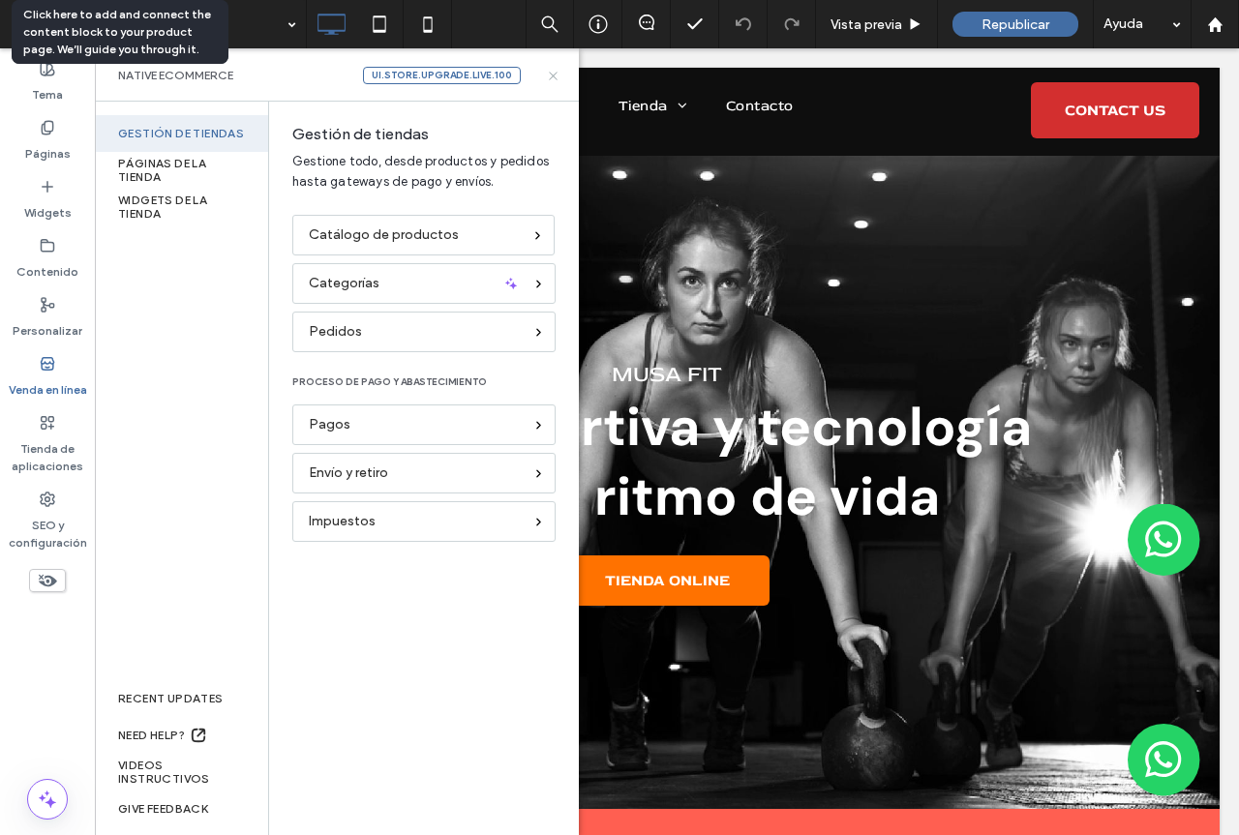
scroll to position [0, 0]
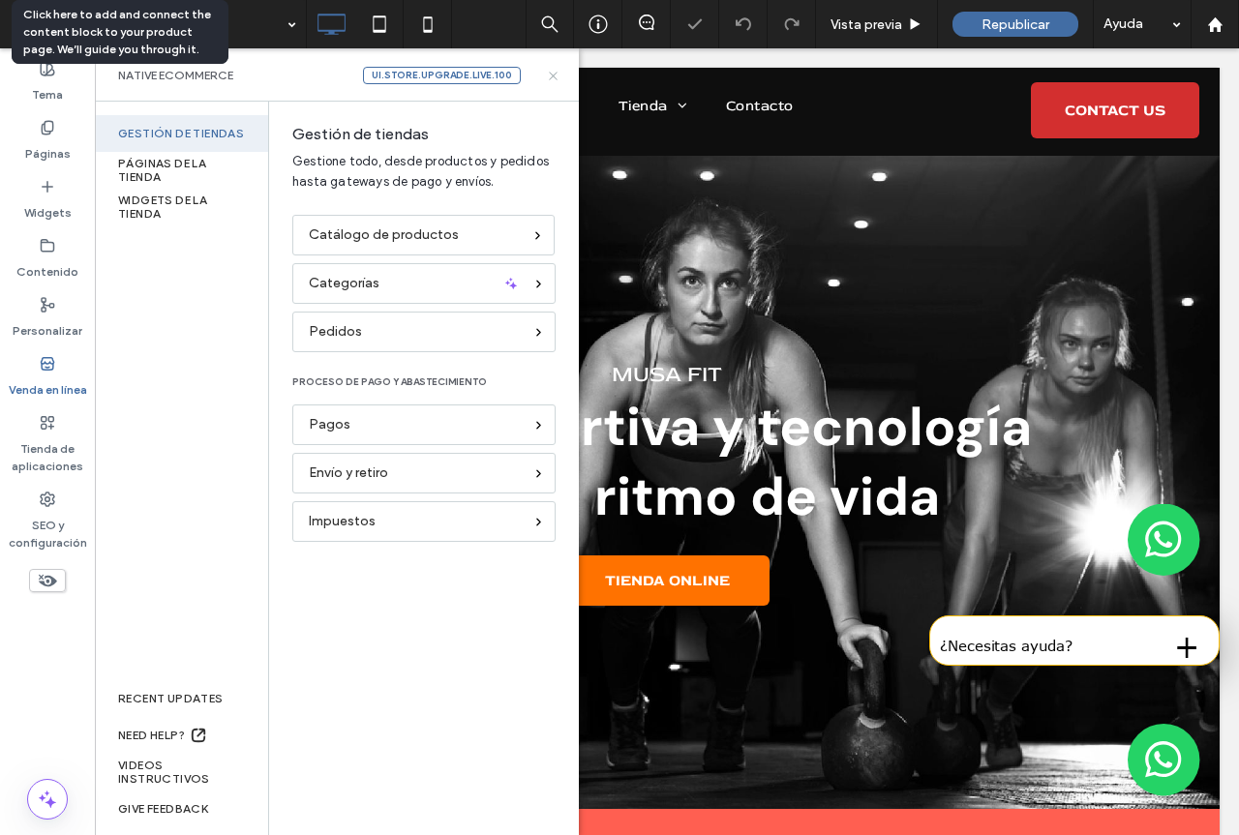
click at [548, 73] on icon at bounding box center [553, 76] width 15 height 15
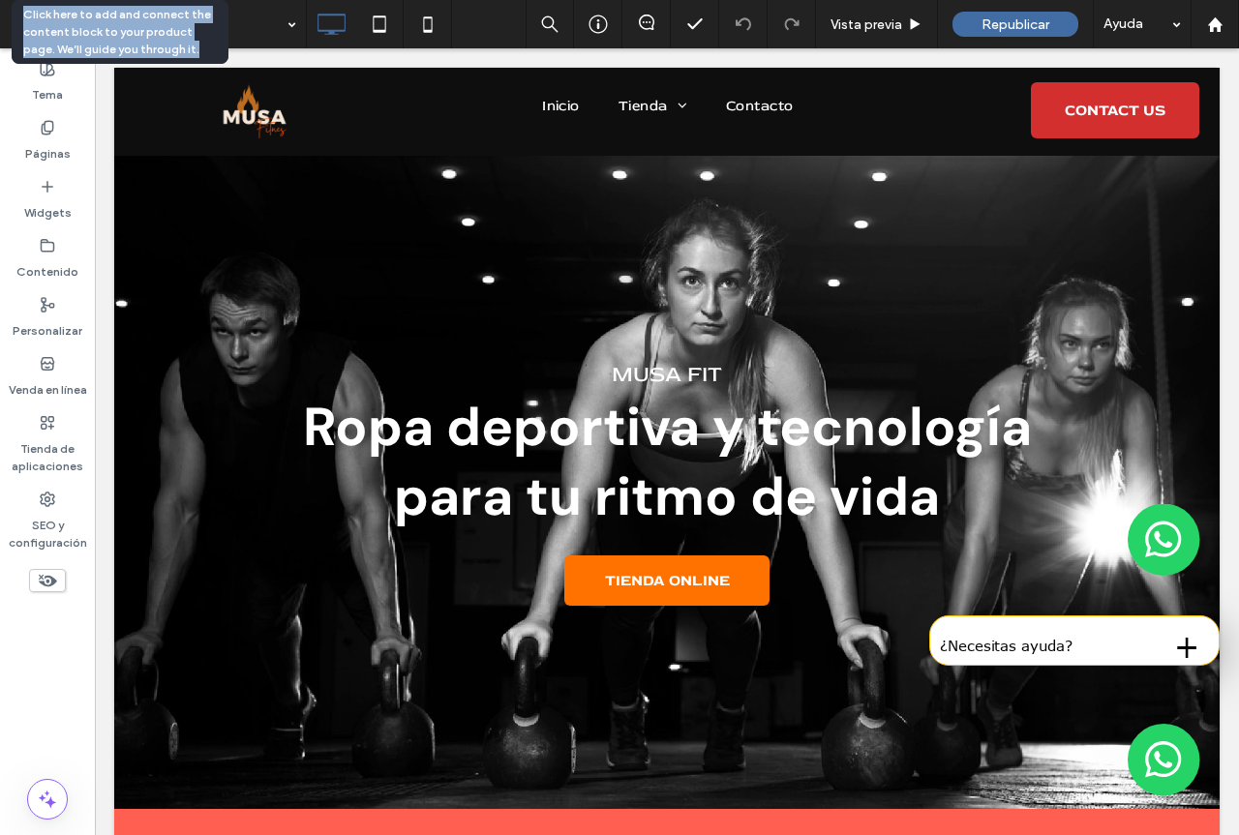
drag, startPoint x: 22, startPoint y: 16, endPoint x: 166, endPoint y: 43, distance: 146.5
click at [166, 43] on div "Click here to add and connect the content block to your product page. We’ll gui…" at bounding box center [120, 32] width 217 height 64
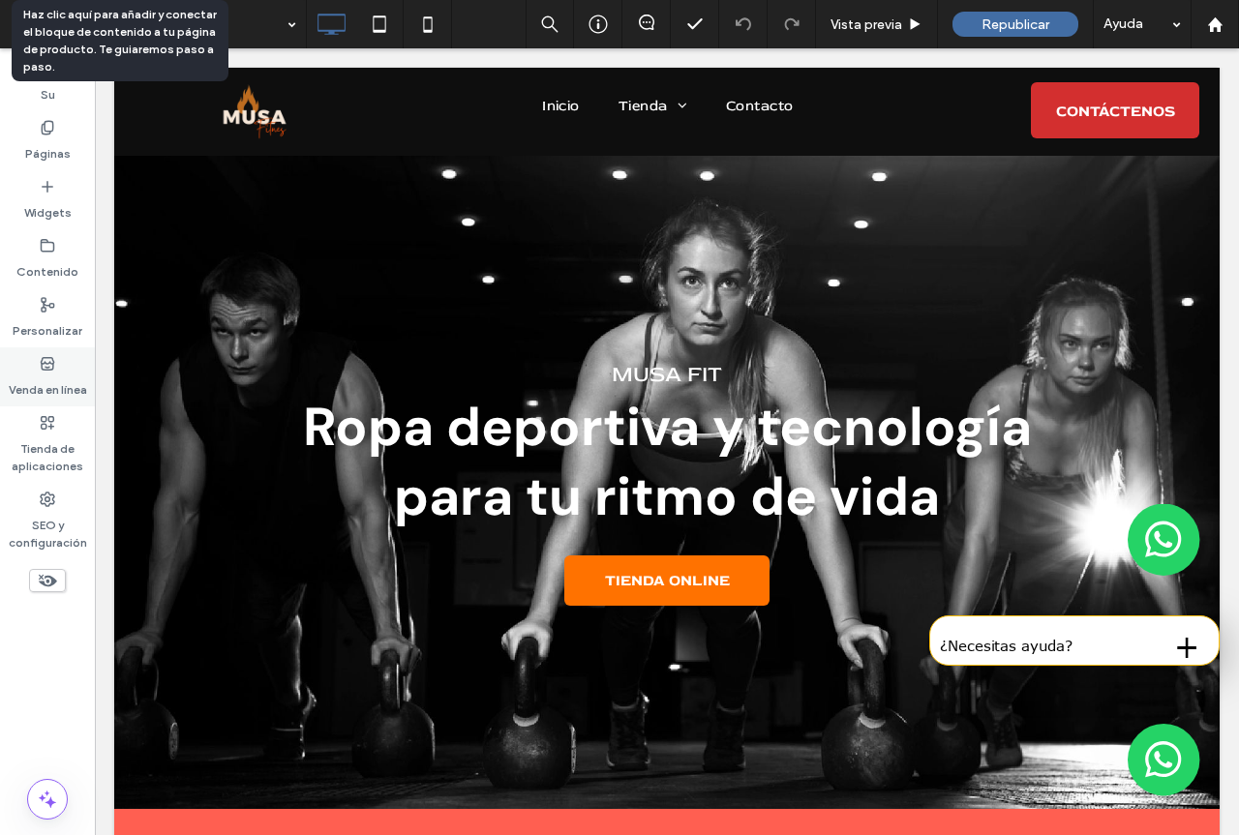
click at [36, 382] on label "Venda en línea" at bounding box center [48, 385] width 78 height 27
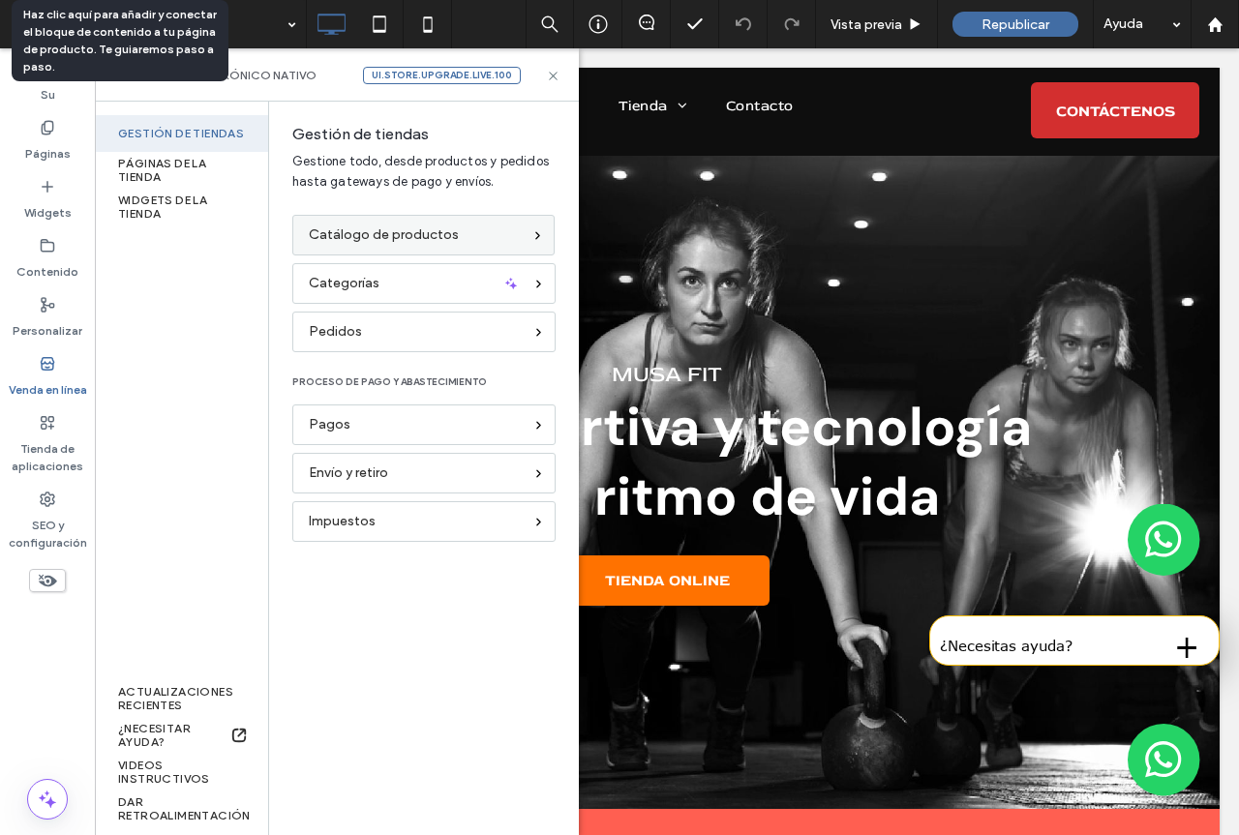
click at [426, 238] on span "Catálogo de productos" at bounding box center [384, 235] width 150 height 21
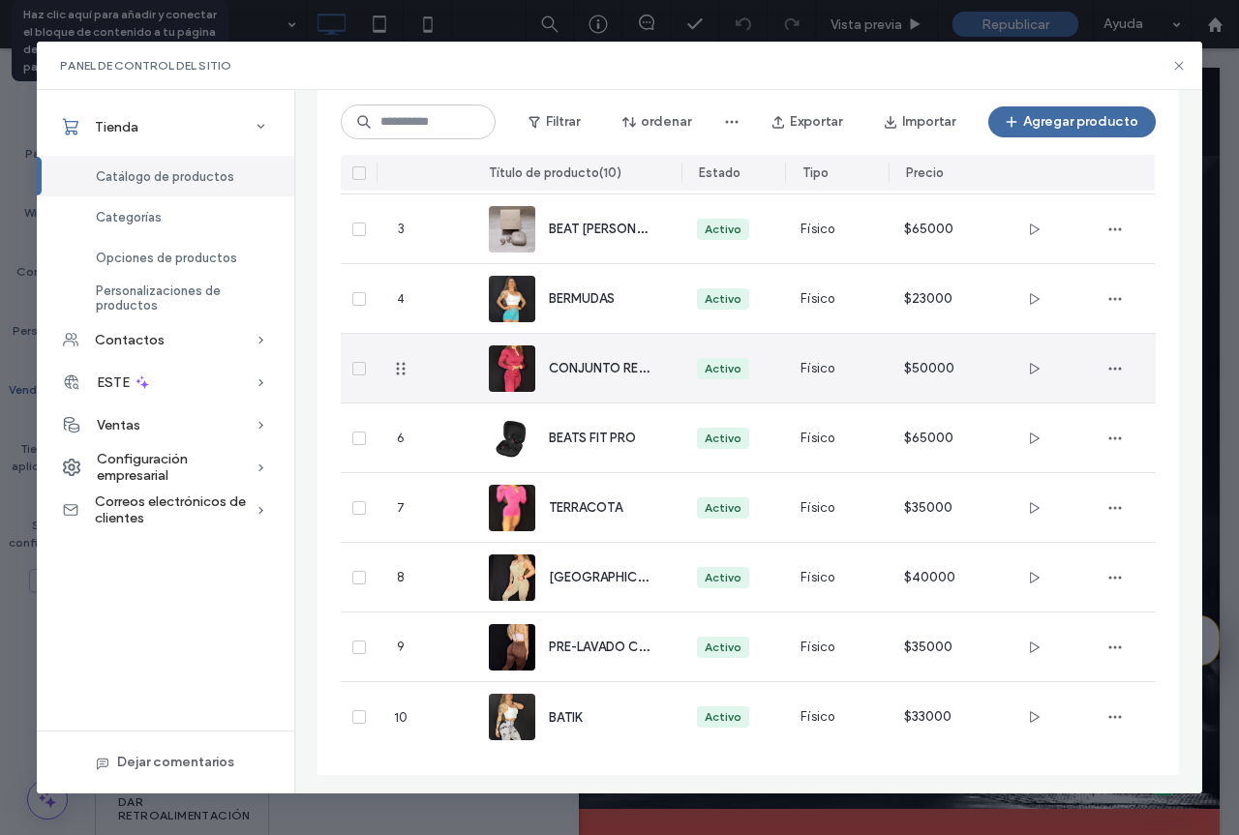
scroll to position [275, 0]
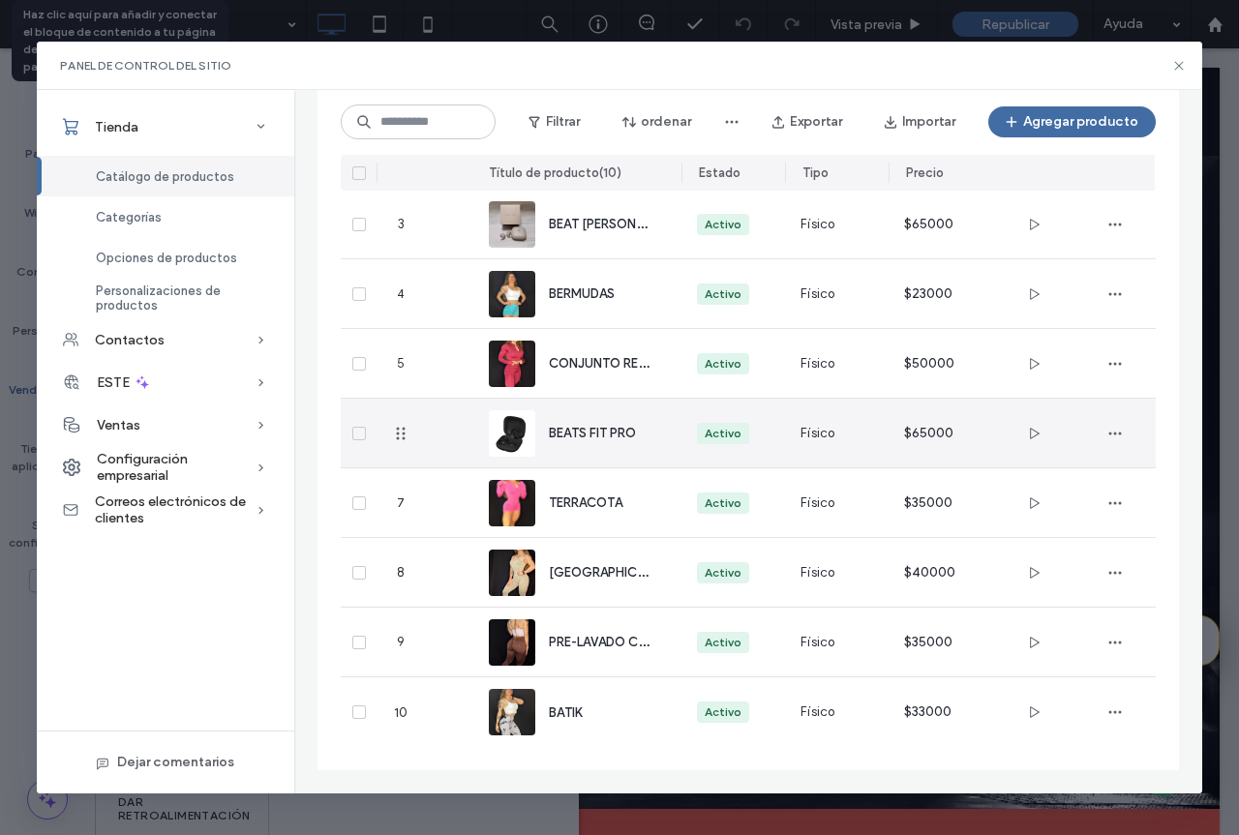
click at [598, 443] on div "BEATS FIT PRO" at bounding box center [599, 433] width 101 height 20
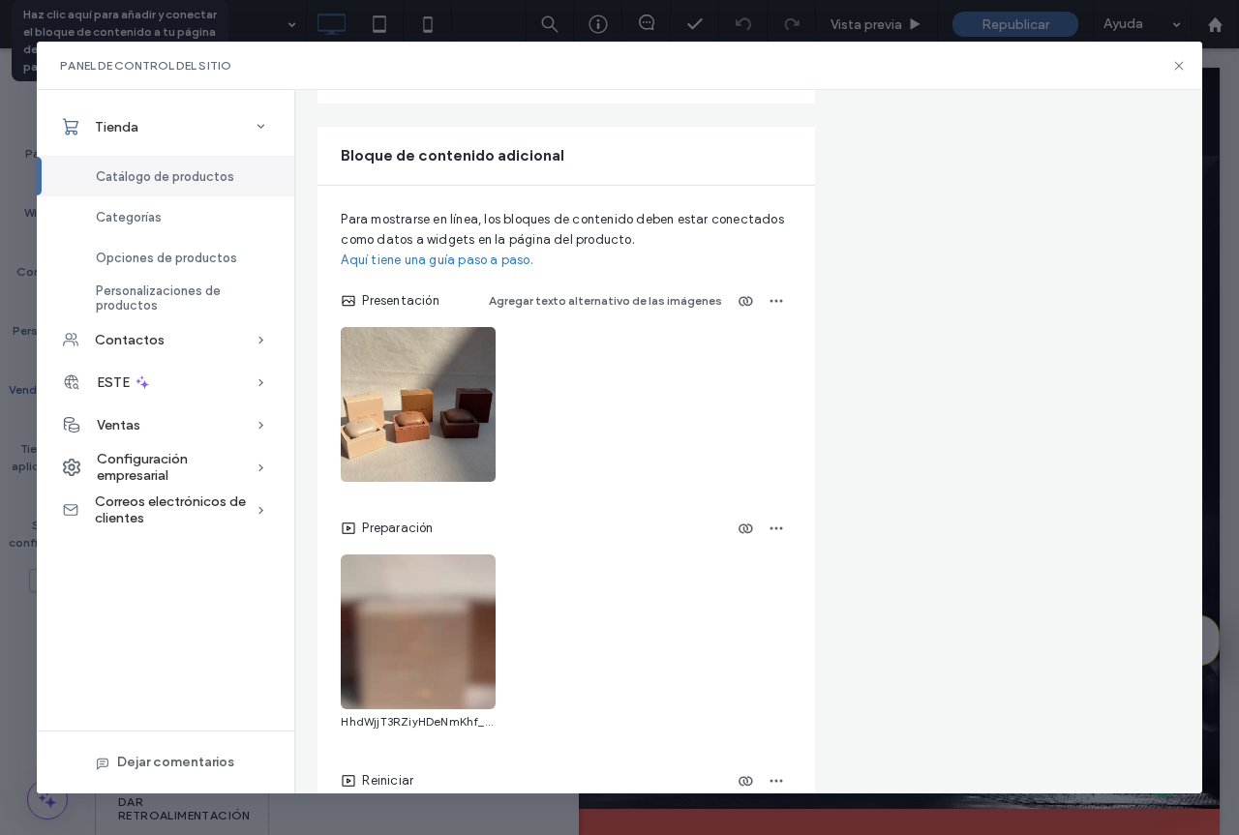
scroll to position [3387, 0]
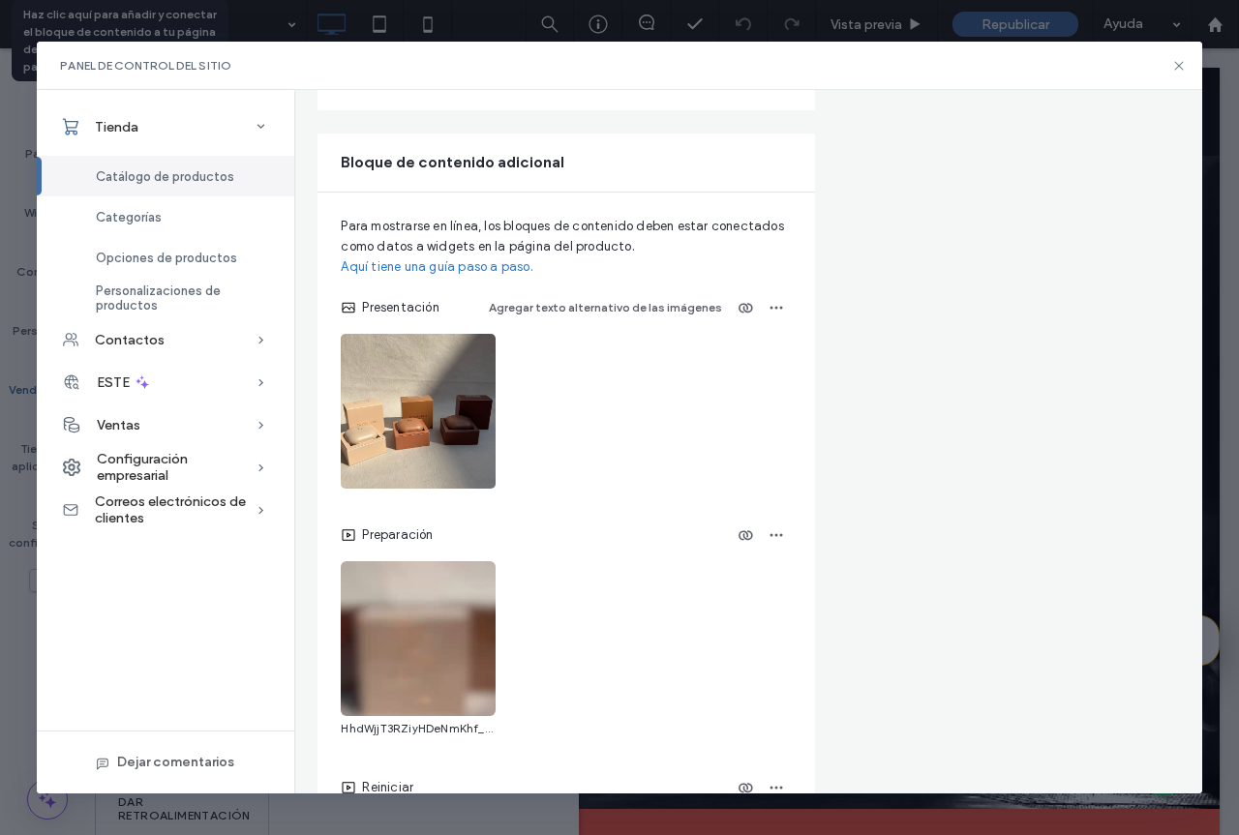
click at [507, 277] on link "Aquí tiene una guía paso a paso." at bounding box center [437, 266] width 192 height 19
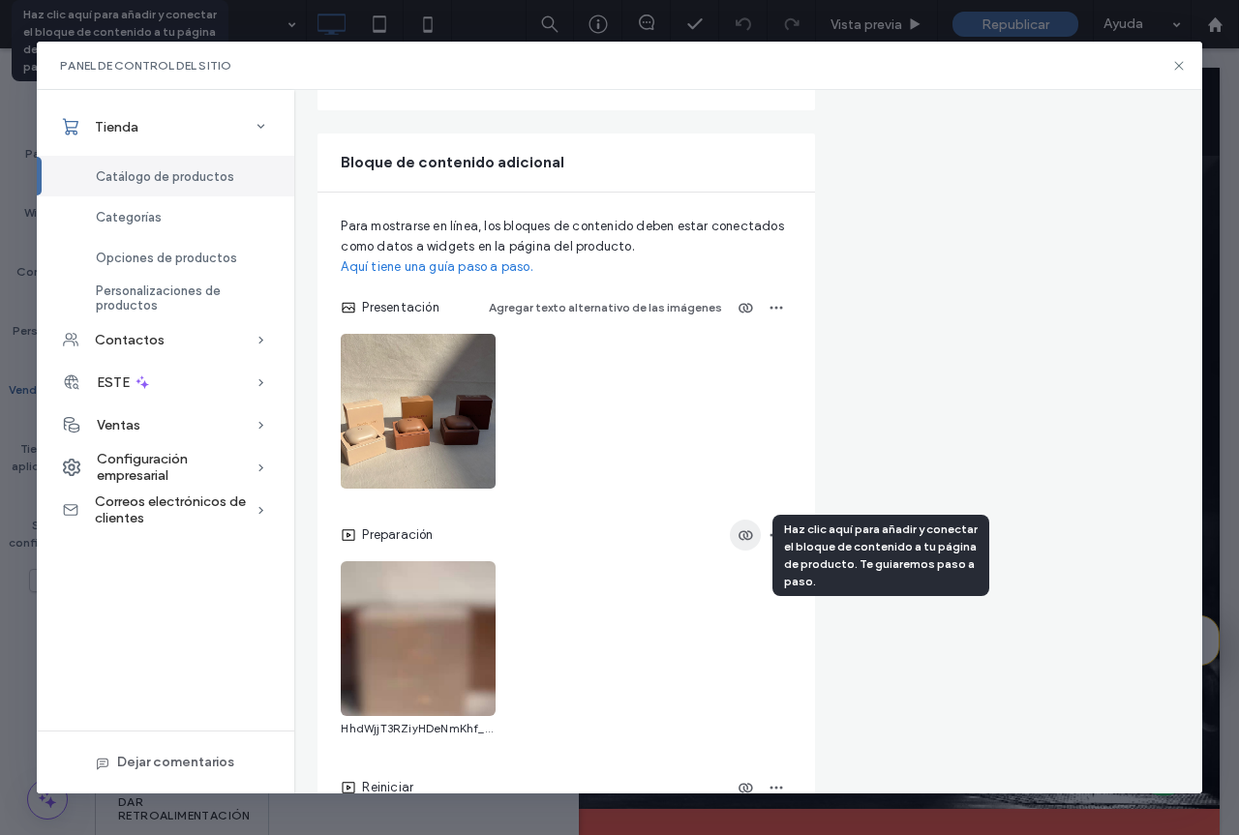
click at [742, 543] on icon "button" at bounding box center [744, 534] width 15 height 15
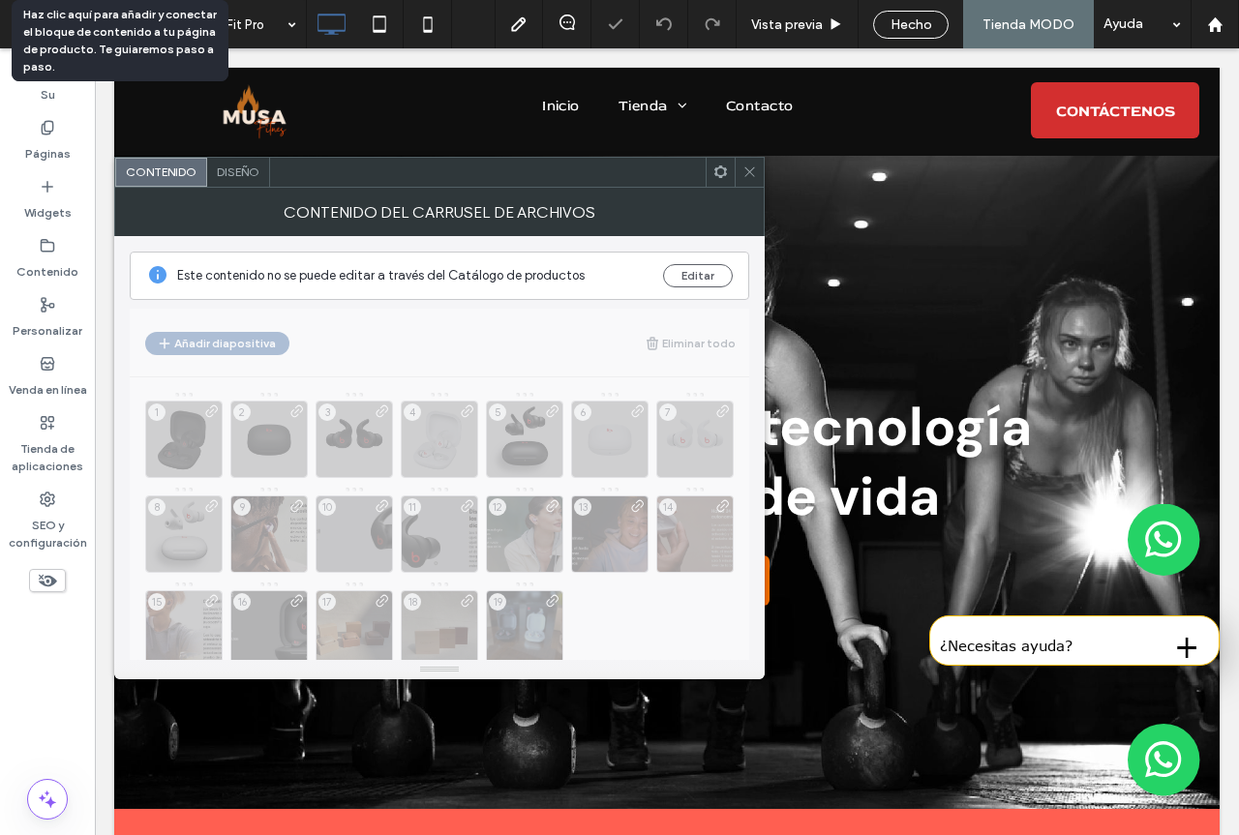
click at [559, 496] on div "Este contenido no se puede editar a través del Catálogo de productos Editar Aña…" at bounding box center [439, 448] width 619 height 424
click at [558, 497] on div "Este contenido no se puede editar a través del Catálogo de productos Editar Aña…" at bounding box center [439, 448] width 619 height 424
click at [689, 278] on font "Editar" at bounding box center [697, 275] width 33 height 15
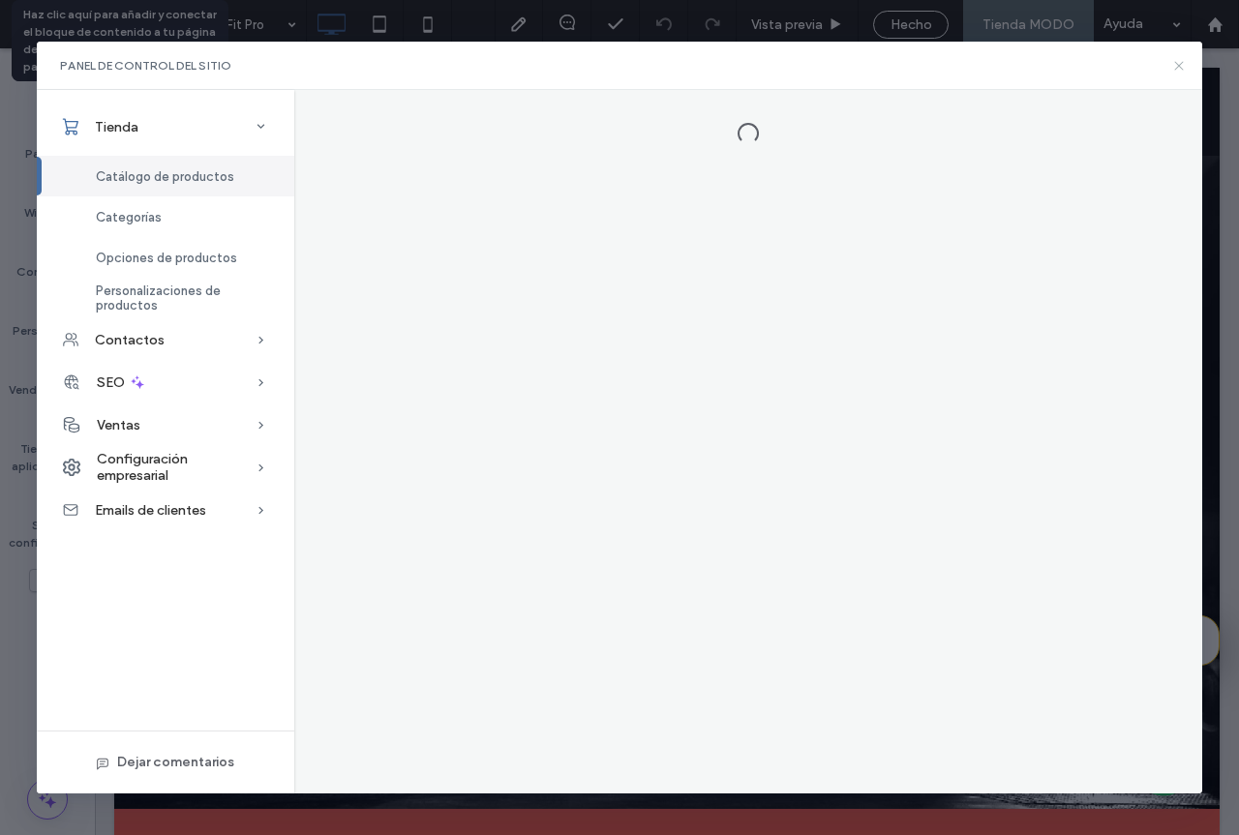
click at [1180, 66] on icon at bounding box center [1178, 65] width 15 height 15
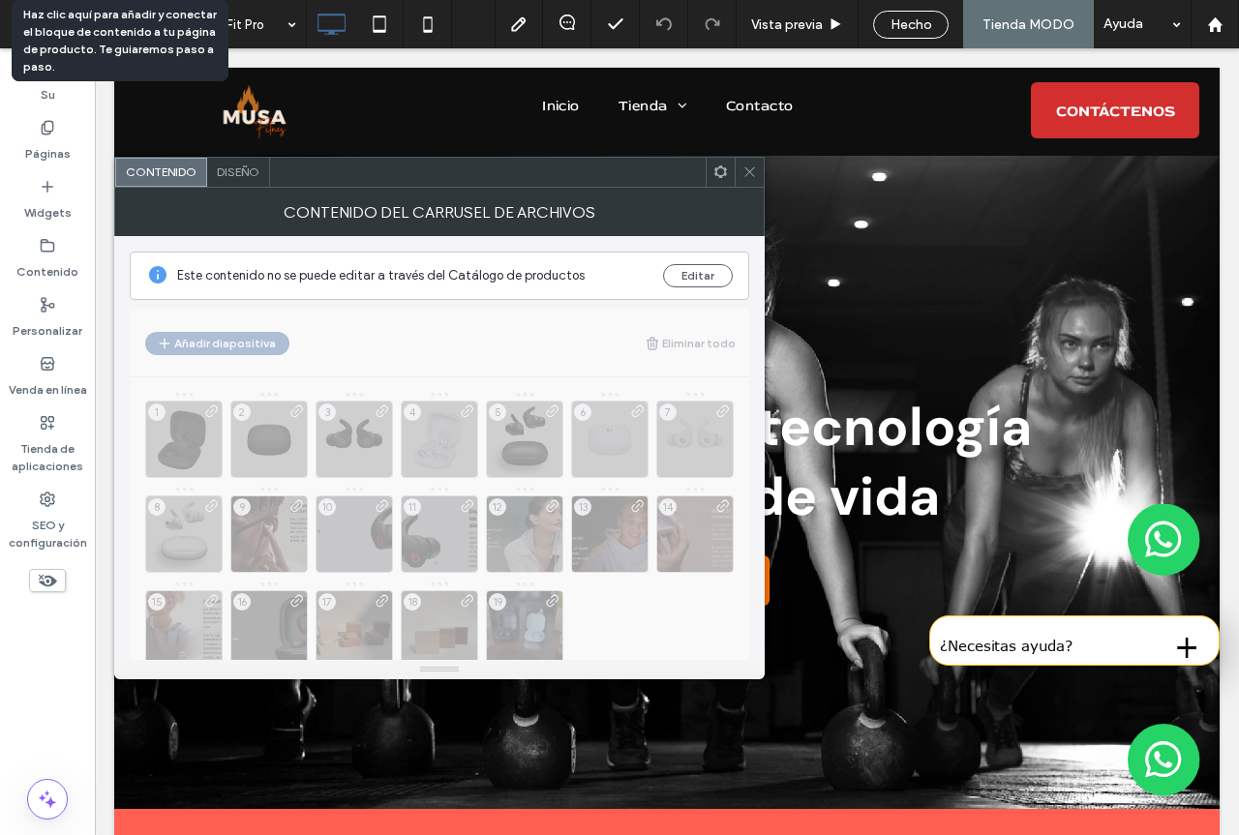
click at [722, 171] on icon at bounding box center [720, 172] width 15 height 15
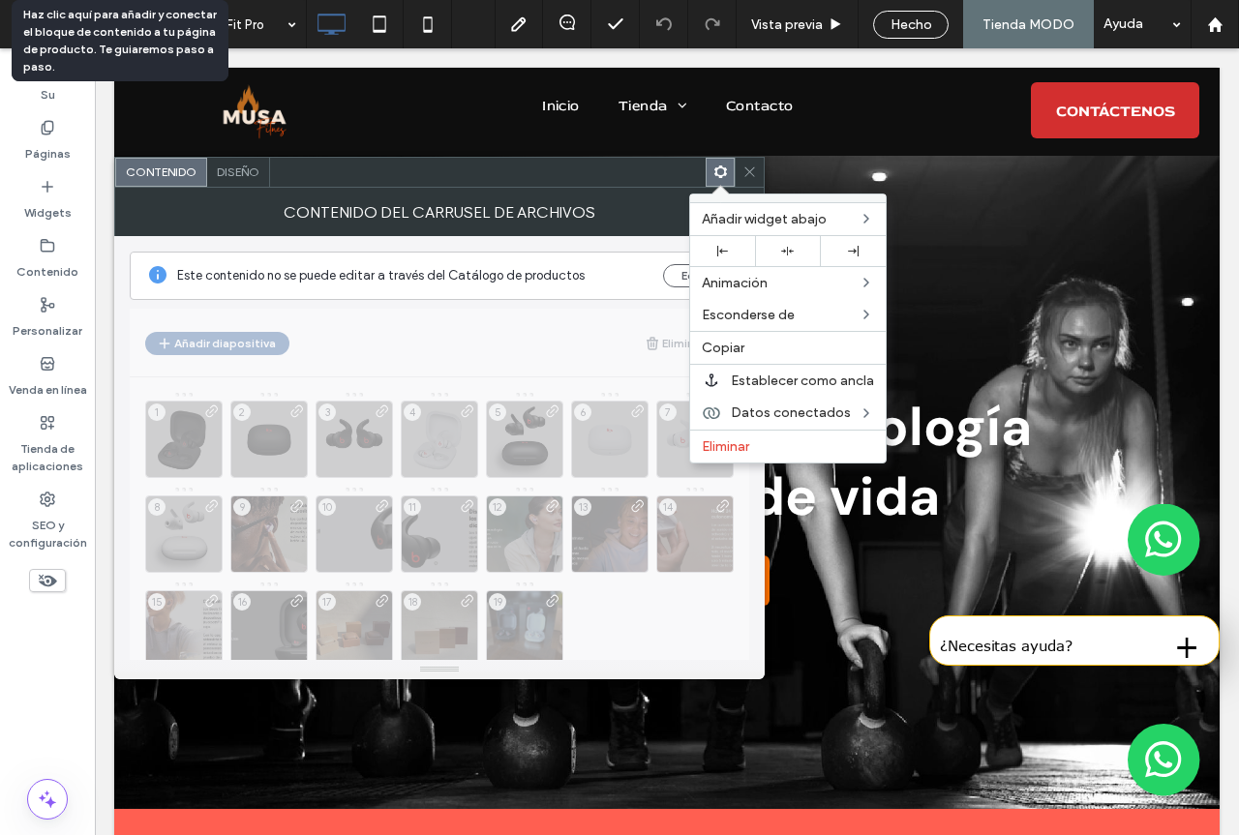
click at [750, 171] on use at bounding box center [749, 172] width 10 height 10
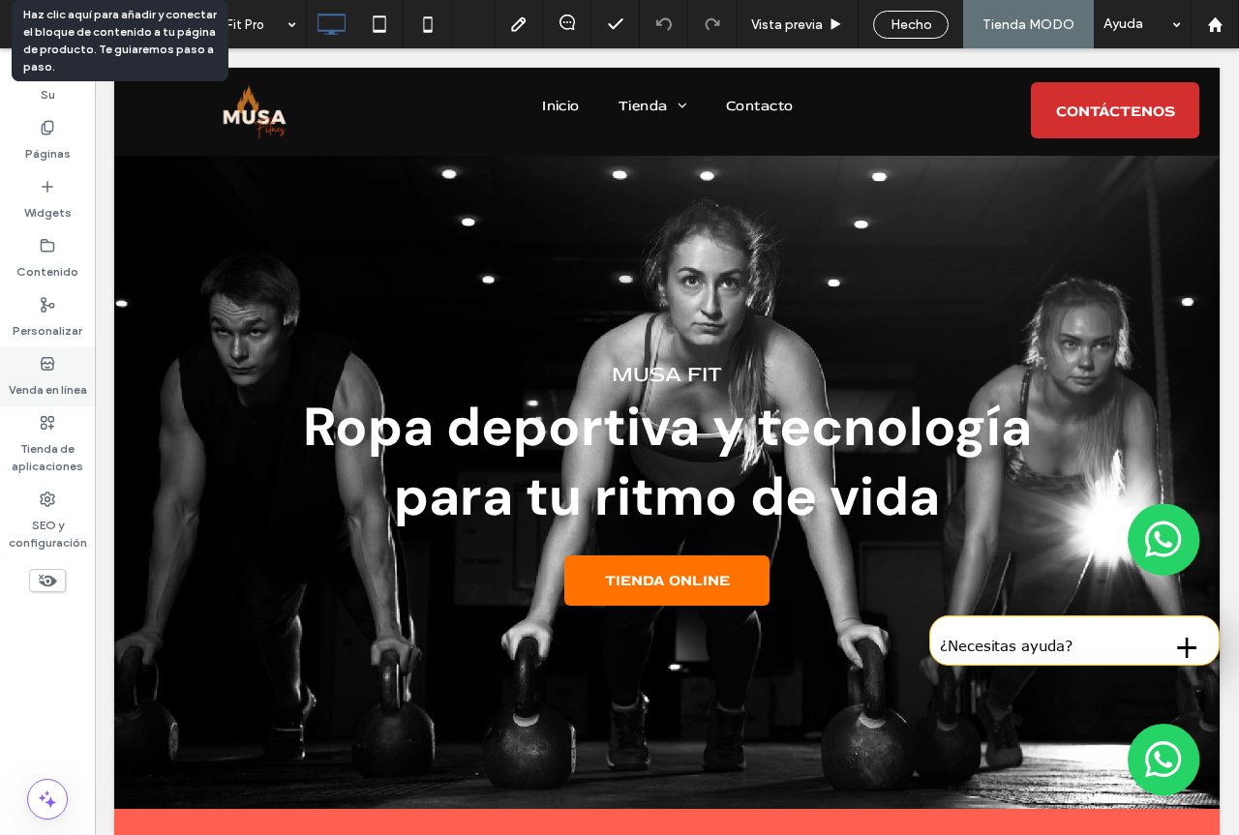
click at [41, 384] on label "Venda en línea" at bounding box center [48, 385] width 78 height 27
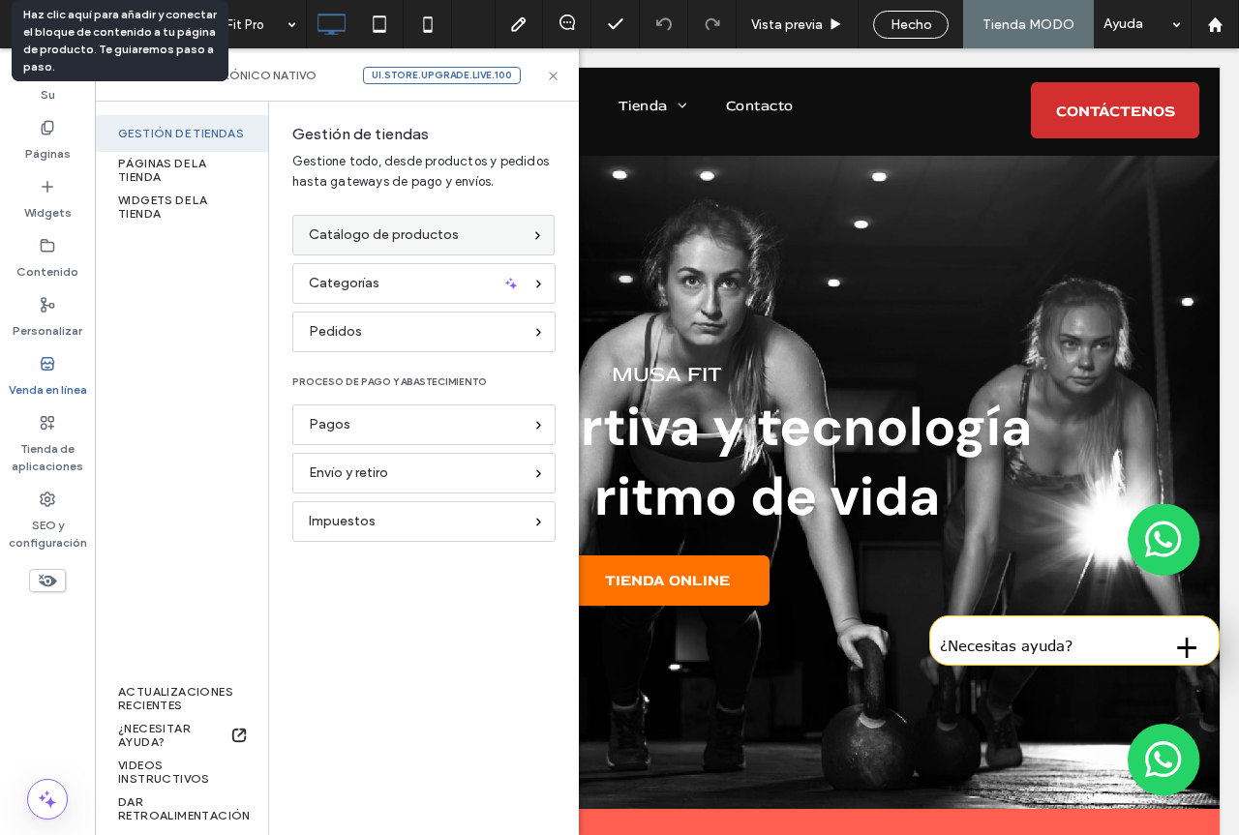
click at [369, 233] on font "Catálogo de productos" at bounding box center [384, 234] width 150 height 16
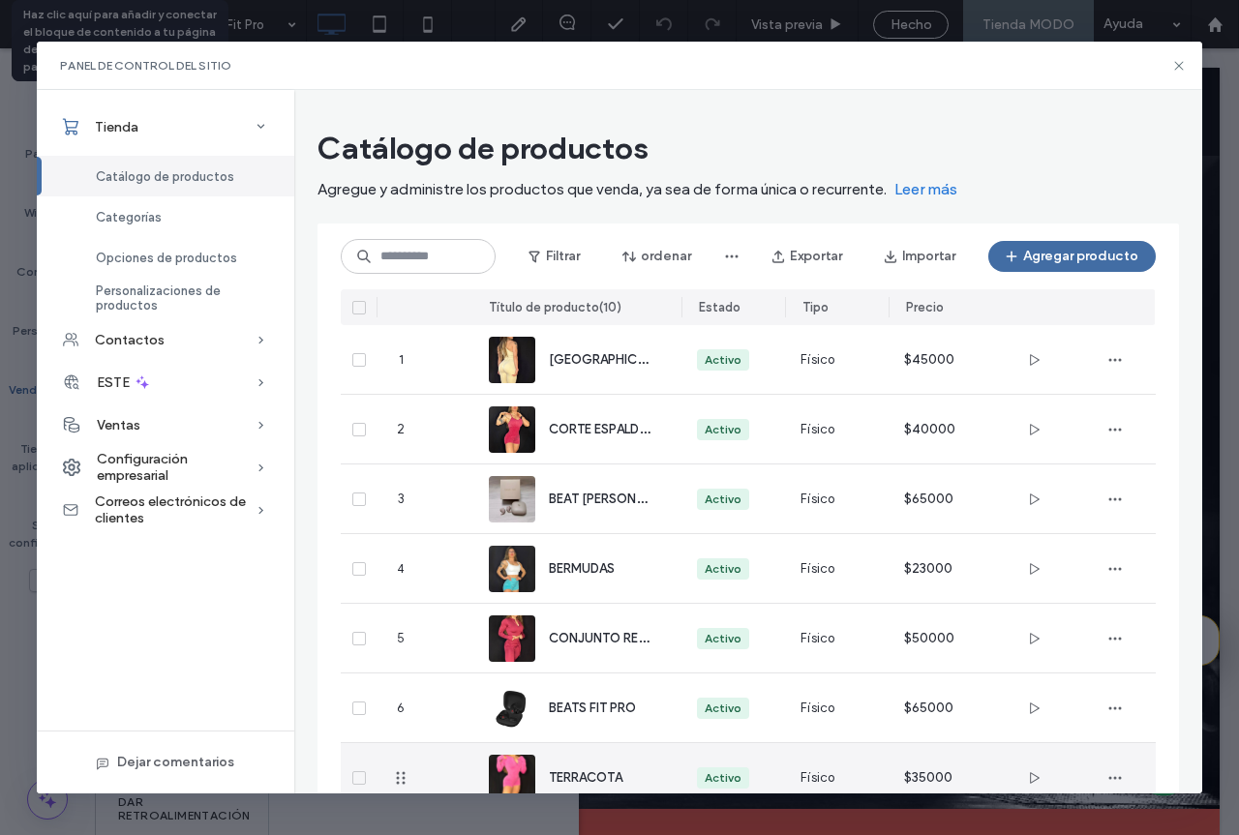
scroll to position [275, 0]
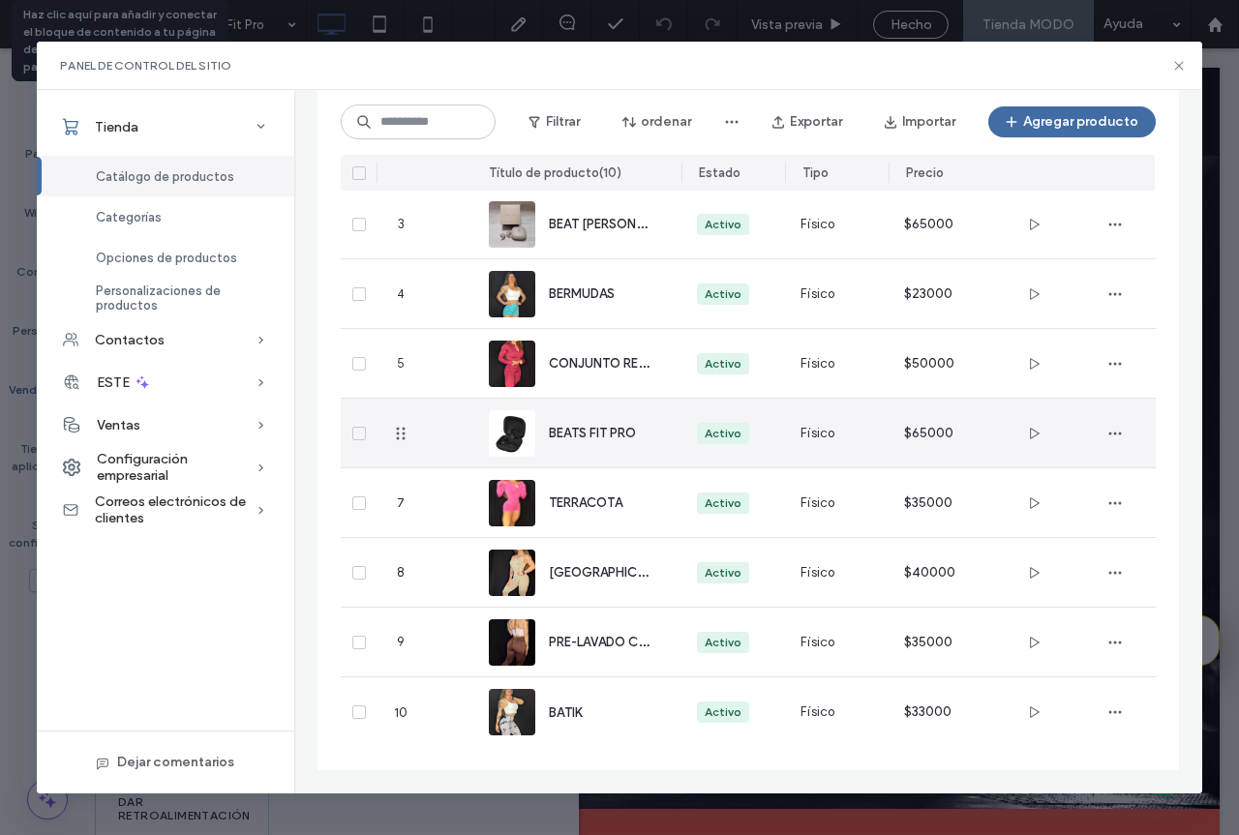
click at [614, 423] on div "BEATS FIT PRO" at bounding box center [599, 433] width 101 height 20
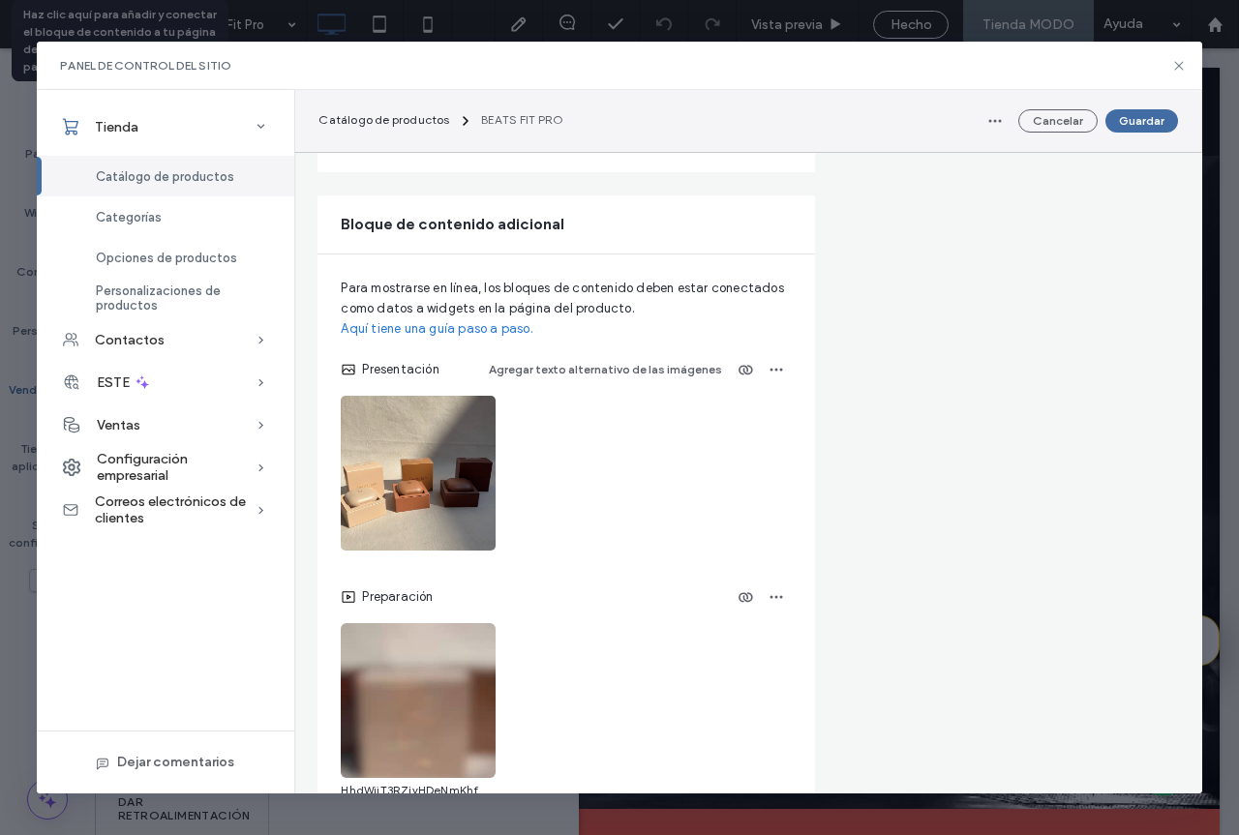
scroll to position [3238, 0]
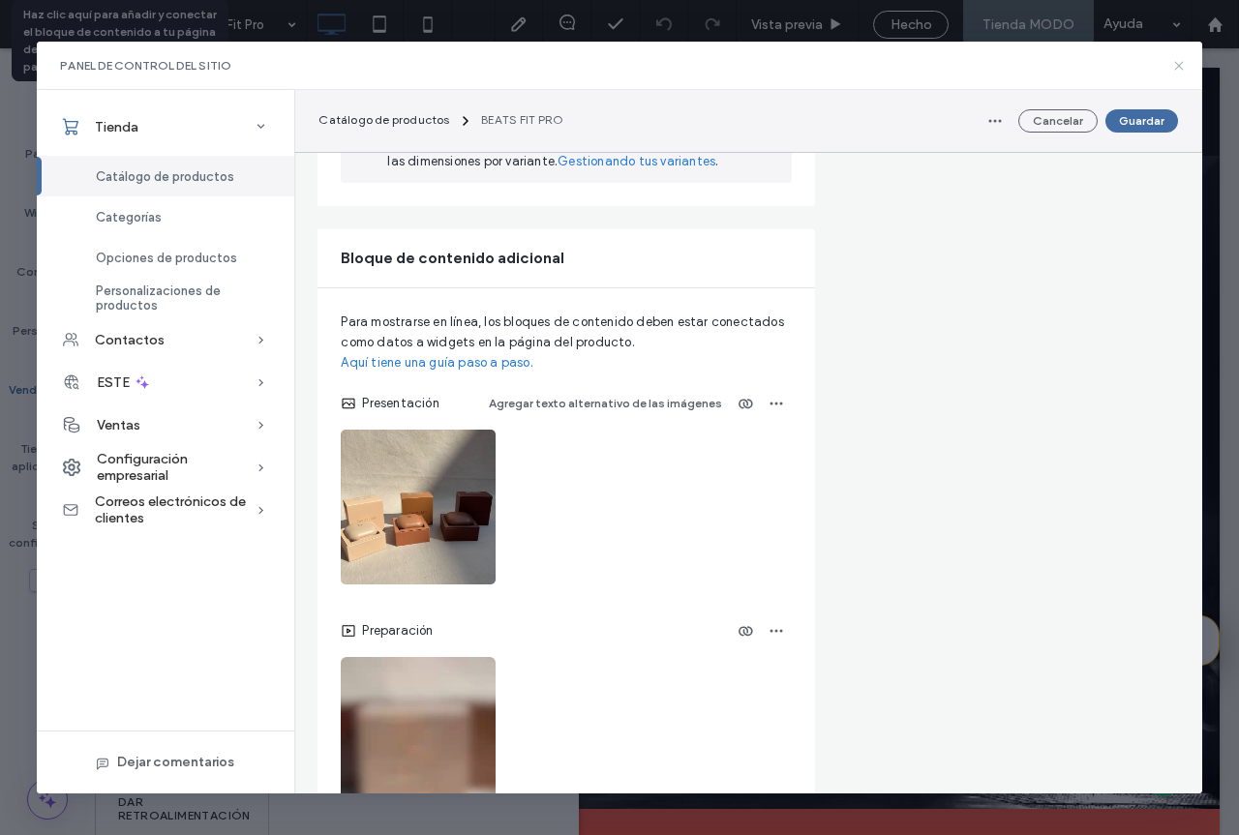
click at [1182, 67] on icon at bounding box center [1178, 65] width 15 height 15
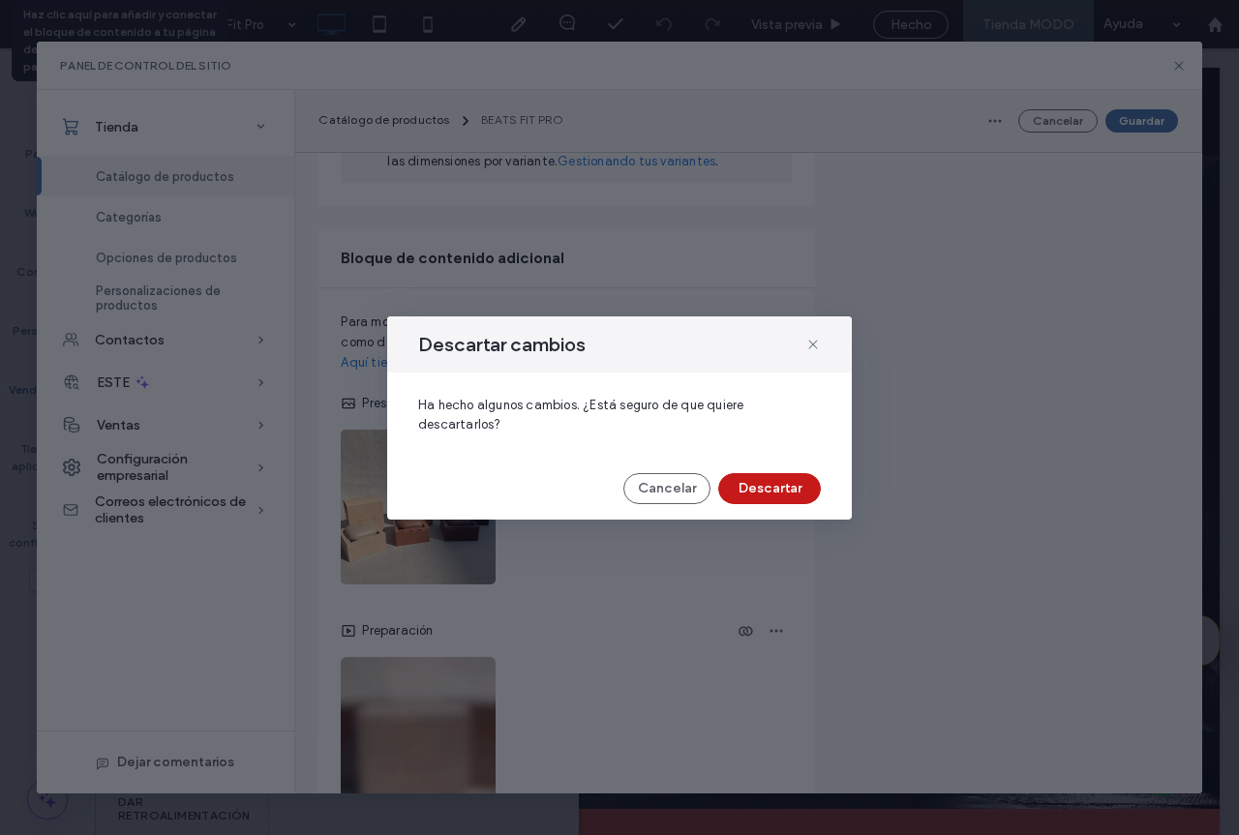
click at [765, 485] on button "Descartar" at bounding box center [769, 488] width 103 height 31
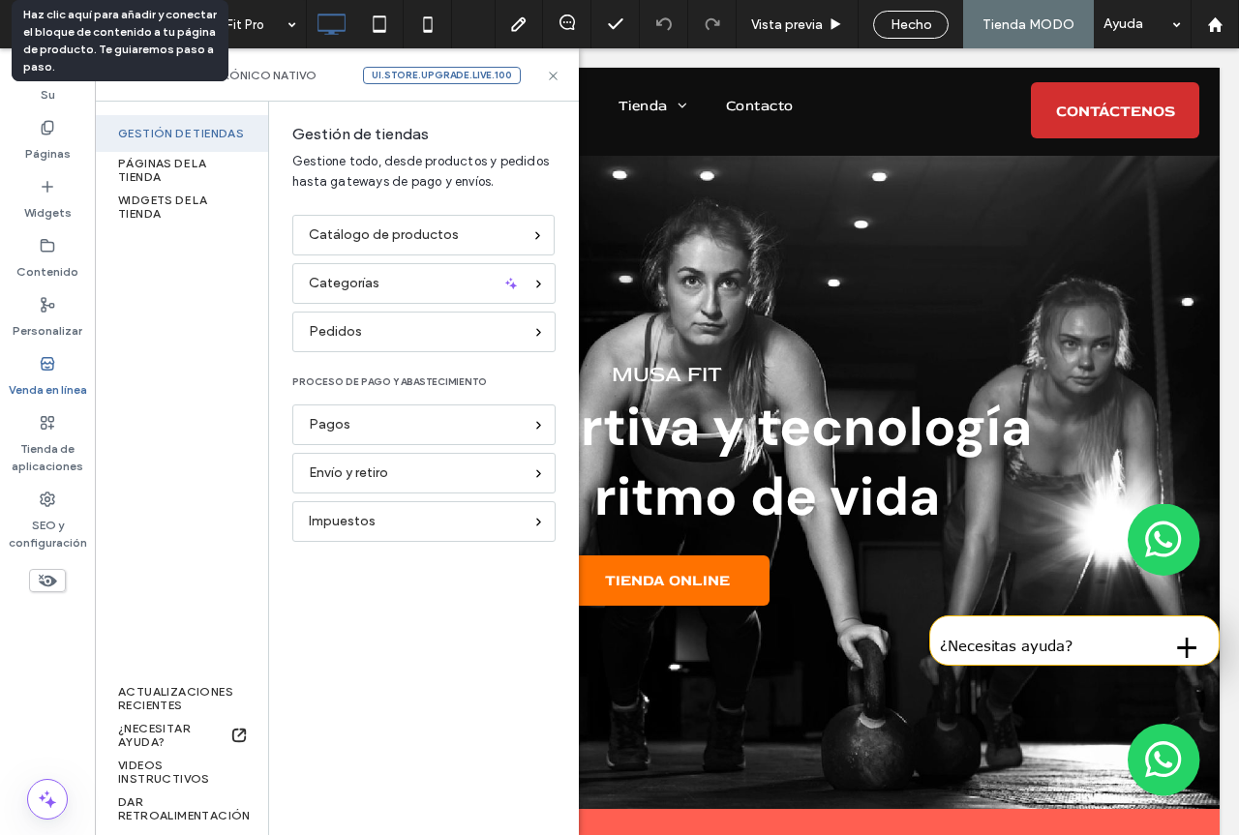
click at [54, 379] on label "Venda en línea" at bounding box center [48, 385] width 78 height 27
click at [181, 212] on font "WIDGETS DE LA TIENDA" at bounding box center [183, 207] width 131 height 27
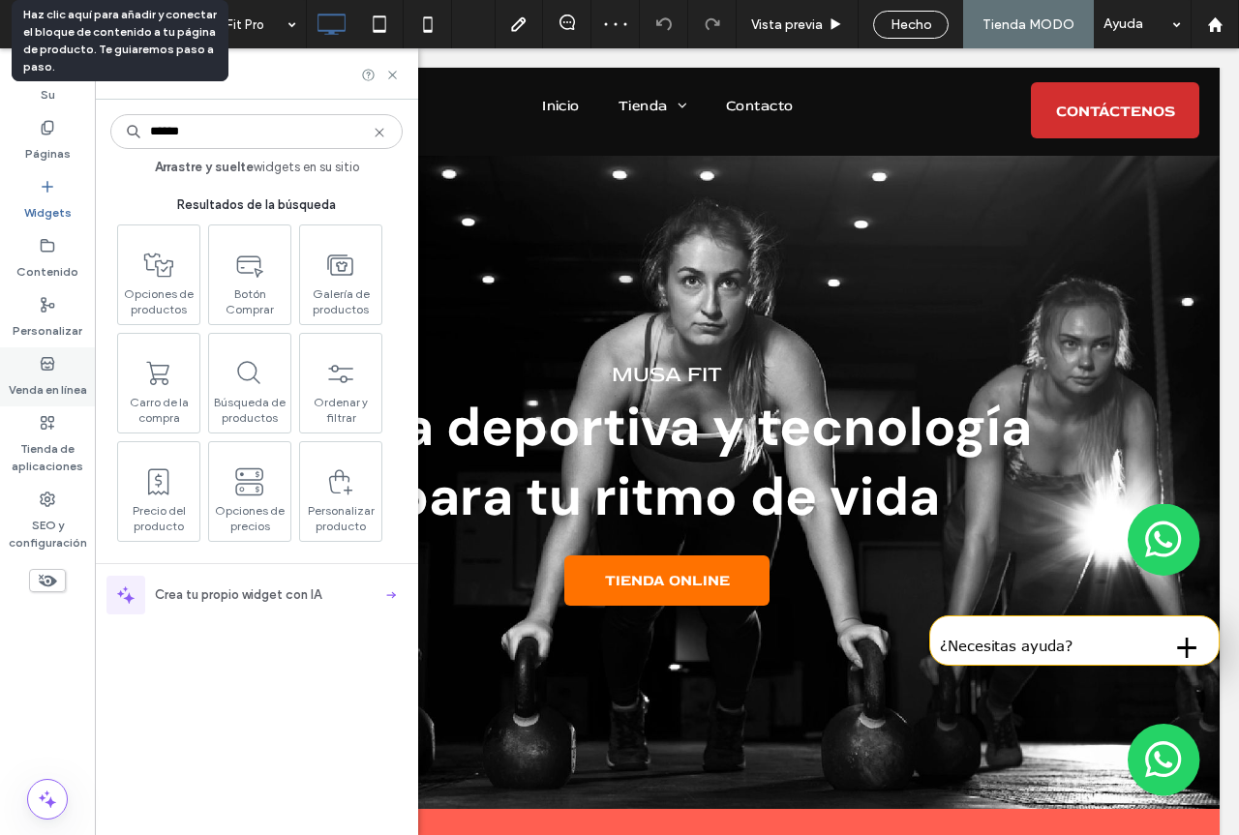
click at [34, 362] on div "Venda en línea" at bounding box center [47, 376] width 95 height 59
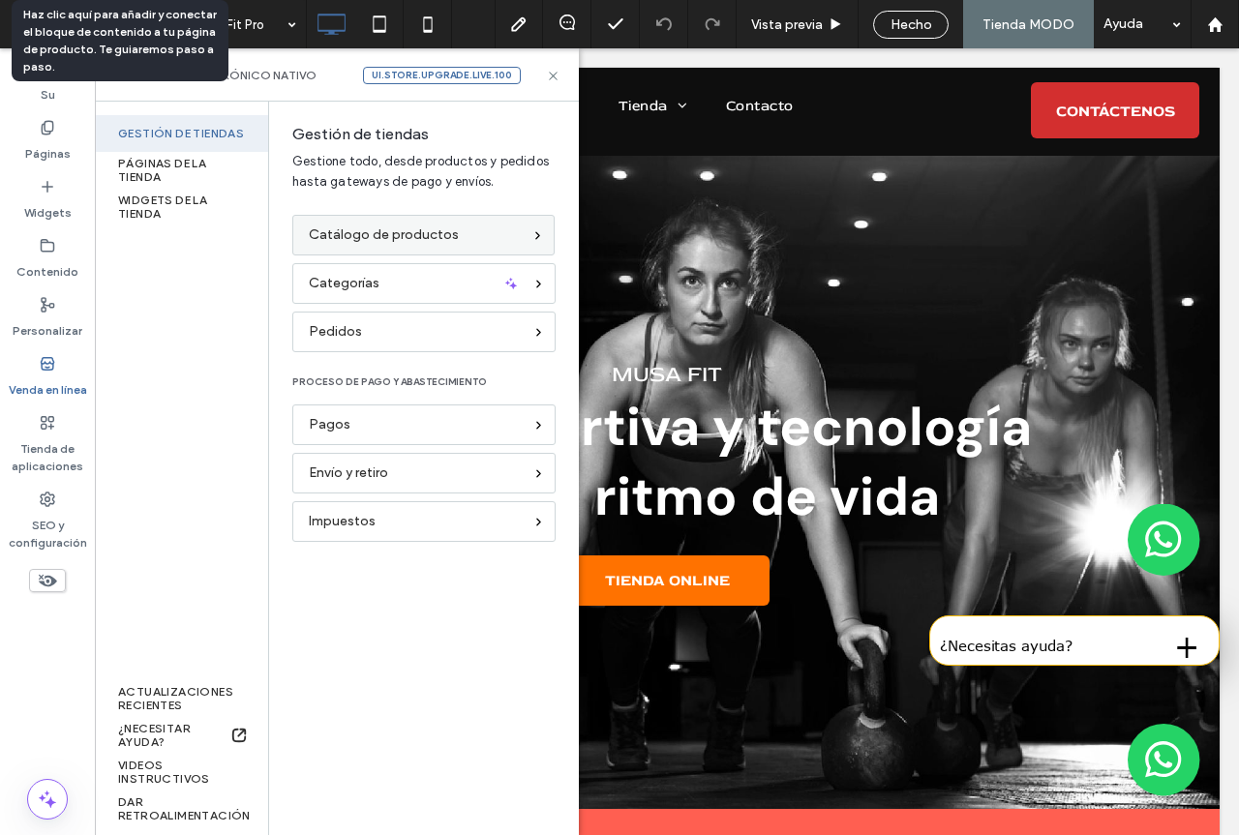
click at [375, 223] on div "Catálogo de productos" at bounding box center [423, 235] width 262 height 41
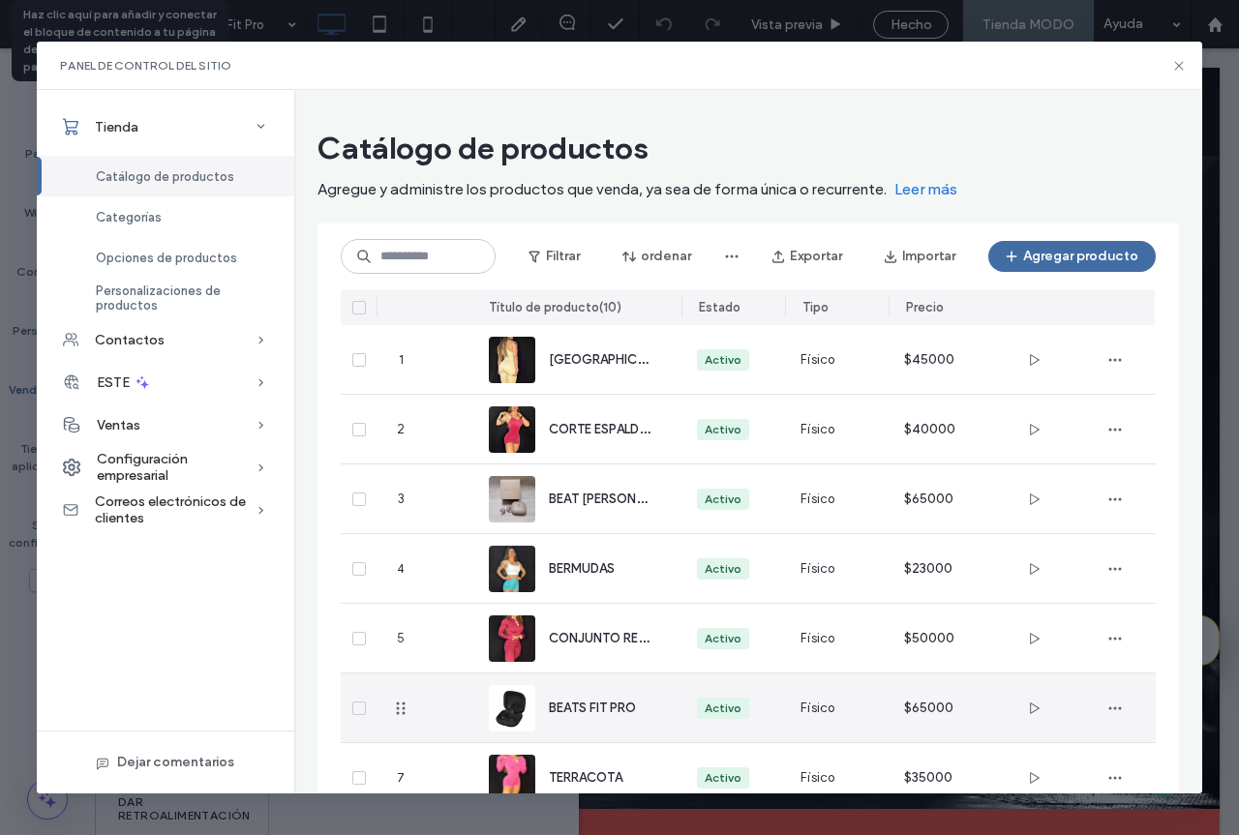
scroll to position [275, 0]
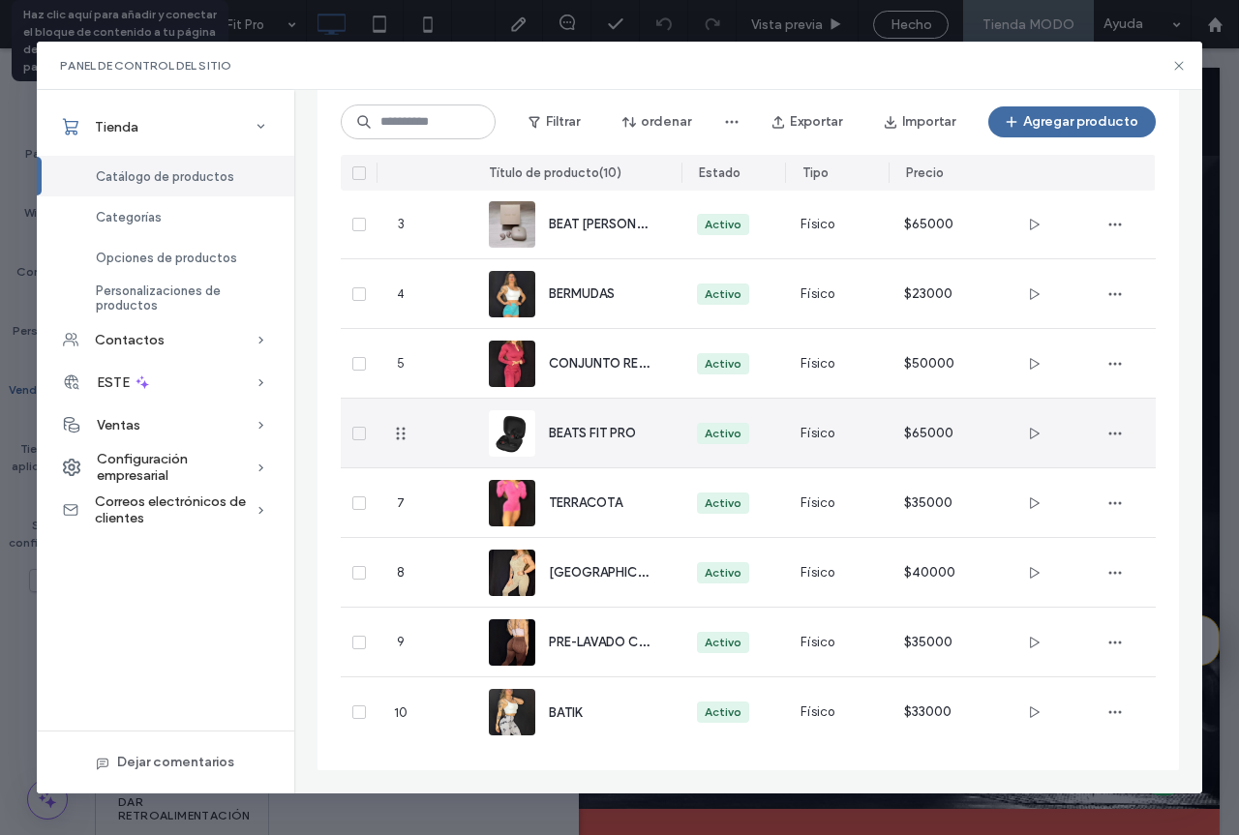
click at [606, 437] on font "BEATS FIT PRO" at bounding box center [592, 433] width 87 height 15
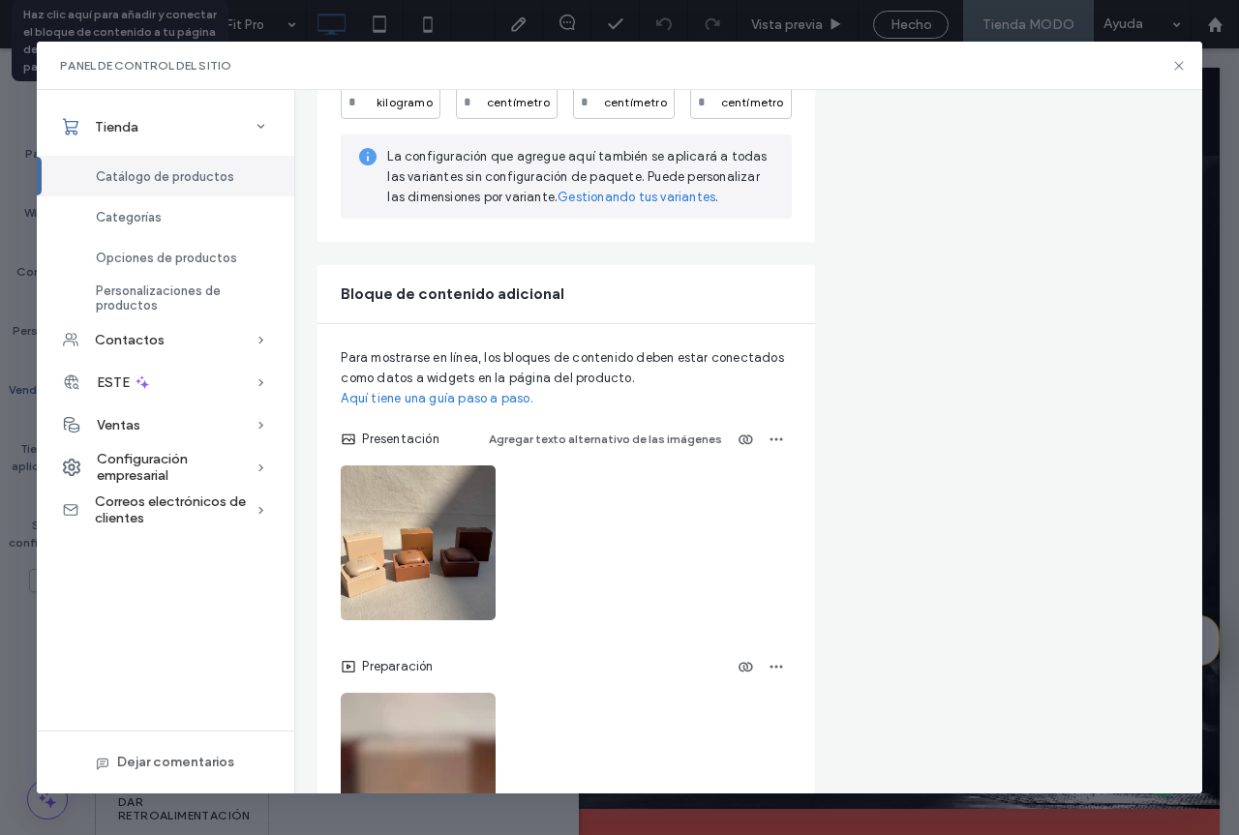
scroll to position [3290, 0]
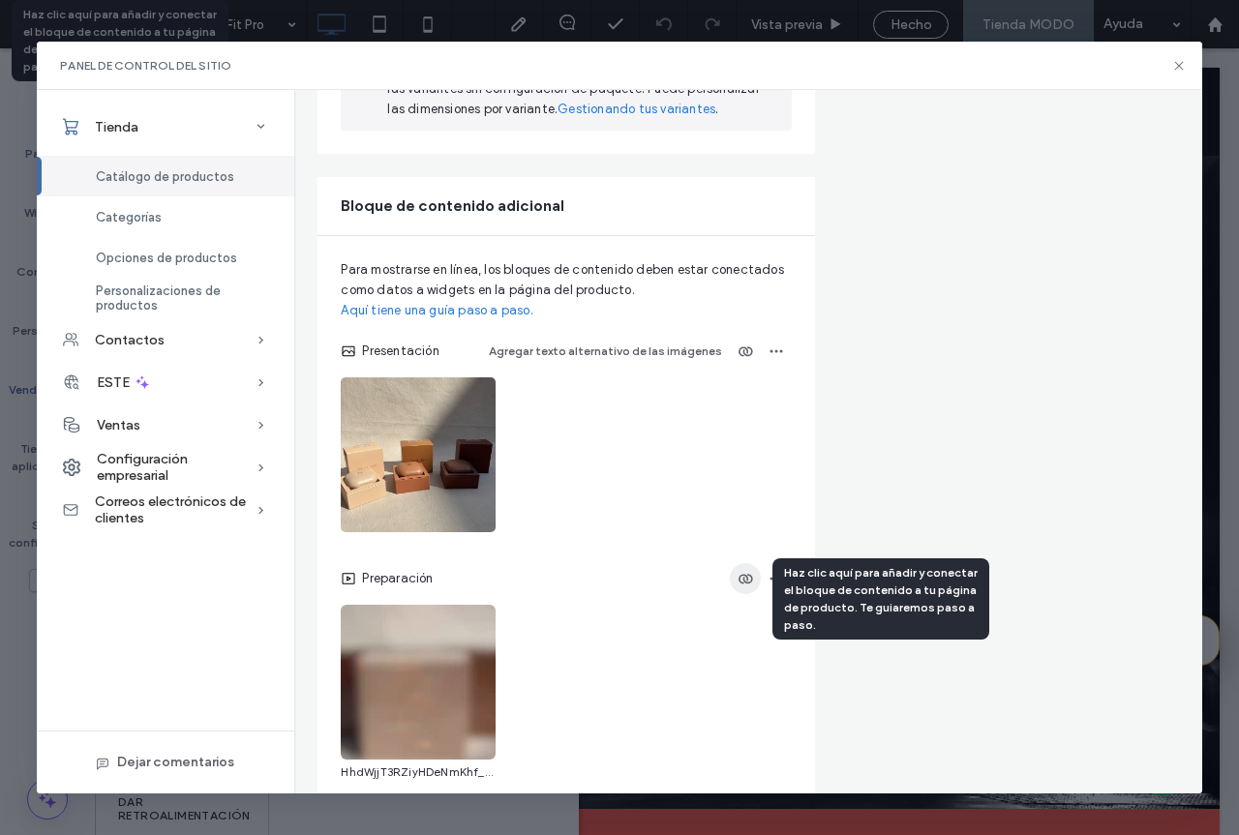
click at [740, 585] on use "button" at bounding box center [745, 580] width 15 height 10
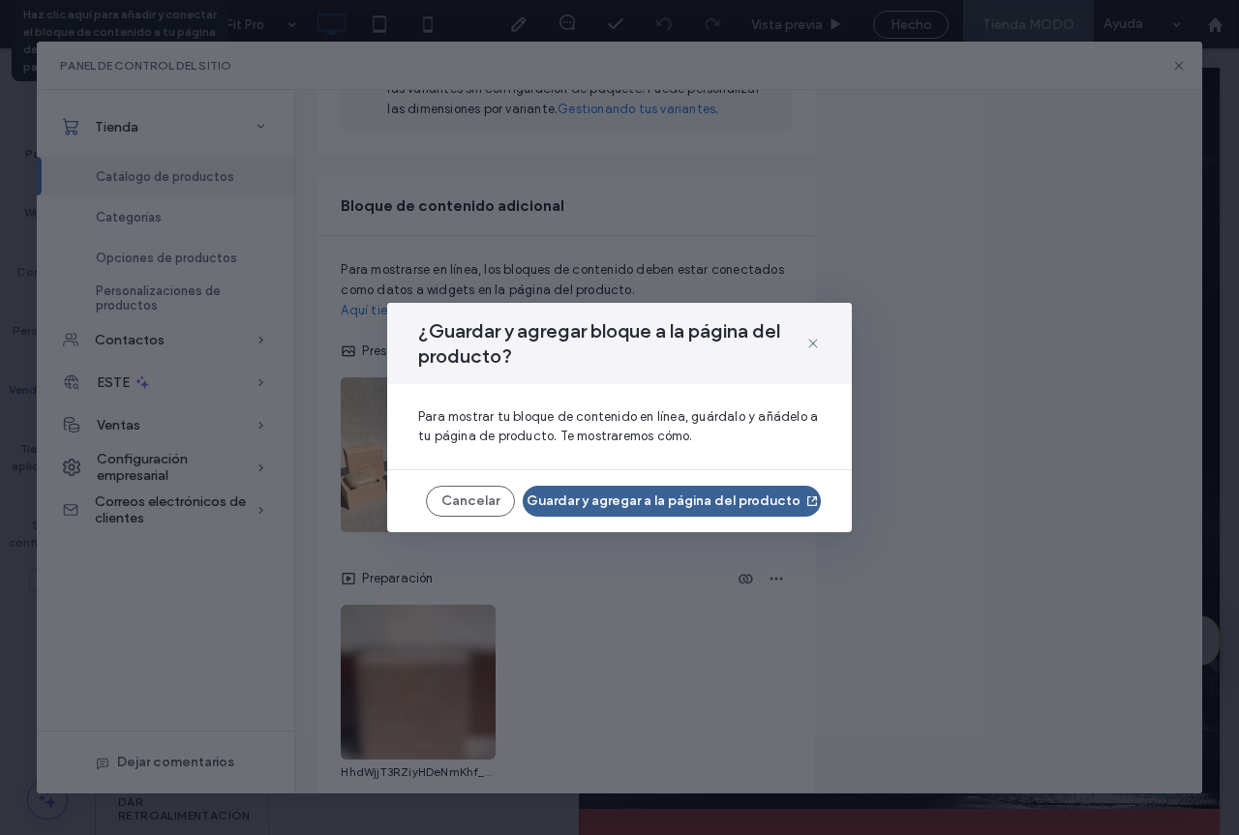
click at [617, 503] on font "Guardar y agregar a la página del producto" at bounding box center [663, 501] width 274 height 16
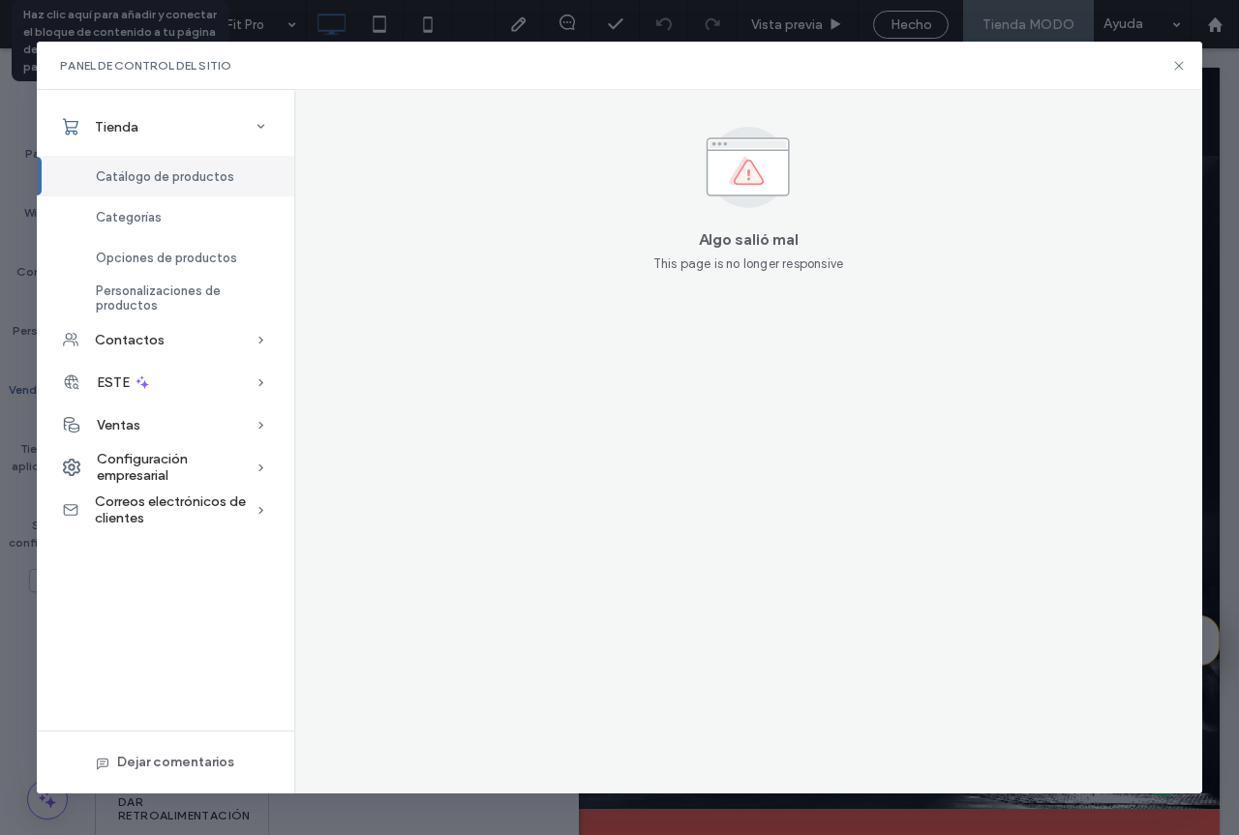
scroll to position [0, 0]
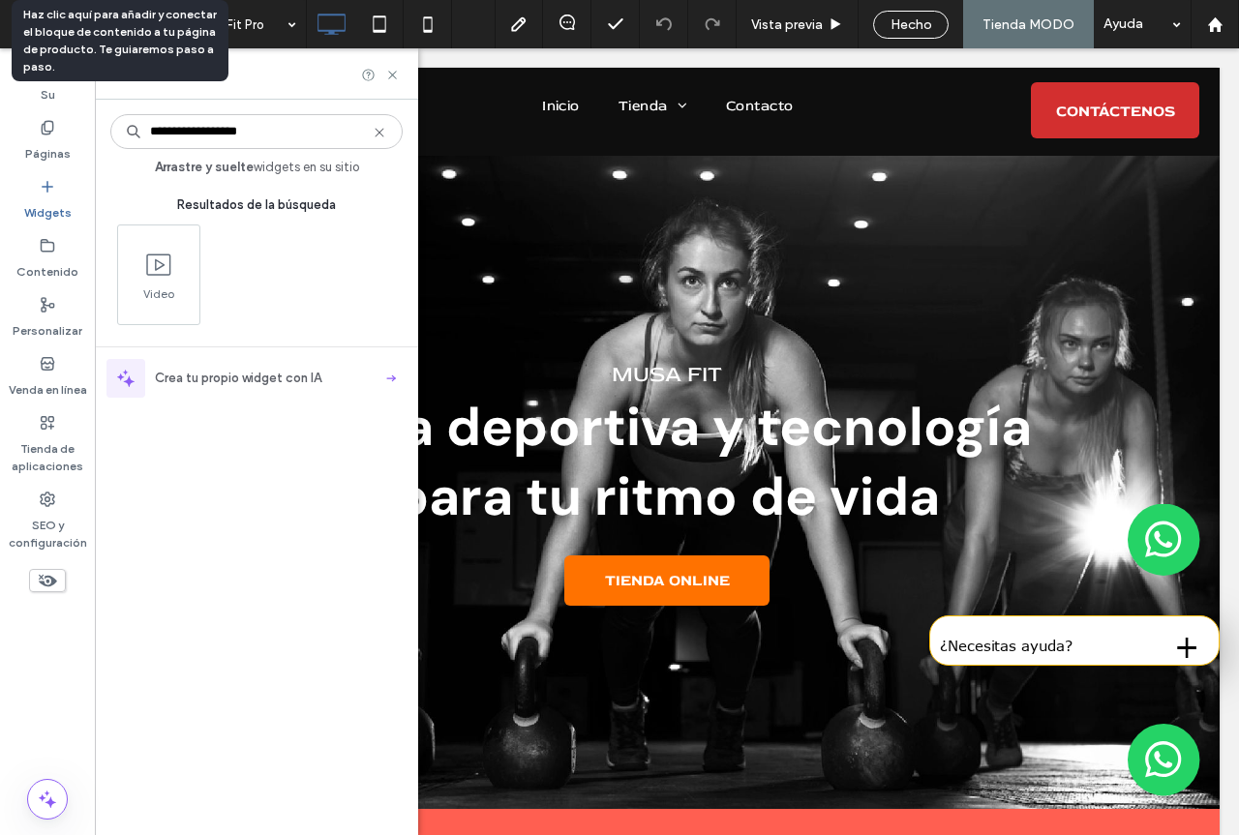
click at [280, 135] on input "**********" at bounding box center [256, 131] width 292 height 35
click at [153, 270] on icon at bounding box center [156, 263] width 31 height 31
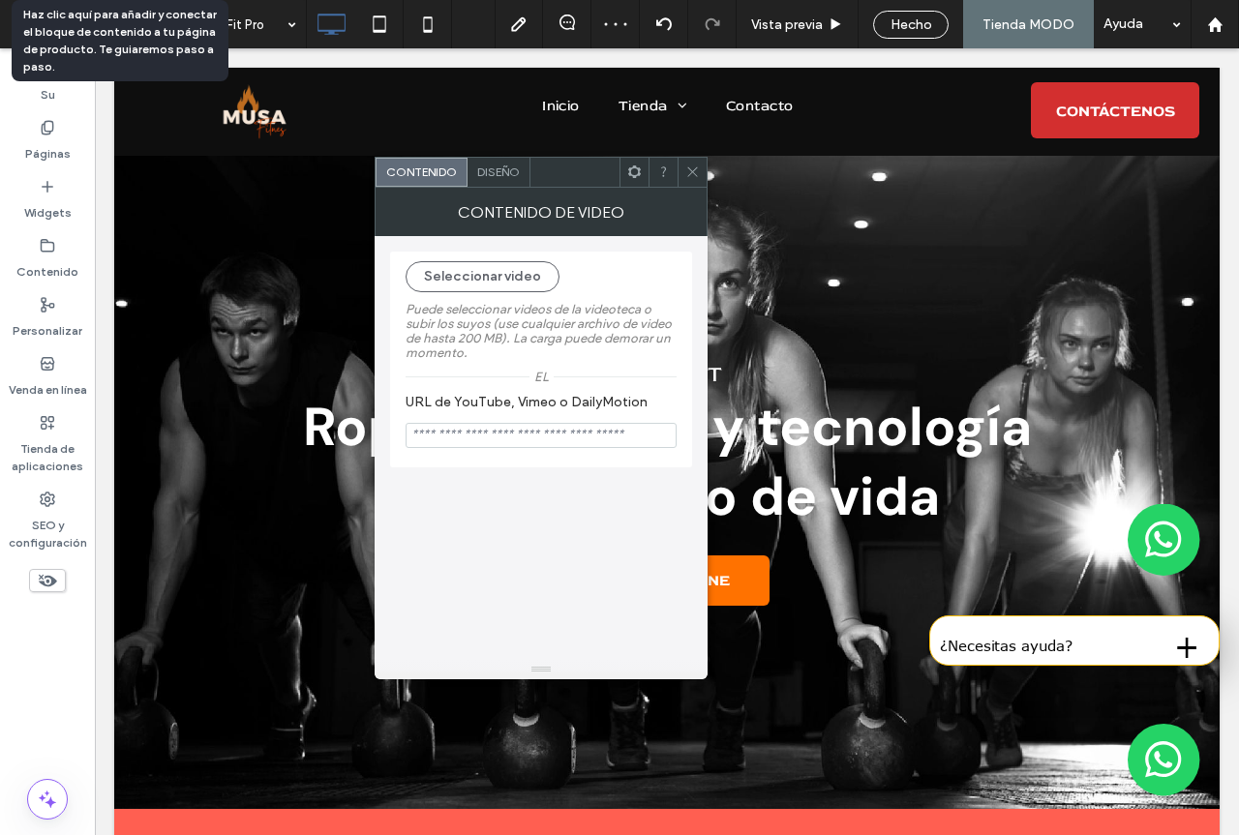
click at [692, 171] on use at bounding box center [692, 172] width 10 height 10
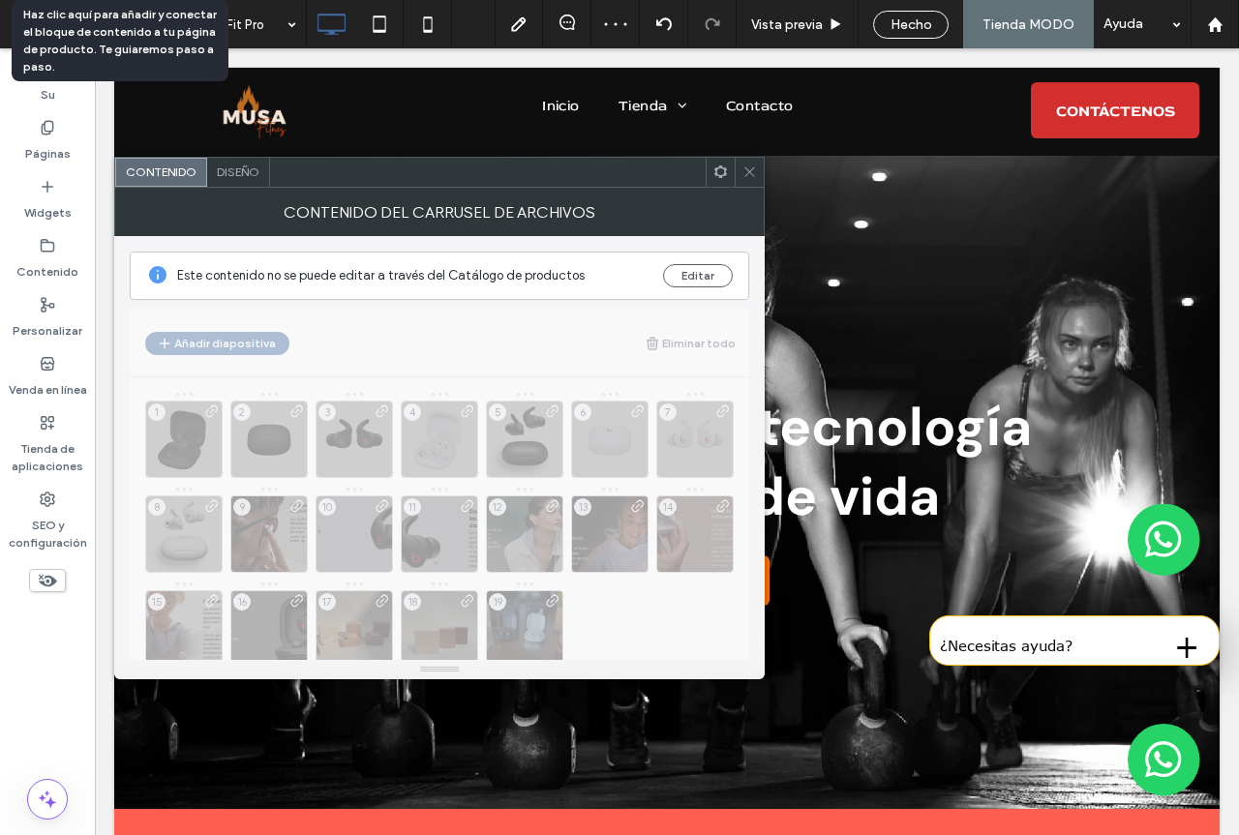
click at [742, 169] on icon at bounding box center [749, 172] width 15 height 15
click at [705, 283] on font "Editar" at bounding box center [697, 275] width 33 height 17
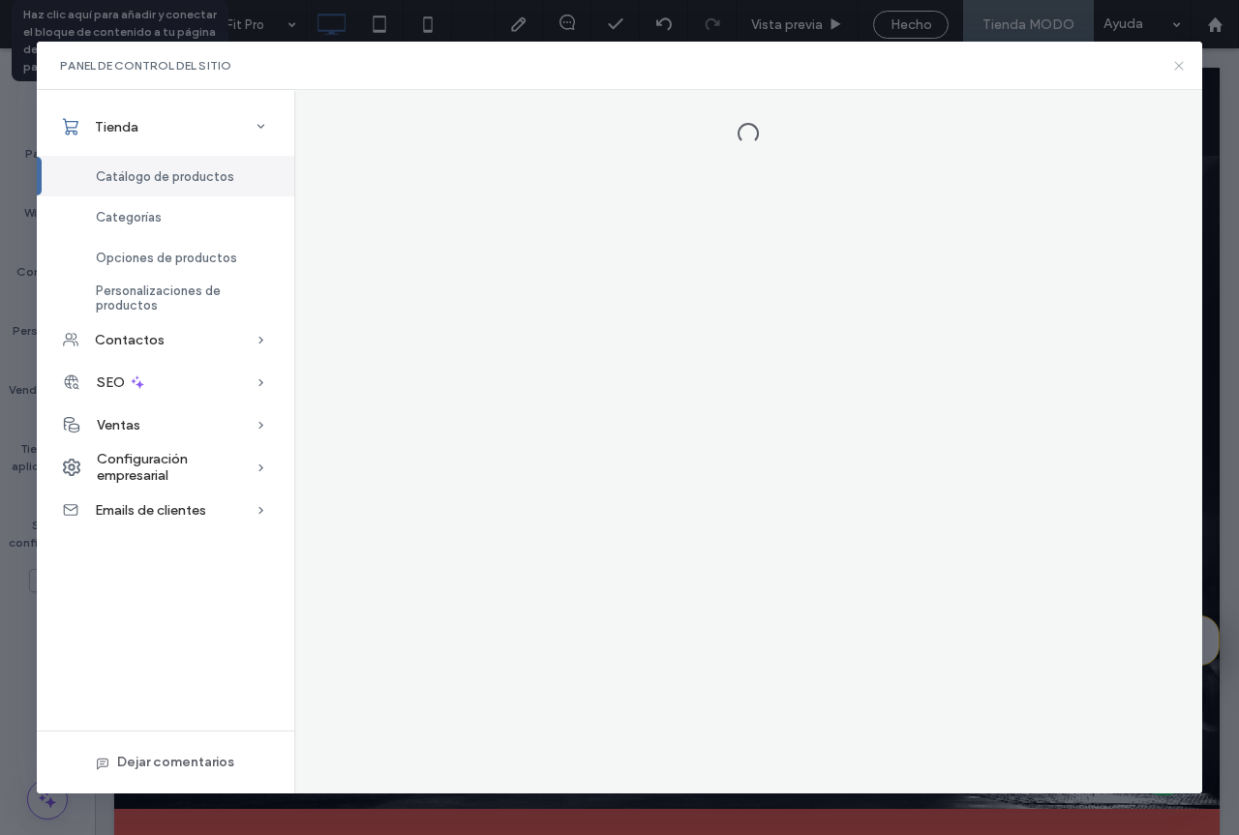
click at [1183, 65] on icon at bounding box center [1178, 65] width 15 height 15
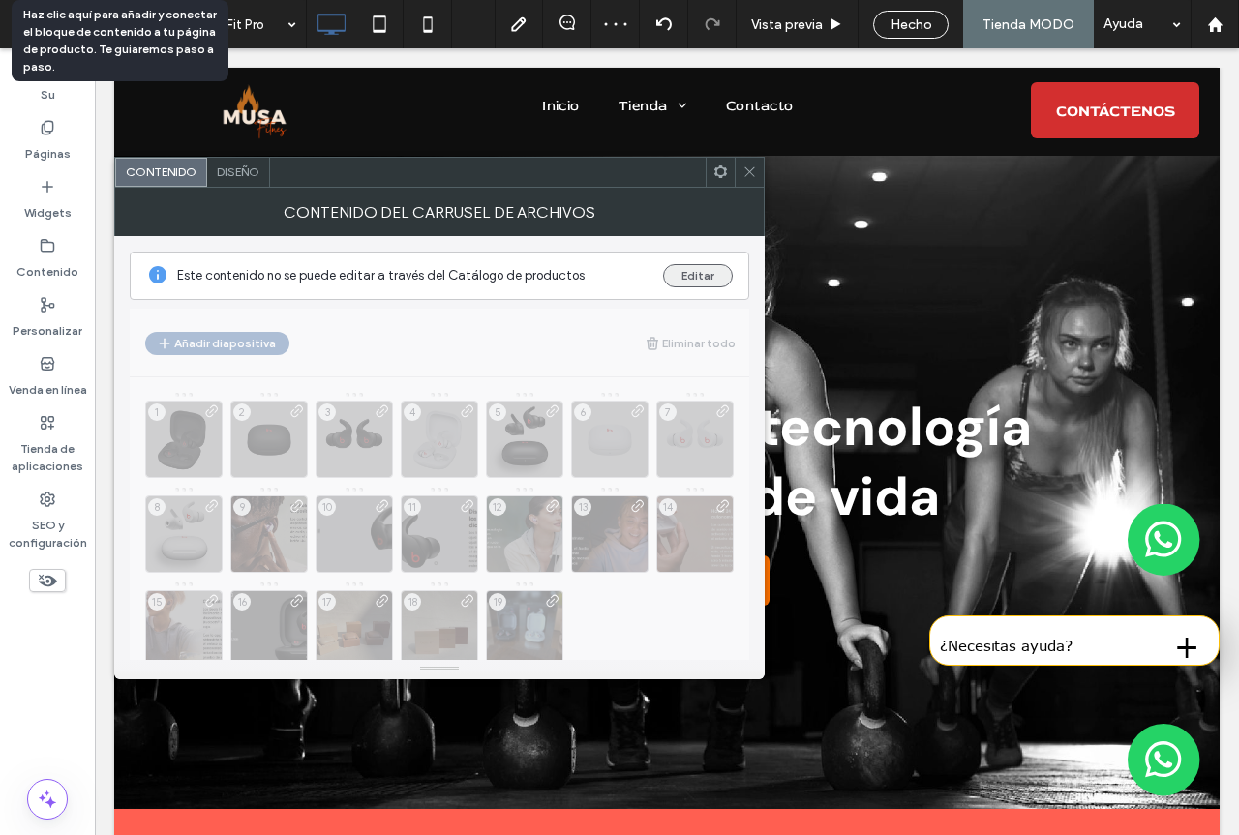
click at [697, 278] on font "Editar" at bounding box center [697, 275] width 33 height 15
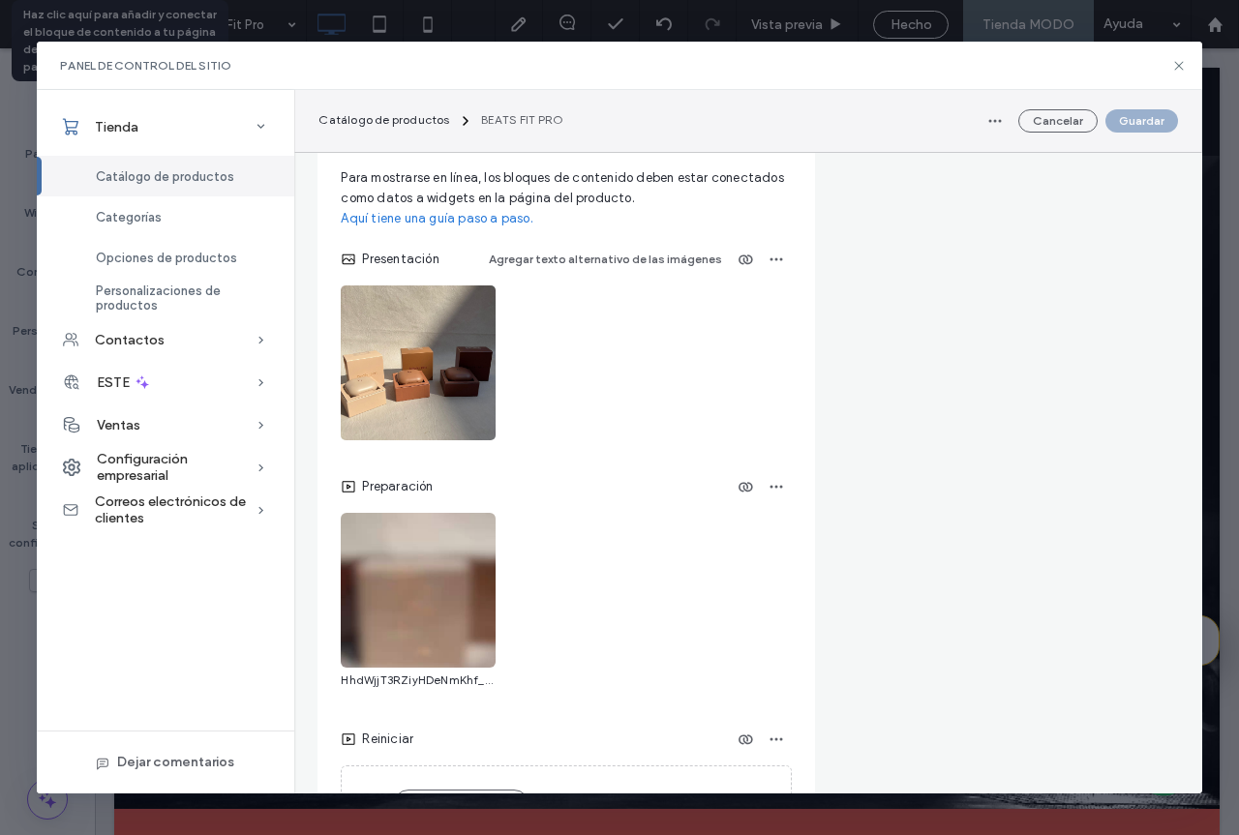
scroll to position [3387, 0]
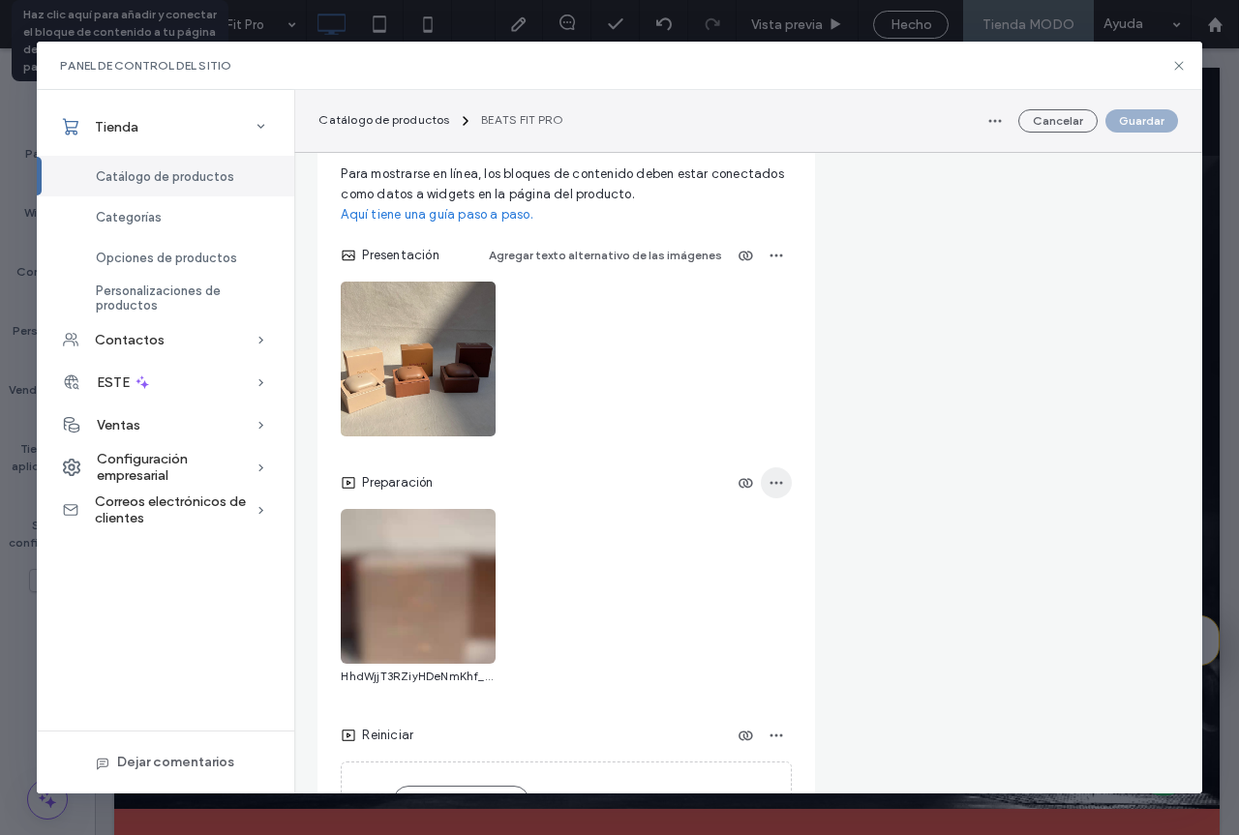
click at [773, 491] on icon "button" at bounding box center [775, 482] width 15 height 15
click at [473, 536] on icon "button" at bounding box center [475, 528] width 15 height 15
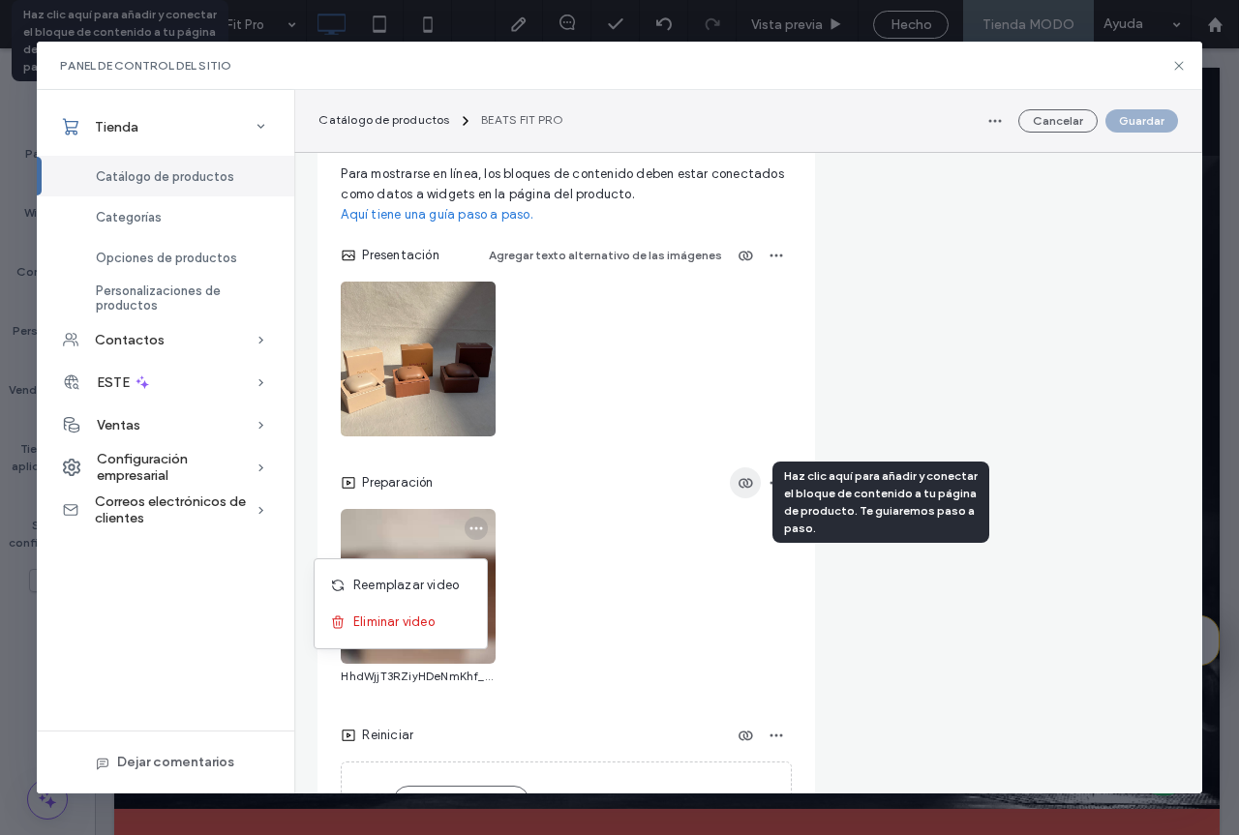
click at [754, 492] on span "button" at bounding box center [745, 482] width 31 height 31
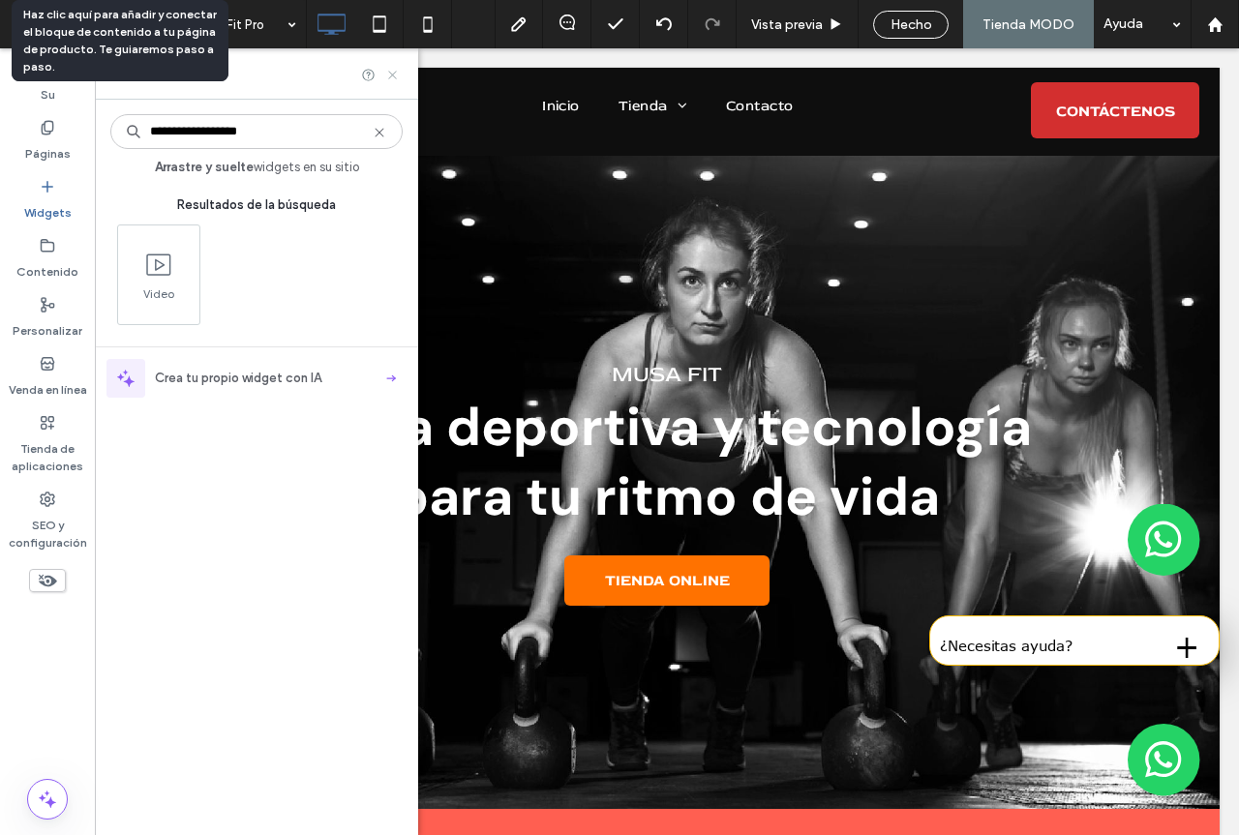
click at [389, 75] on icon at bounding box center [392, 75] width 15 height 15
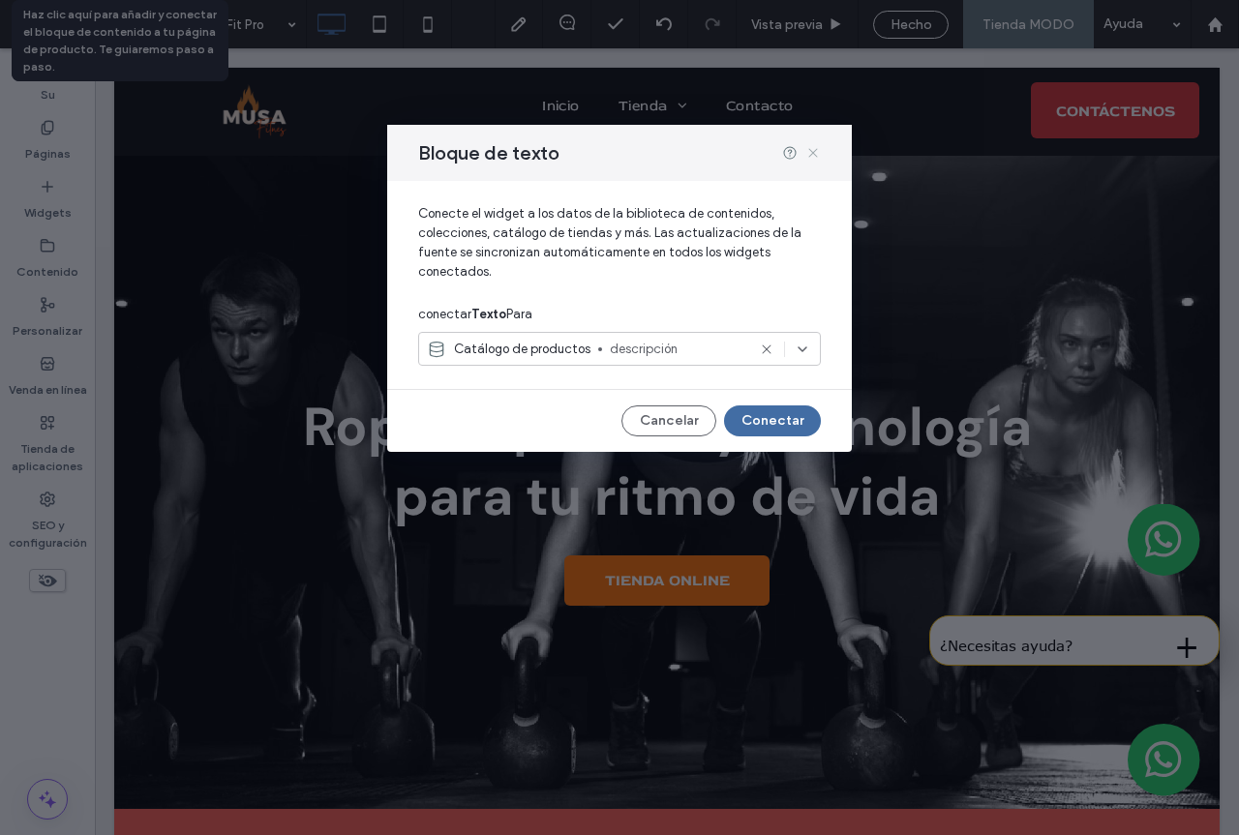
click at [812, 155] on use at bounding box center [812, 153] width 9 height 9
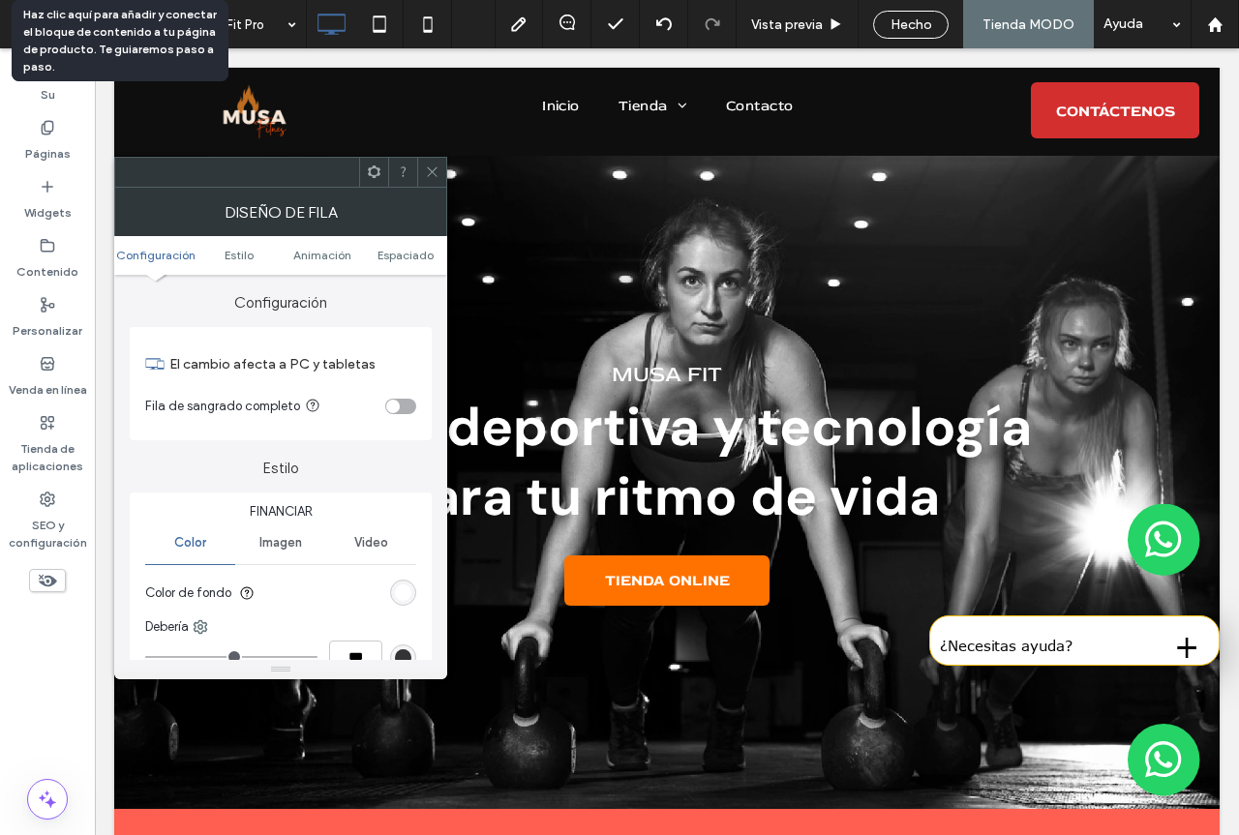
click at [434, 165] on icon at bounding box center [432, 172] width 15 height 15
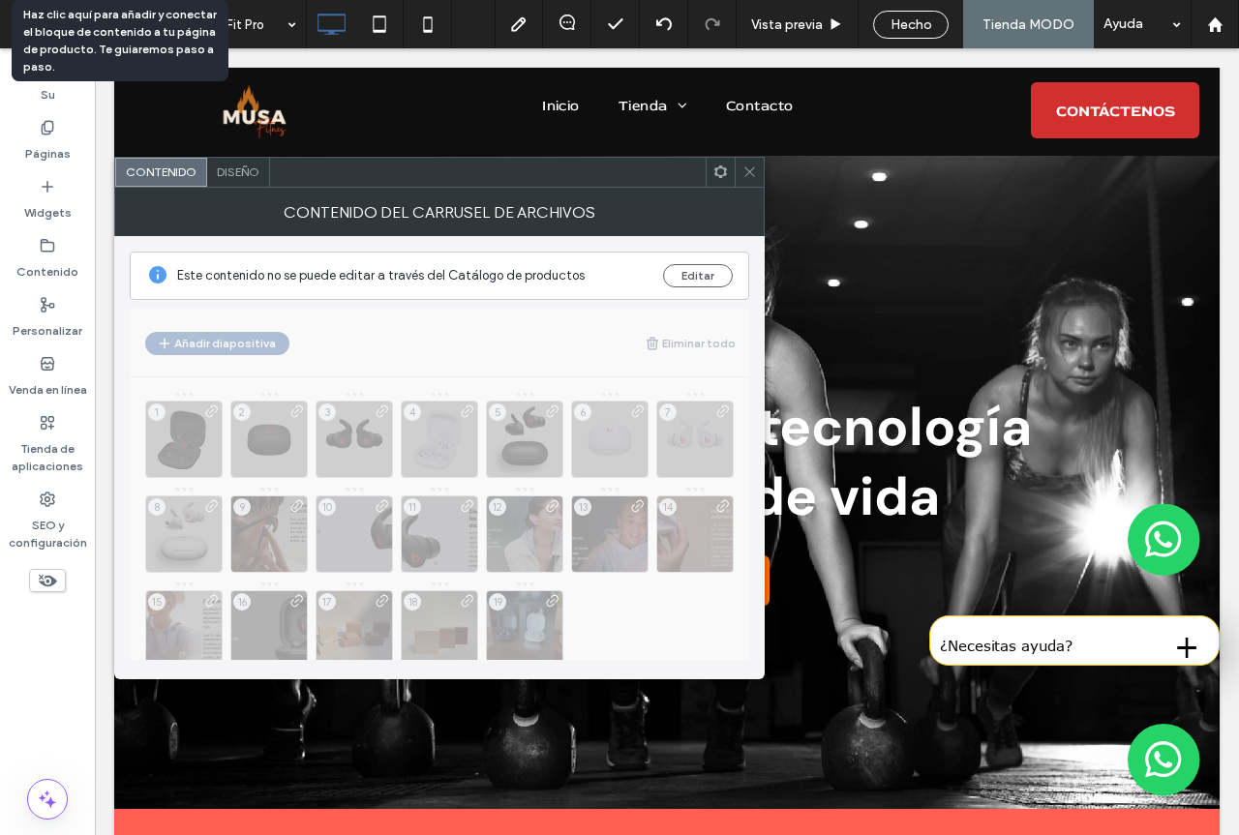
click at [750, 172] on use at bounding box center [749, 172] width 10 height 10
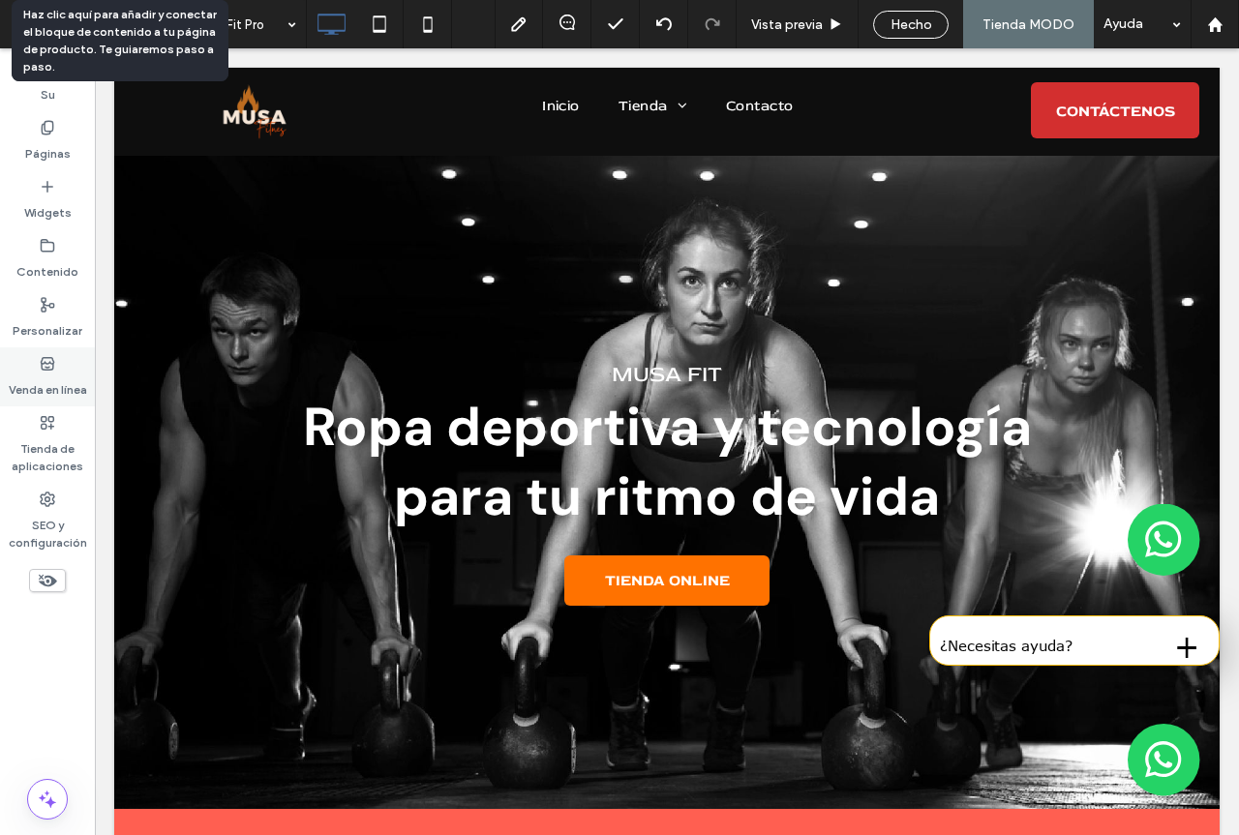
click at [36, 388] on label "Venda en línea" at bounding box center [48, 385] width 78 height 27
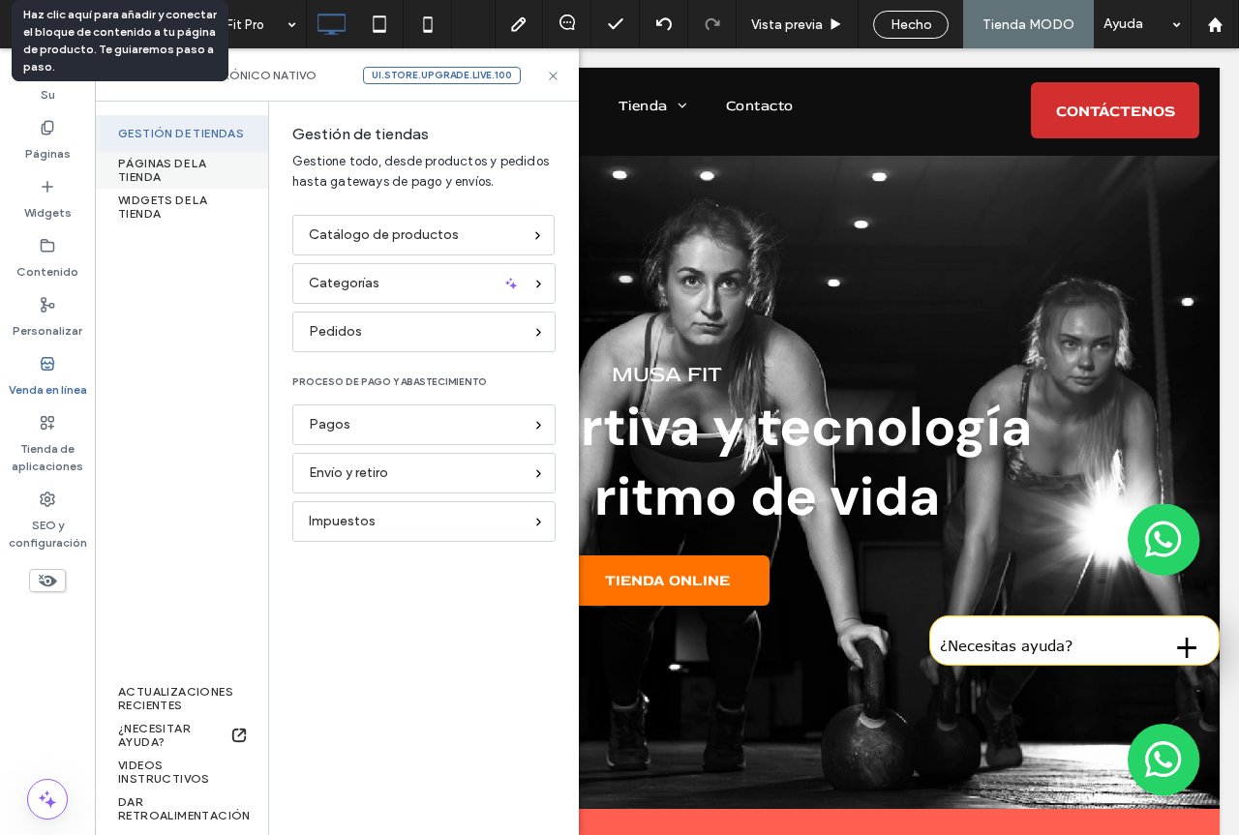
click at [222, 169] on font "PÁGINAS DE LA TIENDA" at bounding box center [183, 170] width 131 height 27
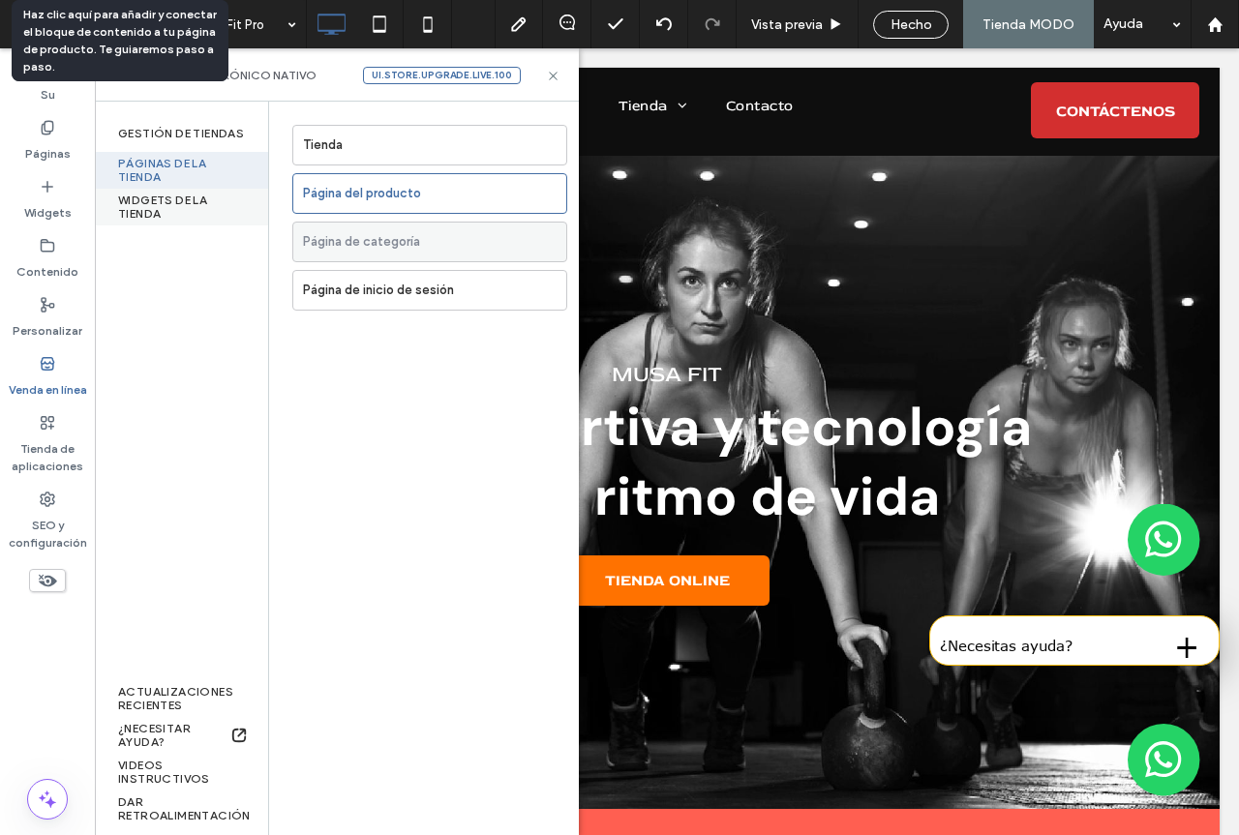
click at [205, 212] on font "WIDGETS DE LA TIENDA" at bounding box center [183, 207] width 131 height 27
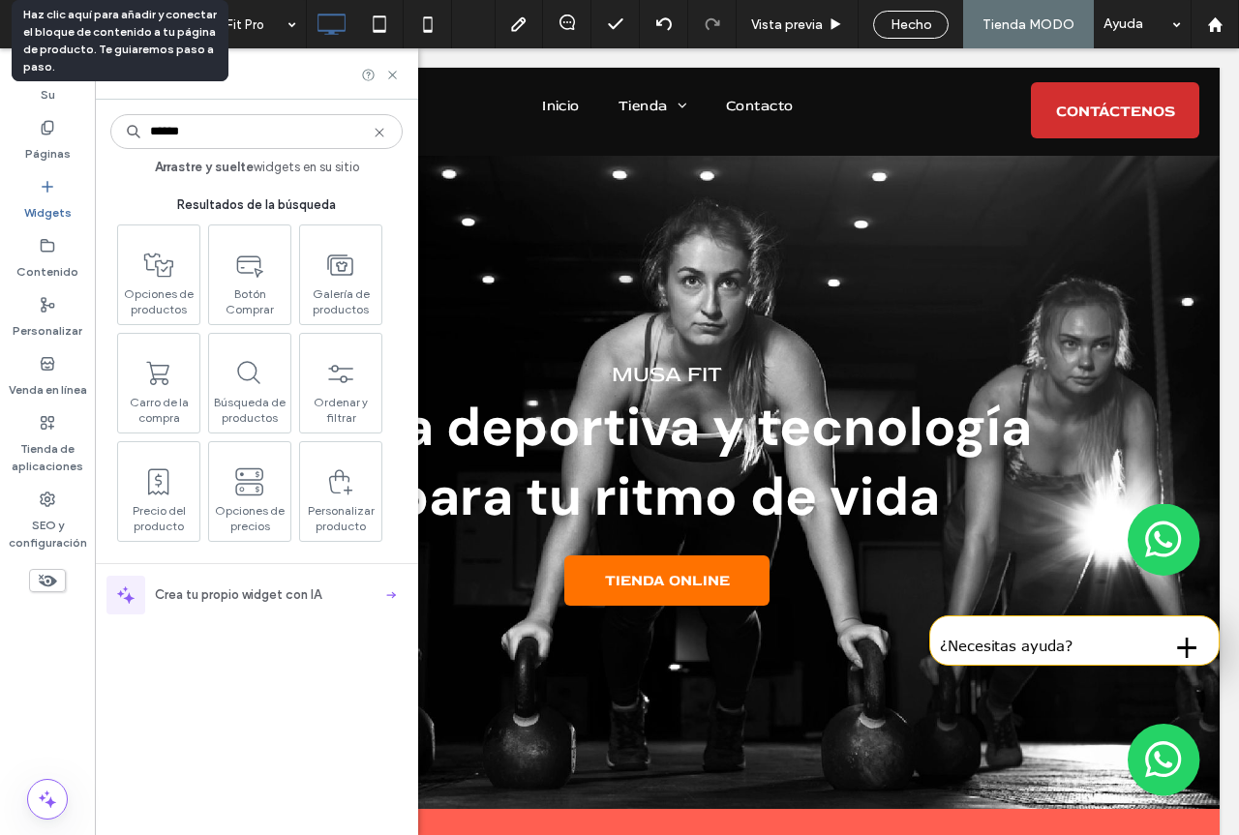
click at [267, 127] on input "******" at bounding box center [256, 131] width 292 height 35
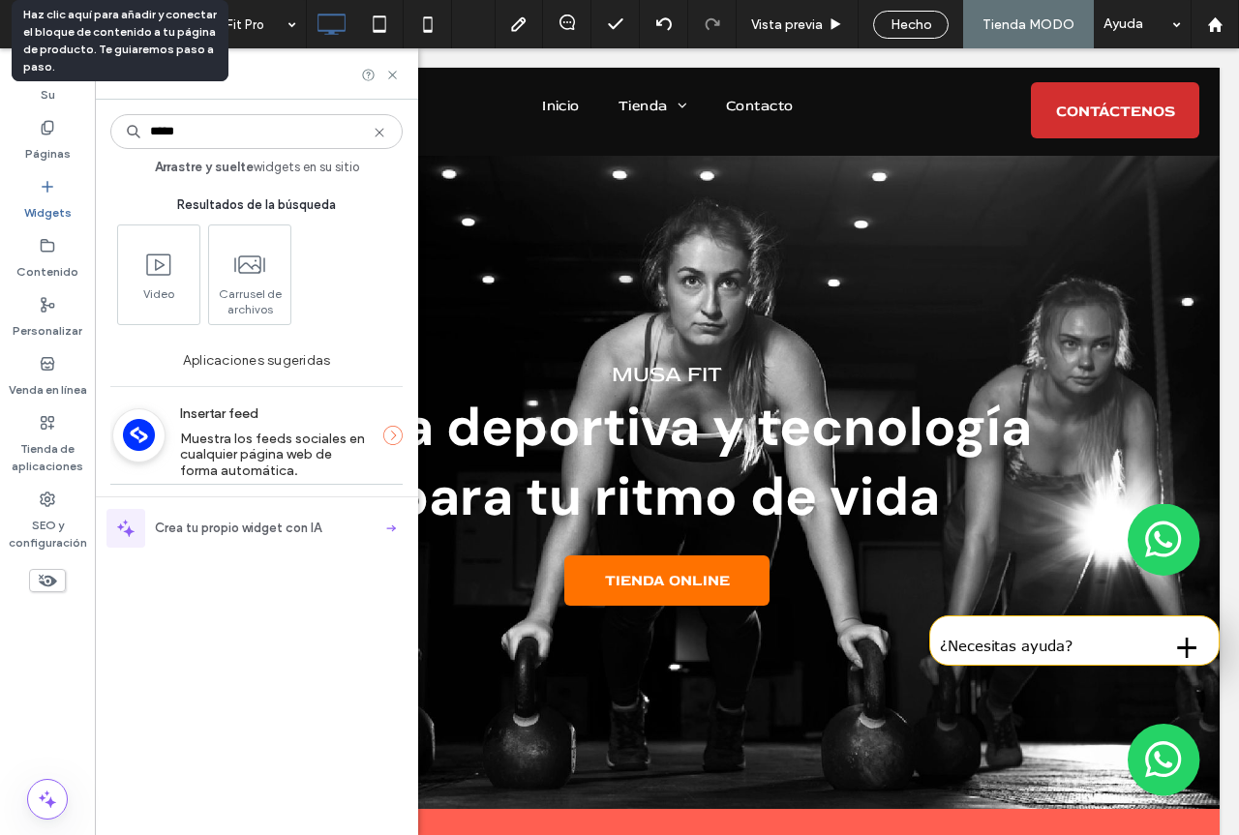
type input "*****"
click at [378, 130] on icon at bounding box center [379, 132] width 15 height 15
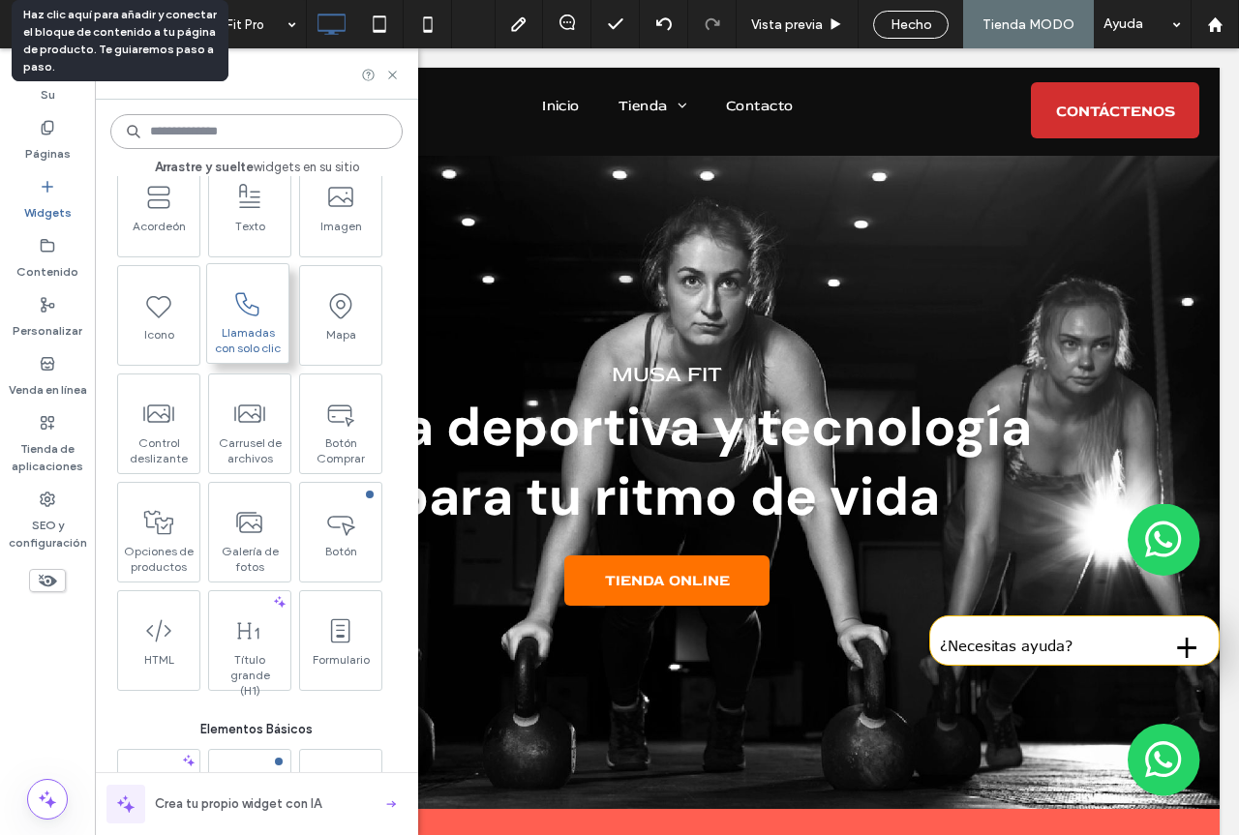
scroll to position [387, 0]
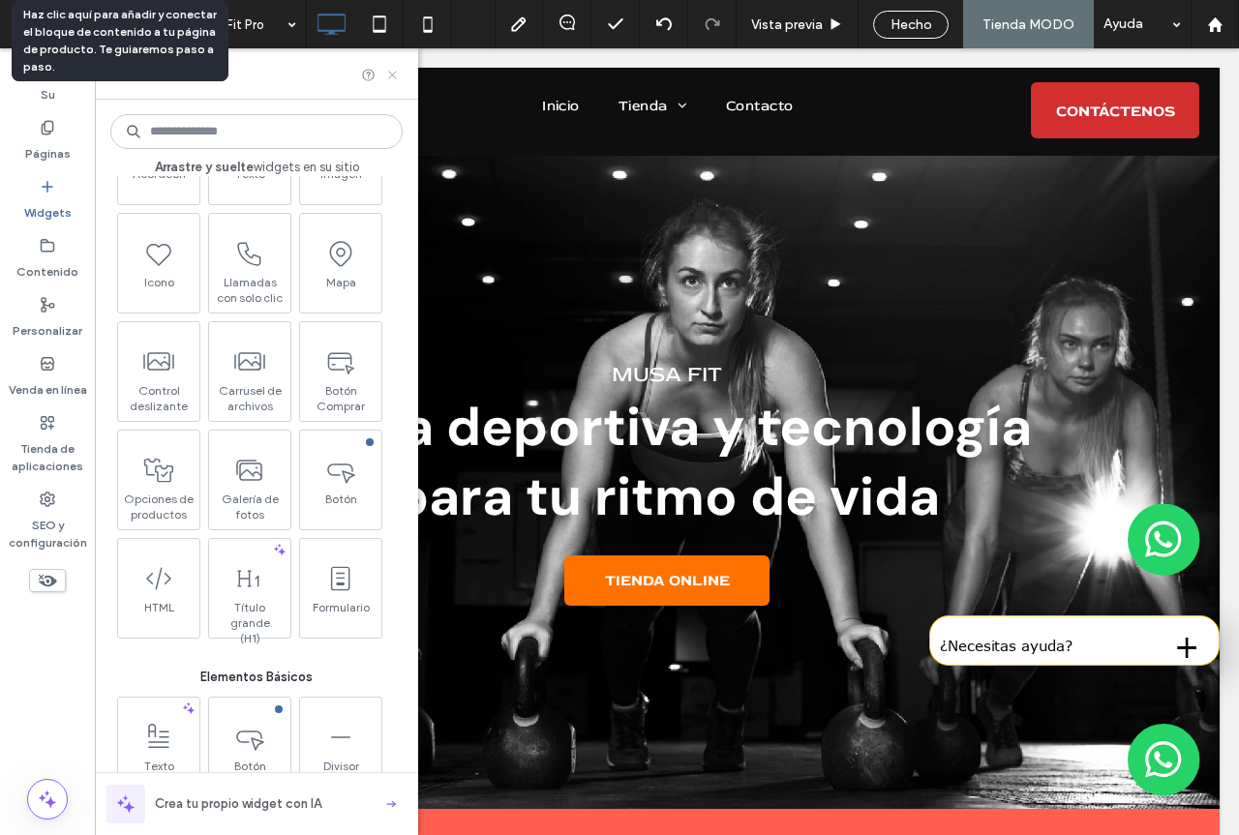
click at [391, 77] on icon at bounding box center [392, 75] width 15 height 15
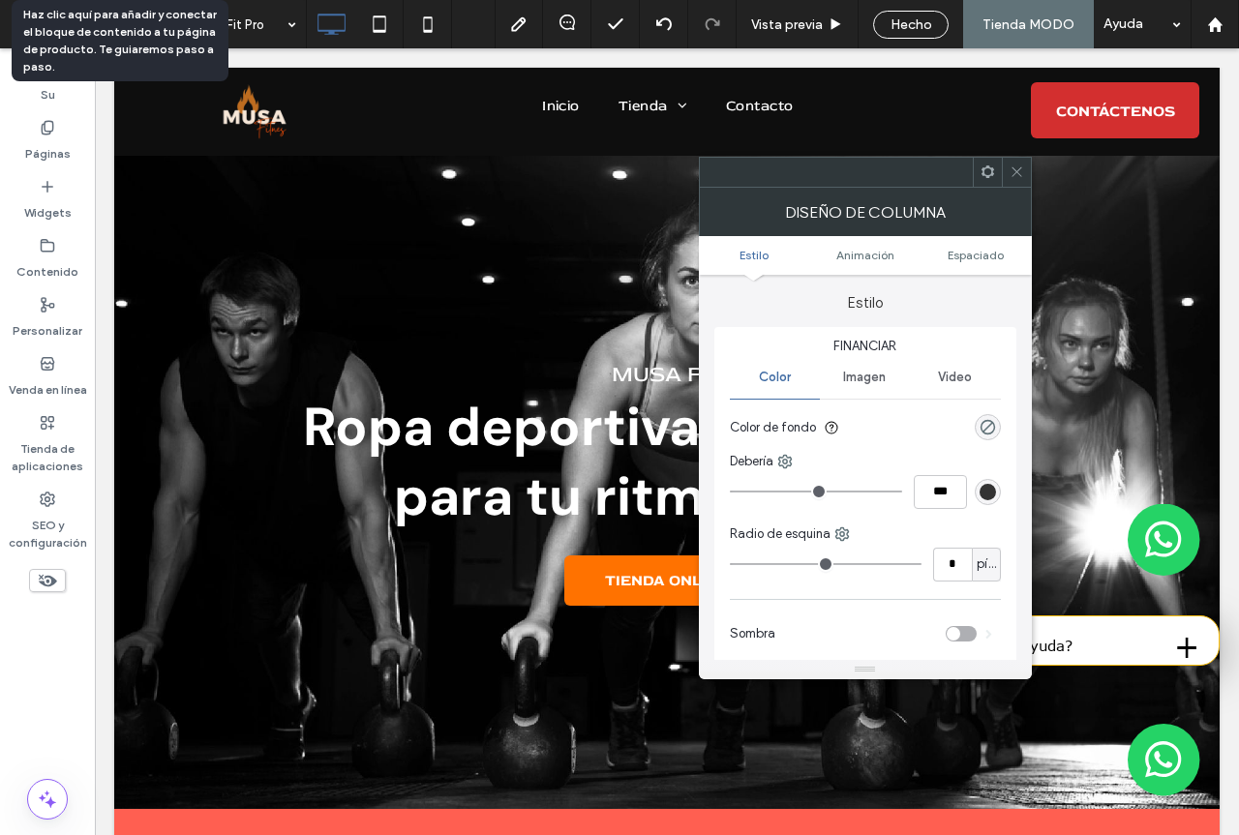
click at [1025, 171] on div at bounding box center [1016, 172] width 29 height 29
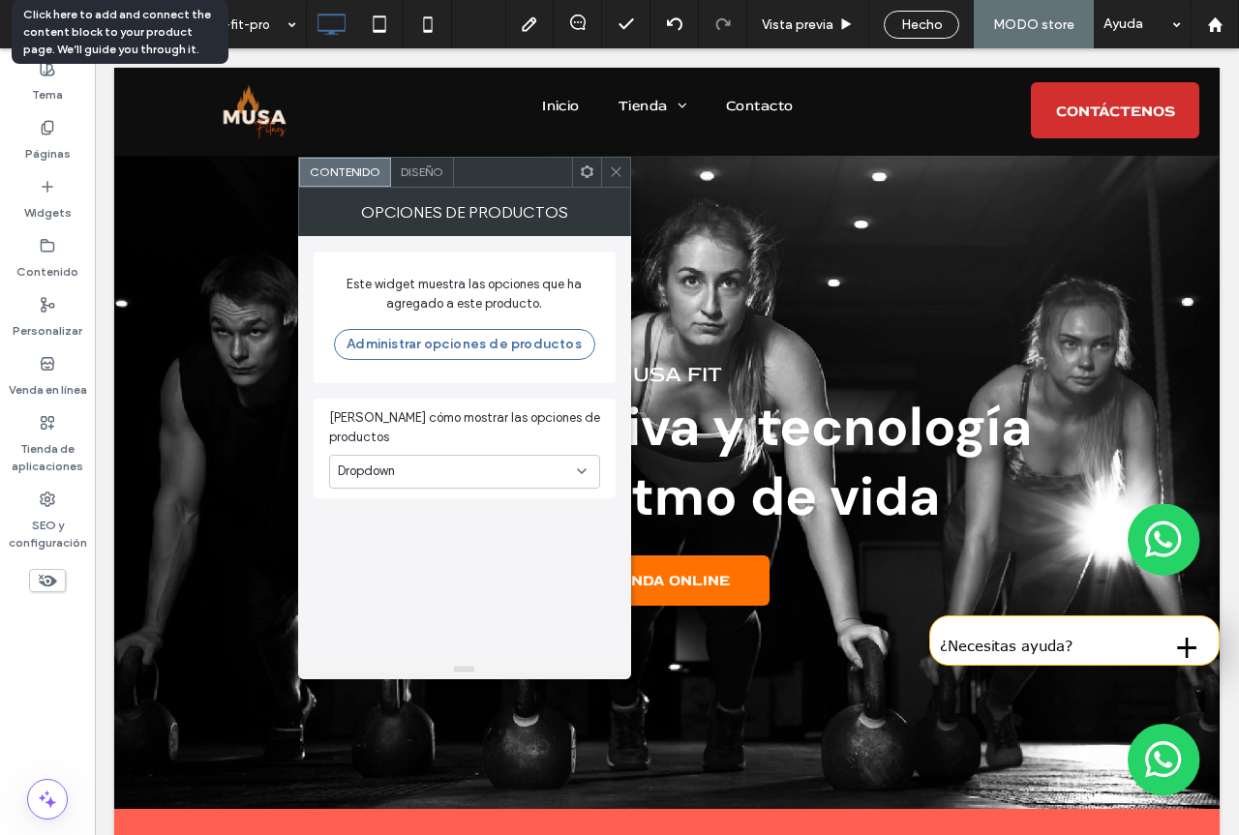
click at [625, 166] on div at bounding box center [615, 172] width 29 height 29
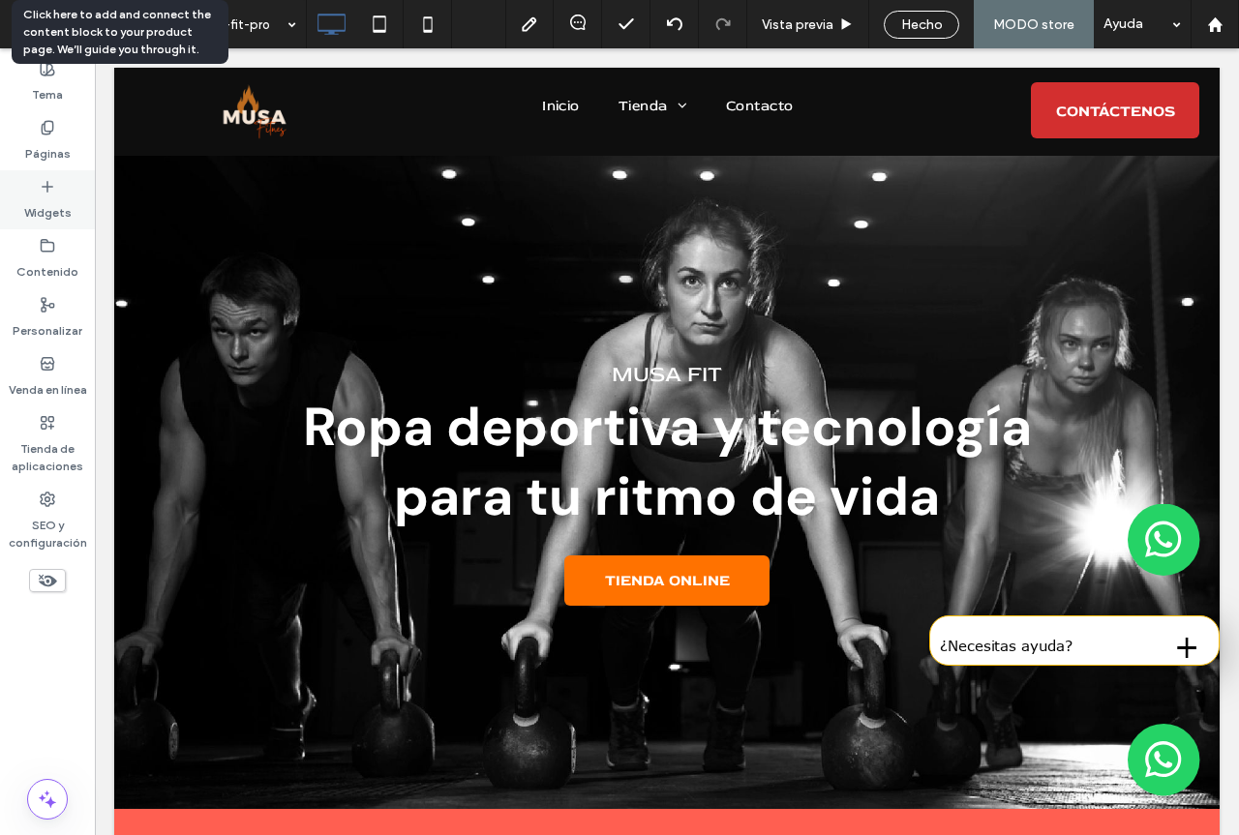
click at [47, 190] on use at bounding box center [48, 186] width 10 height 10
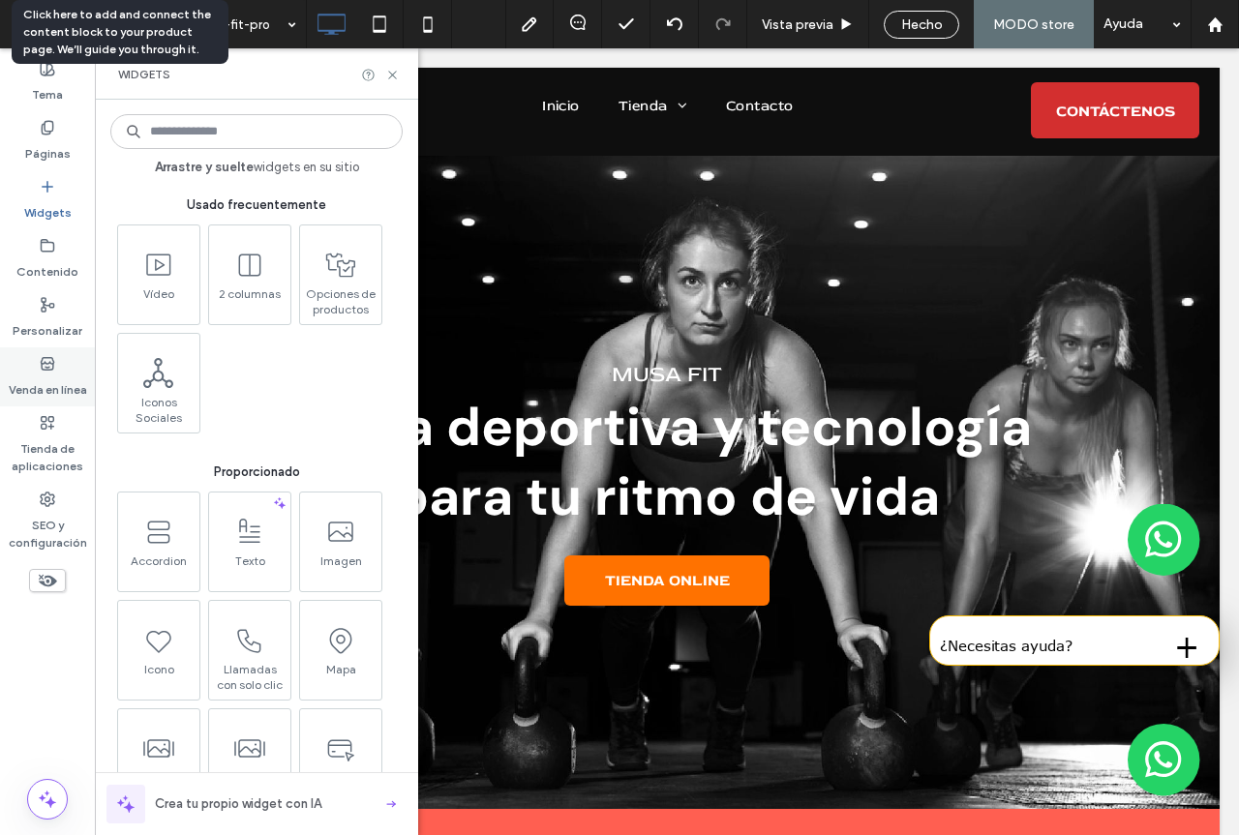
click at [64, 396] on label "Venda en línea" at bounding box center [48, 385] width 78 height 27
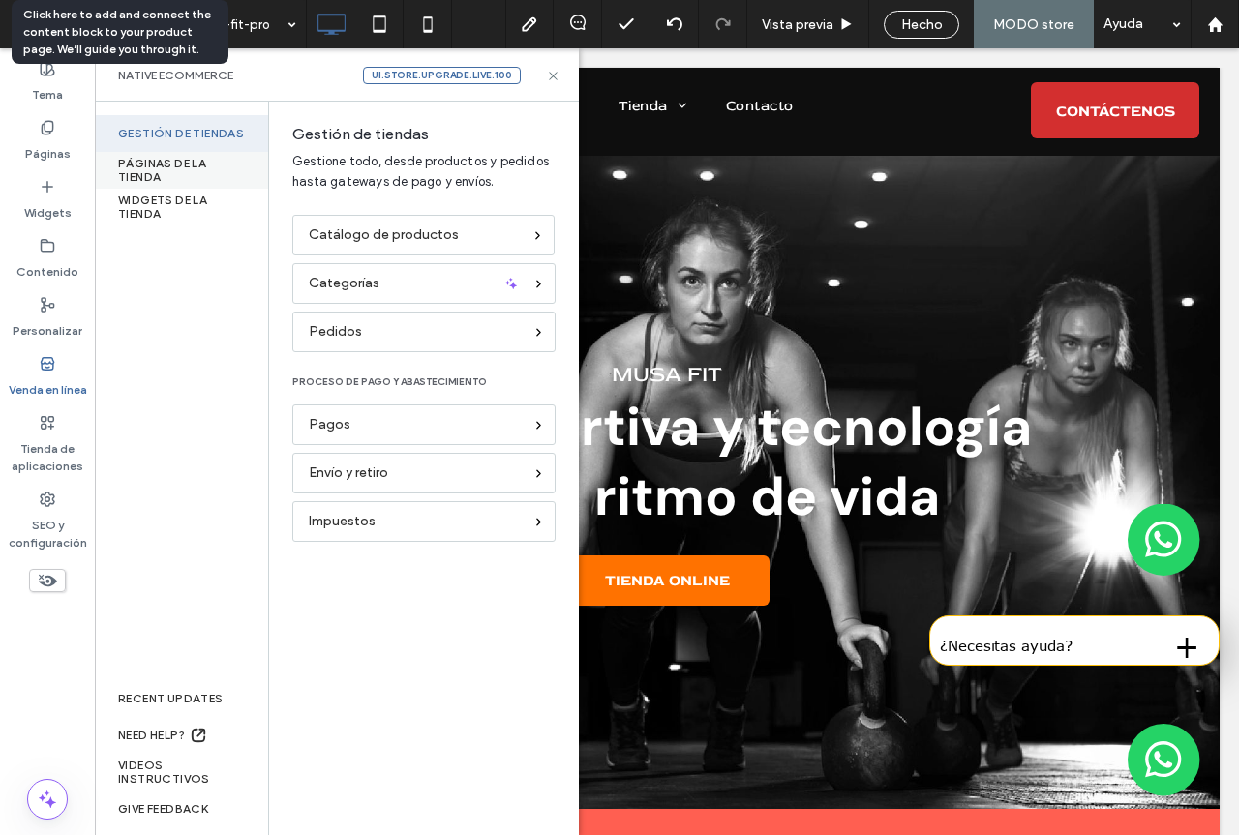
click at [148, 166] on div "PÁGINAS DE LA TIENDA" at bounding box center [181, 170] width 173 height 37
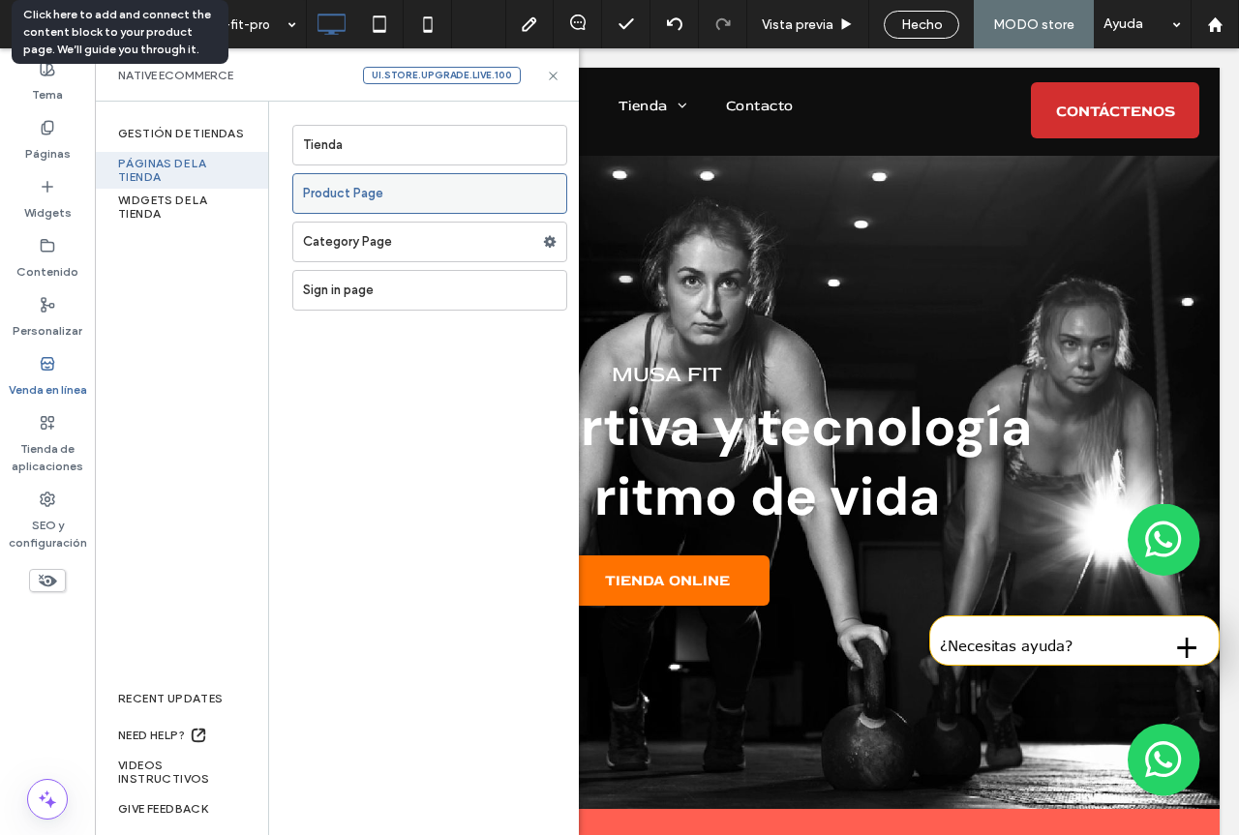
click at [384, 189] on label "Product Page" at bounding box center [434, 193] width 263 height 39
click at [553, 78] on icon at bounding box center [553, 76] width 15 height 15
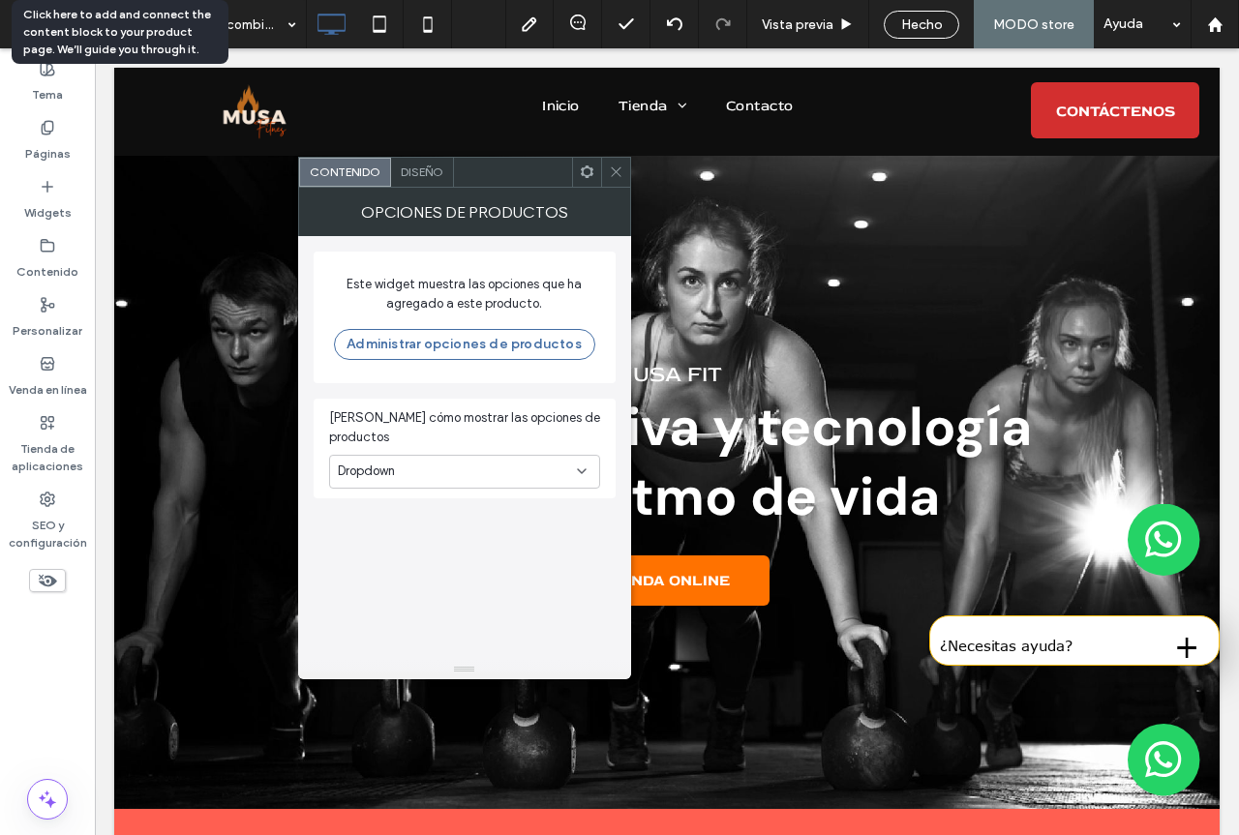
click at [614, 177] on icon at bounding box center [616, 172] width 15 height 15
click at [616, 171] on use at bounding box center [616, 172] width 10 height 10
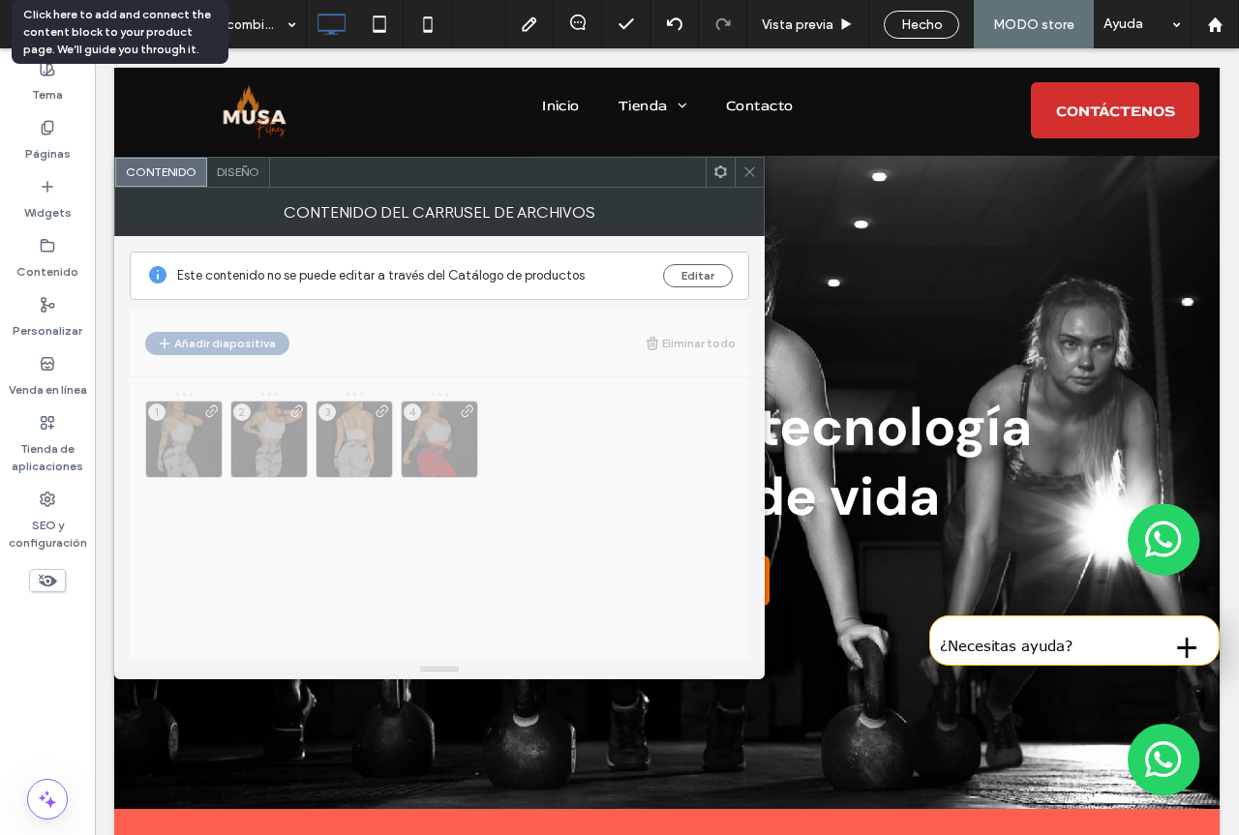
click at [748, 174] on icon at bounding box center [749, 172] width 15 height 15
click at [749, 175] on icon at bounding box center [749, 172] width 15 height 15
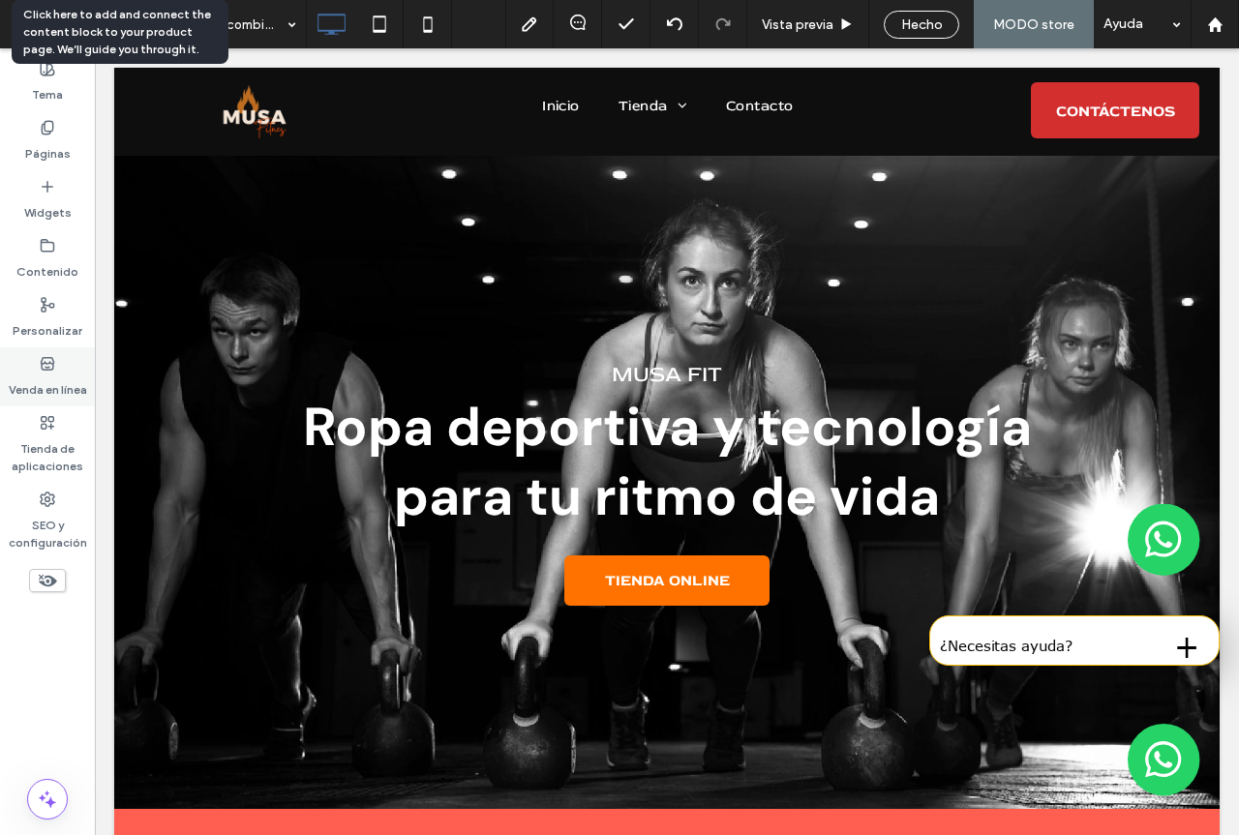
click at [45, 367] on use at bounding box center [47, 363] width 13 height 12
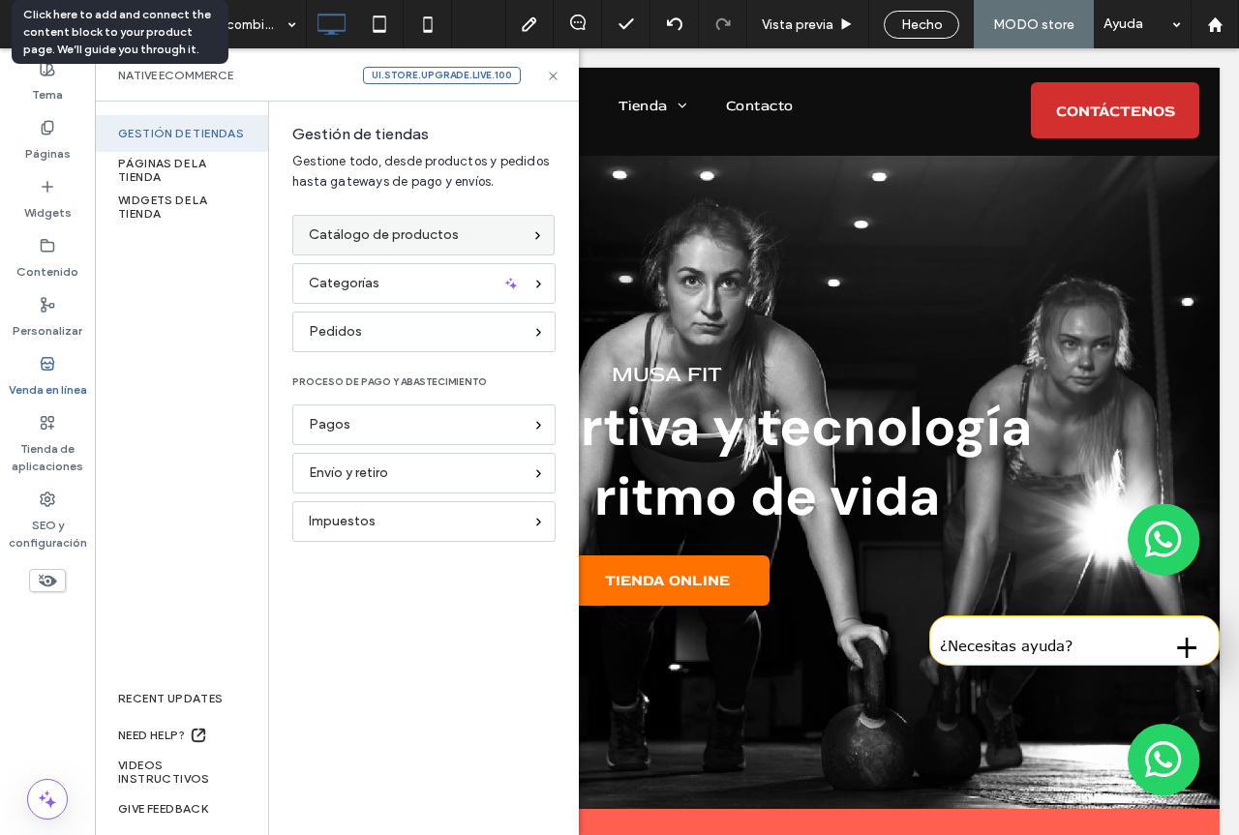
click at [375, 231] on span "Catálogo de productos" at bounding box center [384, 235] width 150 height 21
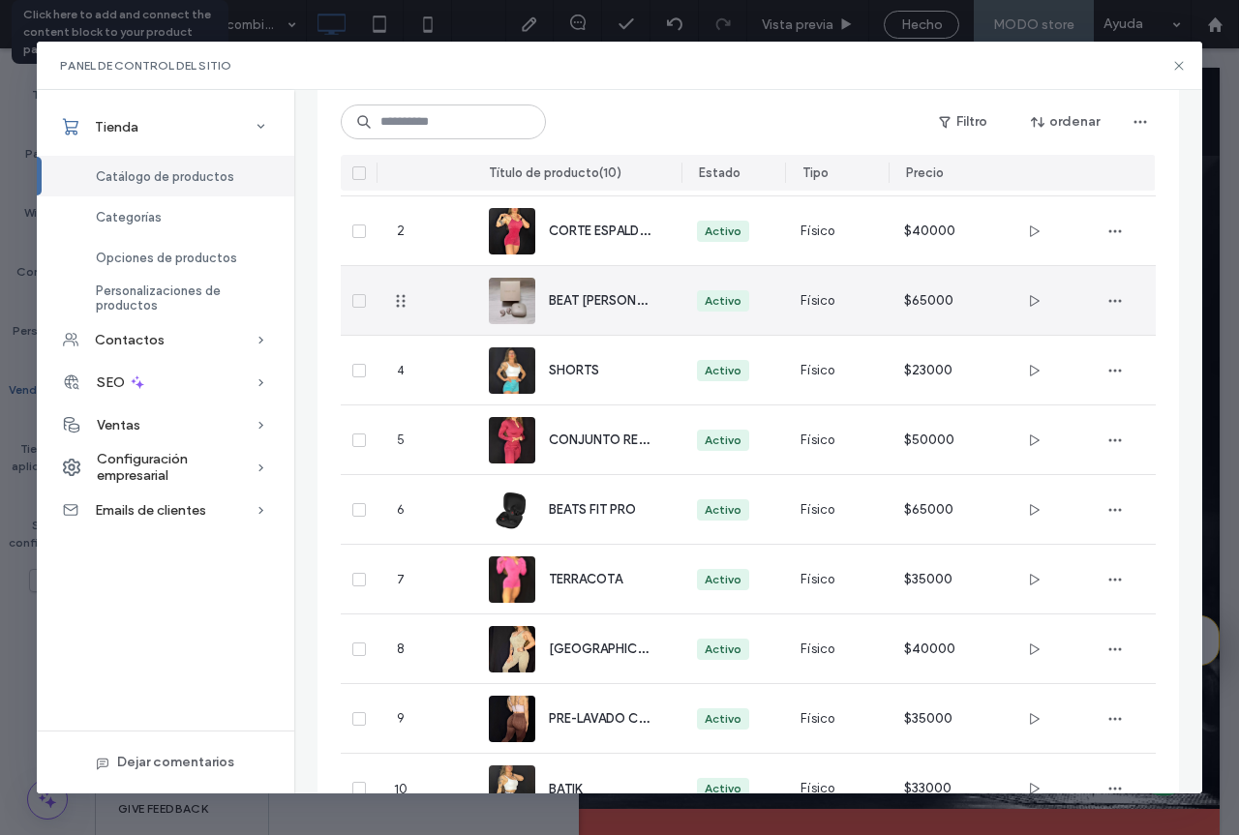
scroll to position [269, 0]
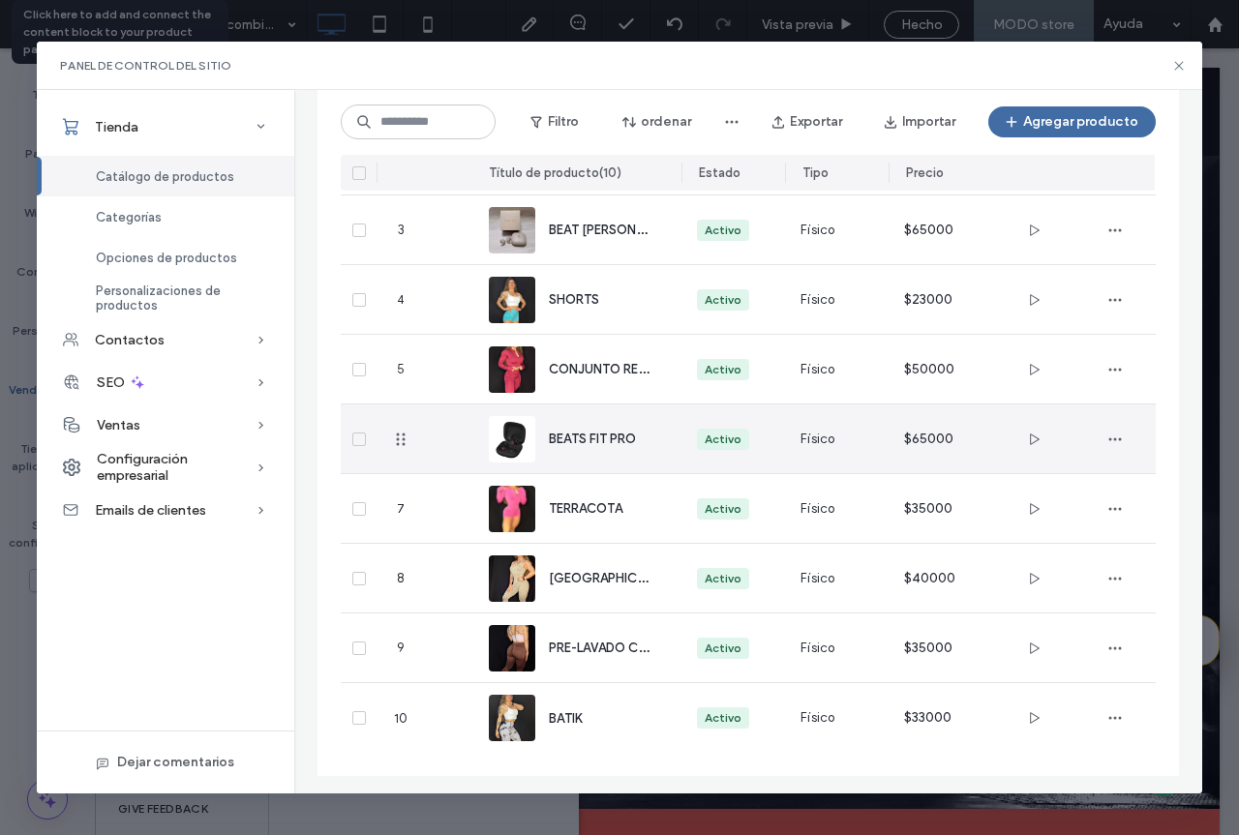
click at [582, 446] on span "BEATS FIT PRO" at bounding box center [592, 439] width 87 height 15
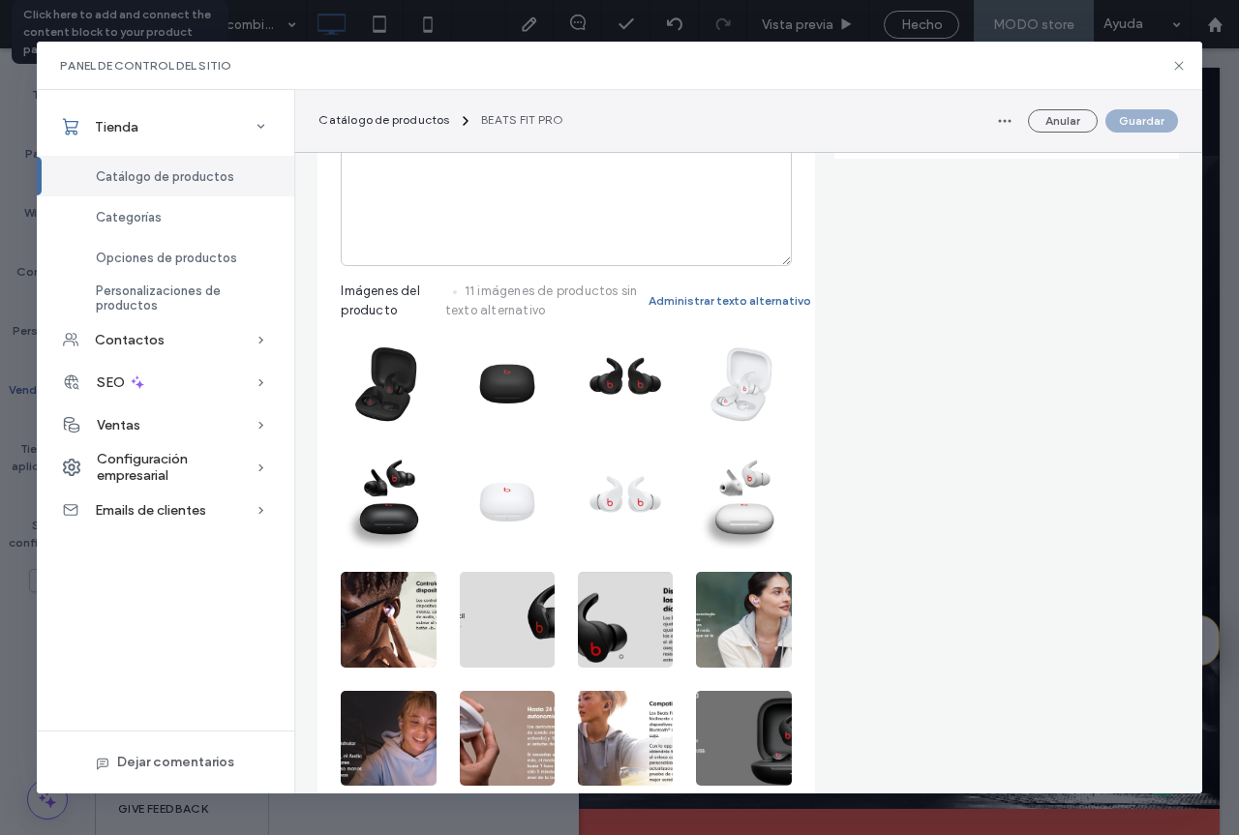
scroll to position [484, 0]
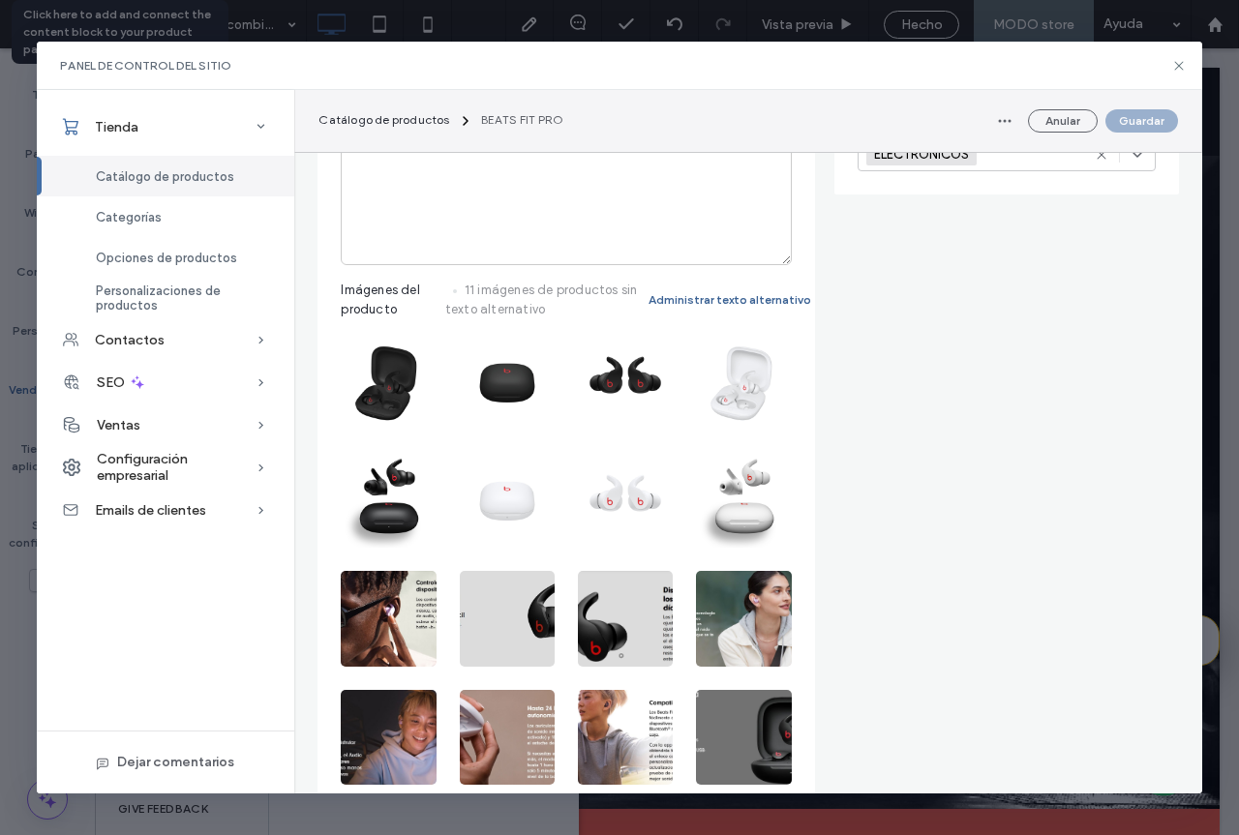
click at [737, 302] on button "Administrar texto alternativo" at bounding box center [730, 299] width 123 height 19
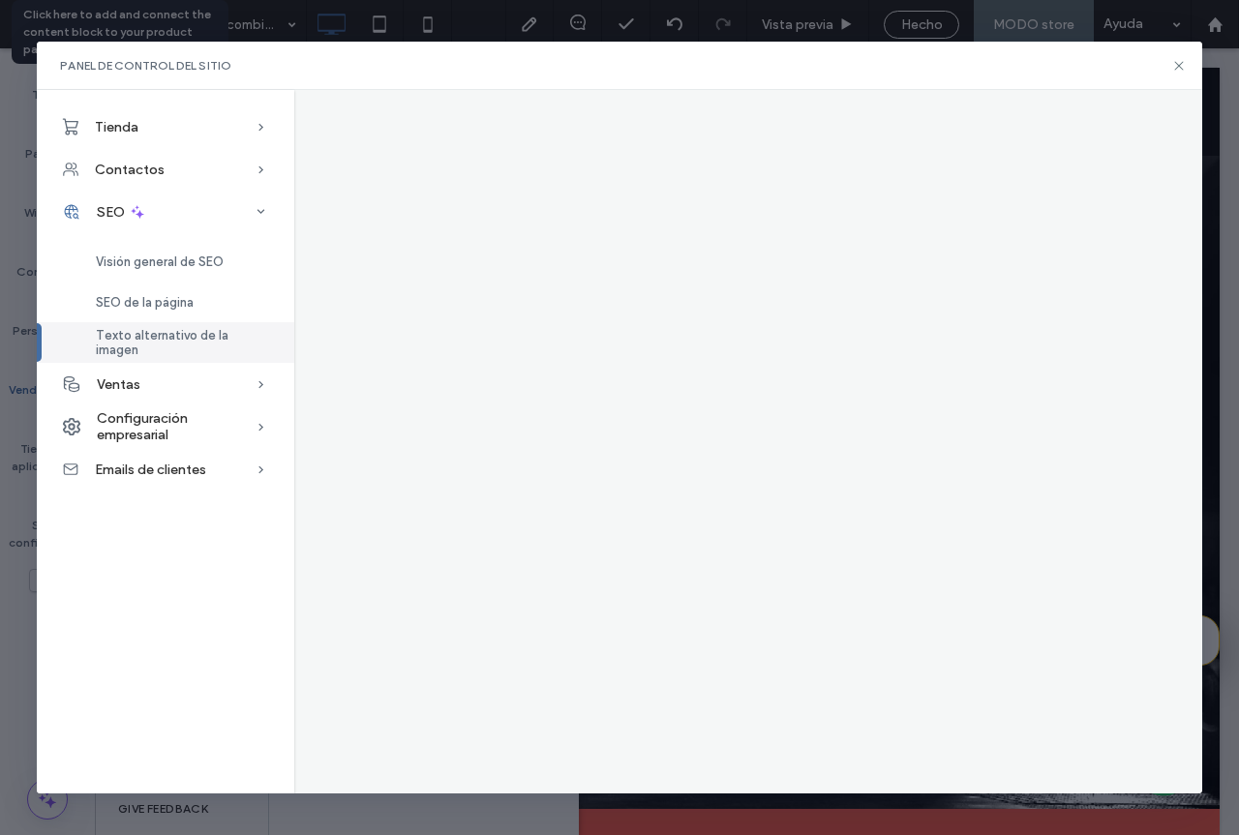
scroll to position [0, 0]
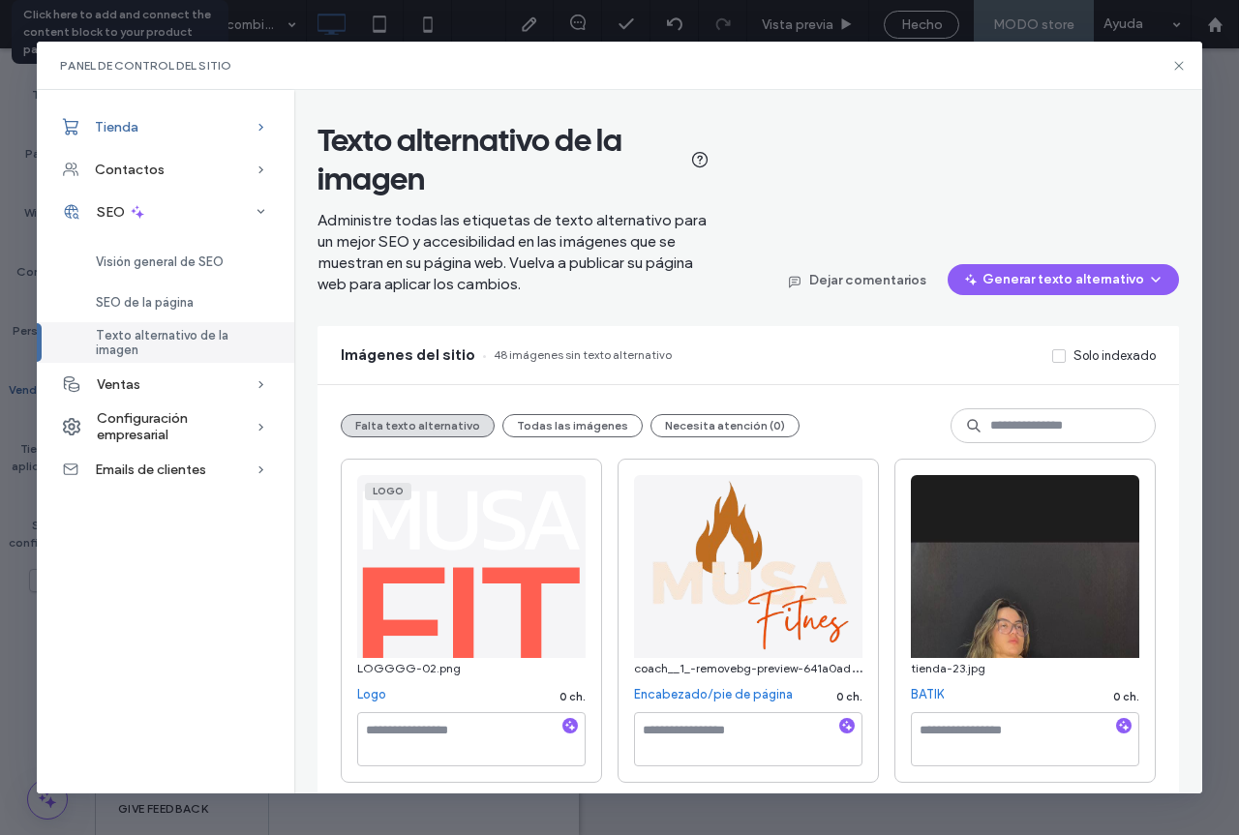
click at [150, 123] on div "Tienda" at bounding box center [165, 126] width 257 height 43
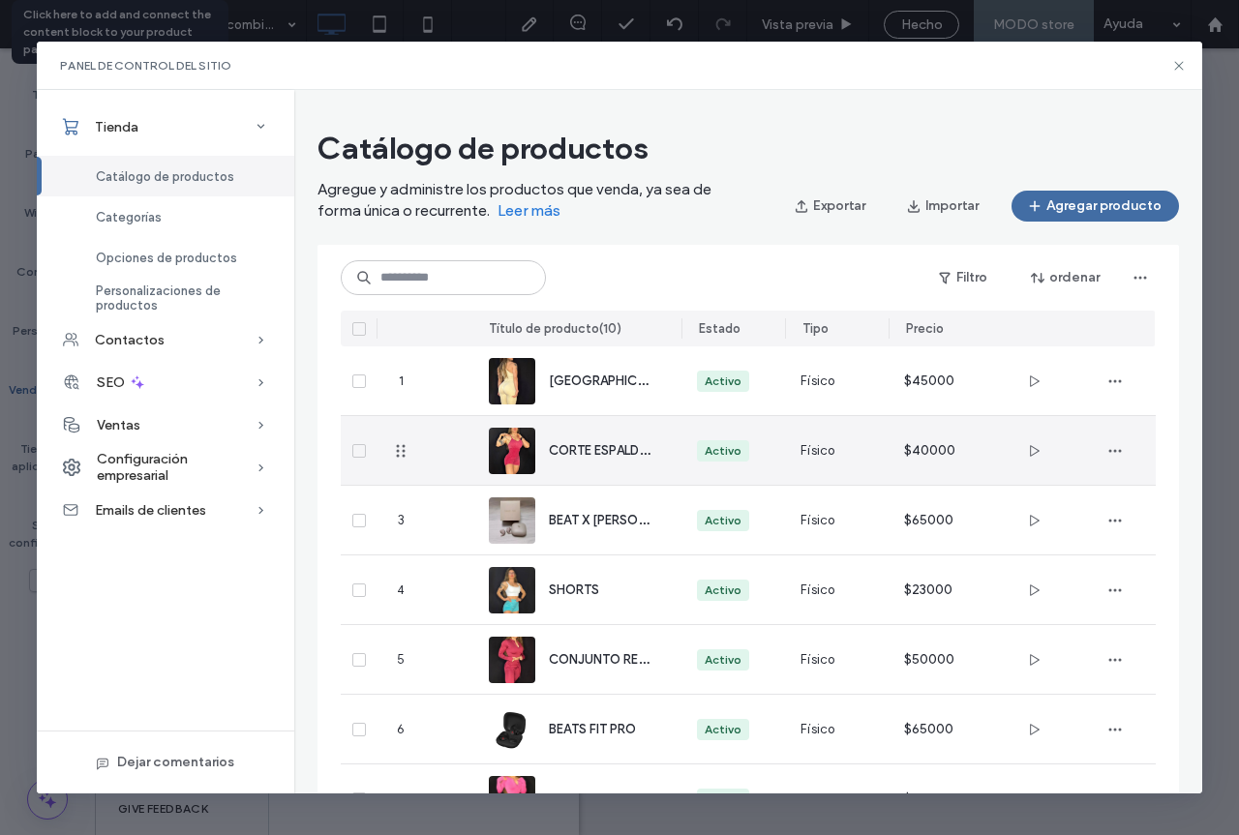
select select "*****"
select select "**********"
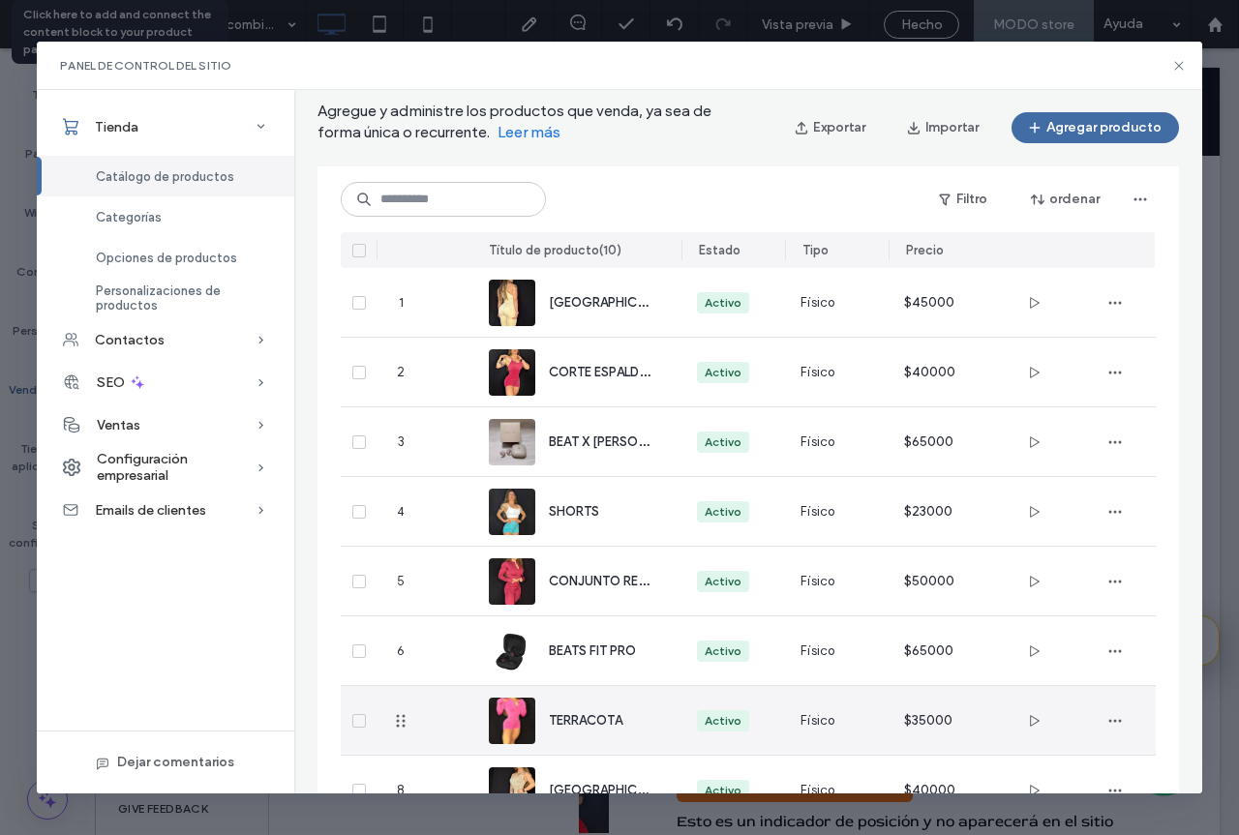
scroll to position [275, 0]
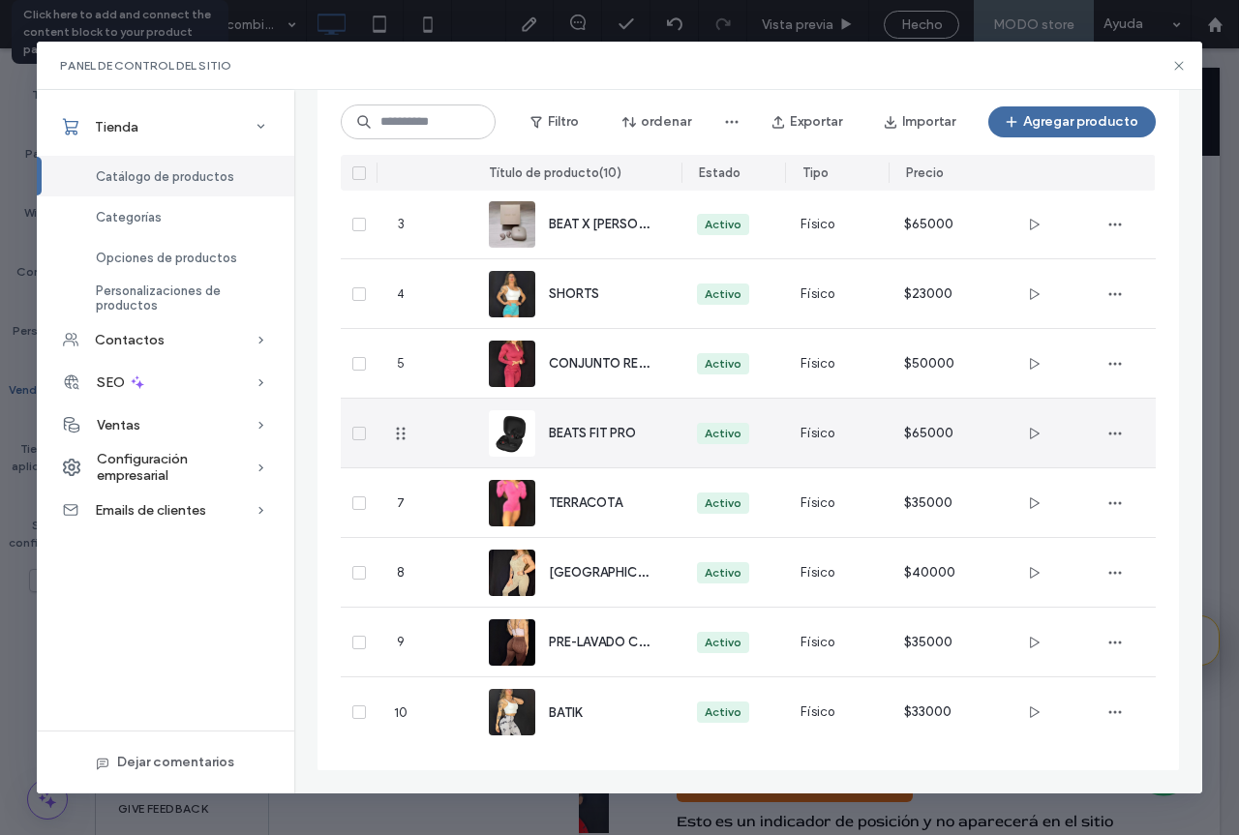
click at [595, 424] on div "BEATS FIT PRO" at bounding box center [599, 433] width 101 height 20
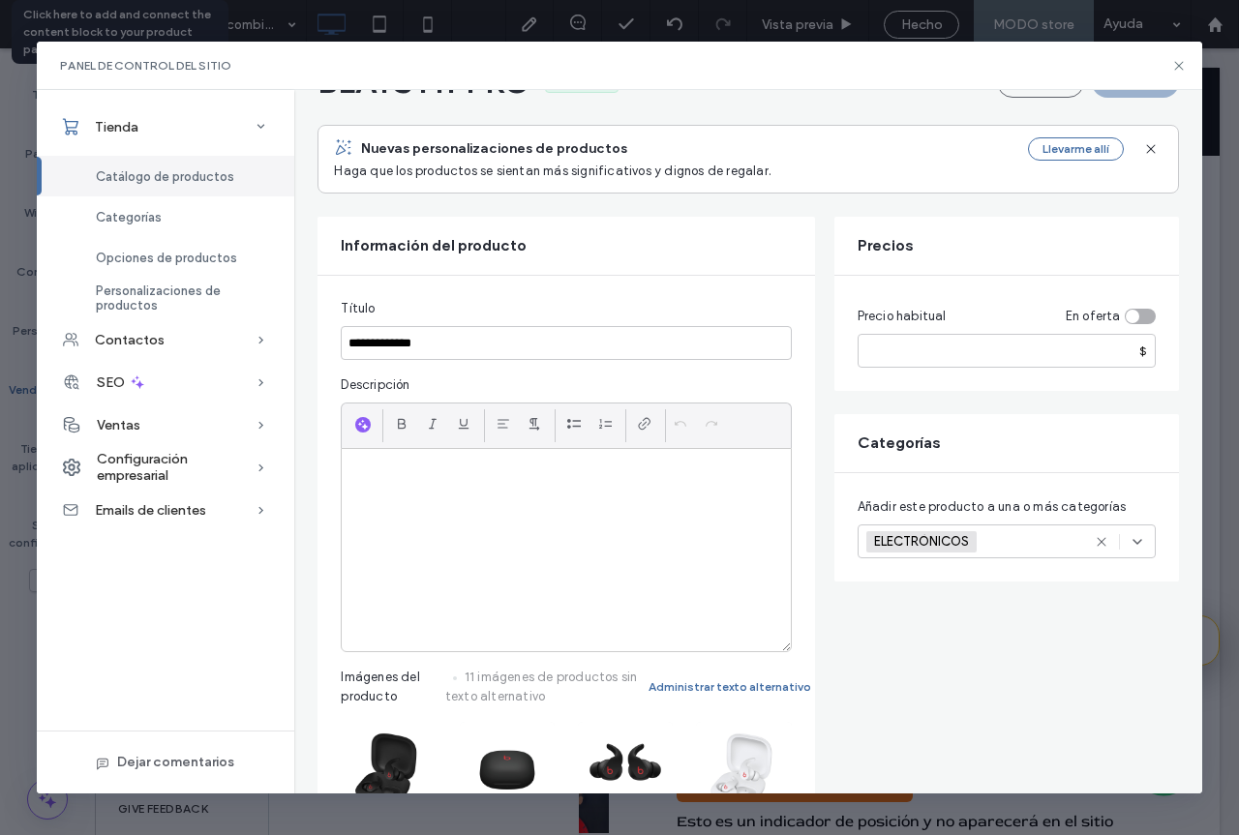
scroll to position [290, 0]
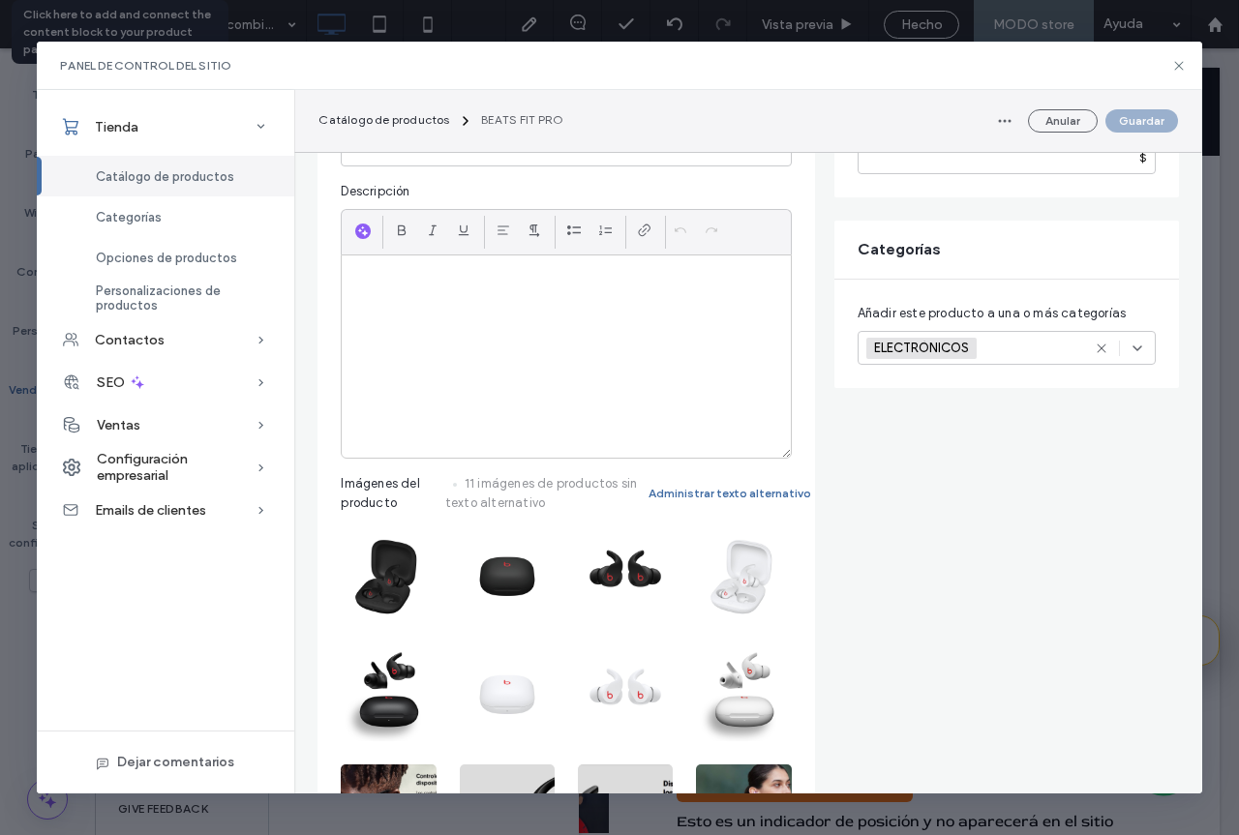
drag, startPoint x: 693, startPoint y: 375, endPoint x: 567, endPoint y: 250, distance: 177.9
click at [692, 375] on p at bounding box center [565, 383] width 419 height 17
click at [644, 235] on use at bounding box center [645, 231] width 12 height 12
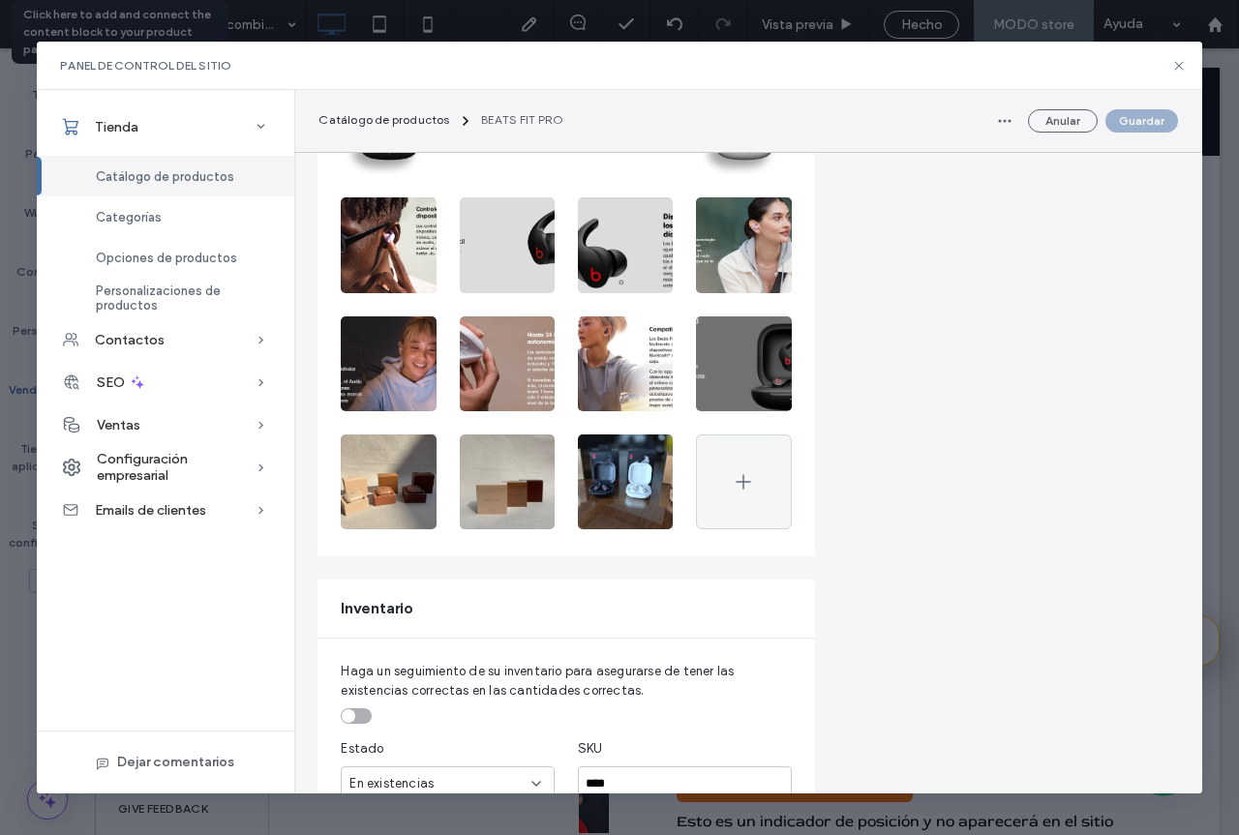
scroll to position [871, 0]
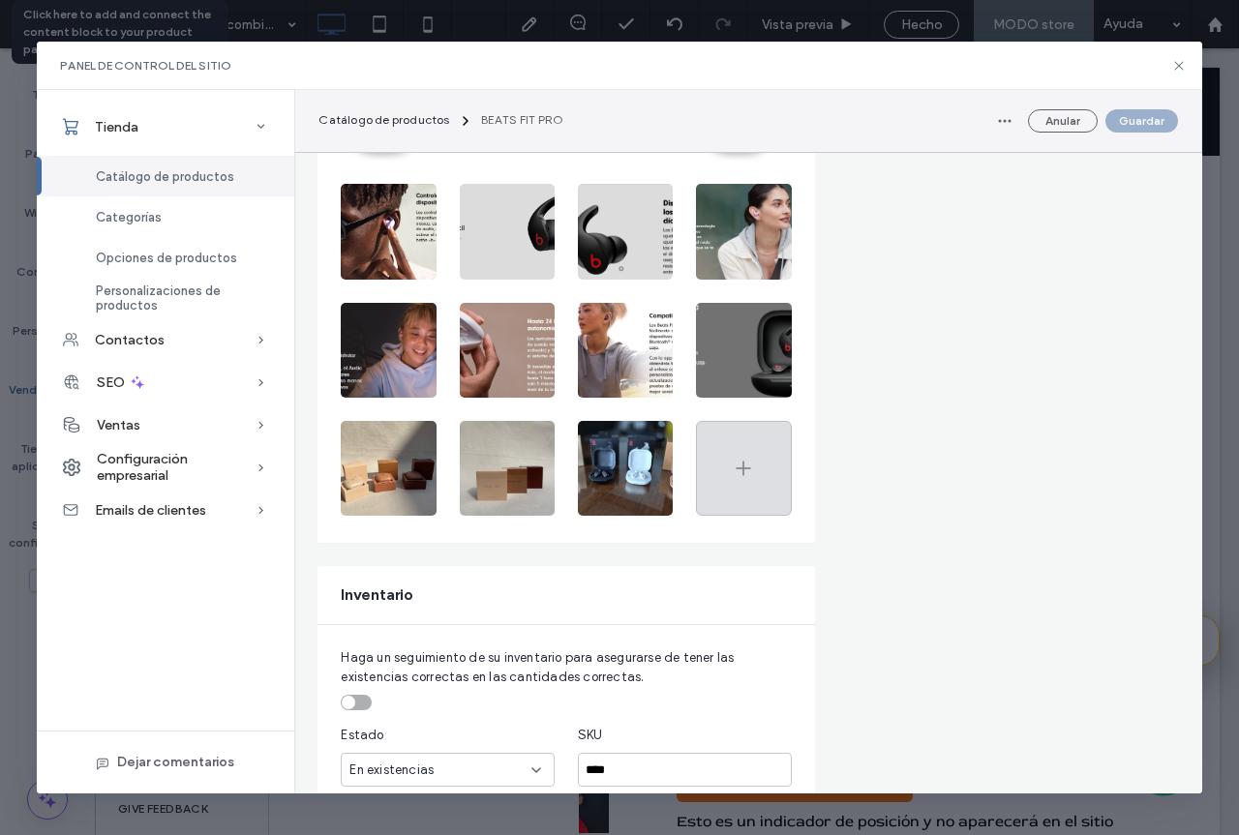
click at [741, 473] on icon at bounding box center [743, 468] width 23 height 23
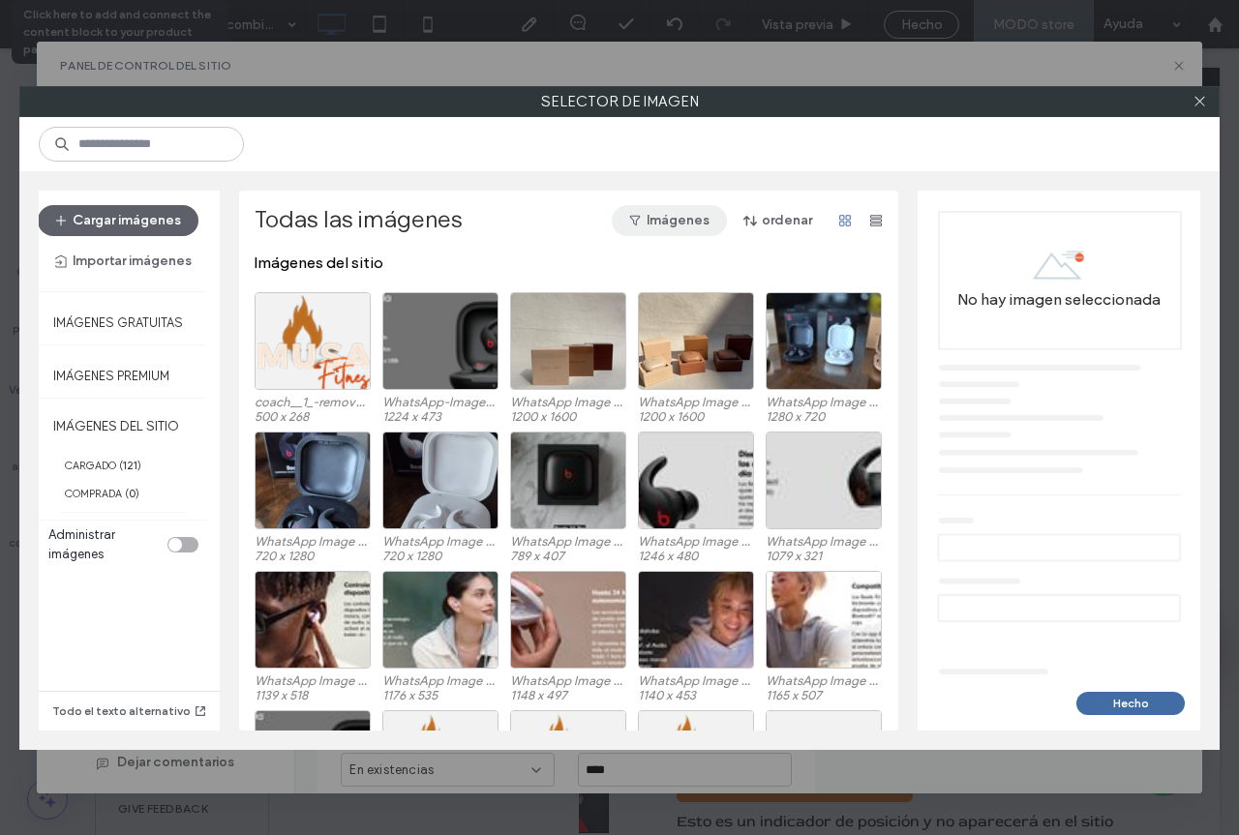
click at [670, 217] on button "Imágenes" at bounding box center [669, 220] width 115 height 31
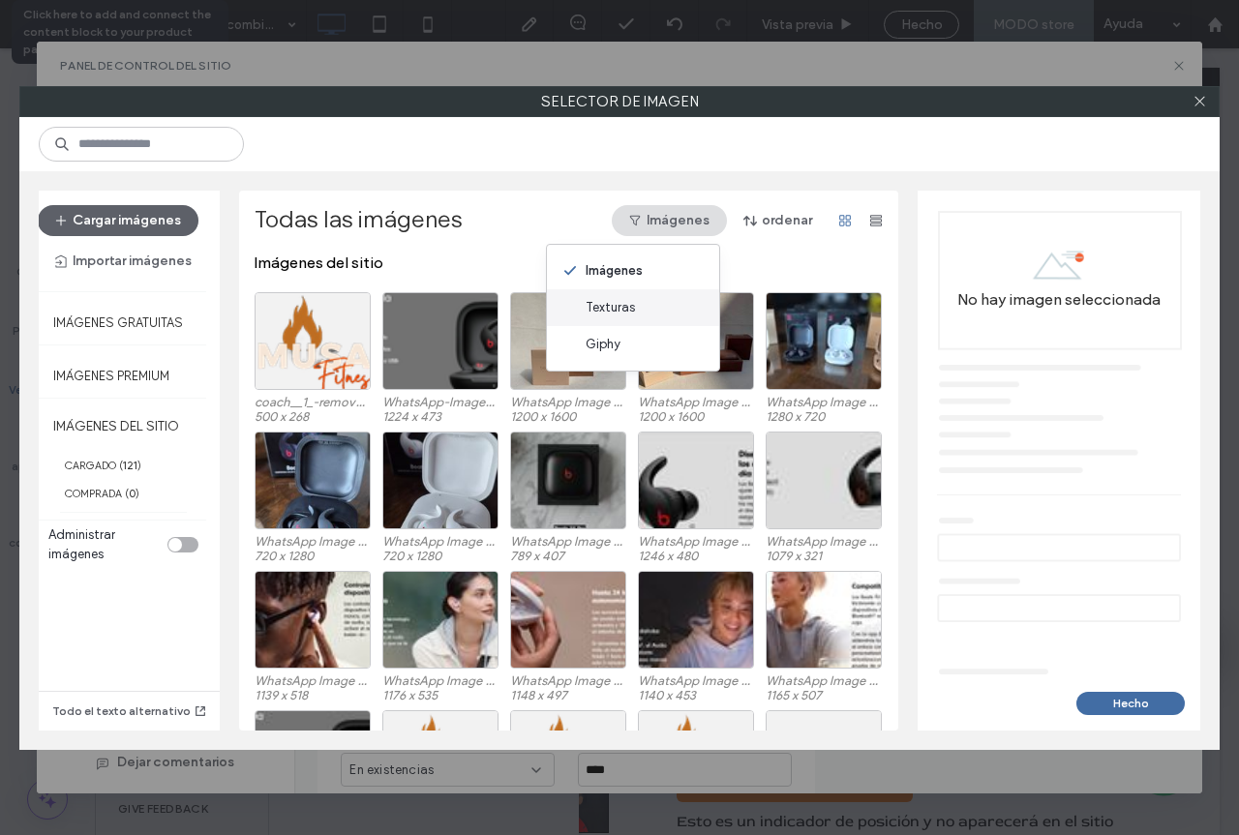
click at [670, 301] on div "Texturas" at bounding box center [633, 307] width 172 height 37
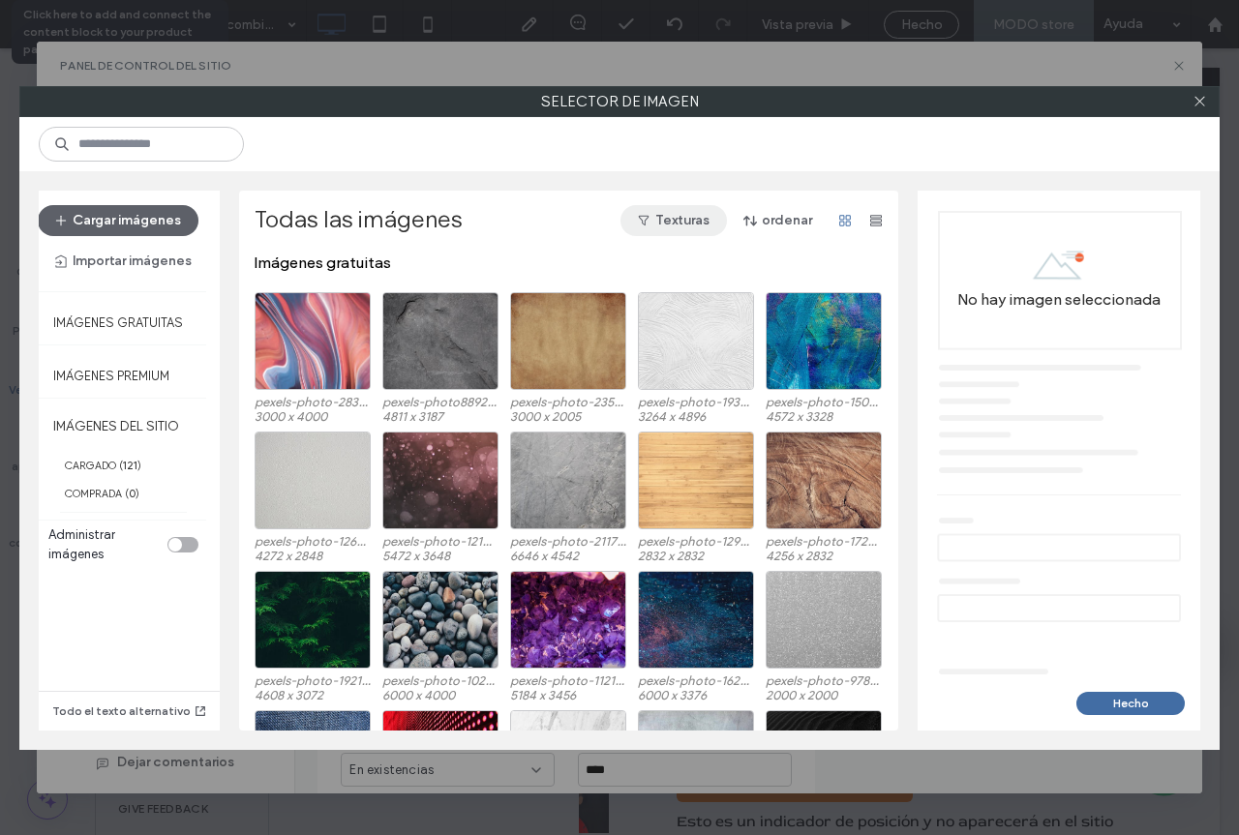
click at [674, 224] on button "Texturas" at bounding box center [673, 220] width 106 height 31
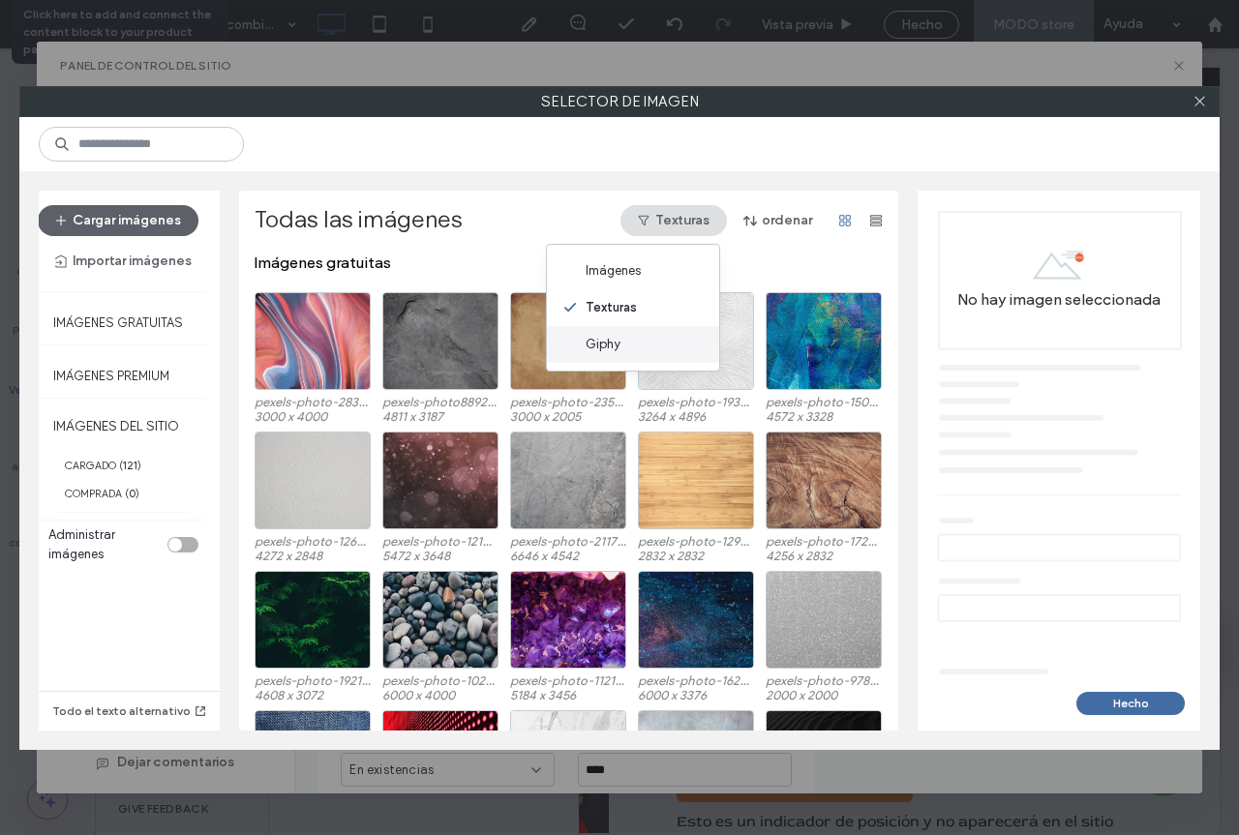
click at [670, 345] on div "Giphy" at bounding box center [633, 344] width 172 height 37
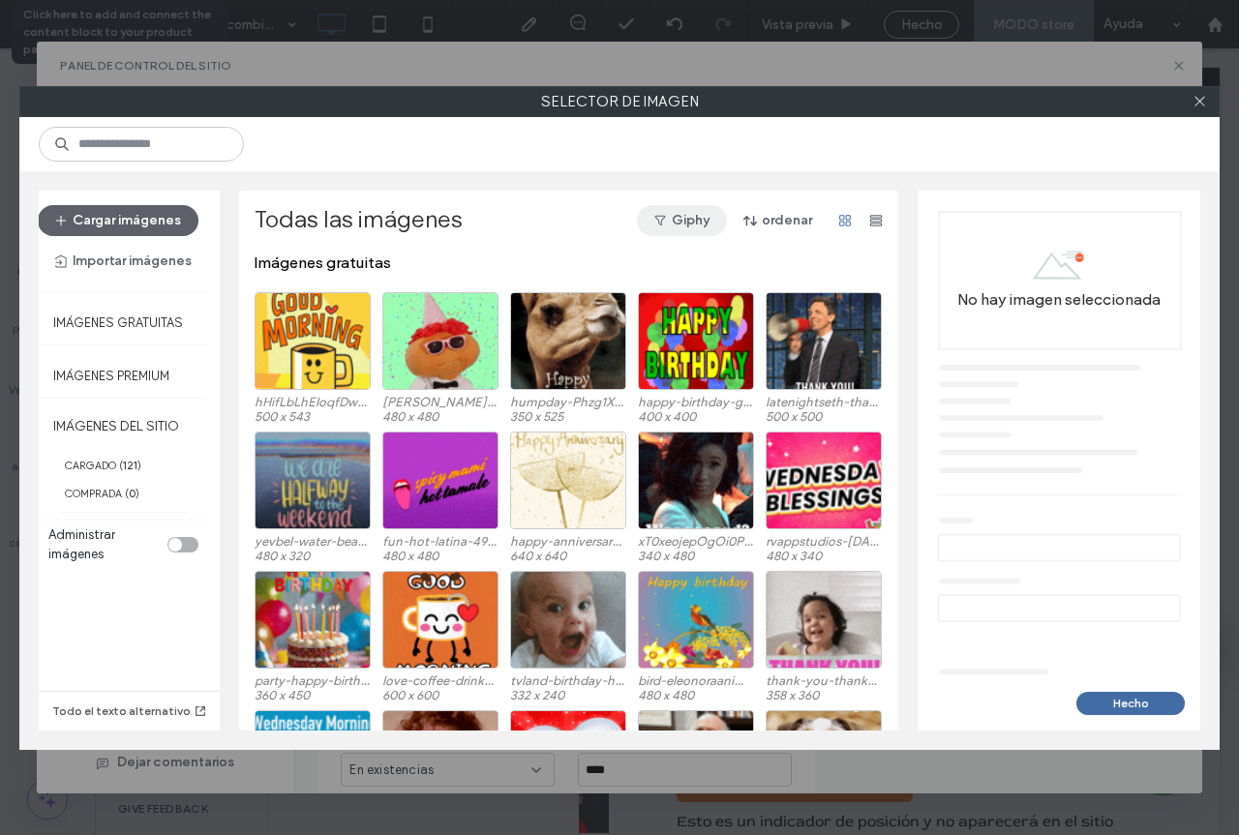
click at [674, 212] on button "Giphy" at bounding box center [682, 220] width 90 height 31
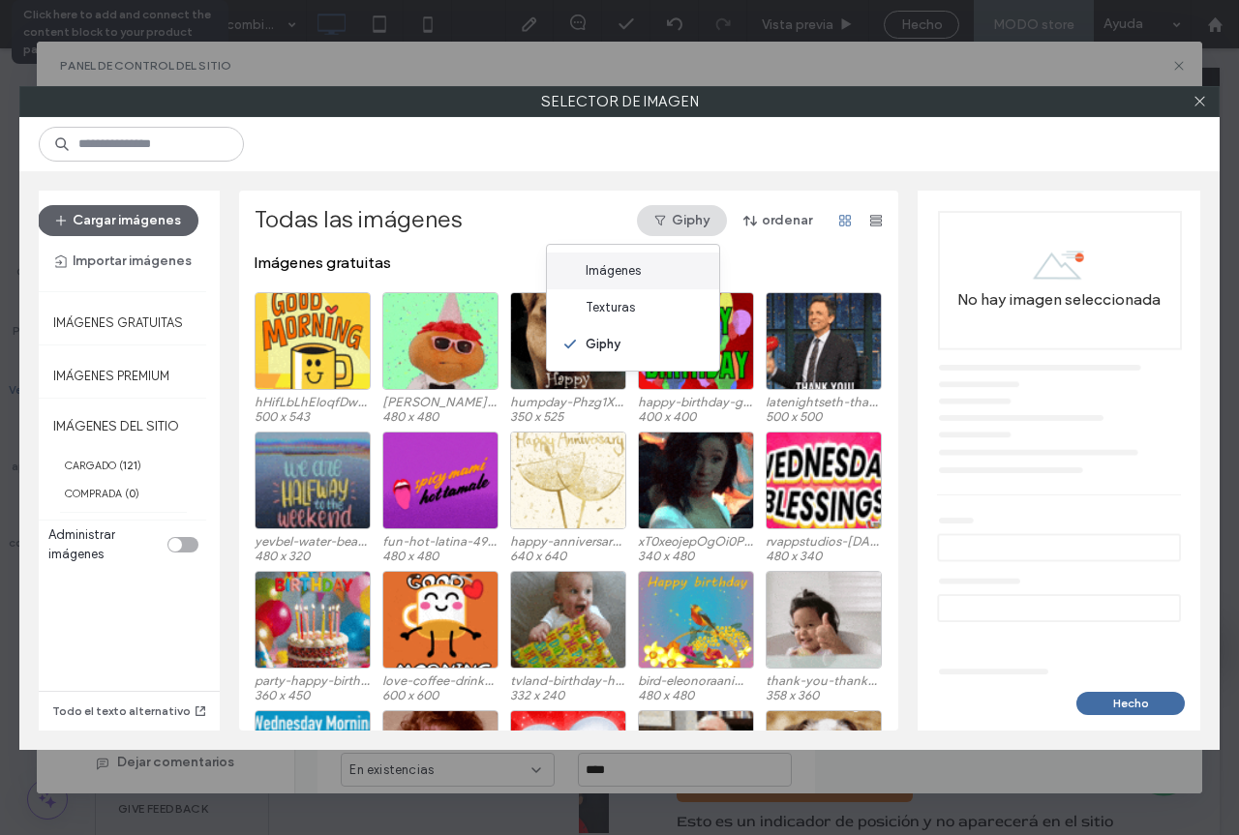
click at [655, 272] on div "Imágenes" at bounding box center [633, 271] width 172 height 37
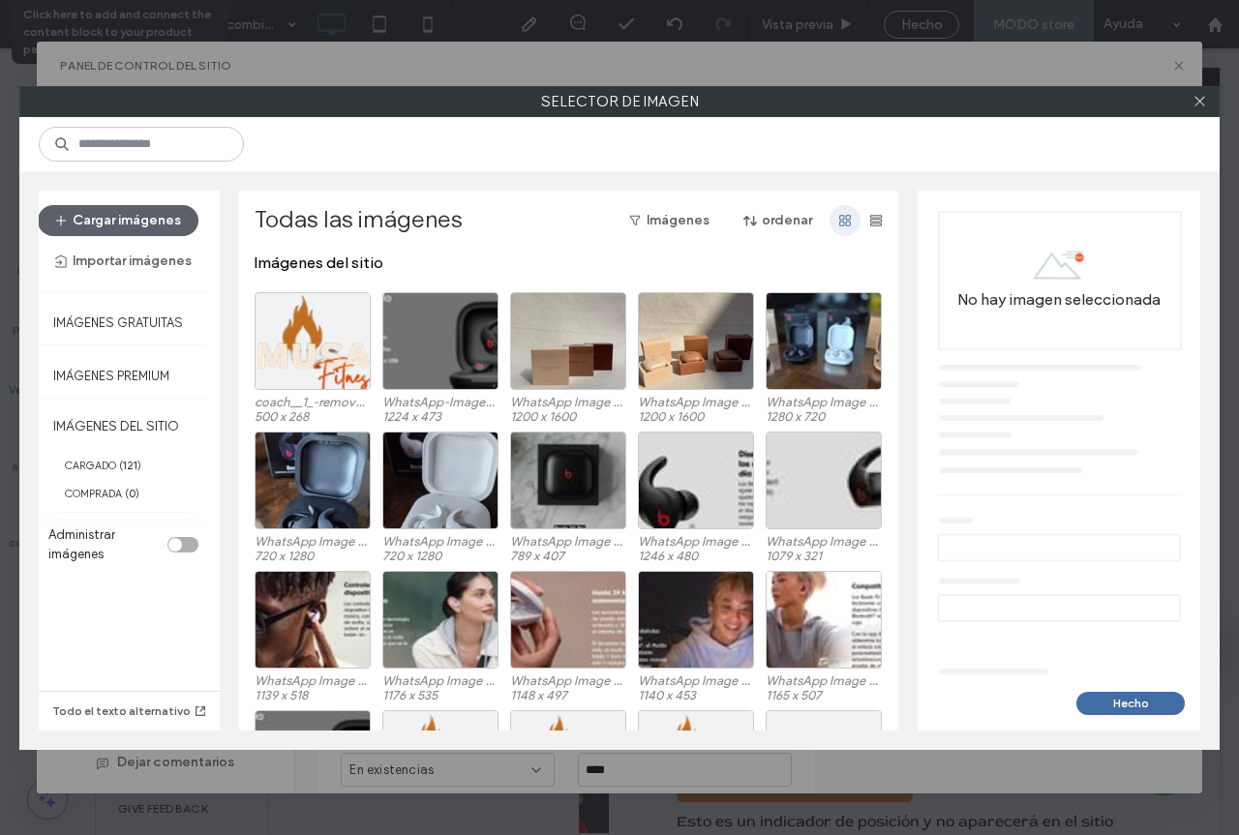
click at [835, 230] on span "button" at bounding box center [844, 220] width 31 height 31
click at [868, 225] on icon "button" at bounding box center [875, 220] width 15 height 15
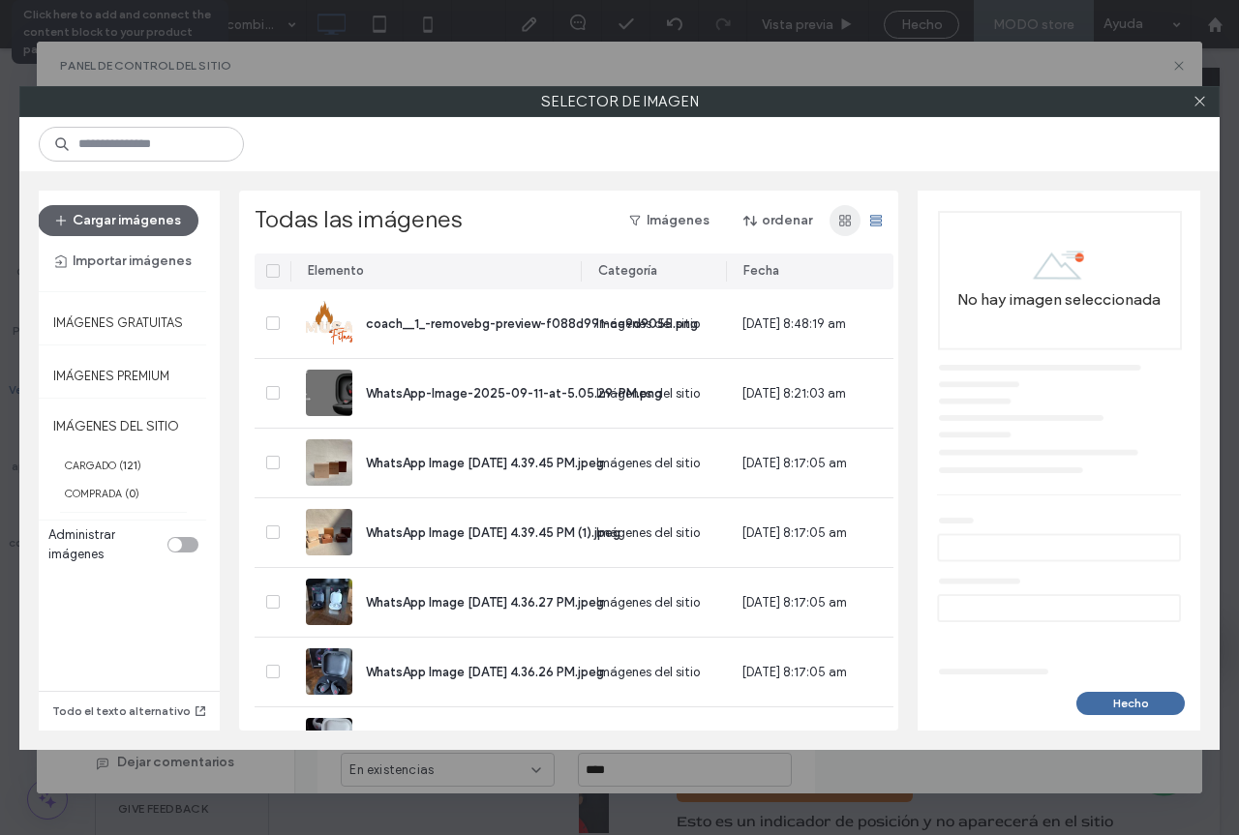
click at [839, 223] on use "button" at bounding box center [845, 221] width 12 height 12
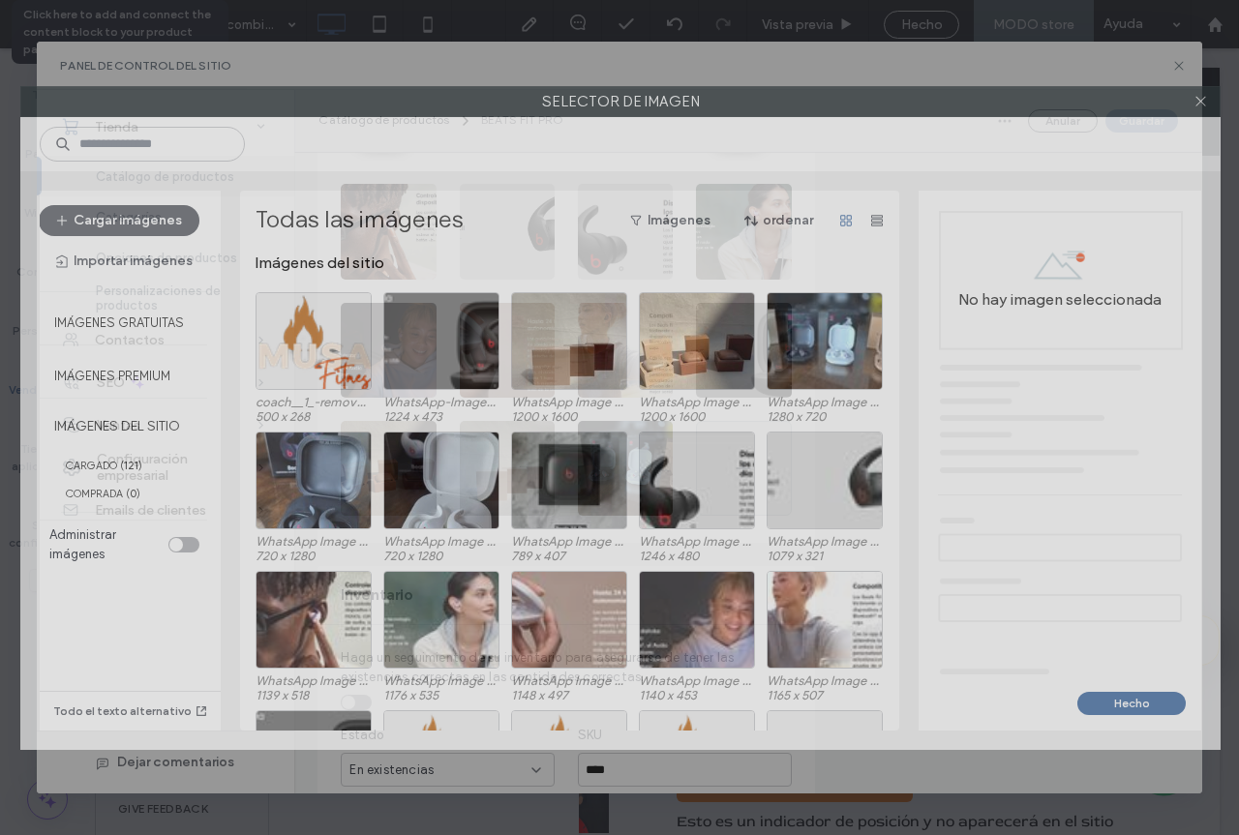
click at [583, 101] on label "Selector de imagen" at bounding box center [620, 101] width 1198 height 29
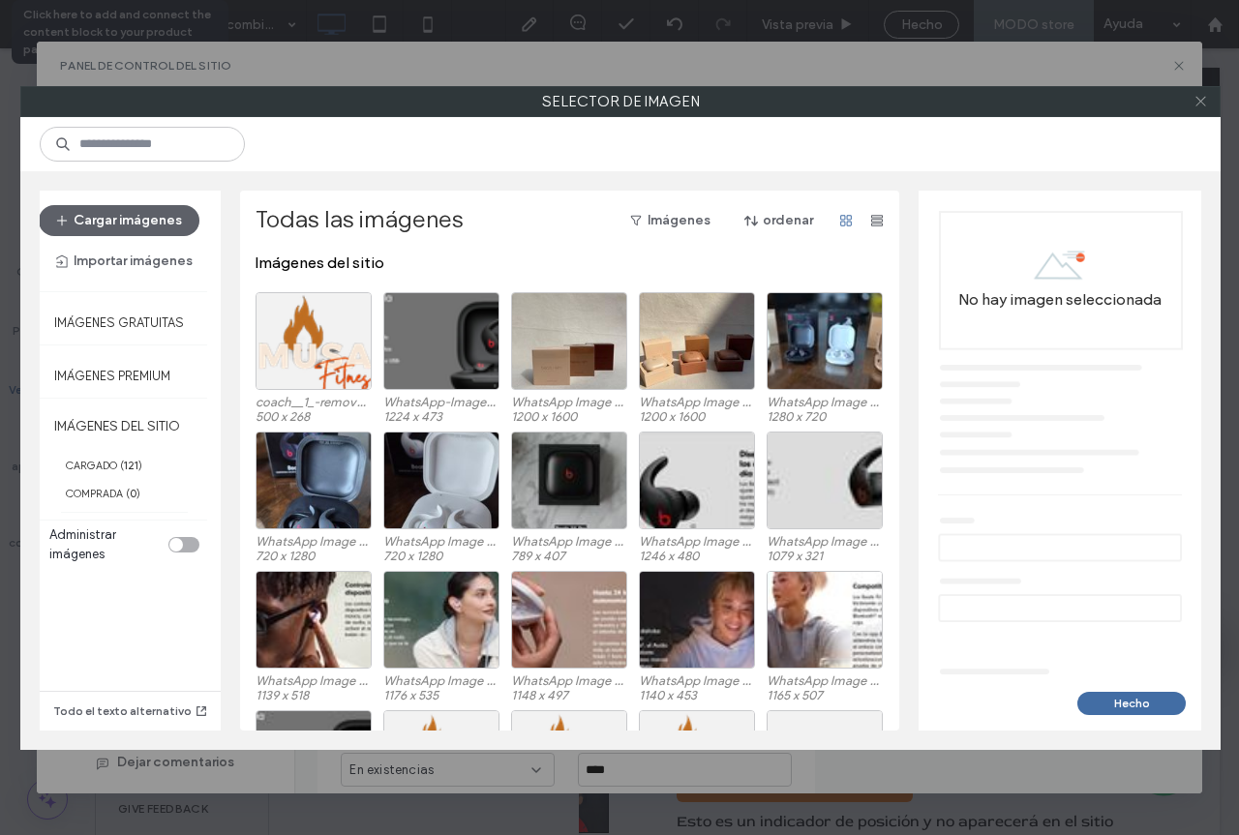
click at [1204, 101] on icon at bounding box center [1200, 101] width 15 height 15
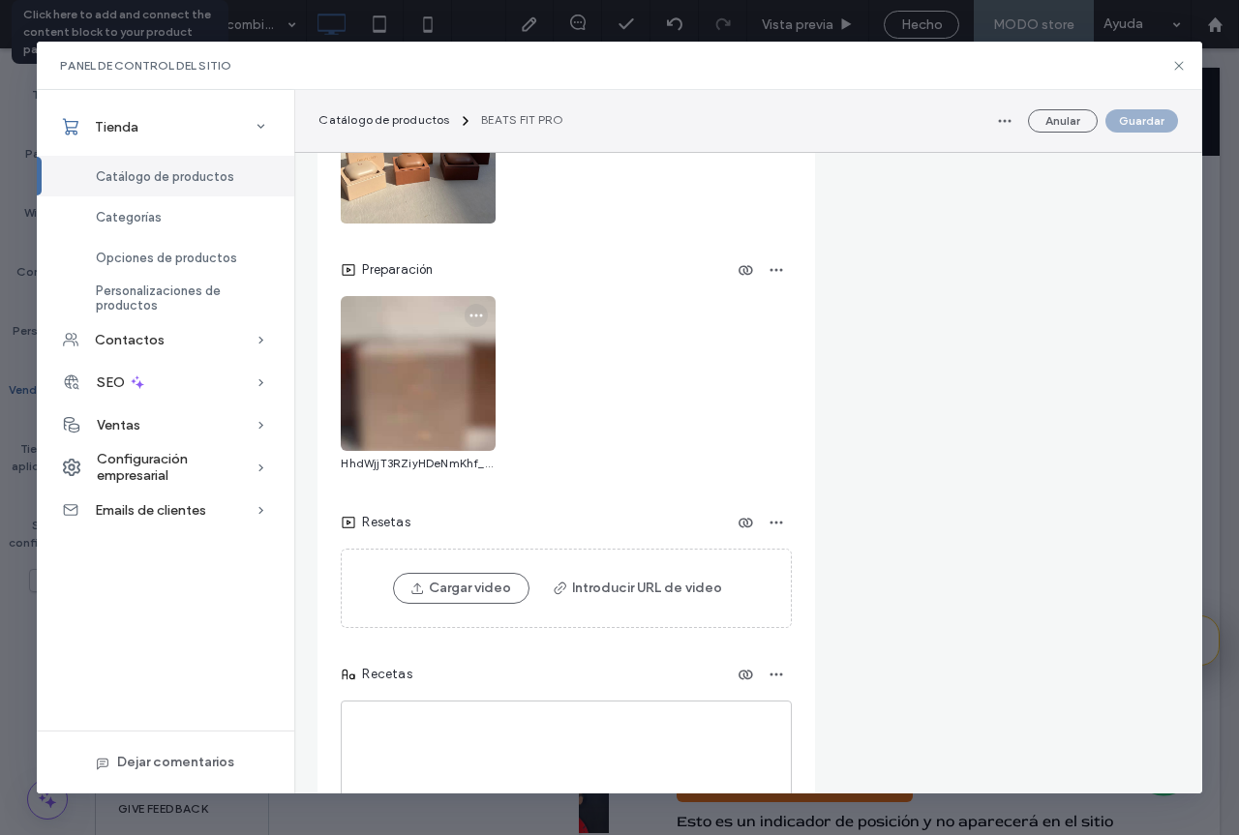
scroll to position [3581, 0]
click at [470, 321] on icon "button" at bounding box center [475, 313] width 15 height 15
click at [484, 321] on icon "button" at bounding box center [475, 313] width 15 height 15
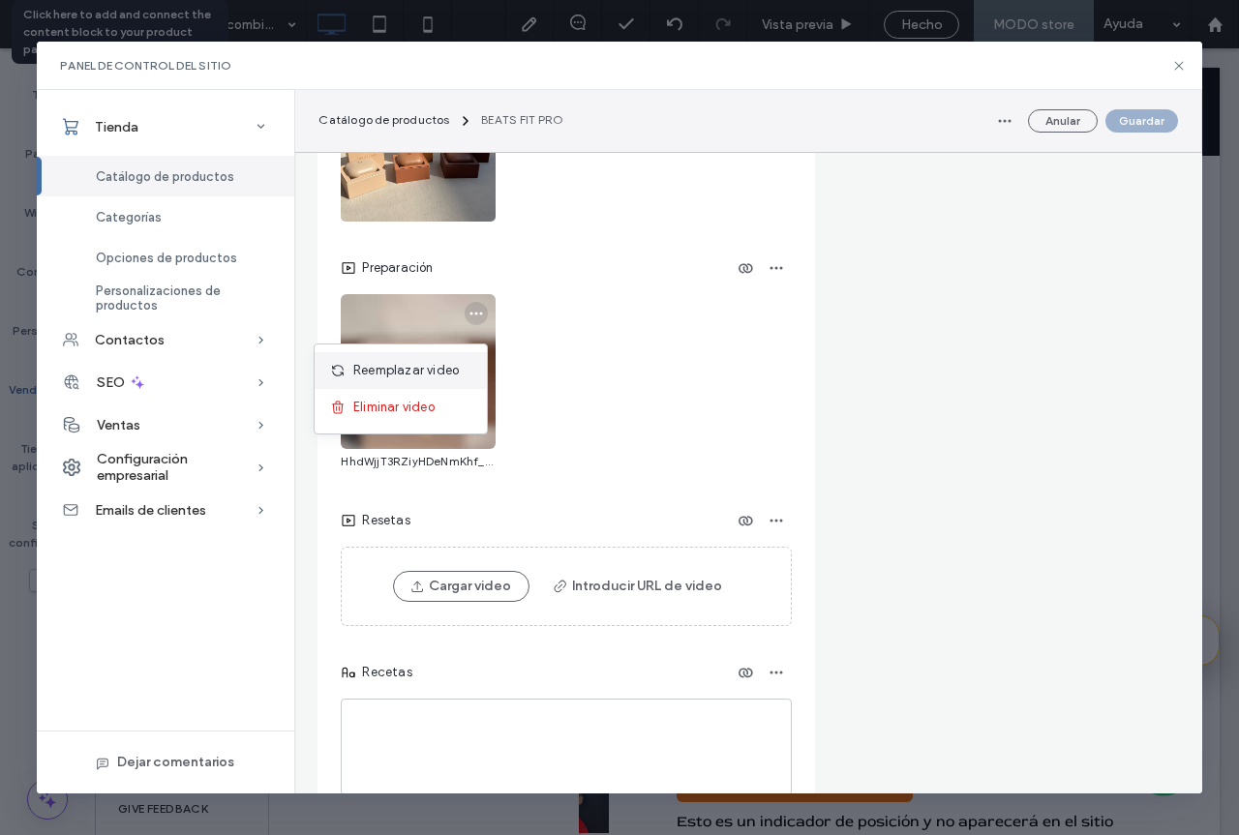
click at [430, 371] on span "Reemplazar video" at bounding box center [405, 370] width 105 height 19
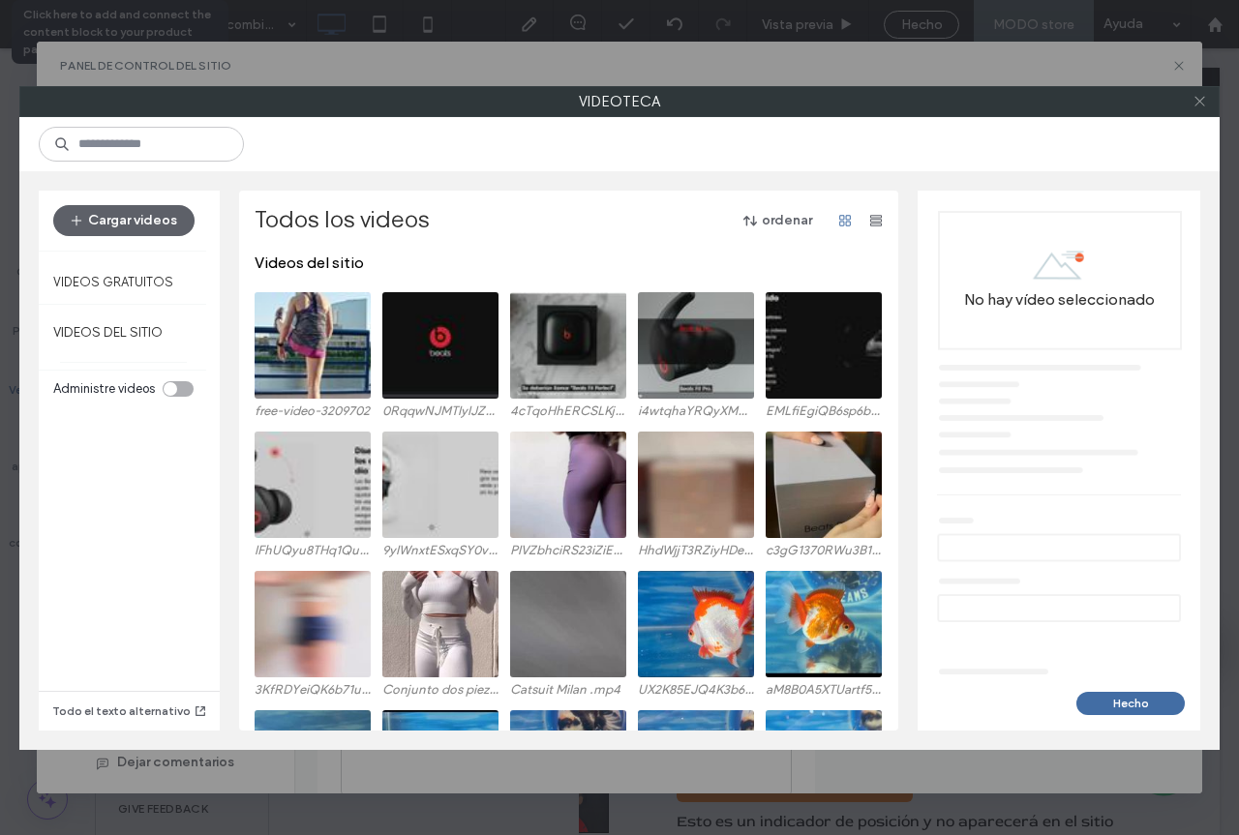
click at [1204, 103] on icon at bounding box center [1199, 101] width 15 height 15
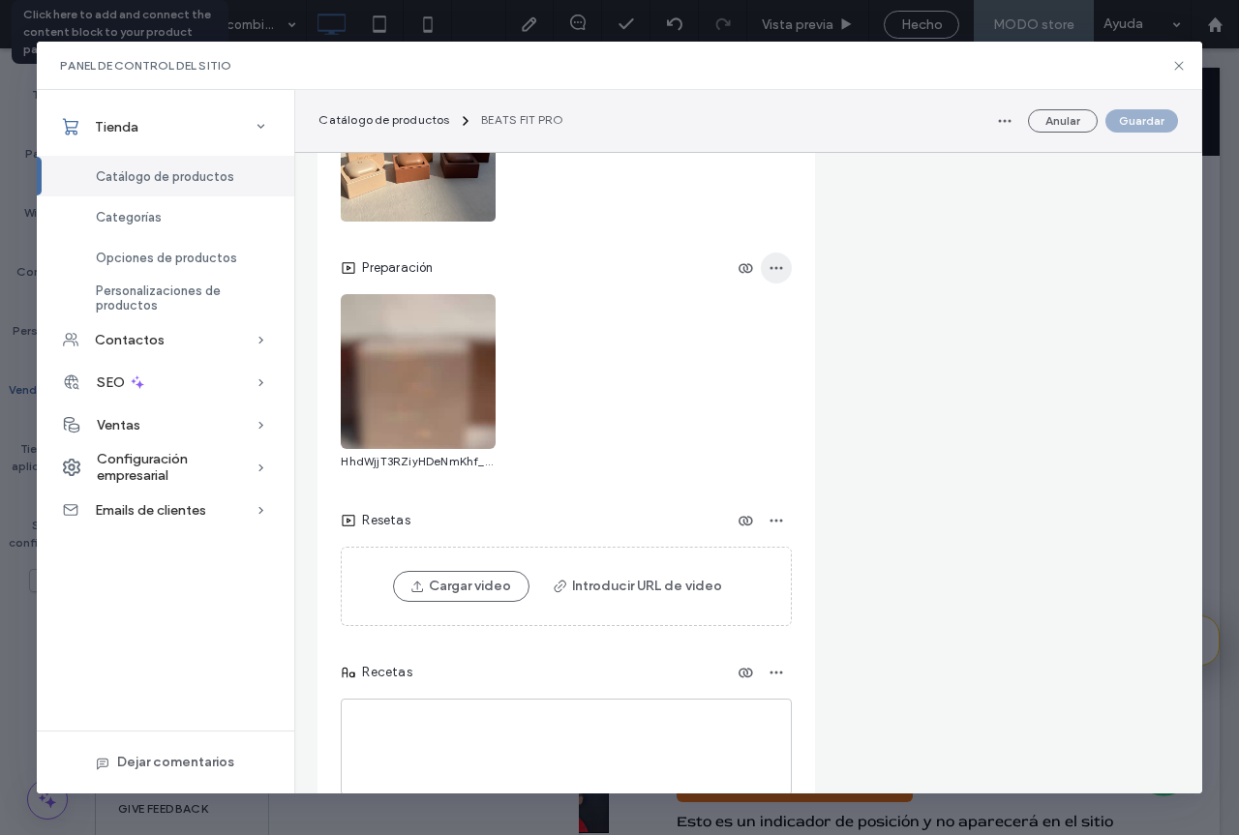
click at [775, 276] on icon "button" at bounding box center [775, 267] width 15 height 15
click at [471, 315] on use "button" at bounding box center [476, 314] width 13 height 3
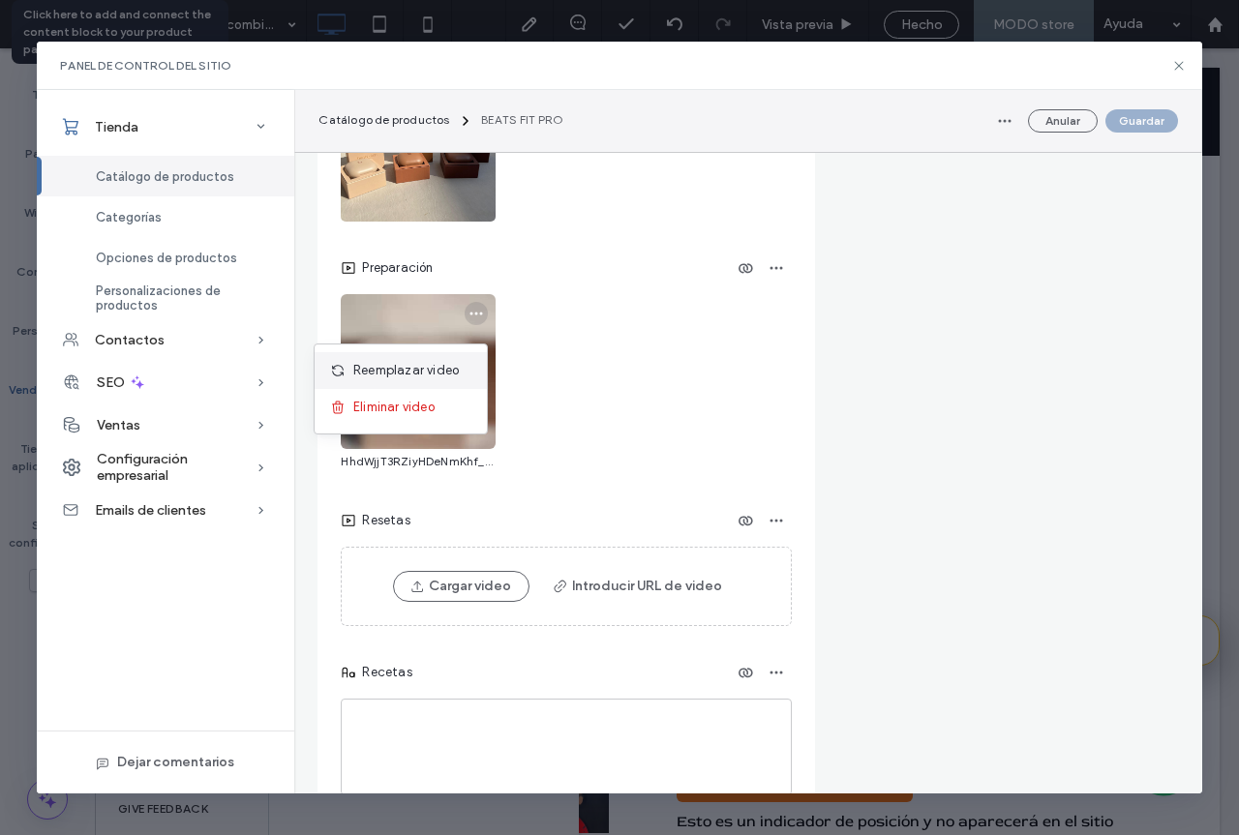
click at [419, 379] on span "Reemplazar video" at bounding box center [405, 370] width 105 height 19
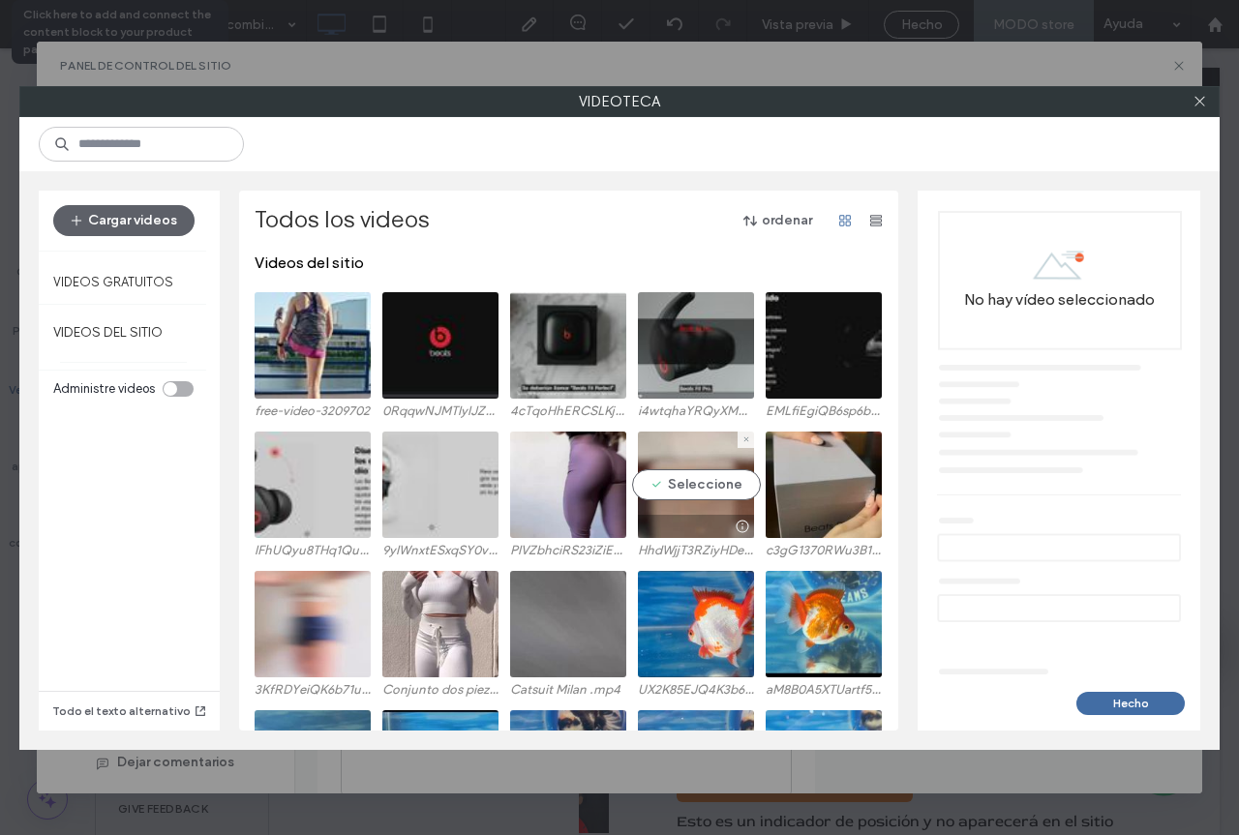
click at [703, 485] on video at bounding box center [696, 485] width 116 height 106
click at [678, 490] on video at bounding box center [696, 485] width 116 height 106
click at [699, 487] on video at bounding box center [696, 485] width 116 height 106
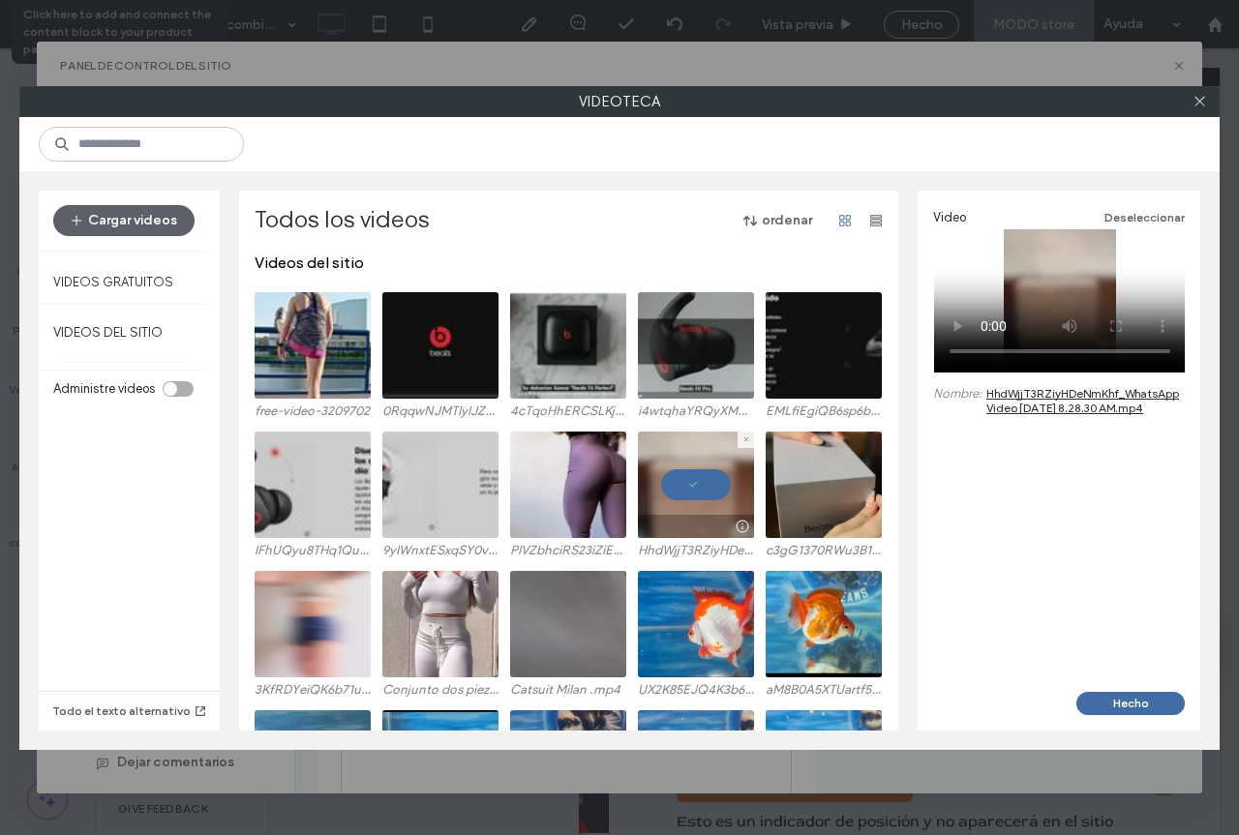
click at [1033, 399] on link "HhdWjjT3RZiyHDeNmKhf_WhatsApp Video [DATE] 8.28.30 AM.mp4" at bounding box center [1085, 400] width 198 height 29
click at [121, 210] on button "Cargar videos" at bounding box center [123, 220] width 141 height 31
click at [1196, 99] on use at bounding box center [1199, 102] width 10 height 10
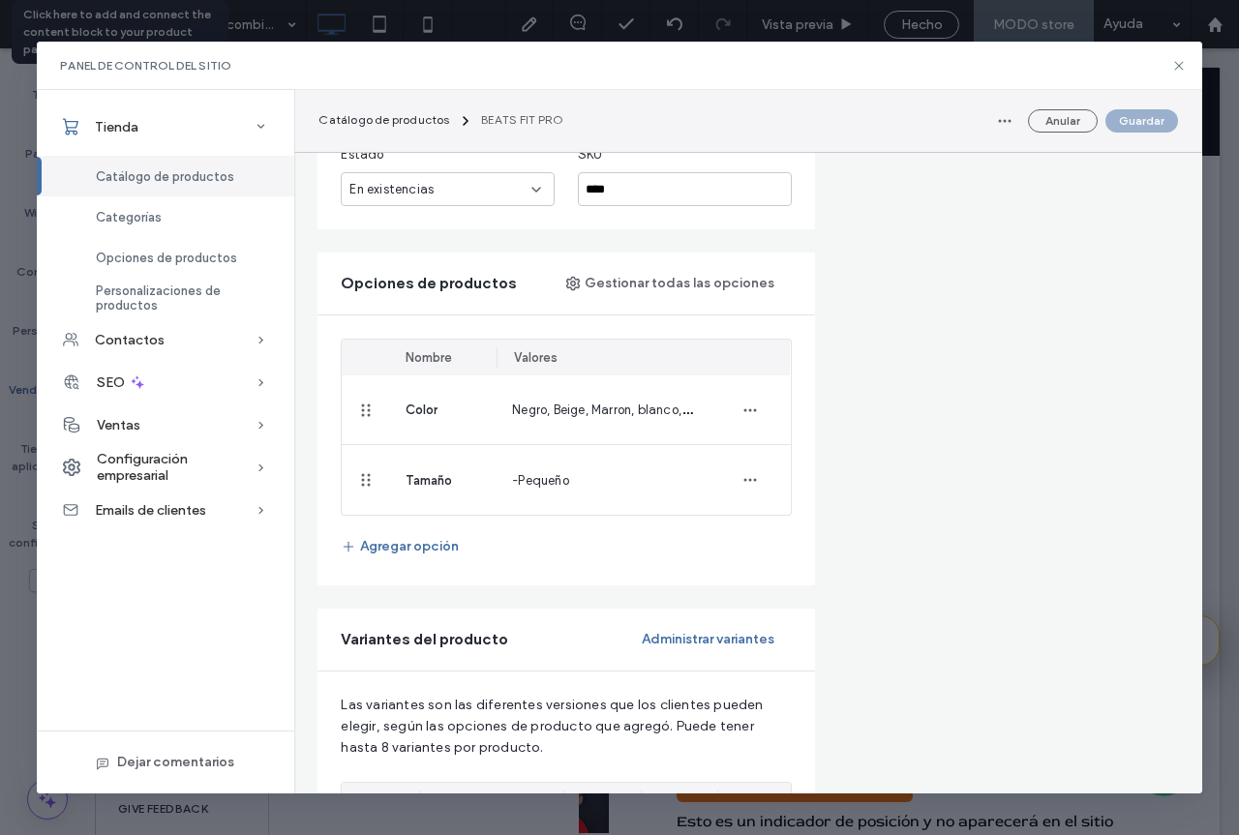
scroll to position [968, 0]
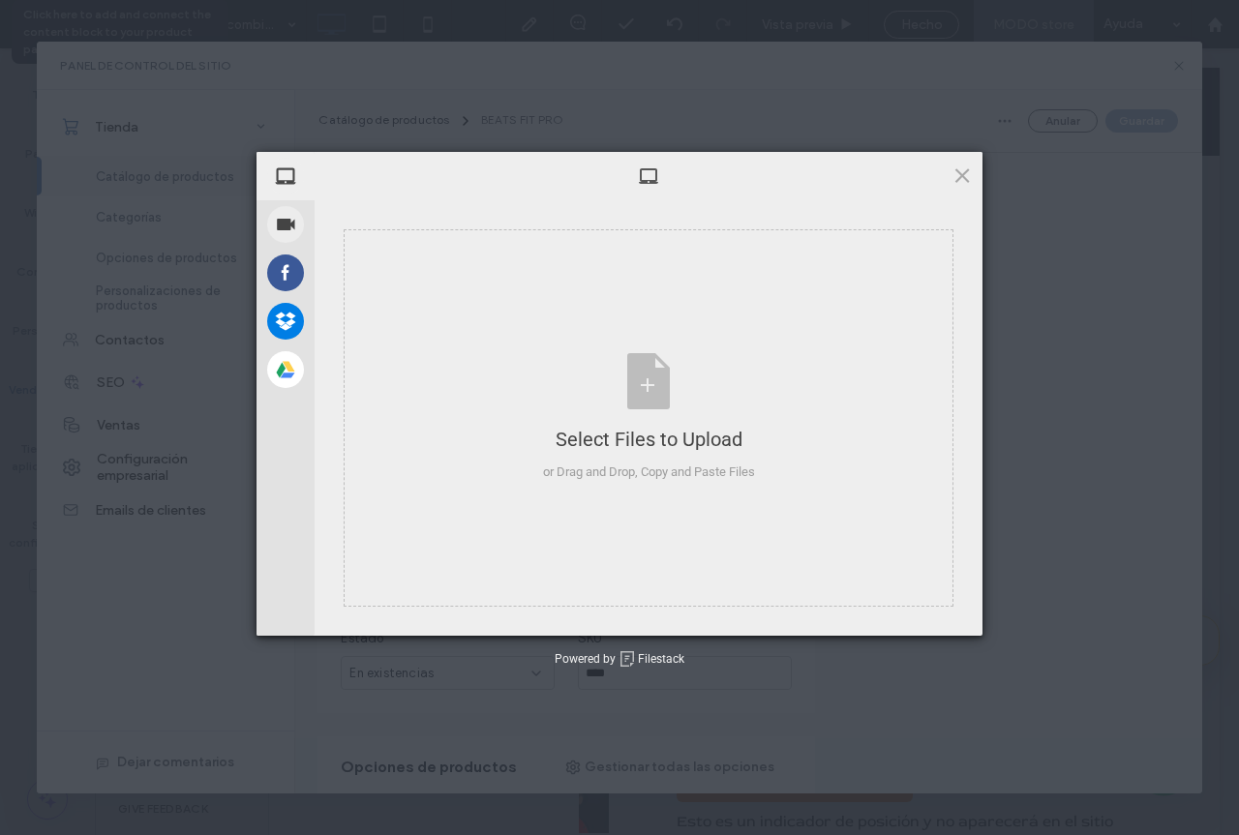
drag, startPoint x: 963, startPoint y: 182, endPoint x: 946, endPoint y: 184, distance: 16.6
click at [962, 181] on span at bounding box center [961, 175] width 21 height 21
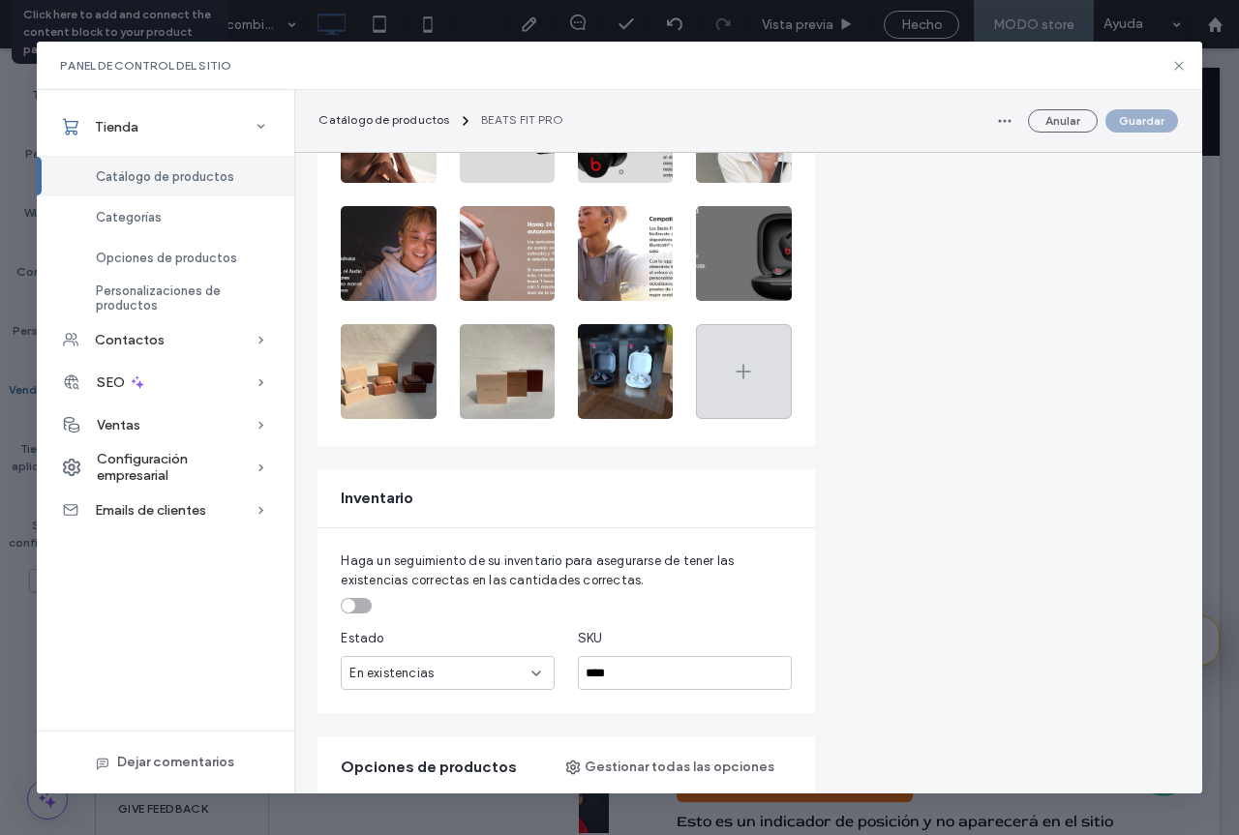
click at [741, 377] on icon at bounding box center [743, 371] width 23 height 23
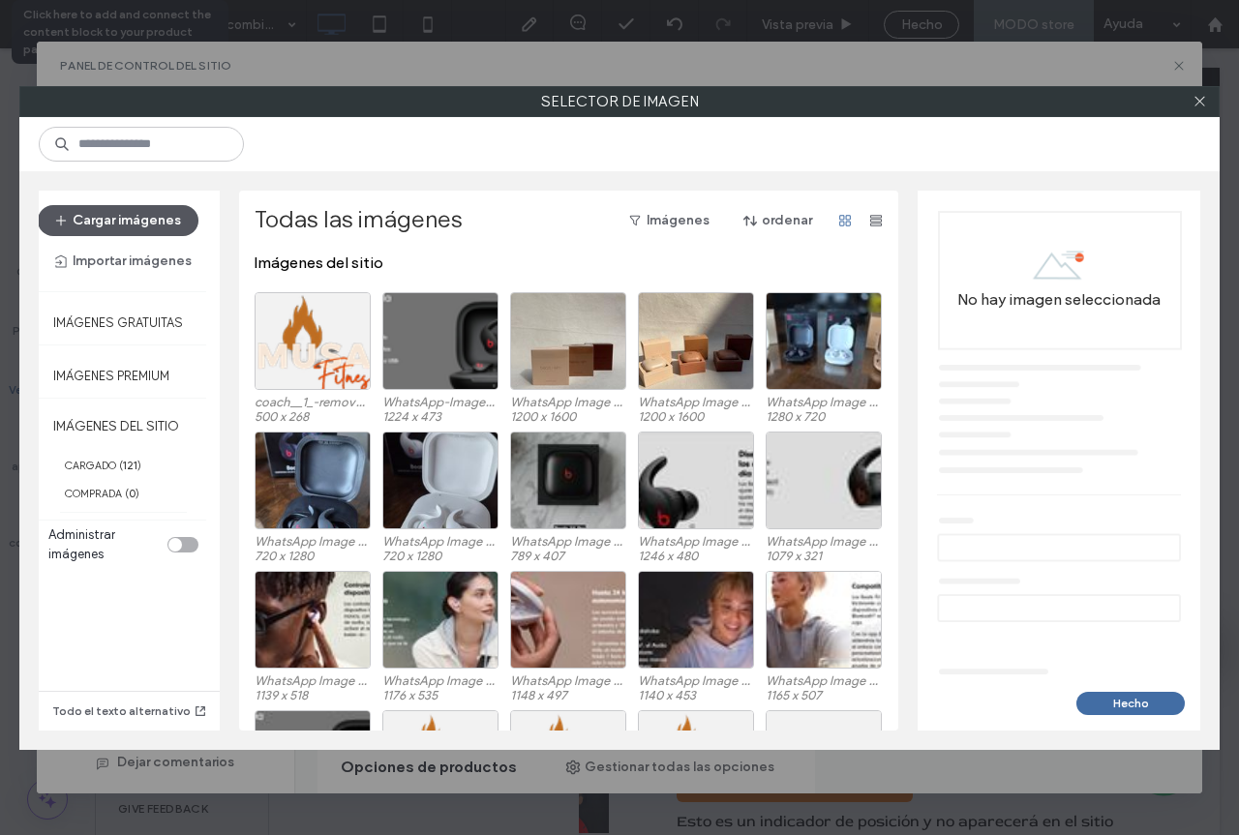
click at [133, 217] on button "Cargar imágenes" at bounding box center [118, 220] width 161 height 31
click at [651, 225] on button "Imágenes" at bounding box center [669, 220] width 115 height 31
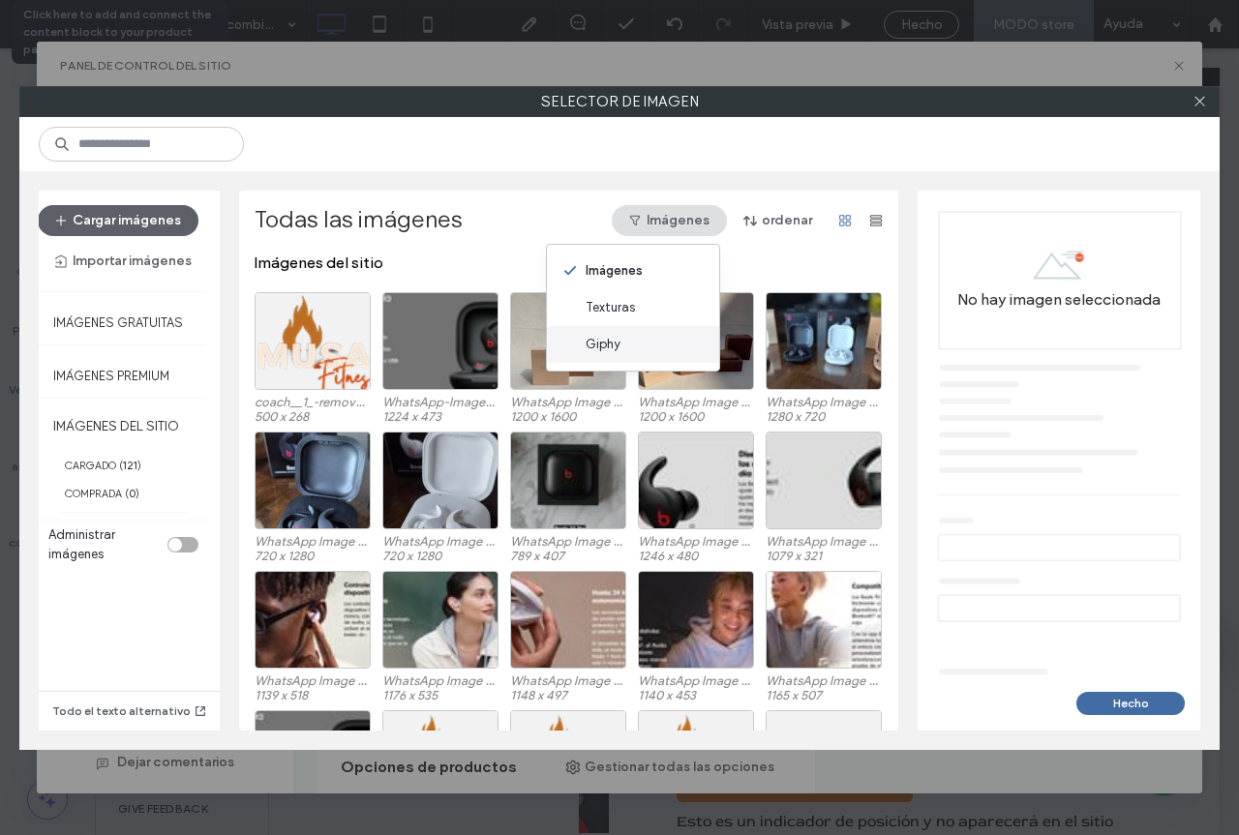
click at [614, 353] on span "Giphy" at bounding box center [602, 344] width 35 height 19
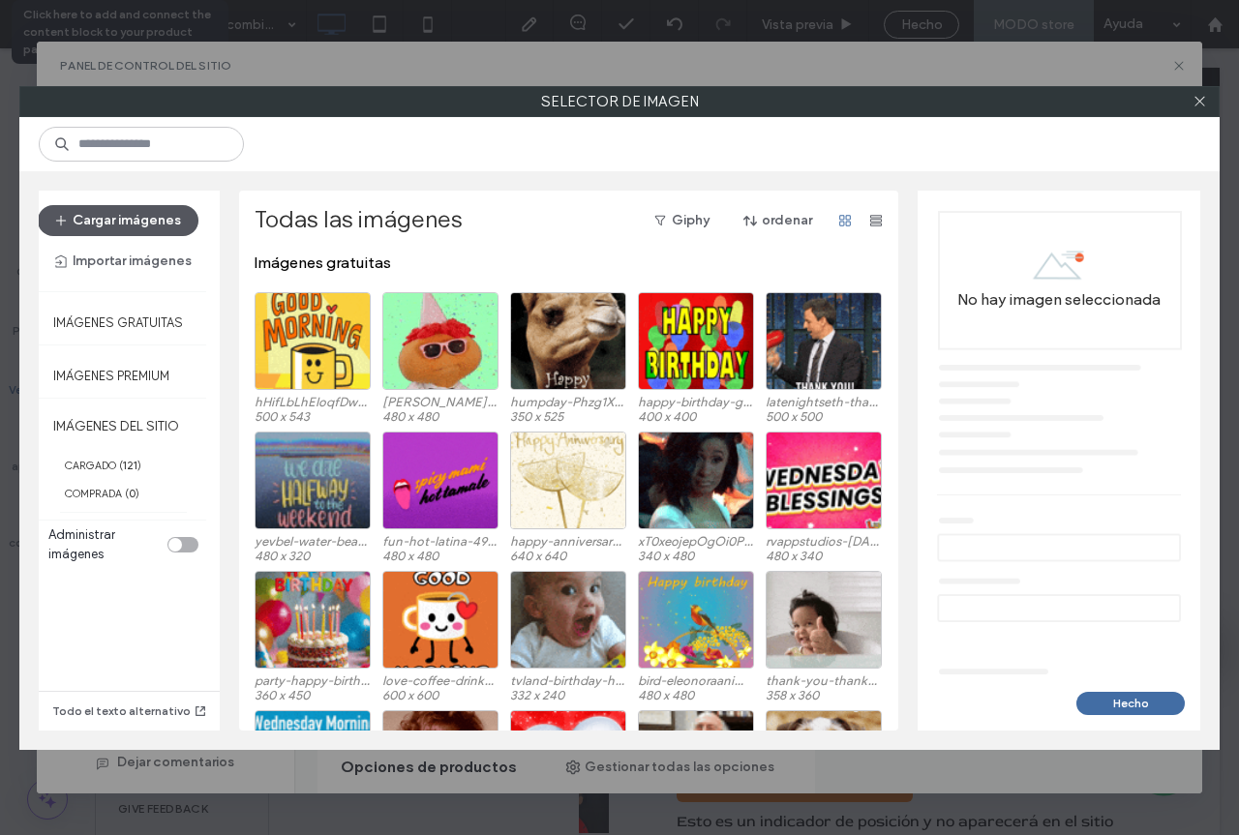
click at [115, 219] on button "Cargar imágenes" at bounding box center [118, 220] width 161 height 31
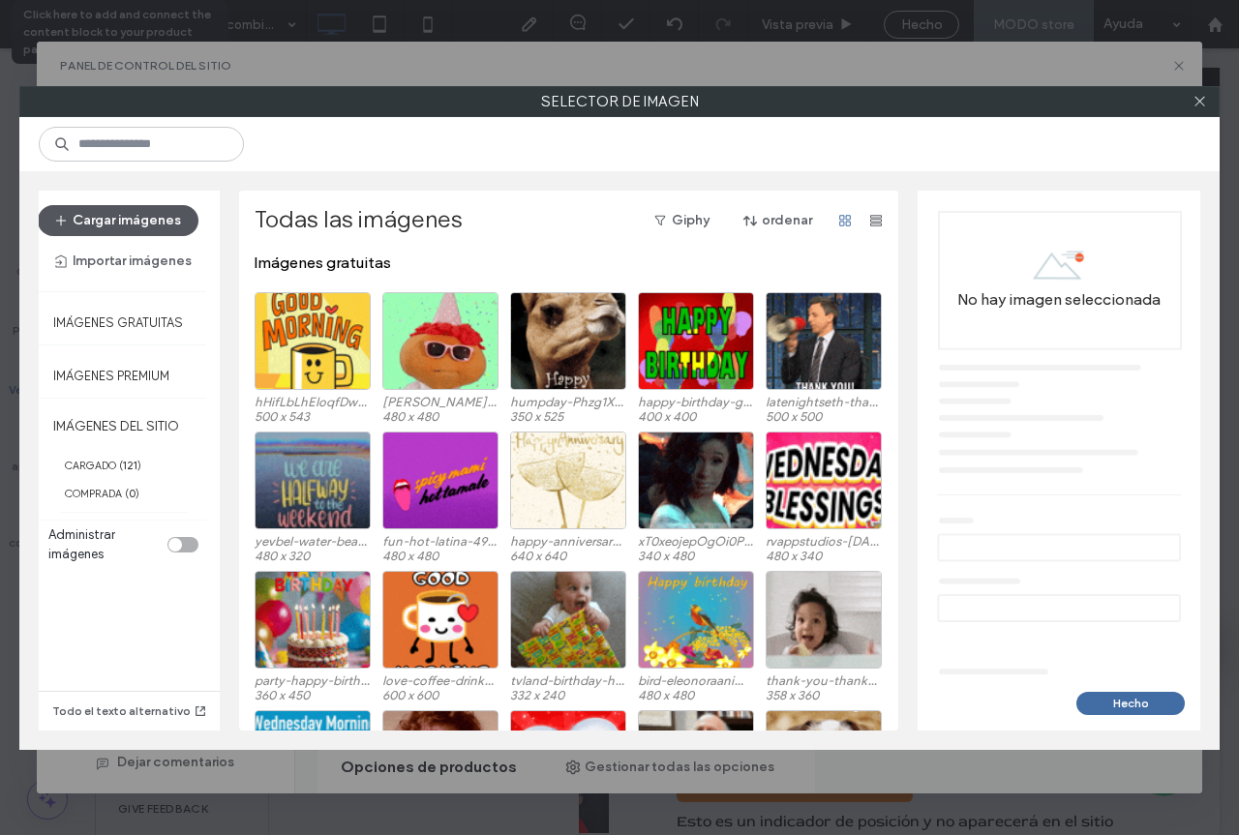
click at [115, 219] on button "Cargar imágenes" at bounding box center [118, 220] width 161 height 31
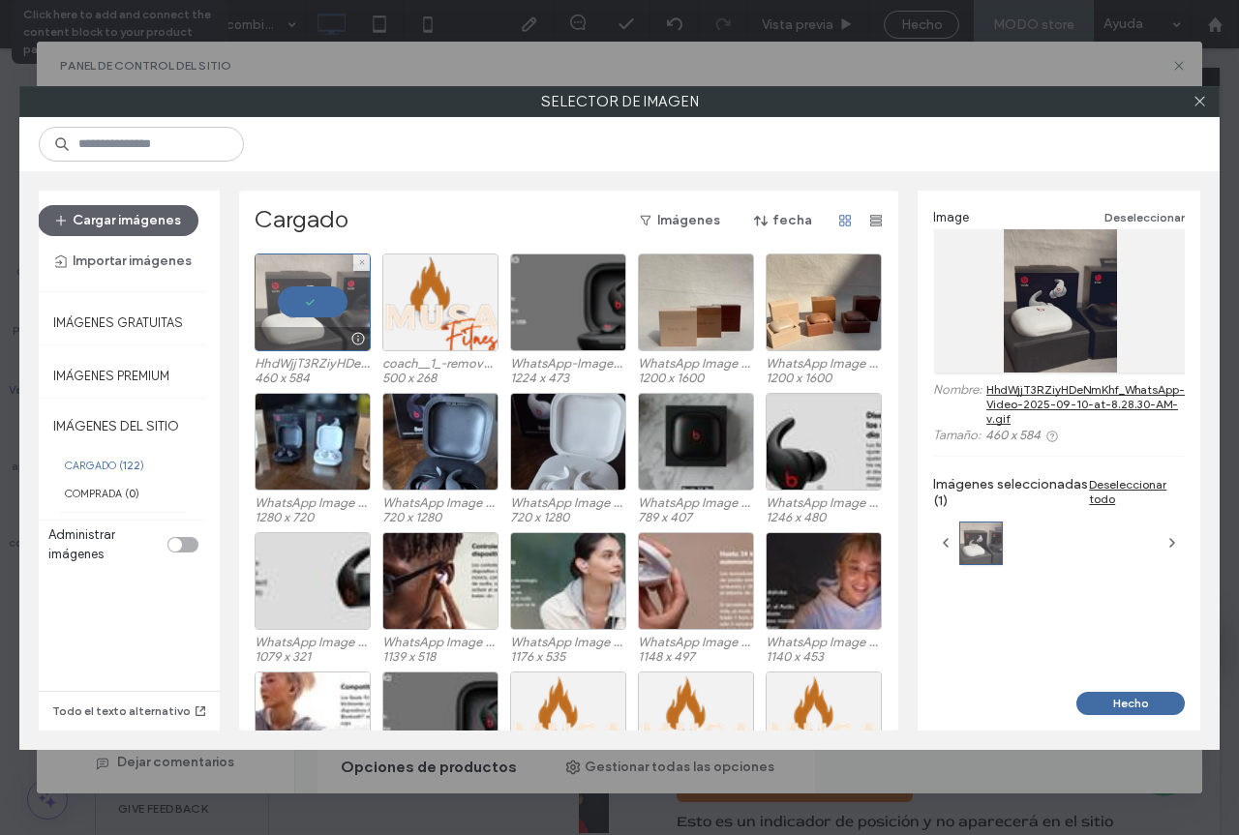
click at [298, 297] on div at bounding box center [313, 303] width 116 height 98
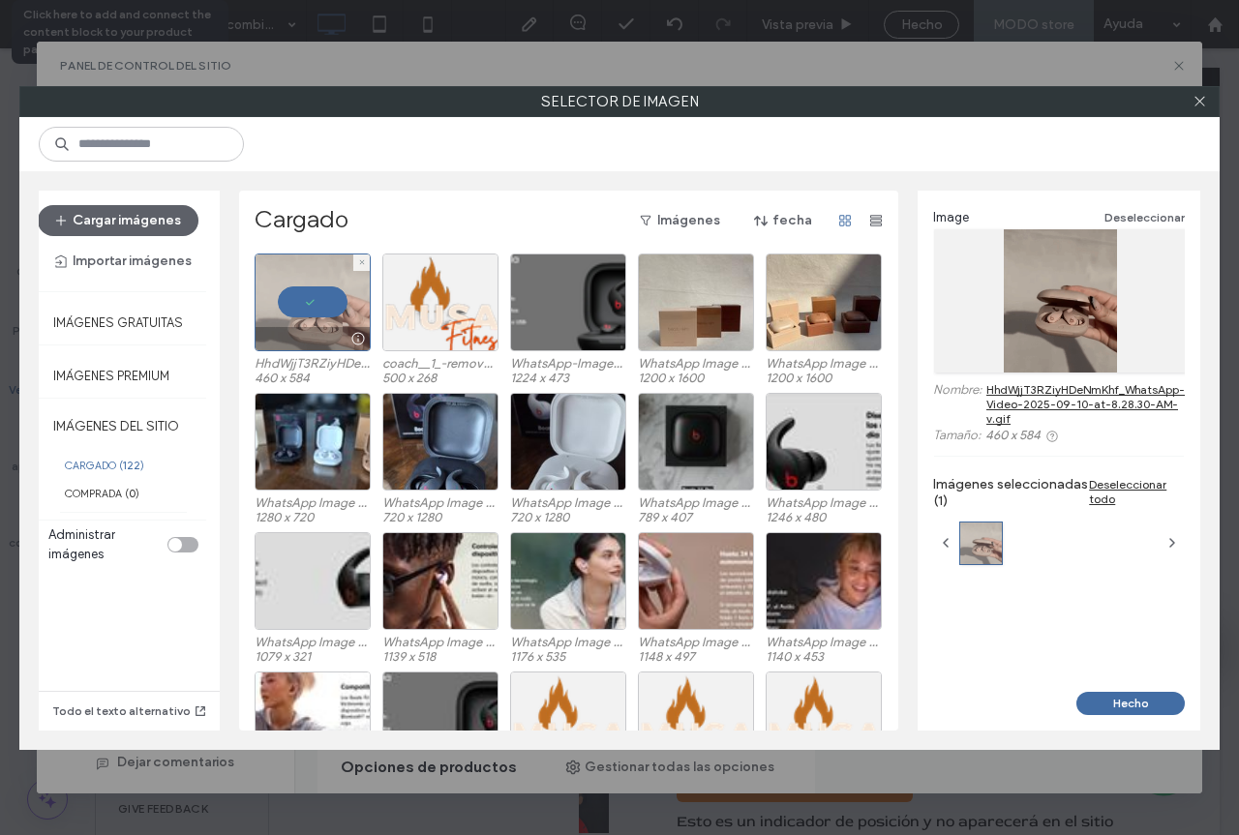
click at [298, 297] on div at bounding box center [313, 303] width 116 height 98
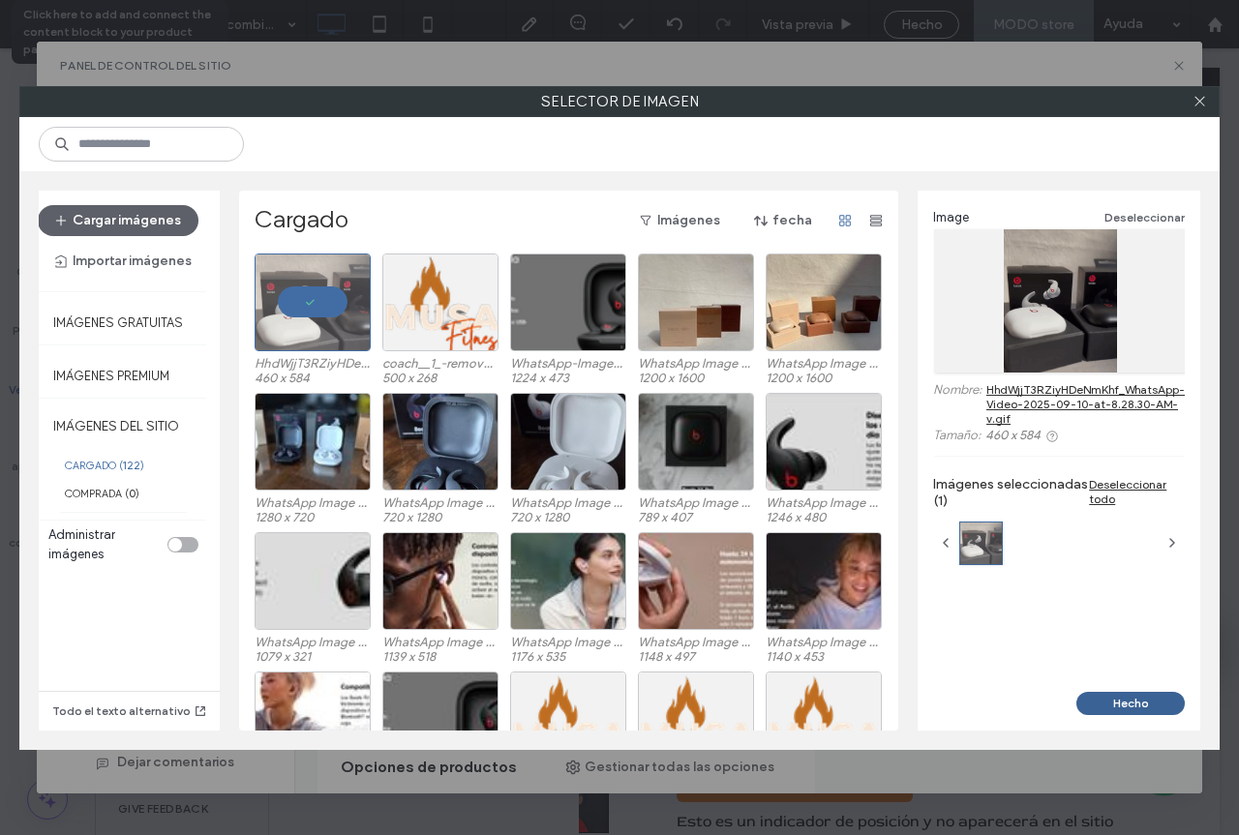
click at [1134, 698] on button "Hecho" at bounding box center [1130, 703] width 108 height 23
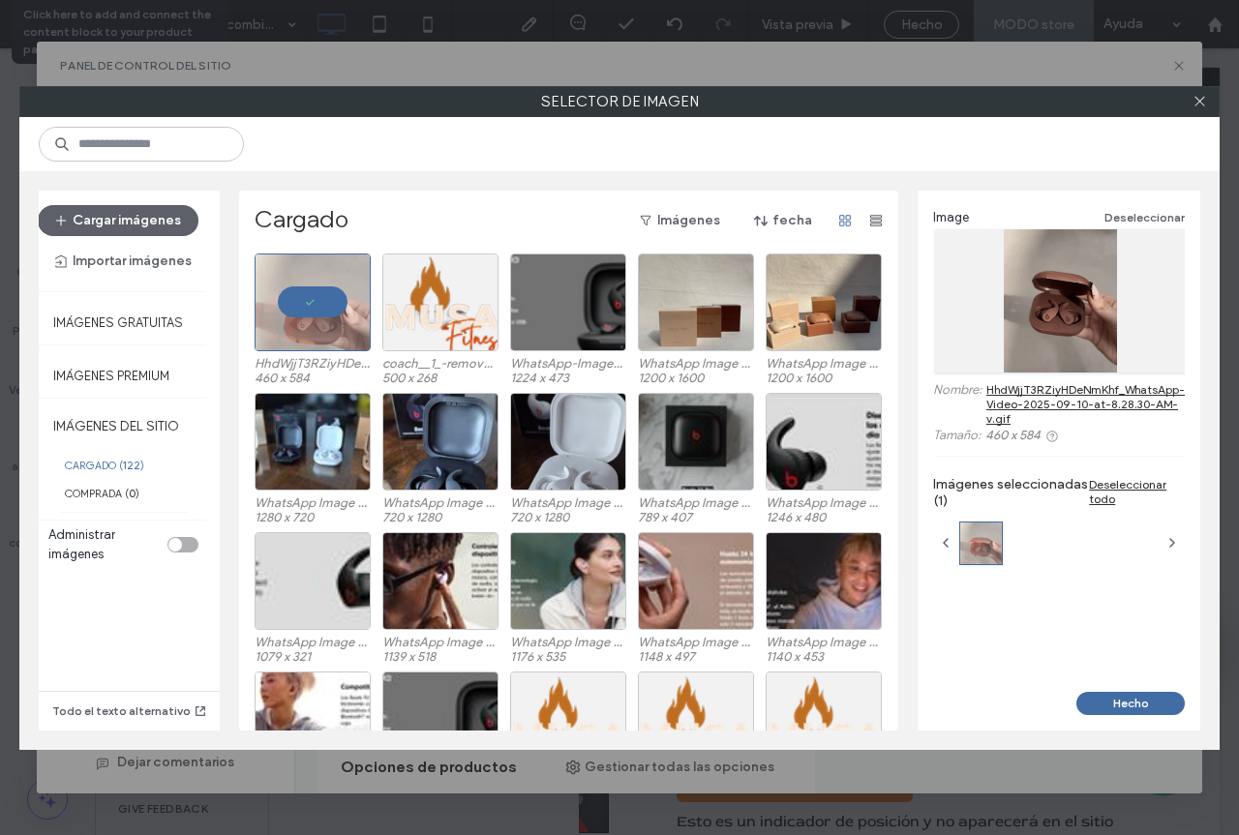
click at [1139, 704] on button "Hecho" at bounding box center [1130, 703] width 108 height 23
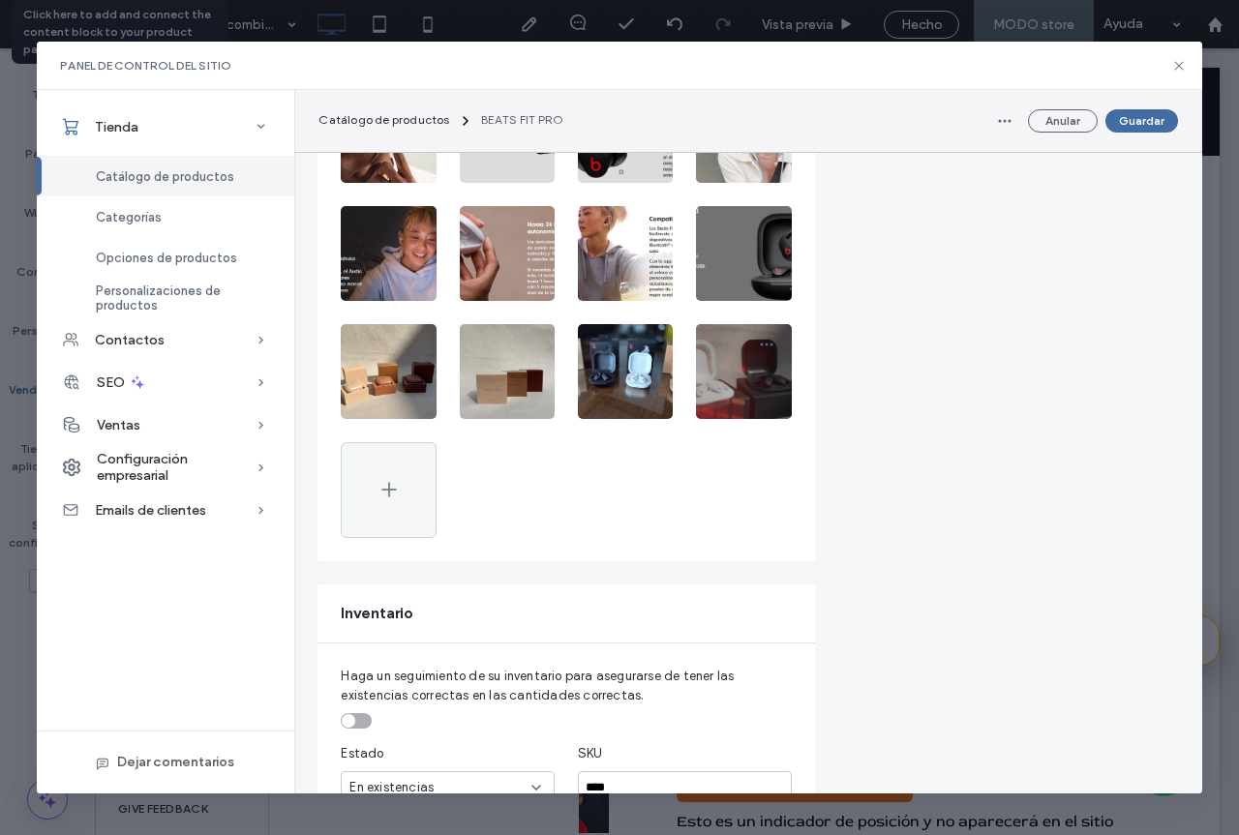
click at [754, 356] on span "button" at bounding box center [766, 344] width 31 height 31
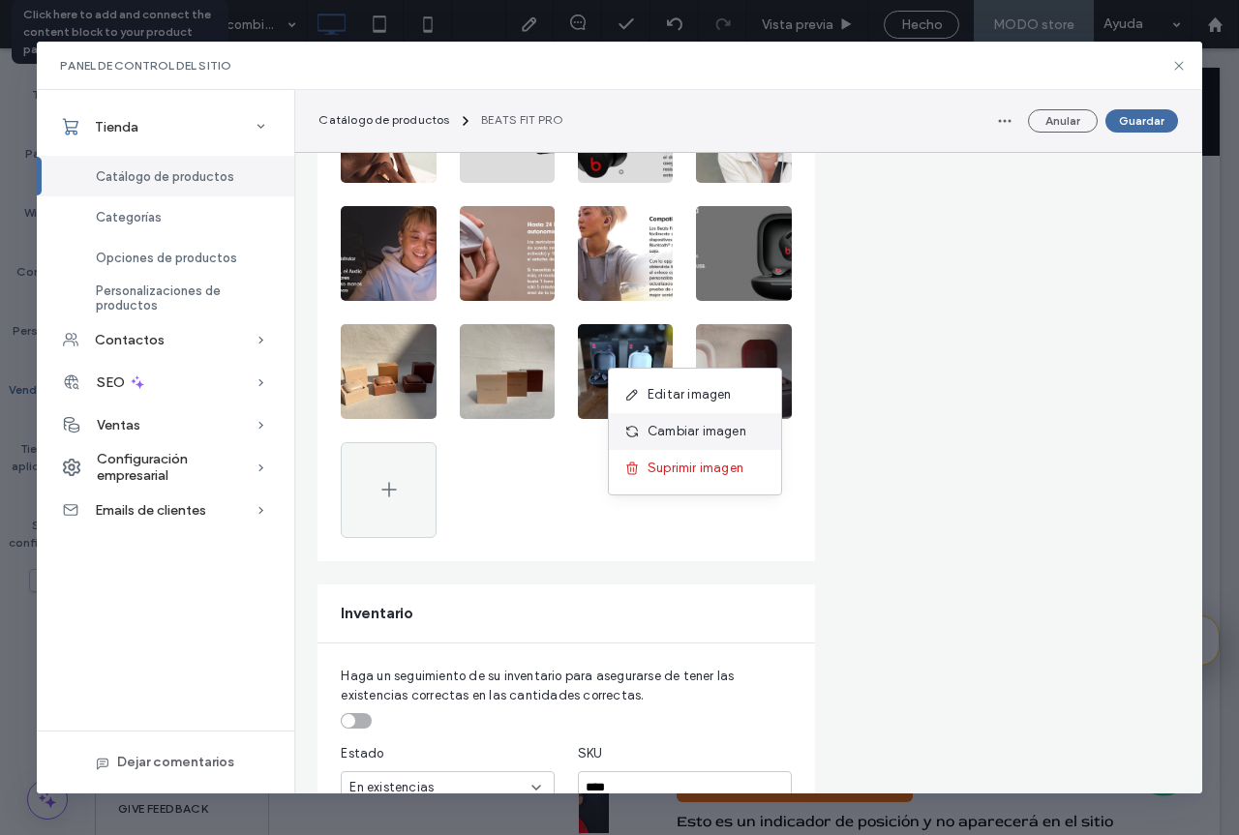
click at [734, 426] on span "Cambiar imagen" at bounding box center [696, 431] width 99 height 19
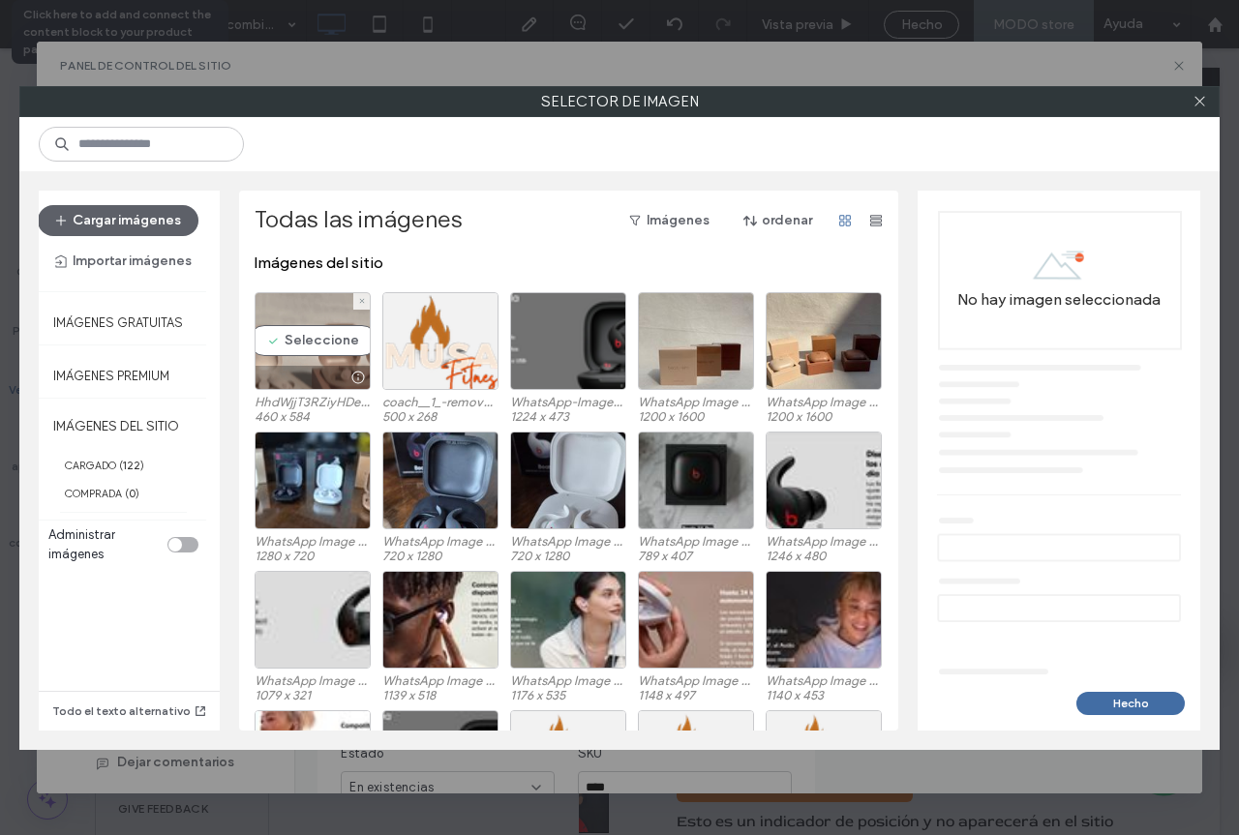
click at [317, 342] on div "Seleccione" at bounding box center [313, 341] width 116 height 98
click at [294, 340] on div "Seleccione" at bounding box center [313, 341] width 116 height 98
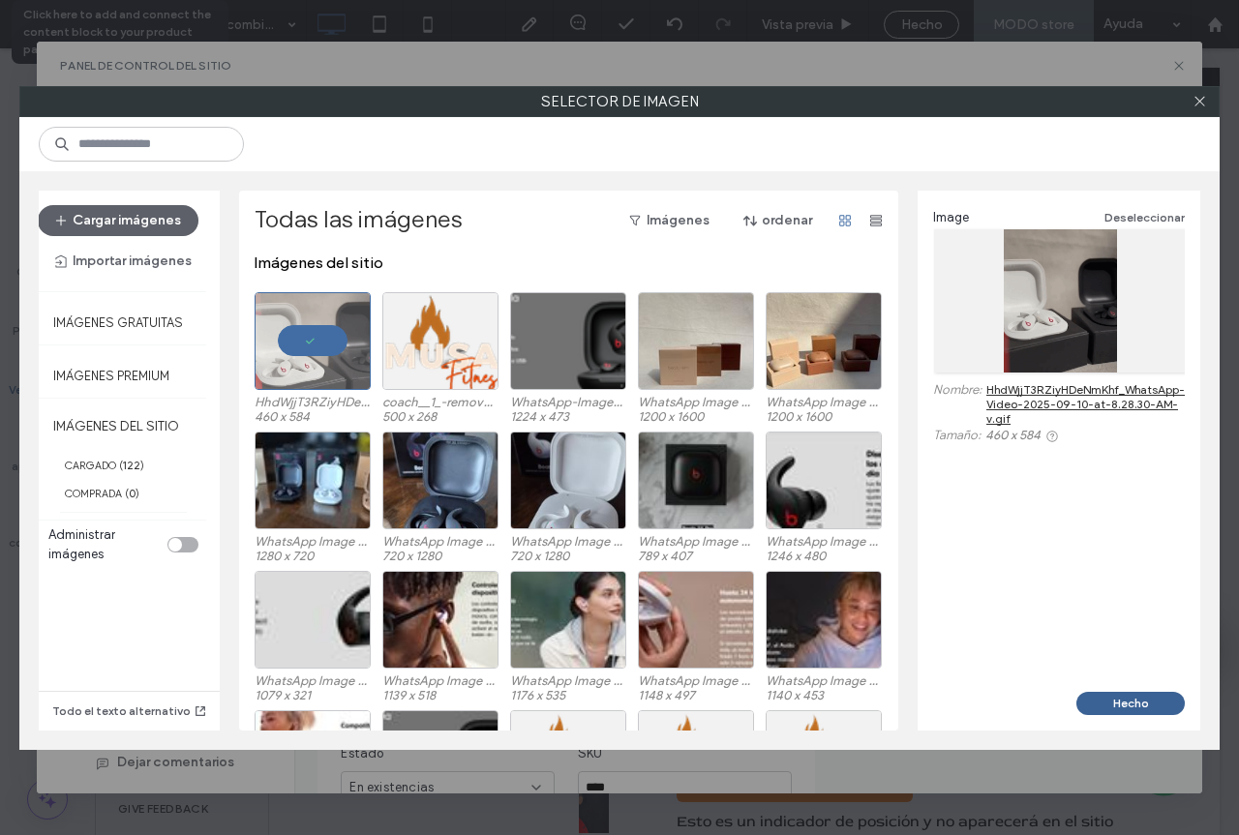
click at [1138, 700] on button "Hecho" at bounding box center [1130, 703] width 108 height 23
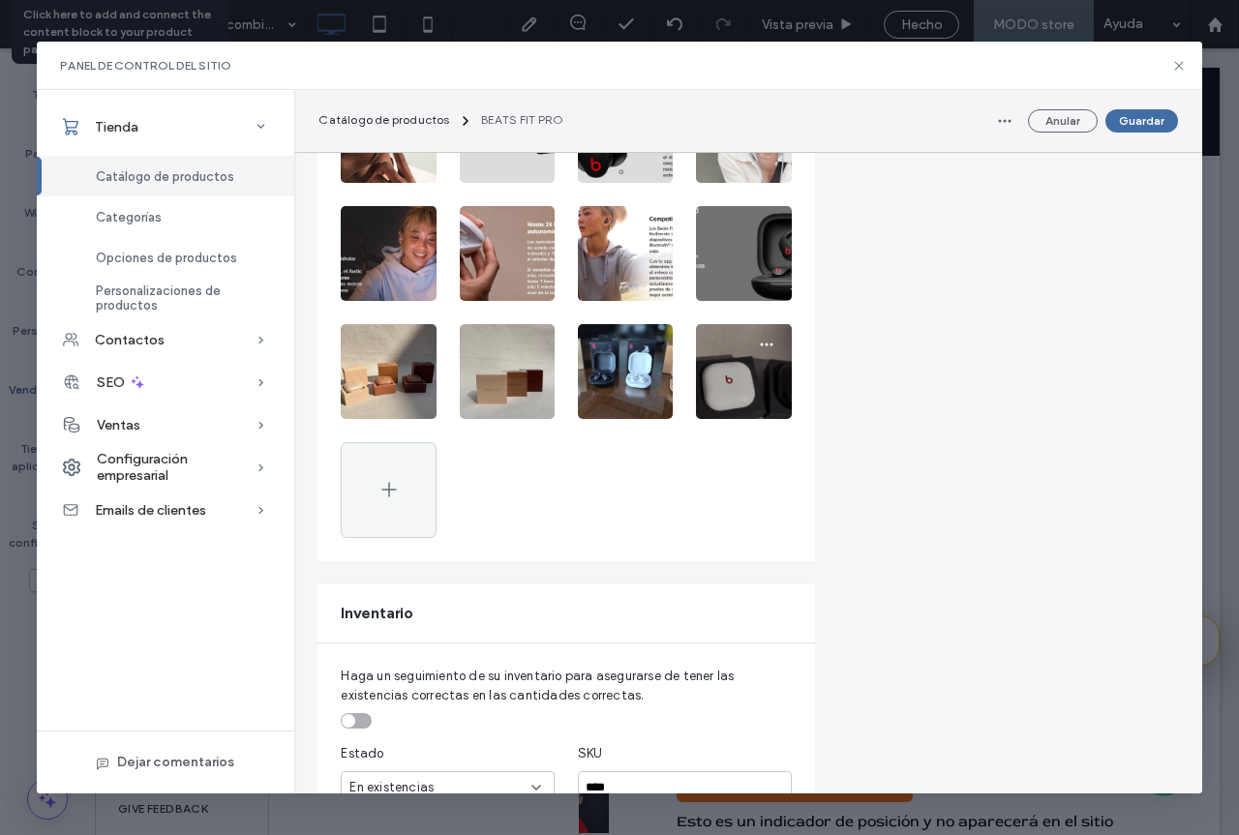
click at [760, 370] on img at bounding box center [743, 371] width 95 height 95
click at [760, 345] on icon "button" at bounding box center [766, 344] width 15 height 15
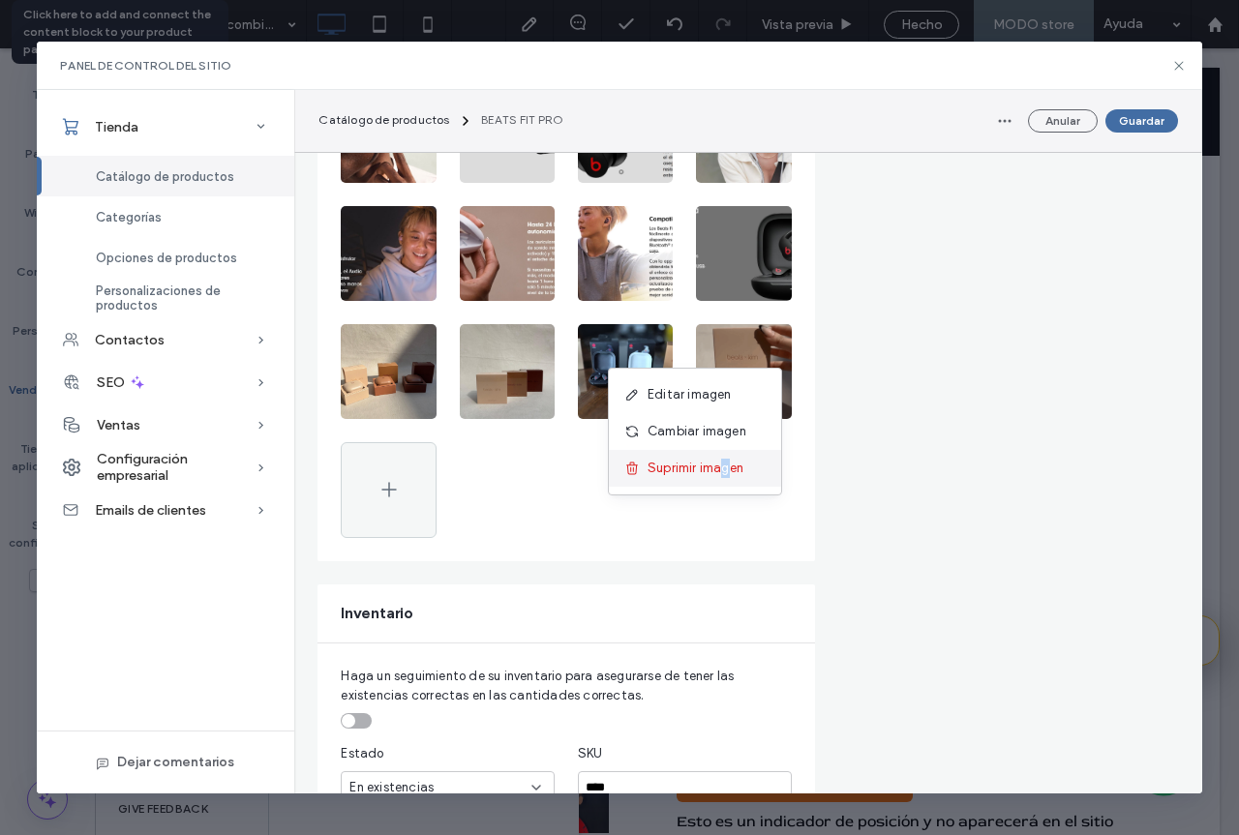
click at [725, 480] on div "Suprimir imagen" at bounding box center [695, 468] width 172 height 37
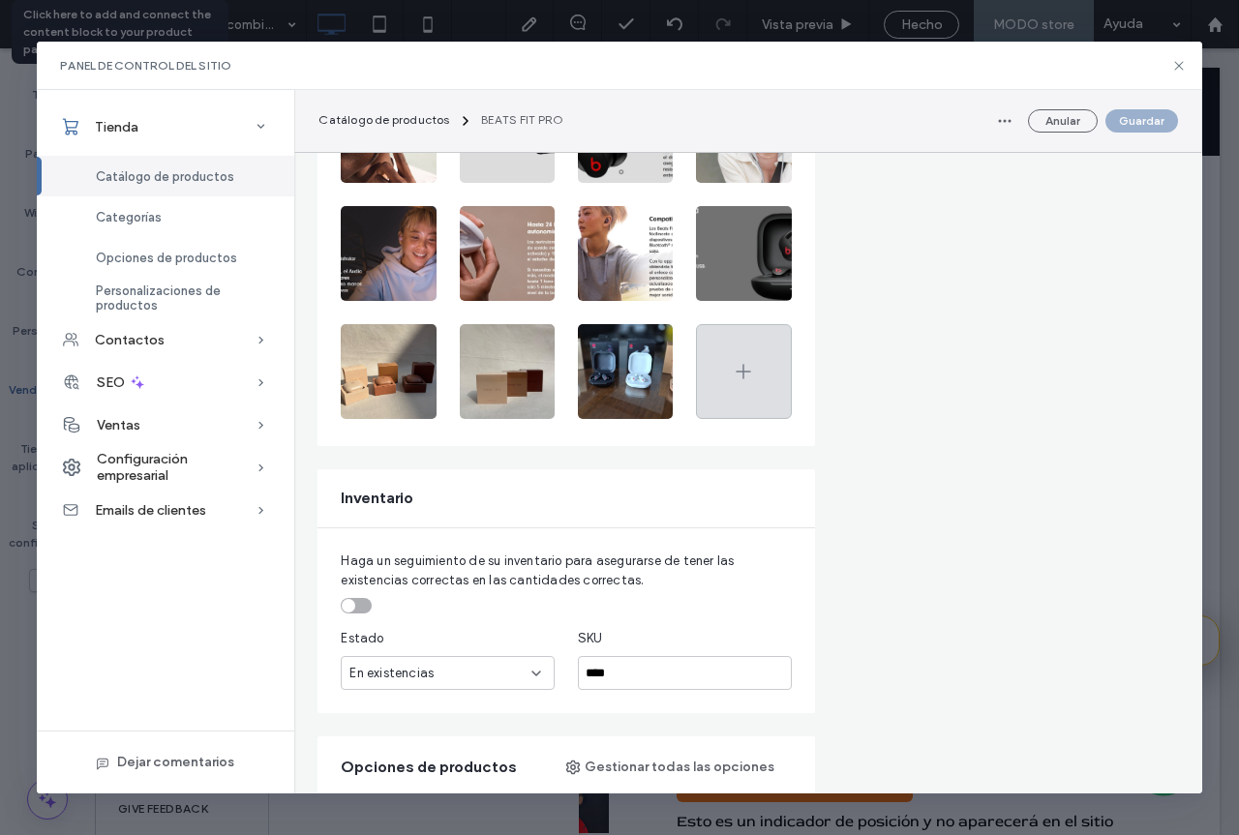
click at [747, 365] on icon at bounding box center [743, 371] width 23 height 23
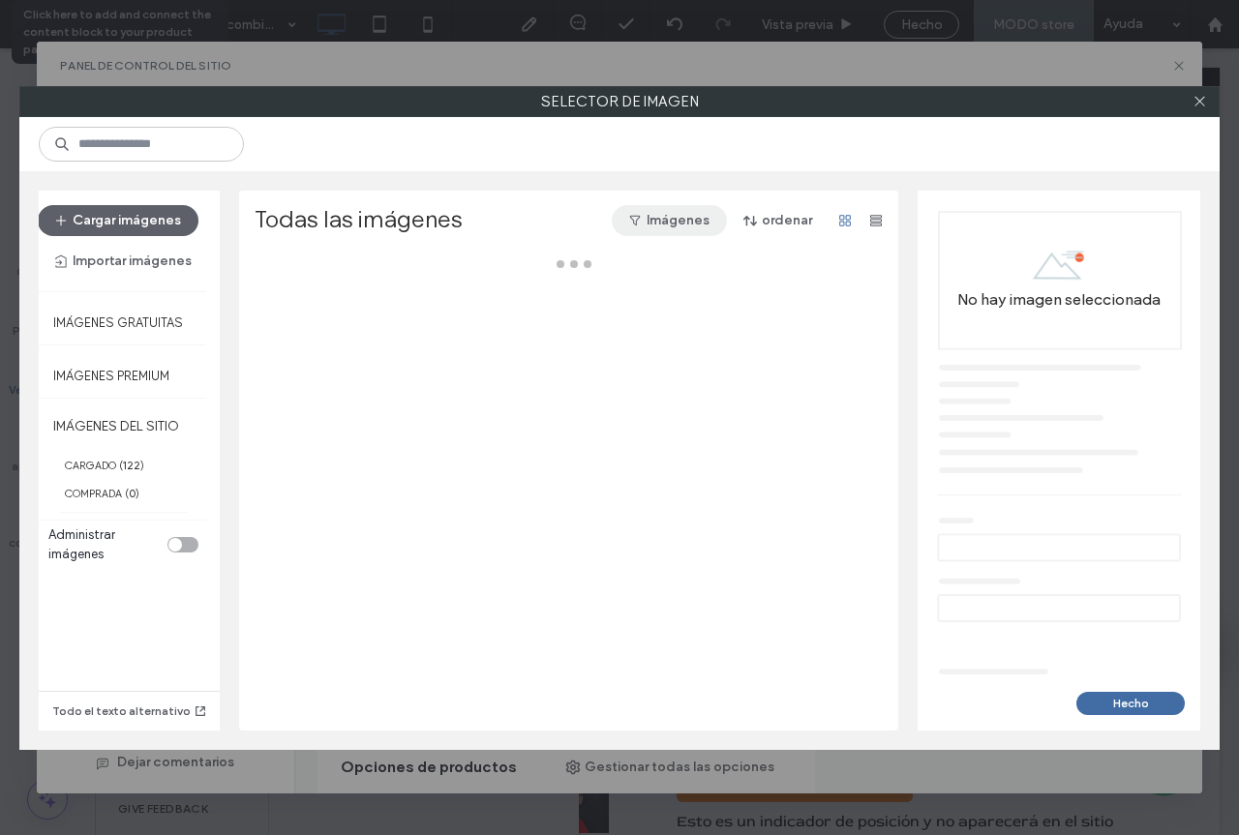
click at [661, 220] on button "Imágenes" at bounding box center [669, 220] width 115 height 31
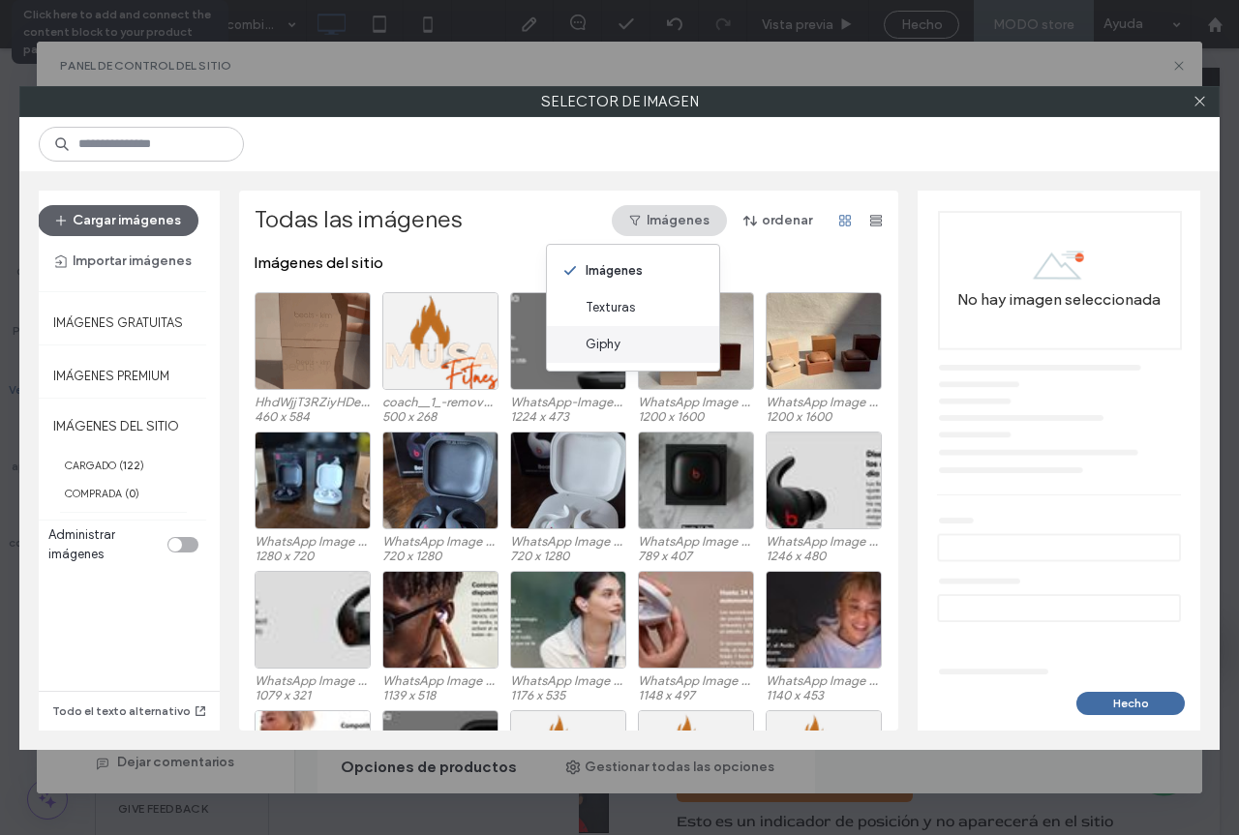
click at [622, 347] on div "Giphy" at bounding box center [633, 344] width 172 height 37
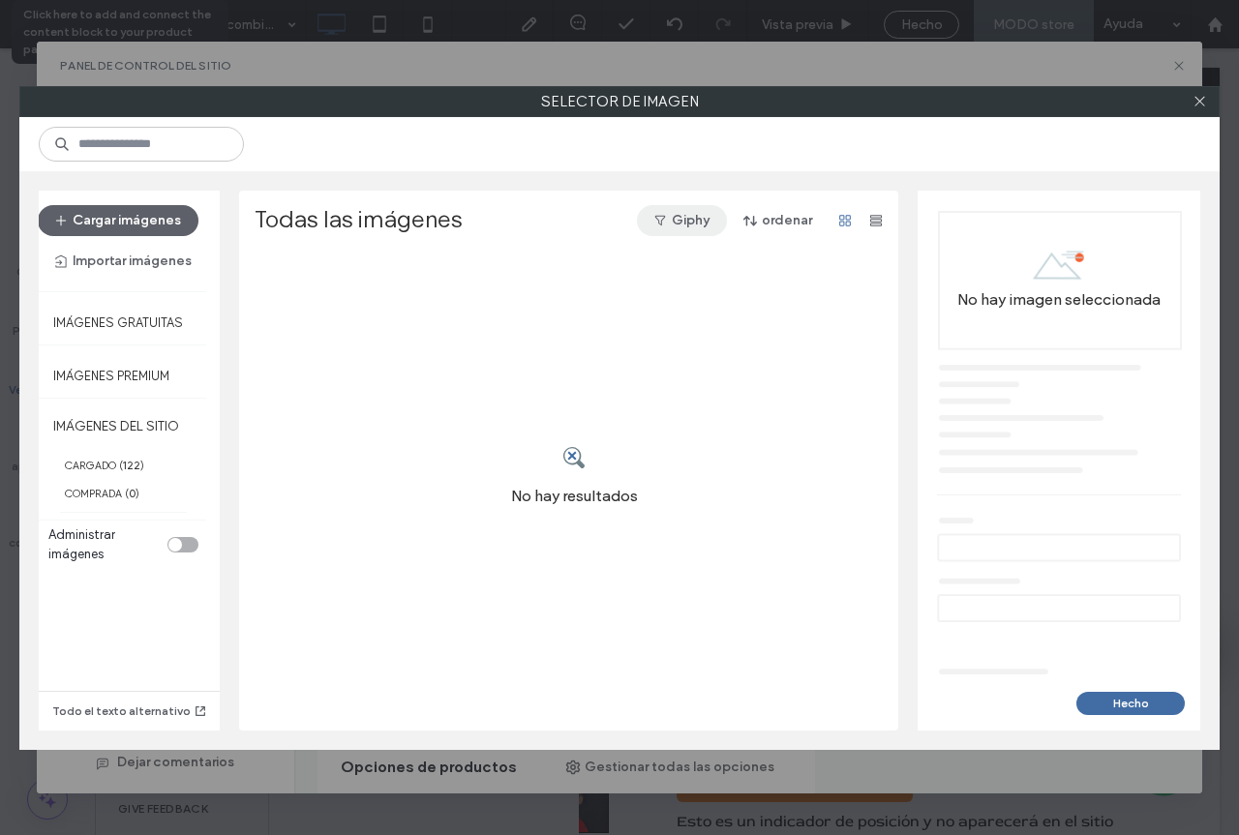
click at [684, 232] on button "Giphy" at bounding box center [682, 220] width 90 height 31
click at [677, 229] on button "Giphy" at bounding box center [682, 220] width 90 height 31
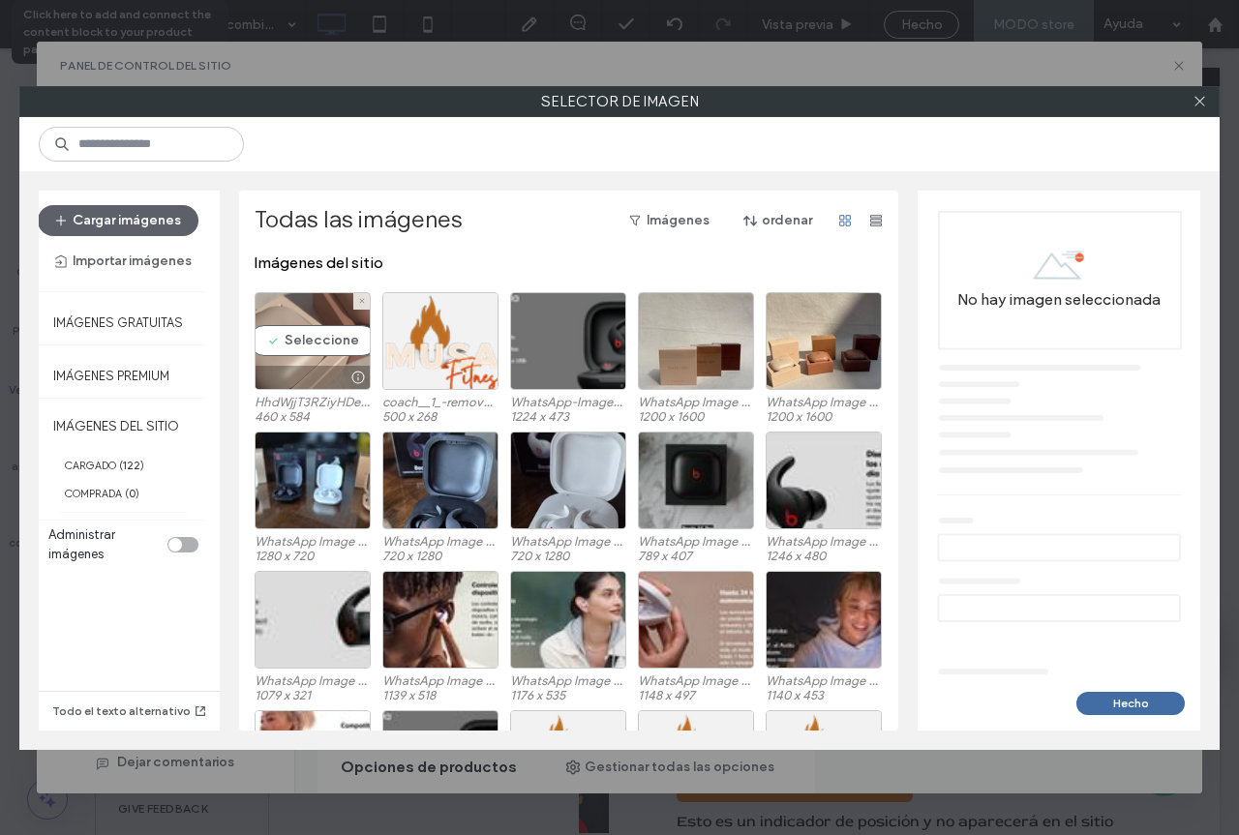
click at [300, 322] on div "Seleccione" at bounding box center [313, 341] width 116 height 98
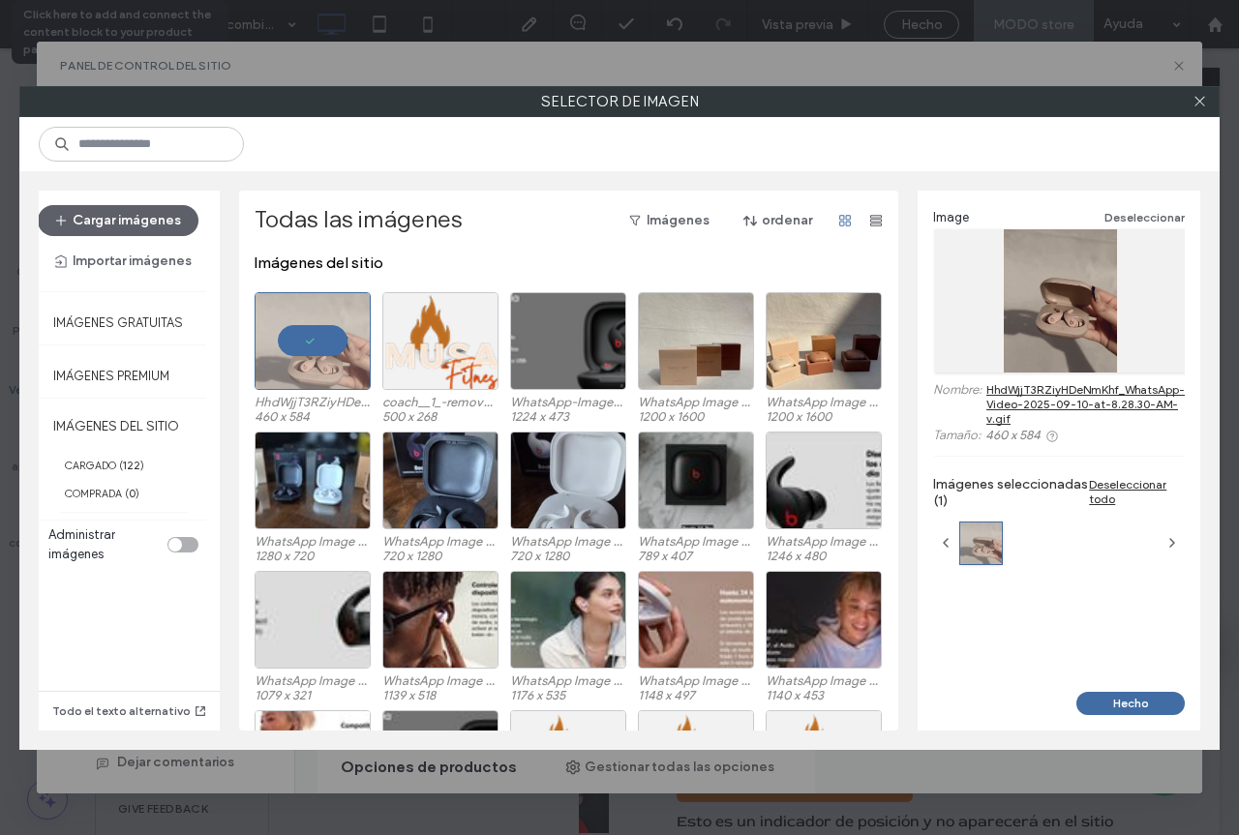
click at [1146, 697] on button "Hecho" at bounding box center [1130, 703] width 108 height 23
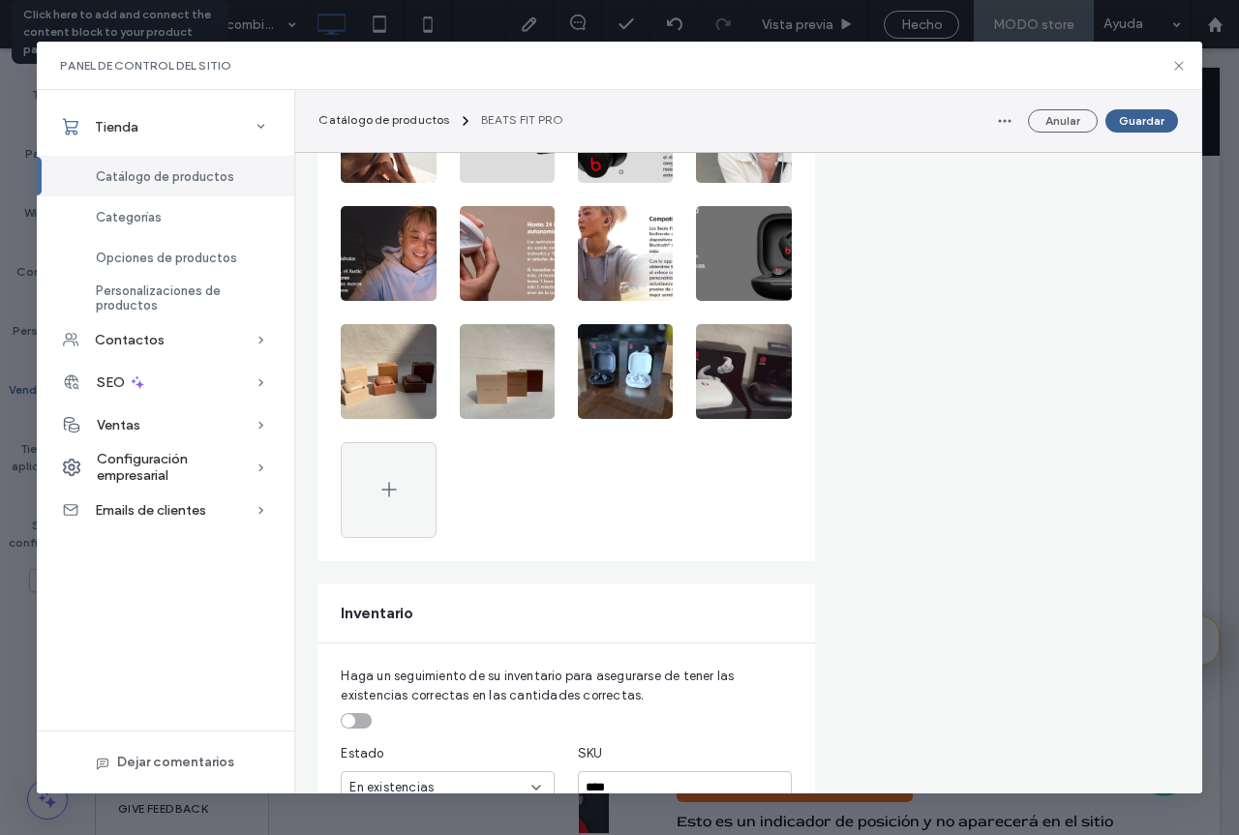
click at [1155, 128] on button "Guardar" at bounding box center [1141, 120] width 73 height 23
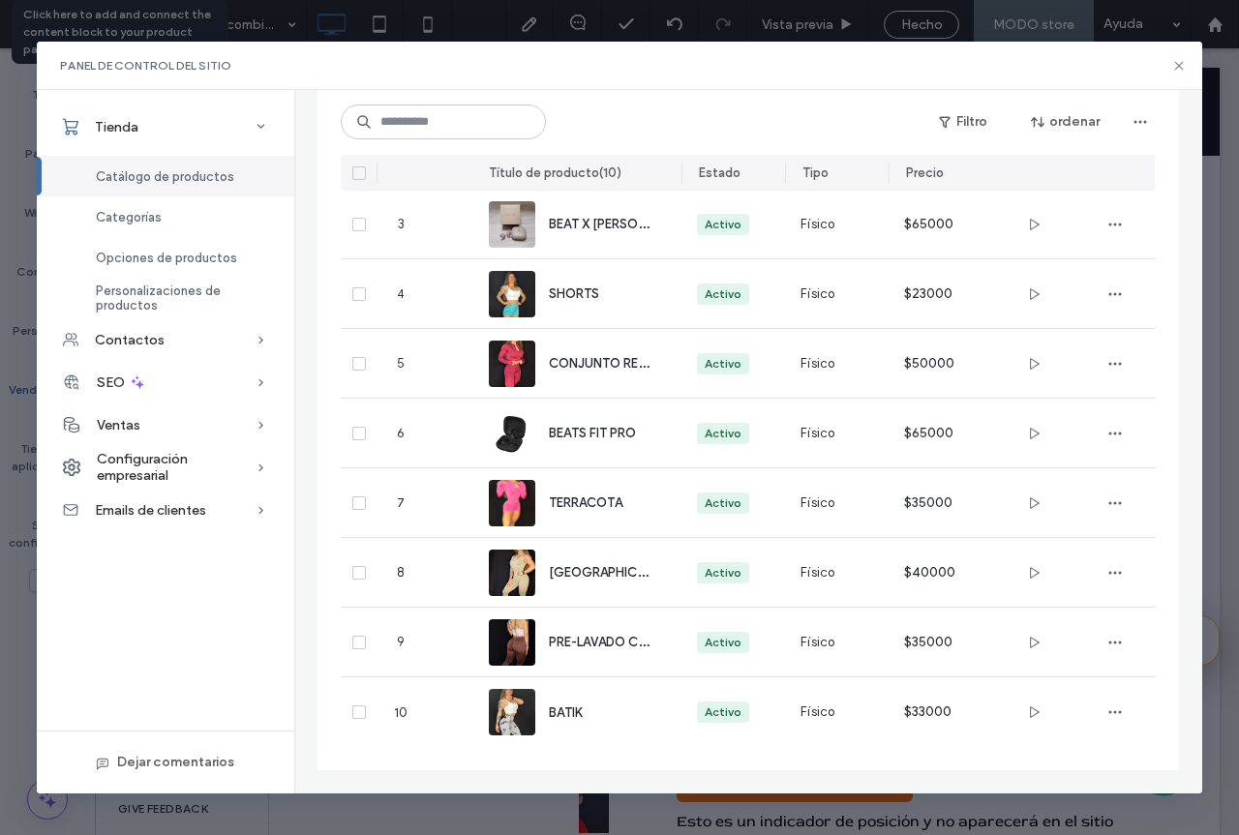
scroll to position [0, 0]
